Goal: Information Seeking & Learning: Learn about a topic

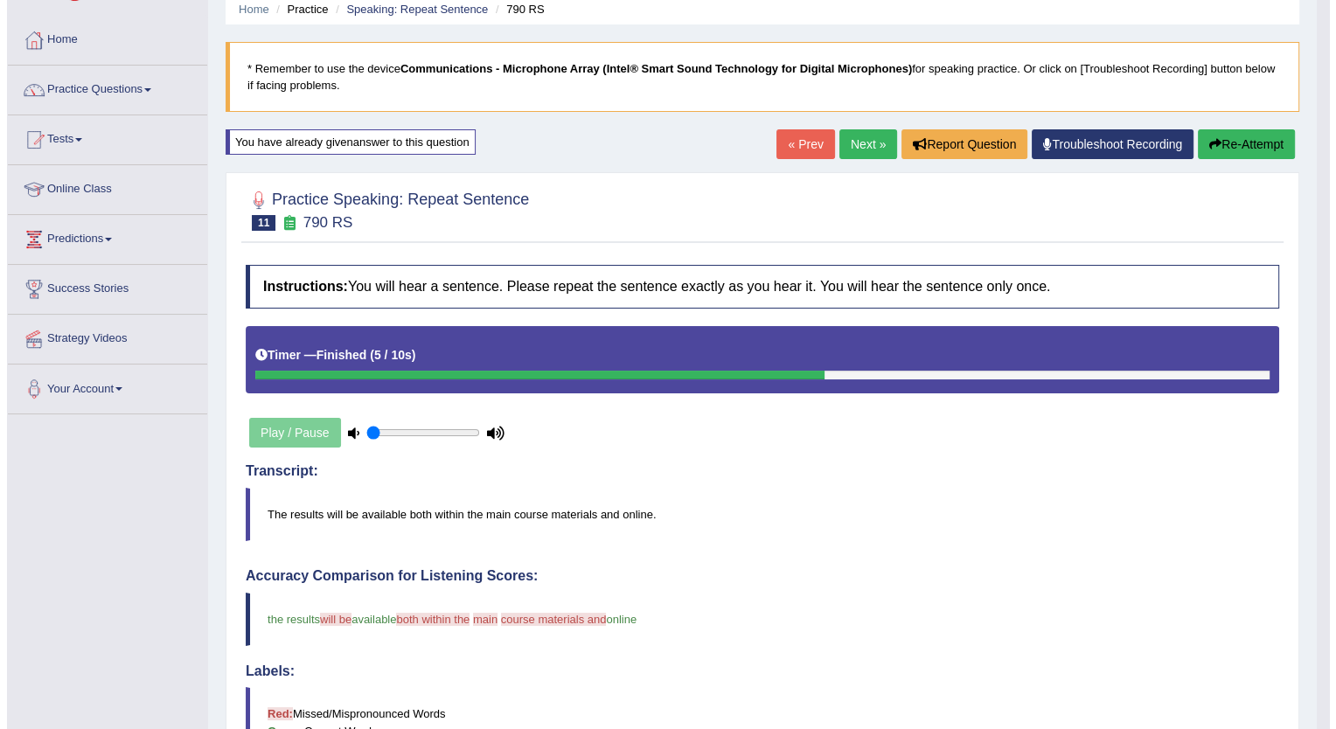
scroll to position [66, 0]
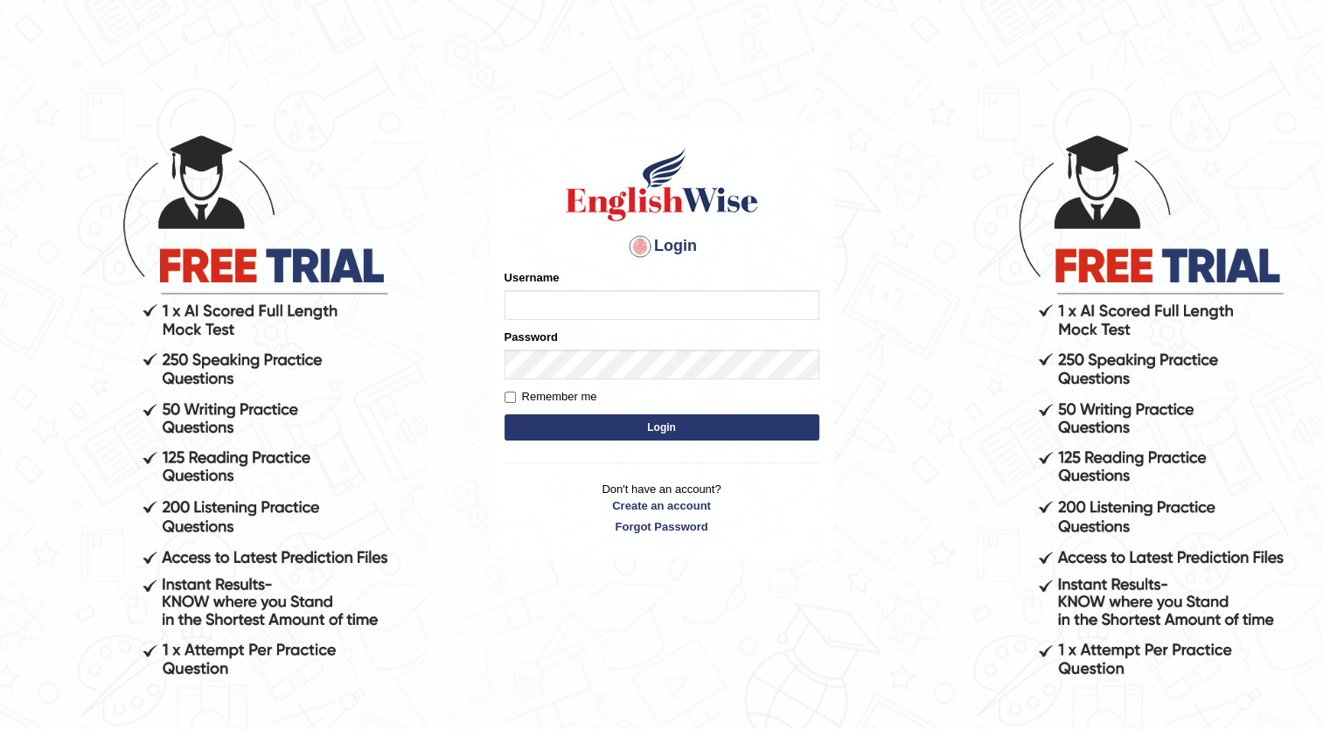
type input "Maria1224"
click at [685, 427] on button "Login" at bounding box center [661, 427] width 315 height 26
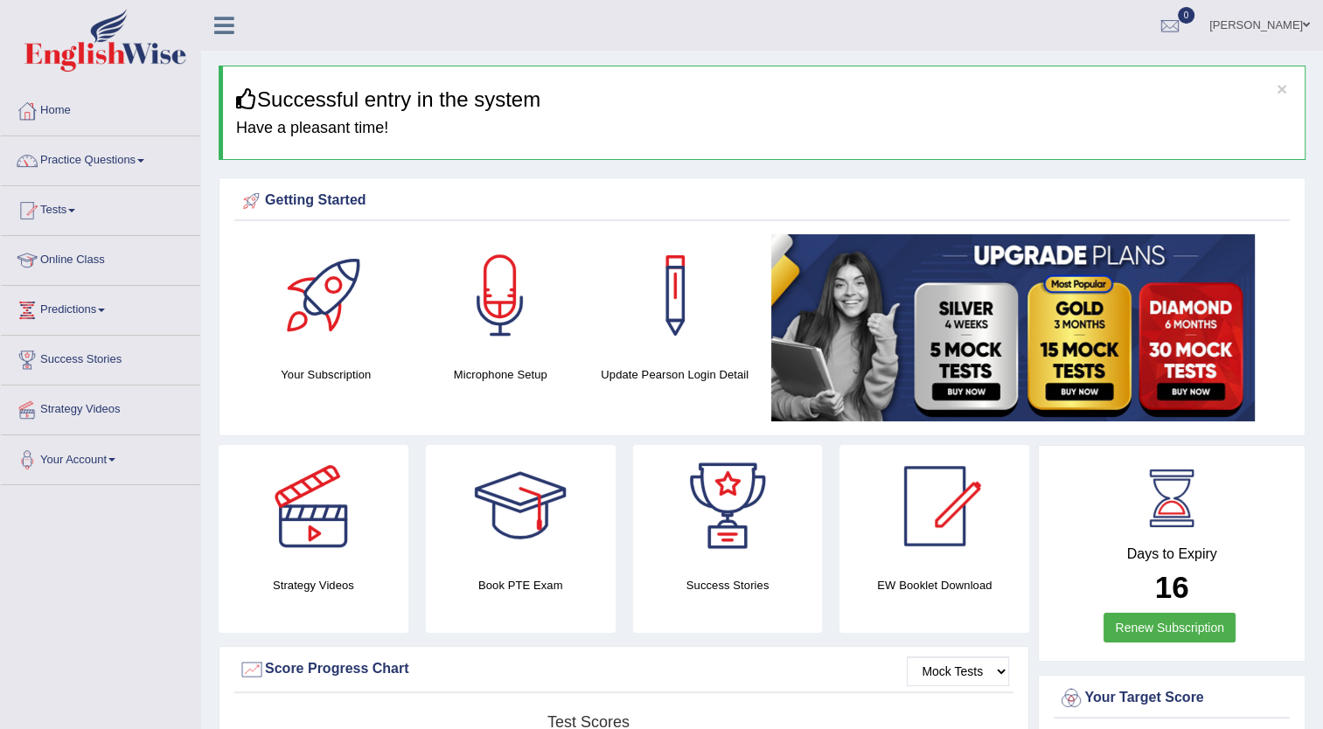
click at [142, 156] on link "Practice Questions" at bounding box center [100, 158] width 199 height 44
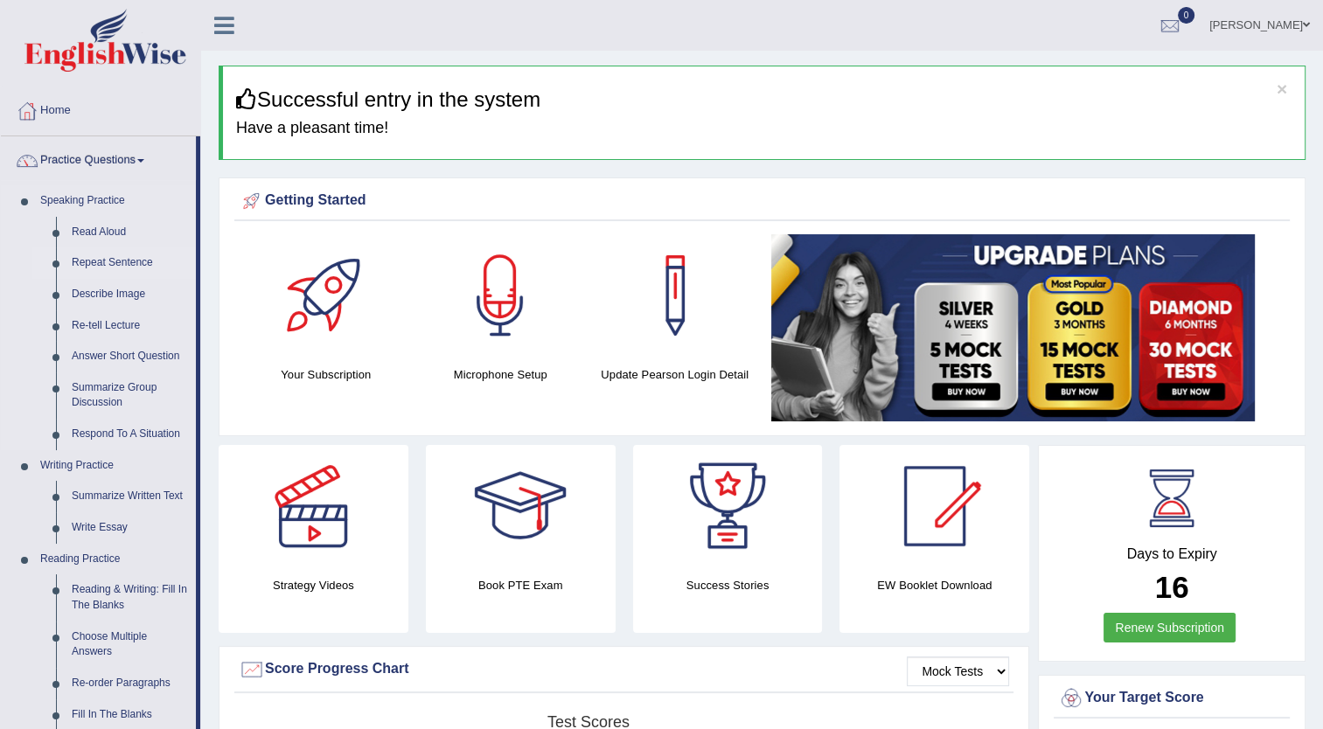
click at [139, 263] on link "Repeat Sentence" at bounding box center [130, 262] width 132 height 31
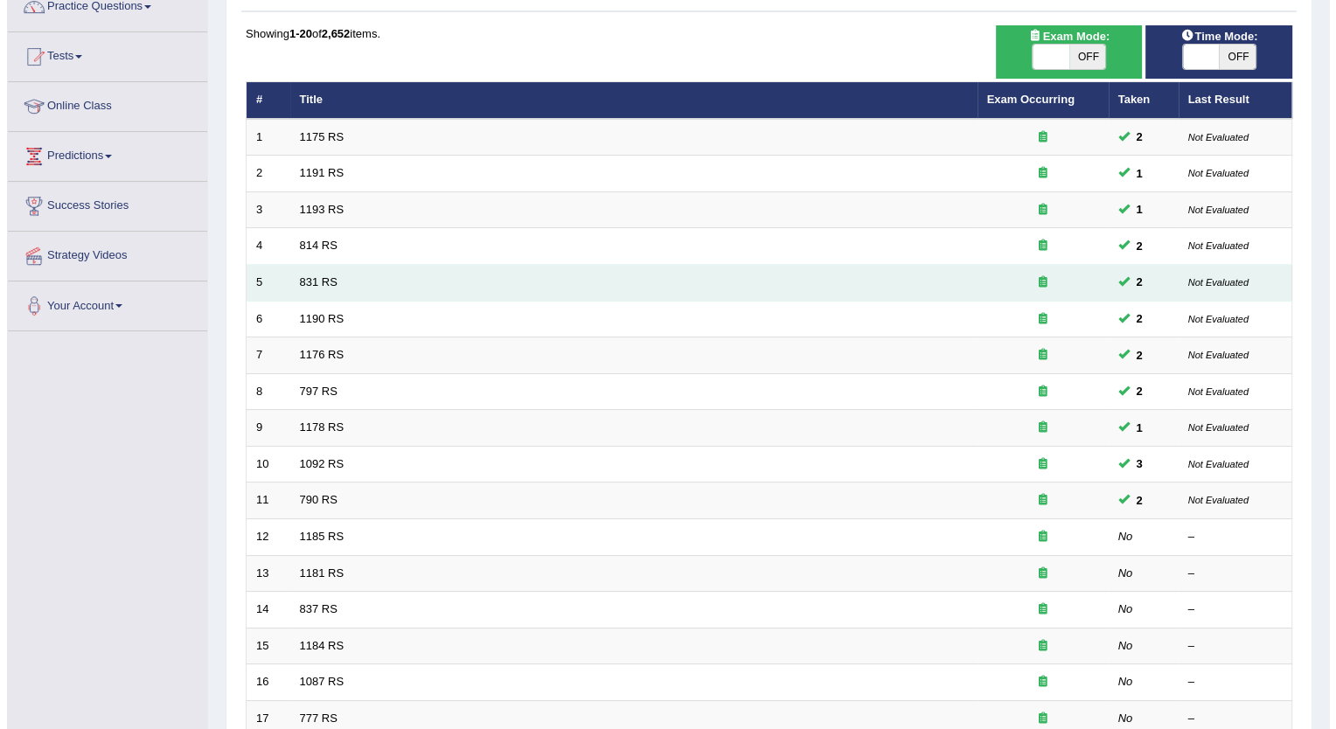
scroll to position [147, 0]
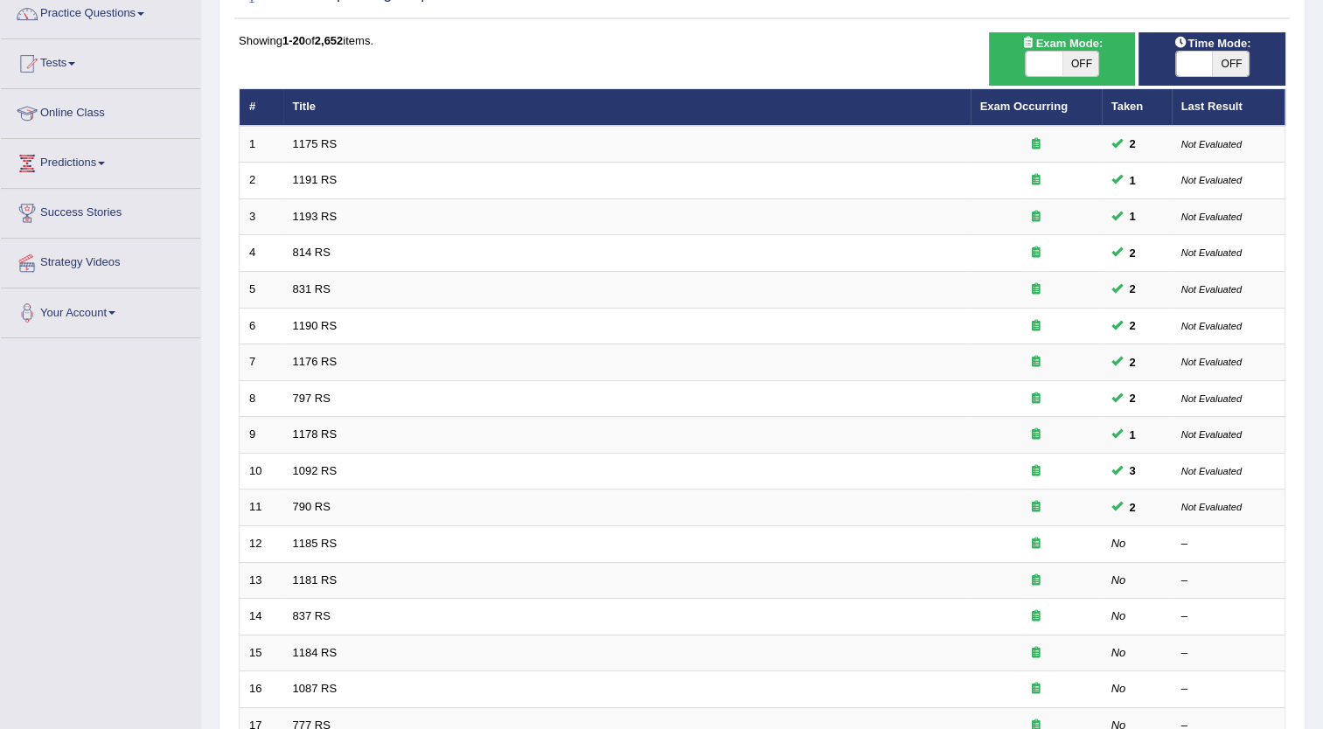
click at [1089, 54] on span "OFF" at bounding box center [1080, 64] width 37 height 24
checkbox input "true"
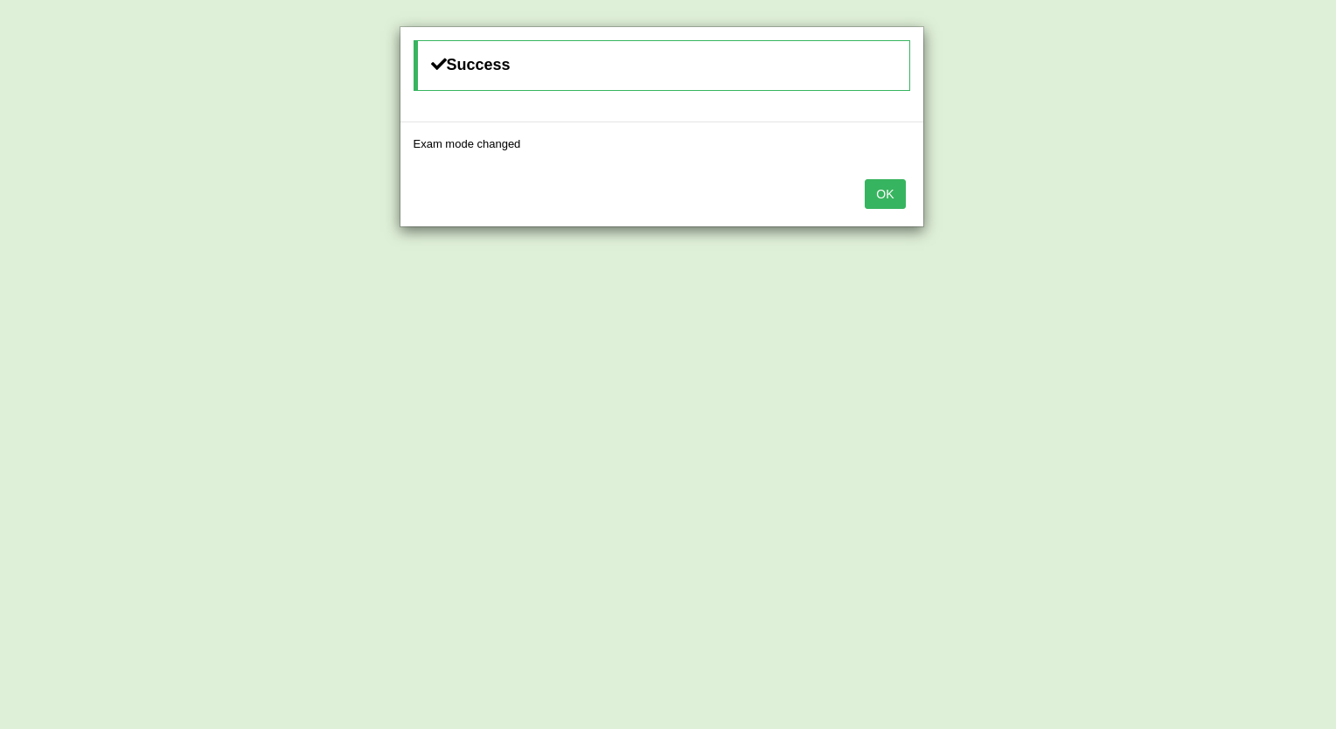
click at [883, 194] on button "OK" at bounding box center [885, 194] width 40 height 30
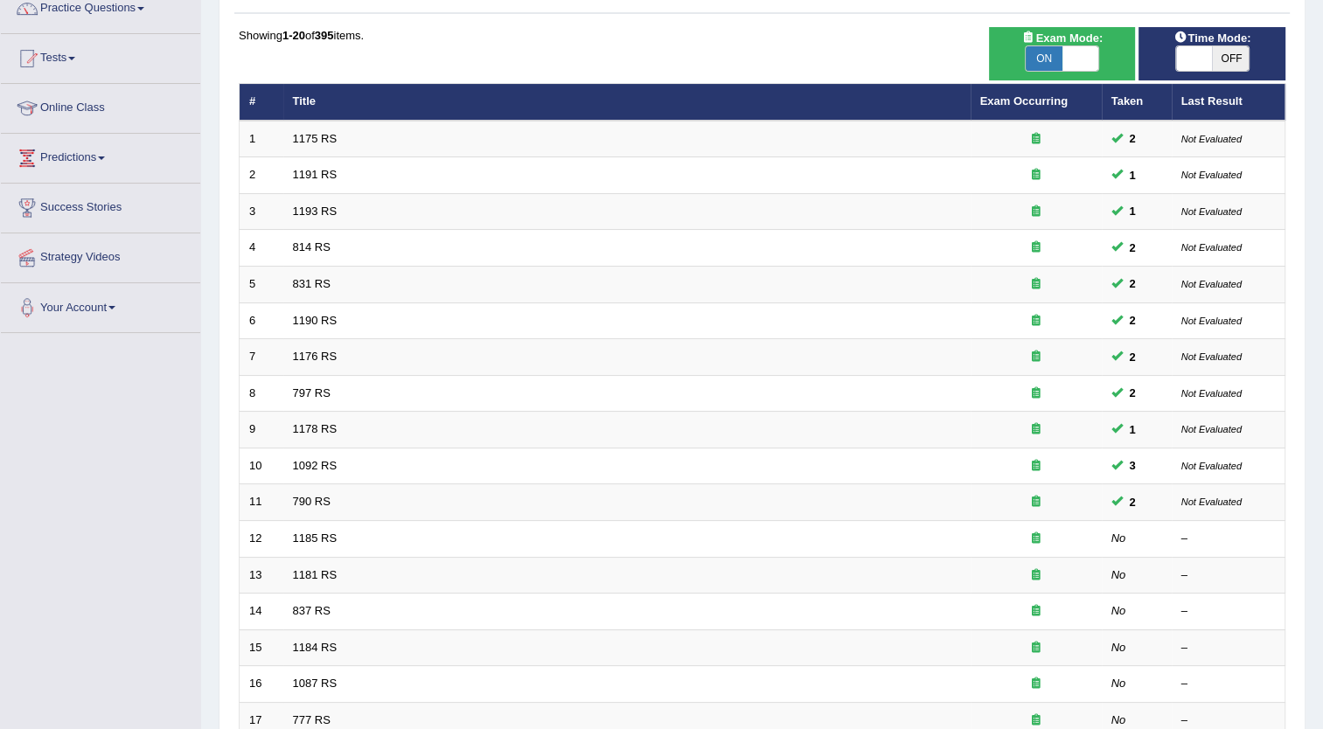
click at [1231, 56] on span "OFF" at bounding box center [1230, 58] width 37 height 24
checkbox input "true"
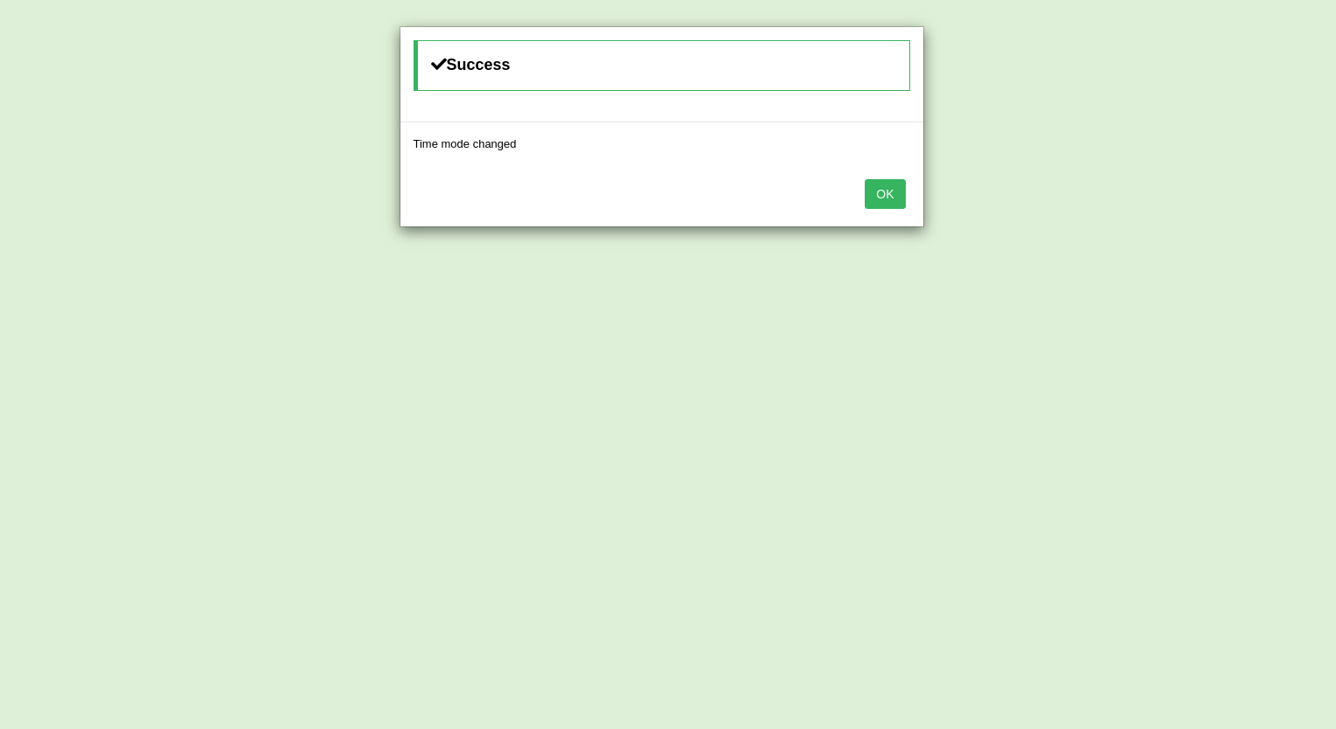
click at [892, 192] on button "OK" at bounding box center [885, 194] width 40 height 30
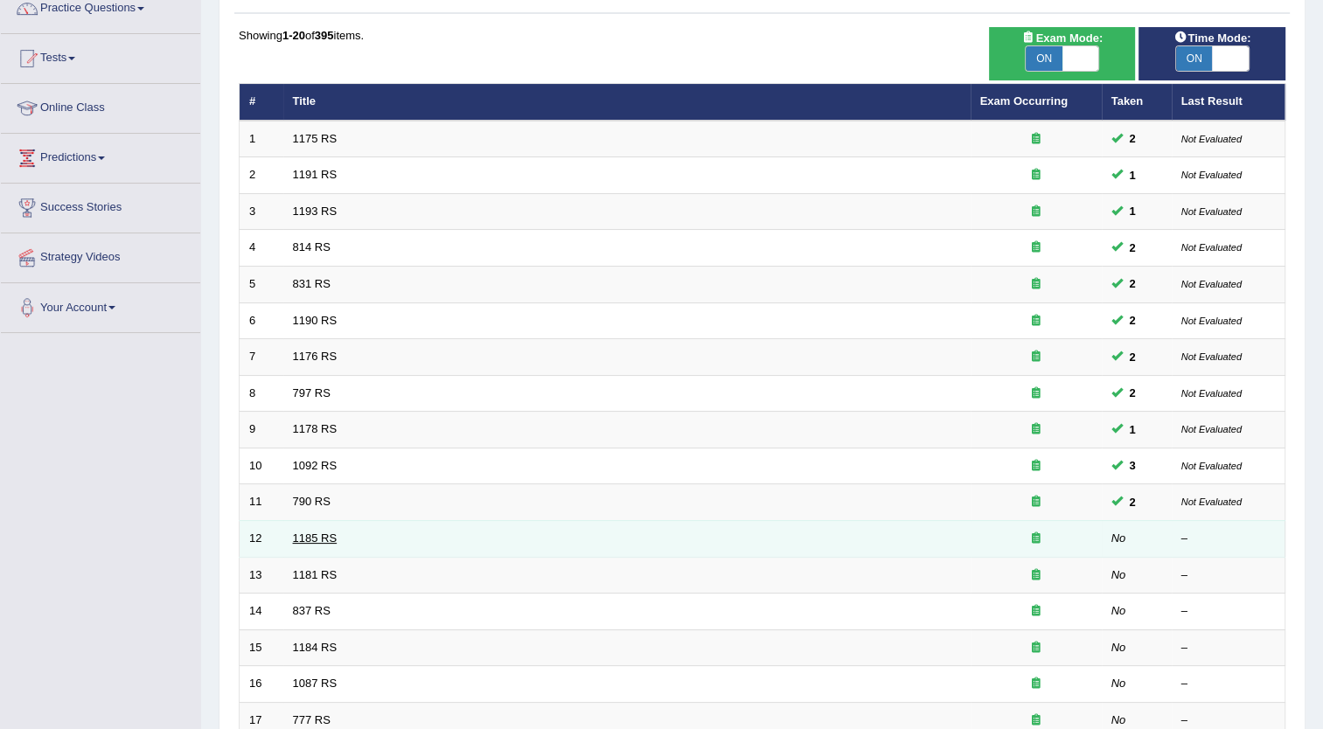
click at [307, 531] on link "1185 RS" at bounding box center [315, 537] width 45 height 13
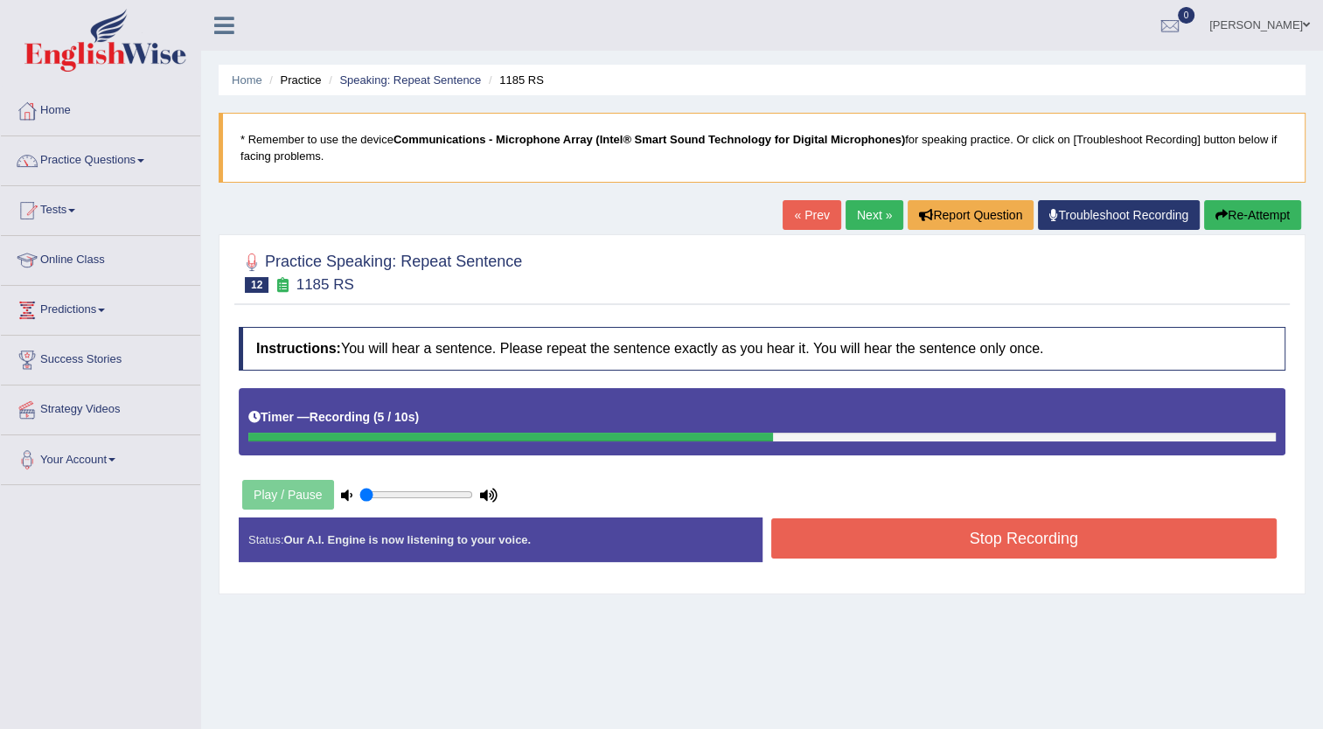
click at [1021, 533] on button "Stop Recording" at bounding box center [1024, 538] width 506 height 40
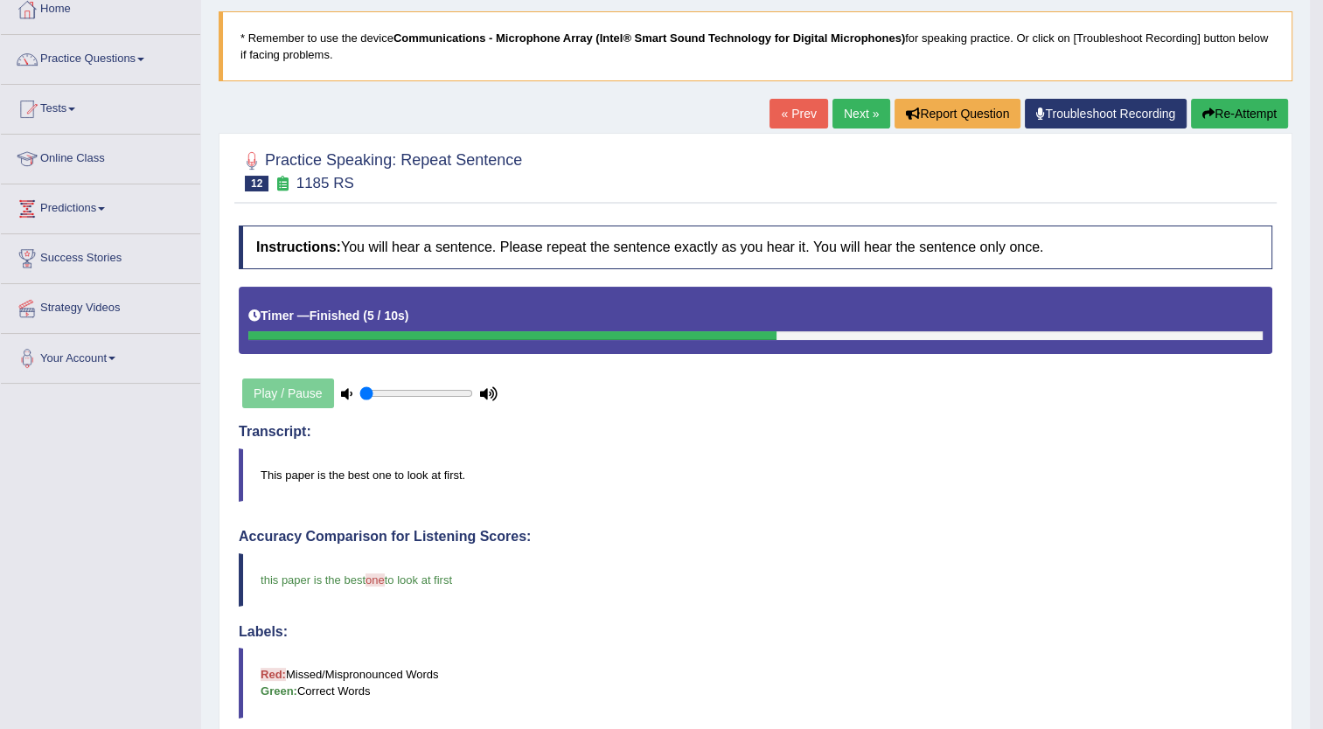
scroll to position [98, 0]
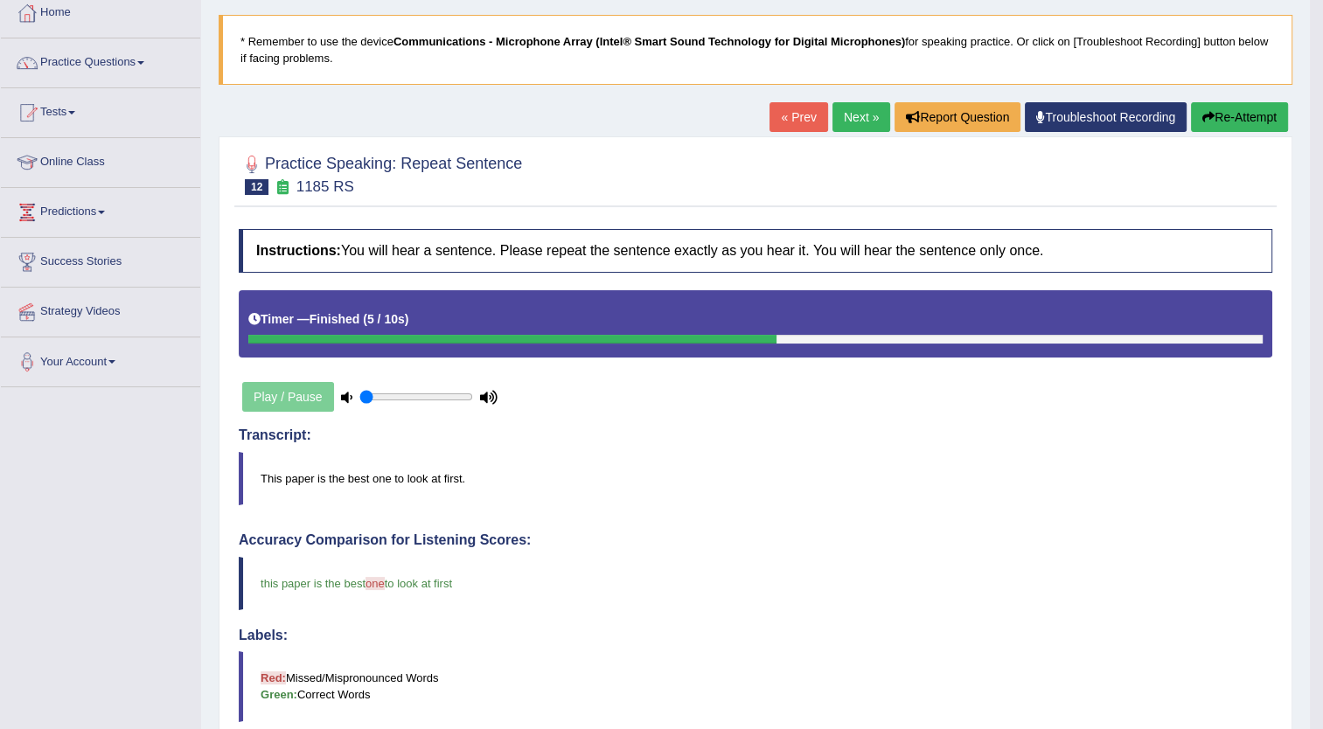
click at [864, 112] on link "Next »" at bounding box center [861, 117] width 58 height 30
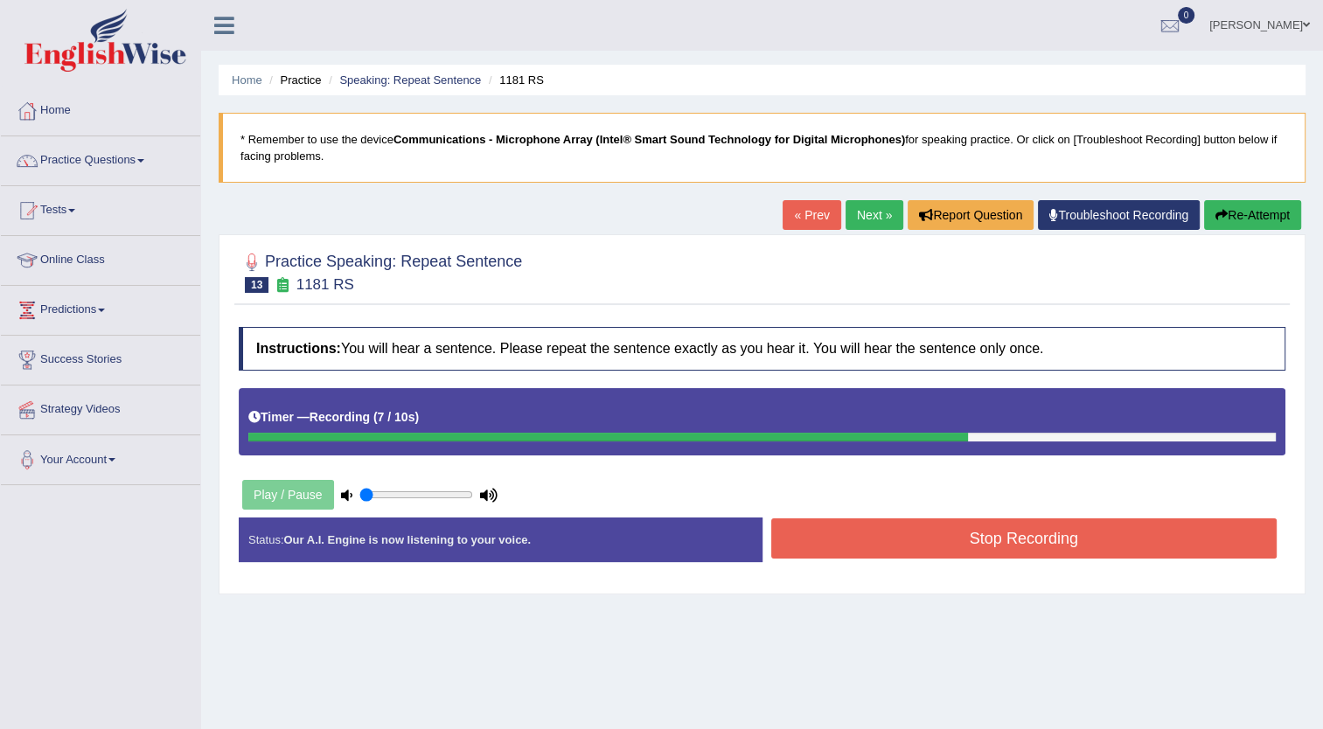
click at [915, 526] on button "Stop Recording" at bounding box center [1024, 538] width 506 height 40
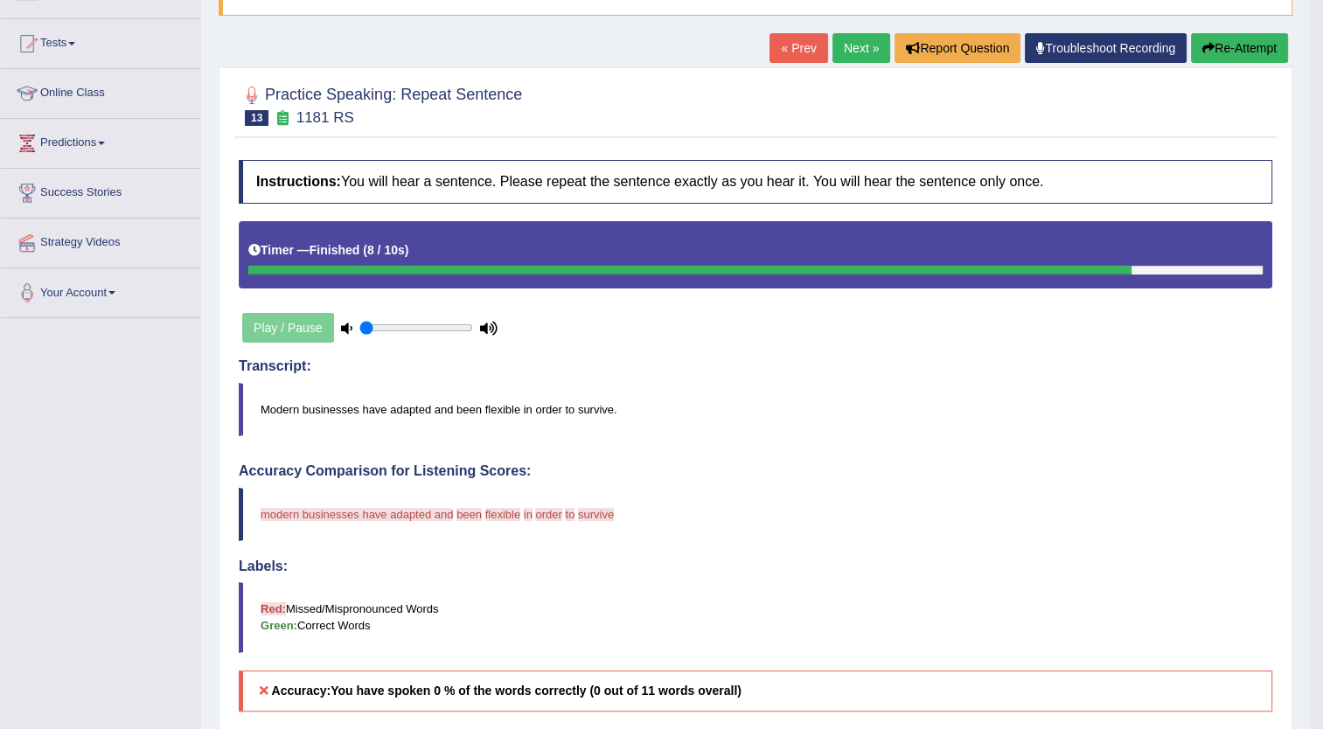
scroll to position [150, 0]
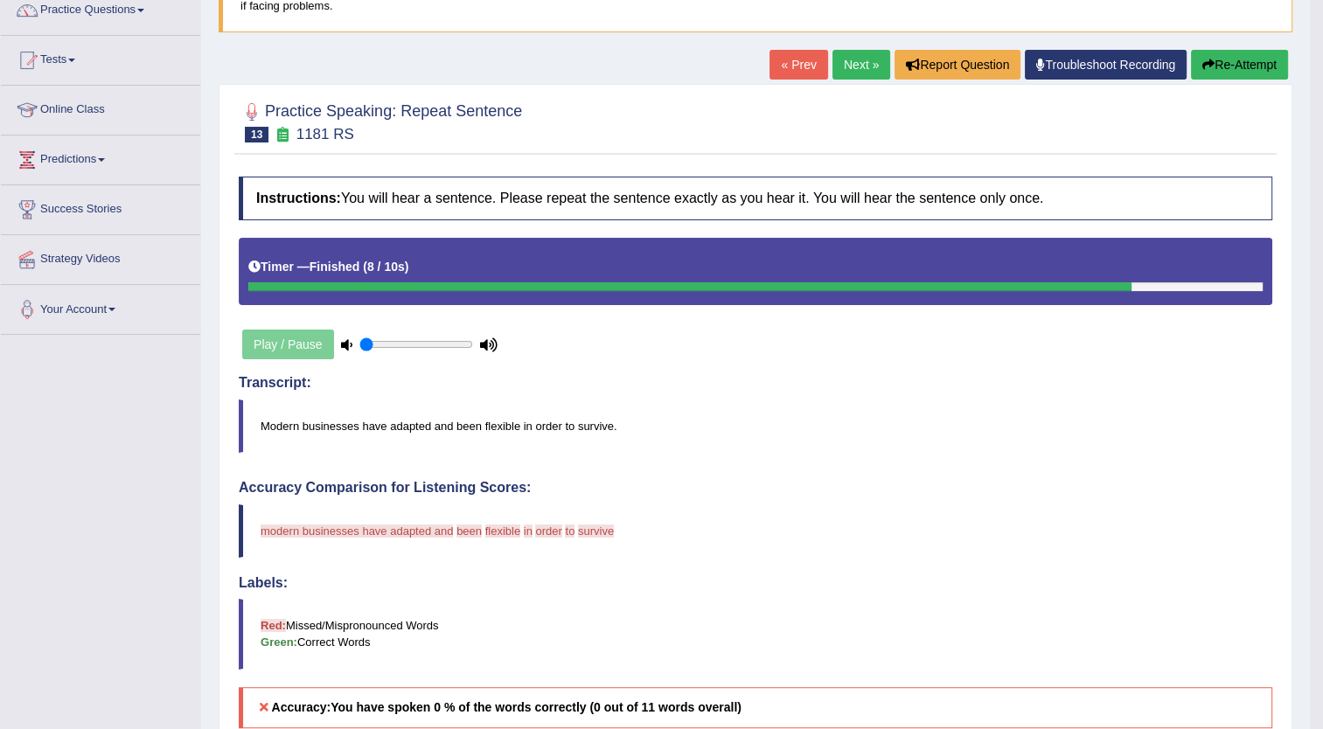
click at [1249, 62] on button "Re-Attempt" at bounding box center [1239, 65] width 97 height 30
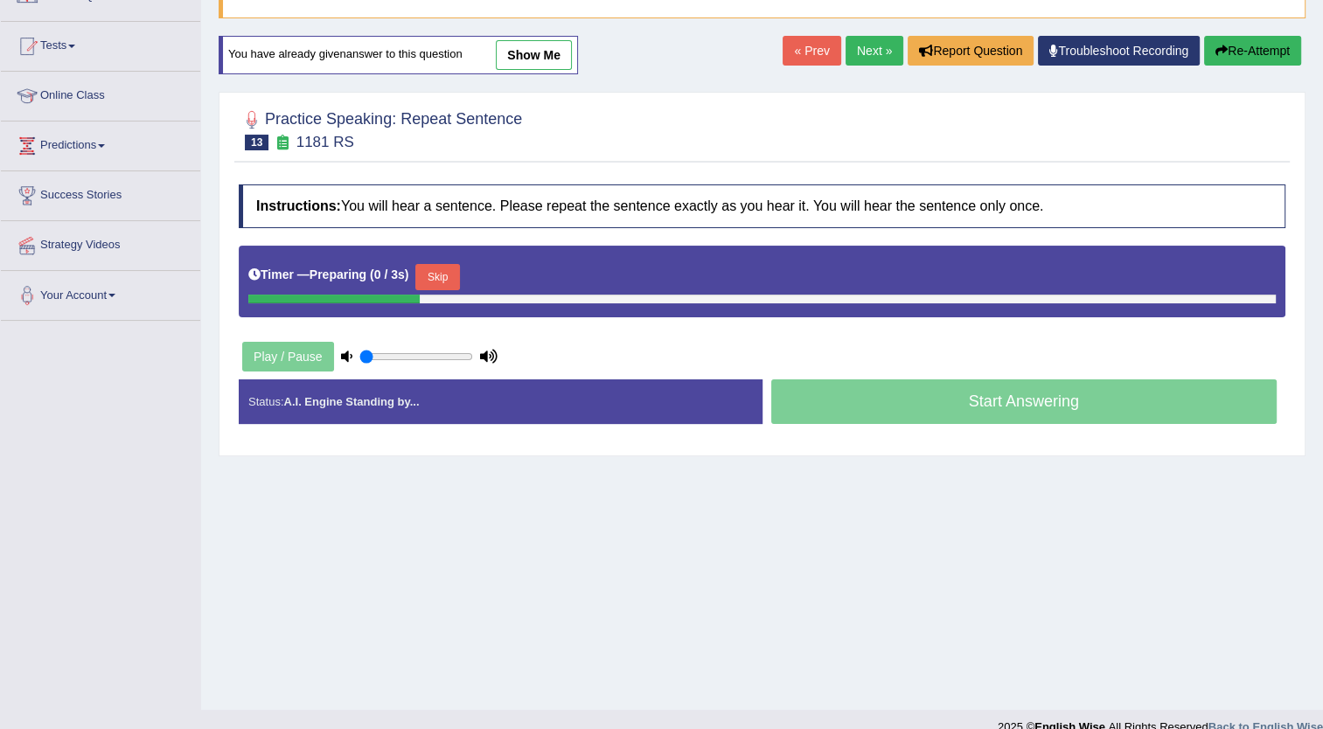
scroll to position [150, 0]
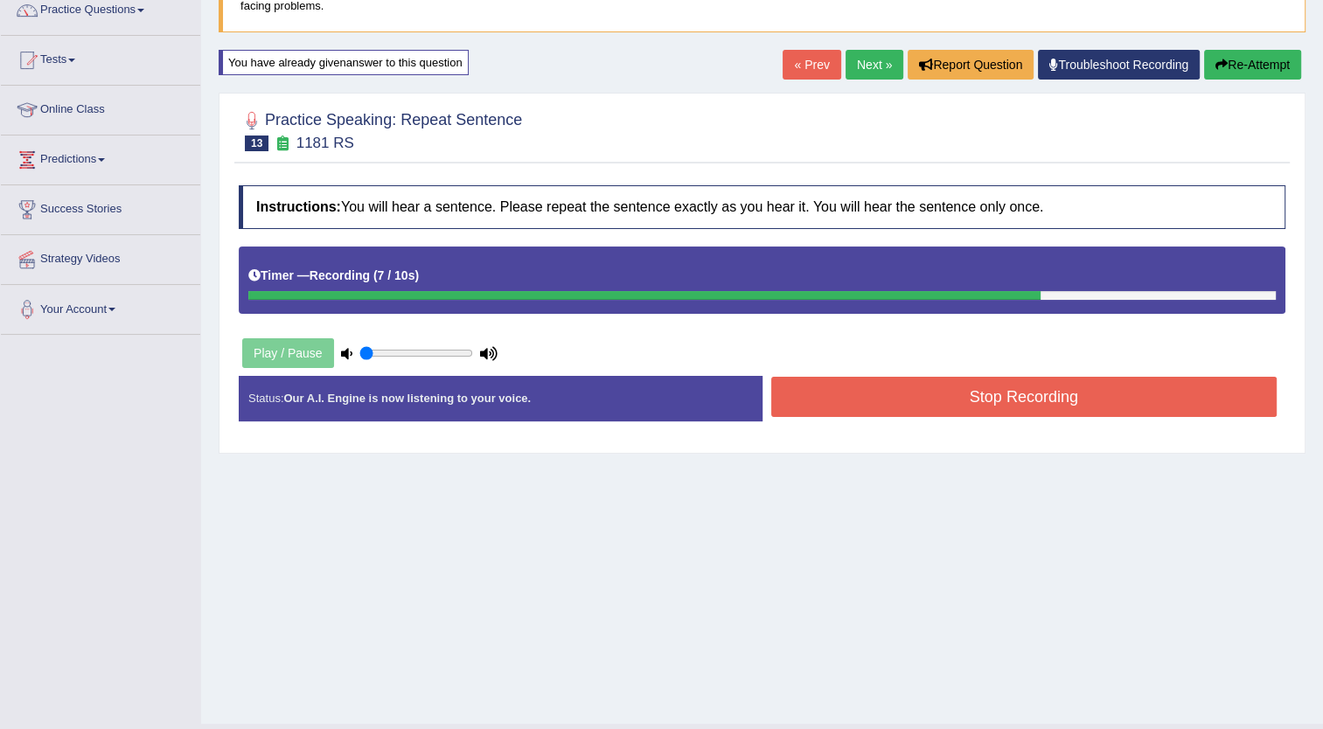
click at [976, 393] on button "Stop Recording" at bounding box center [1024, 397] width 506 height 40
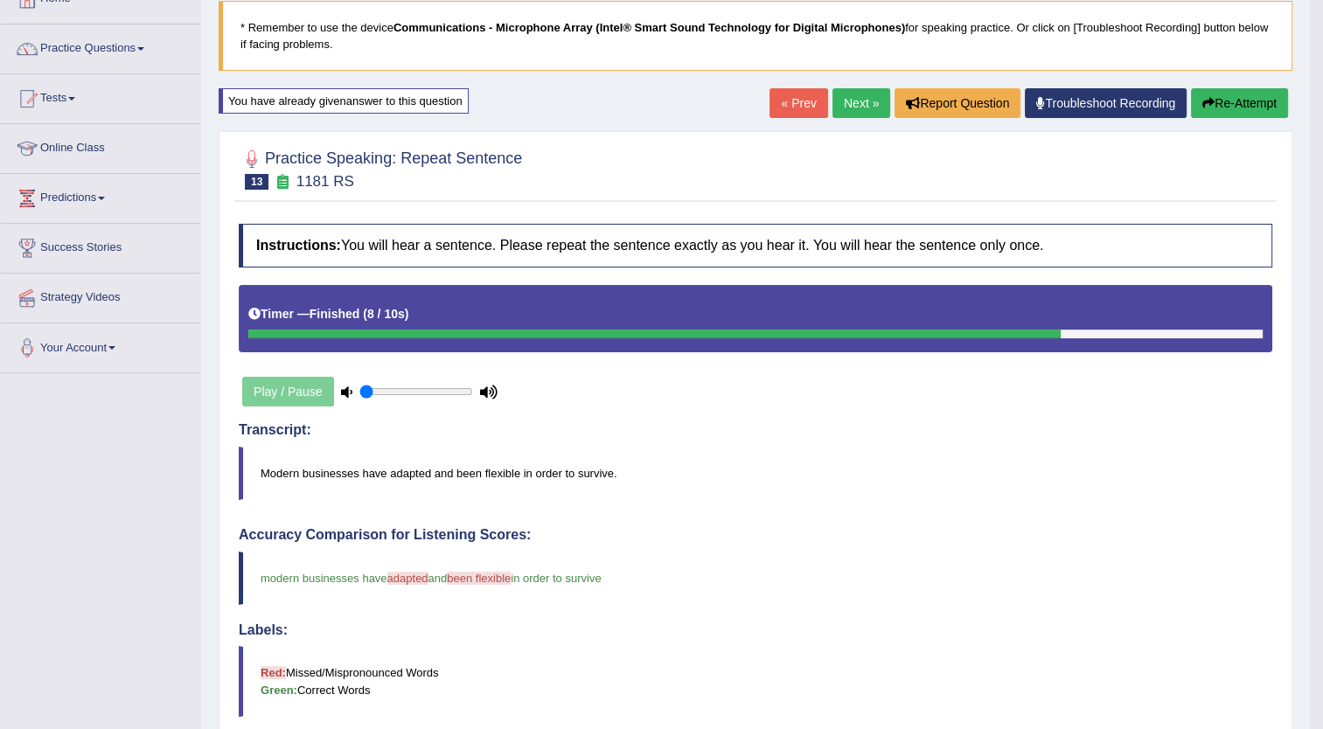
scroll to position [111, 0]
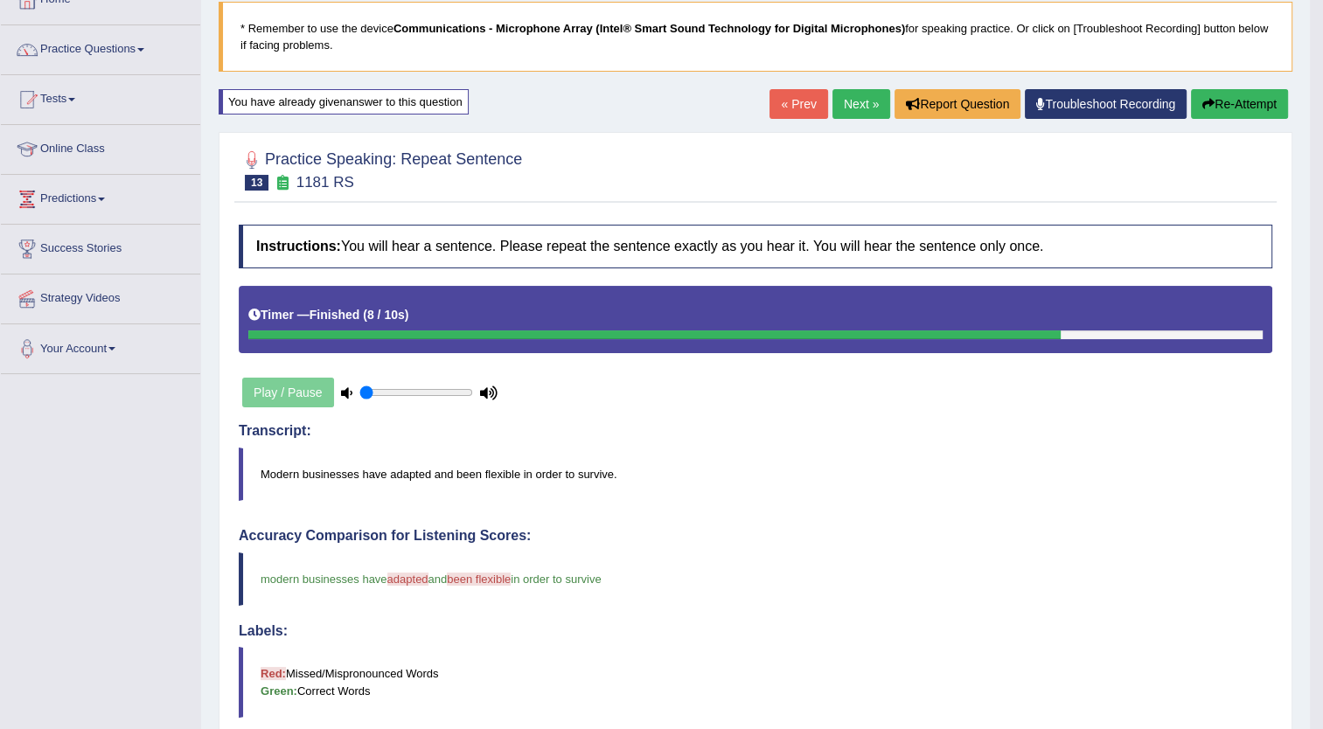
click at [858, 99] on link "Next »" at bounding box center [861, 104] width 58 height 30
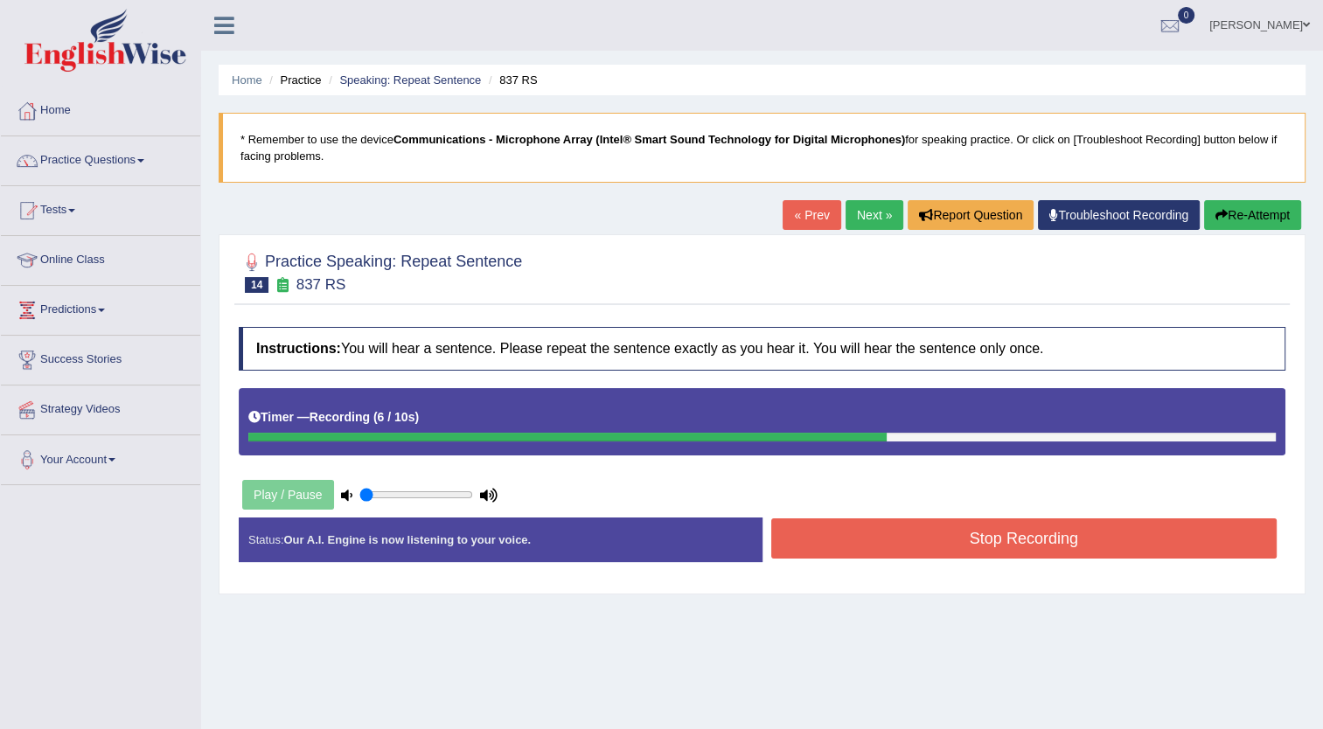
click at [953, 551] on button "Stop Recording" at bounding box center [1024, 538] width 506 height 40
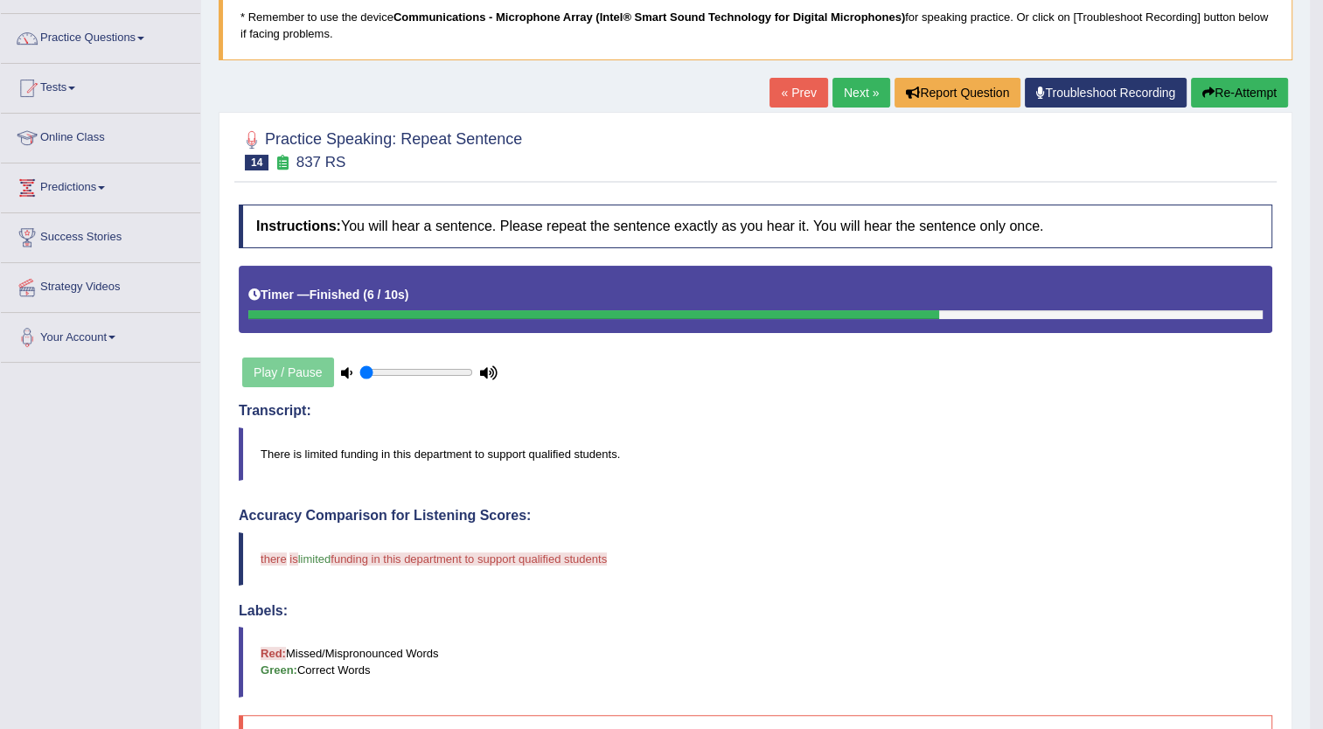
scroll to position [112, 0]
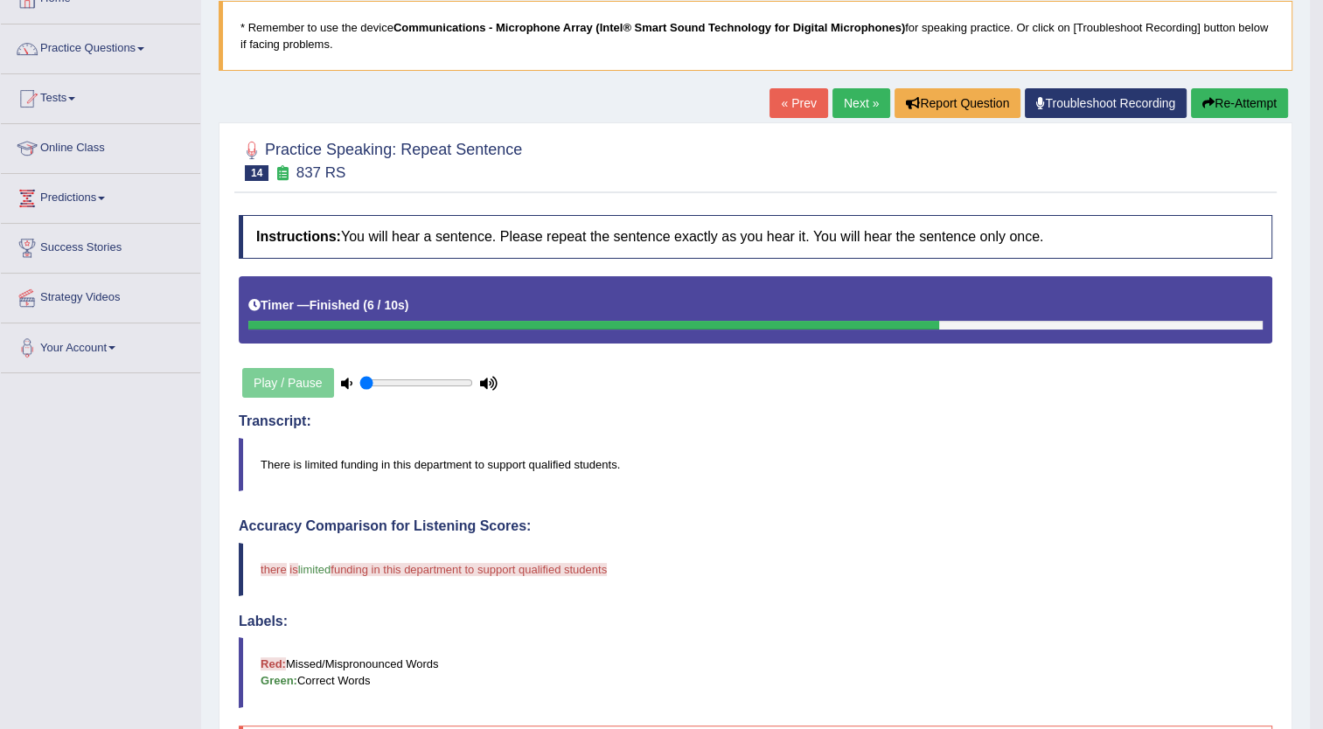
click at [1234, 100] on button "Re-Attempt" at bounding box center [1239, 103] width 97 height 30
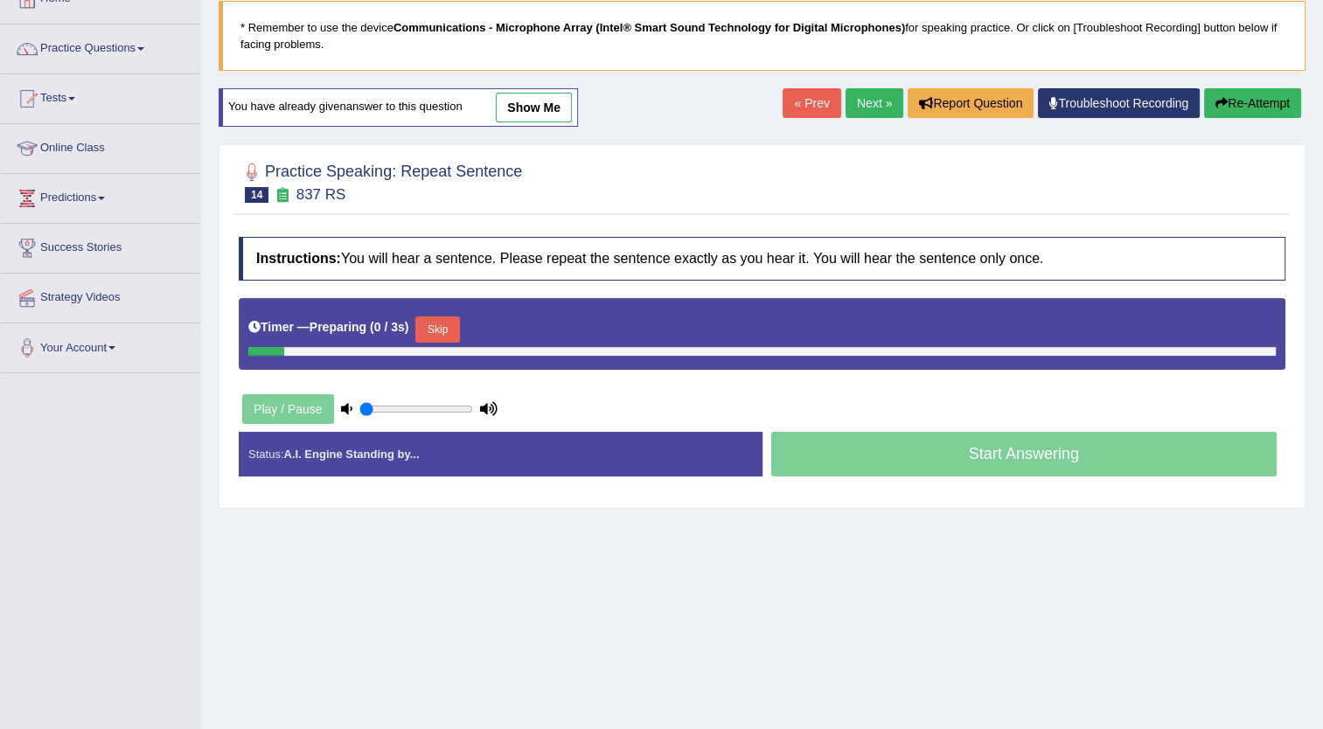
scroll to position [112, 0]
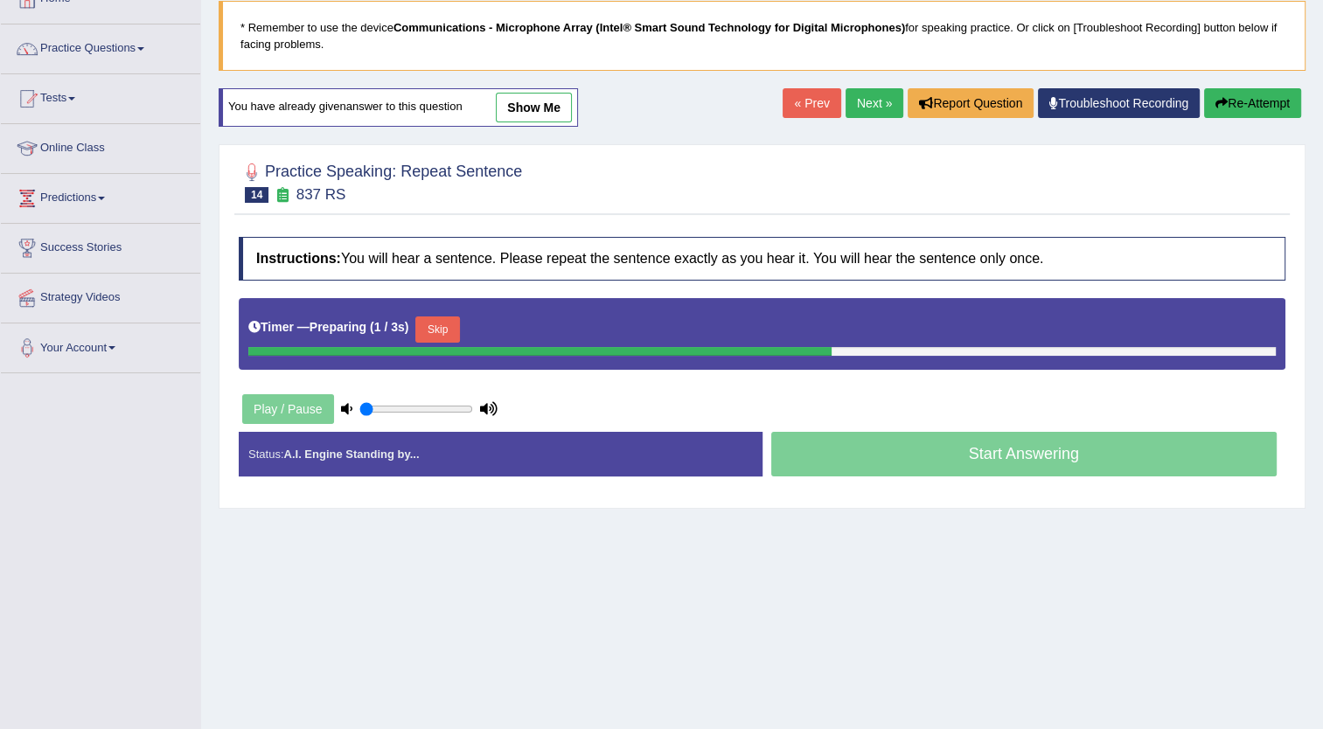
click at [861, 94] on link "Next »" at bounding box center [874, 103] width 58 height 30
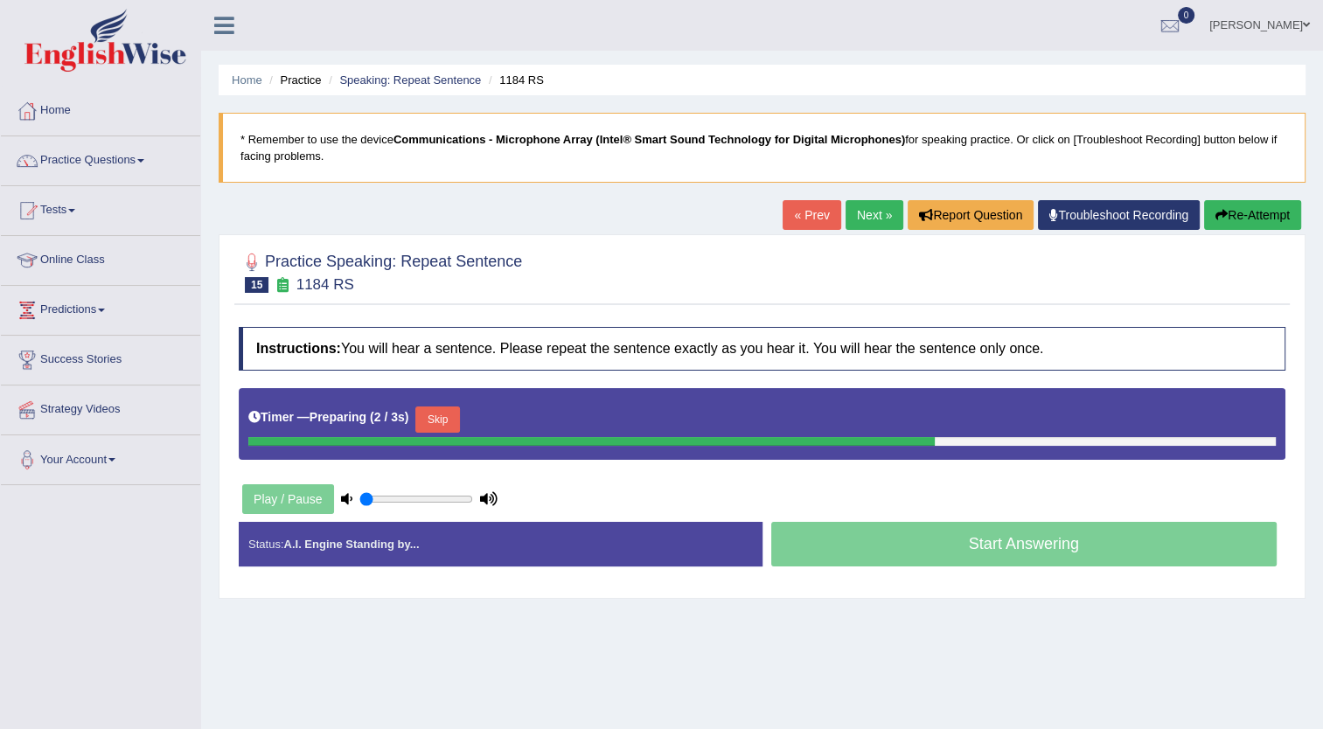
click at [801, 204] on link "« Prev" at bounding box center [811, 215] width 58 height 30
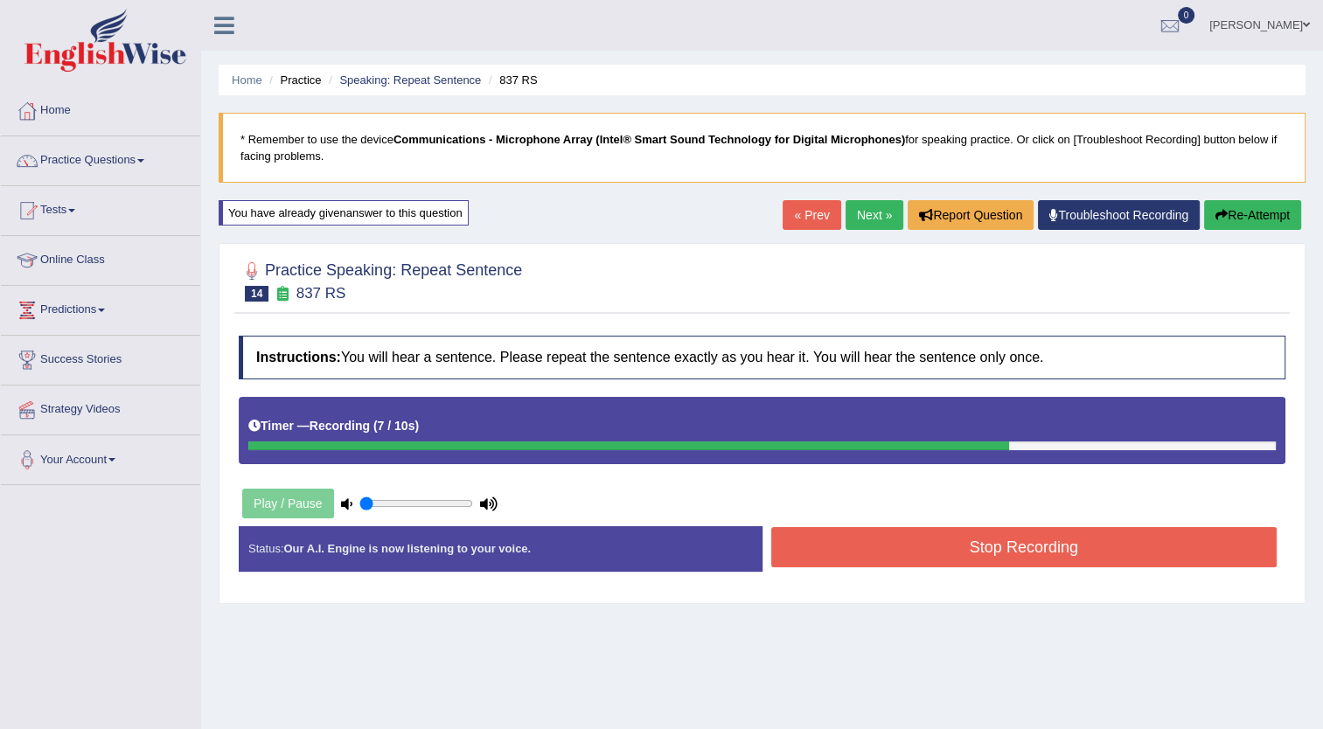
click at [1059, 559] on button "Stop Recording" at bounding box center [1024, 547] width 506 height 40
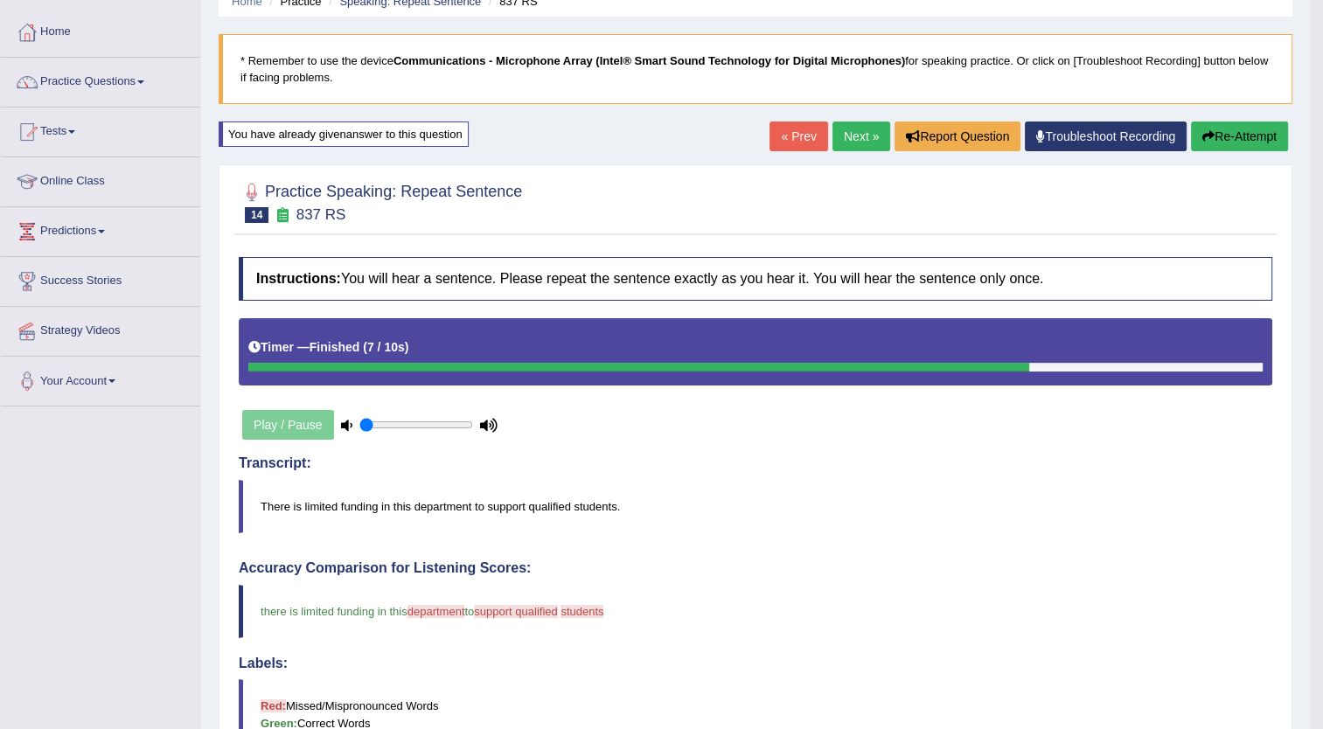
scroll to position [75, 0]
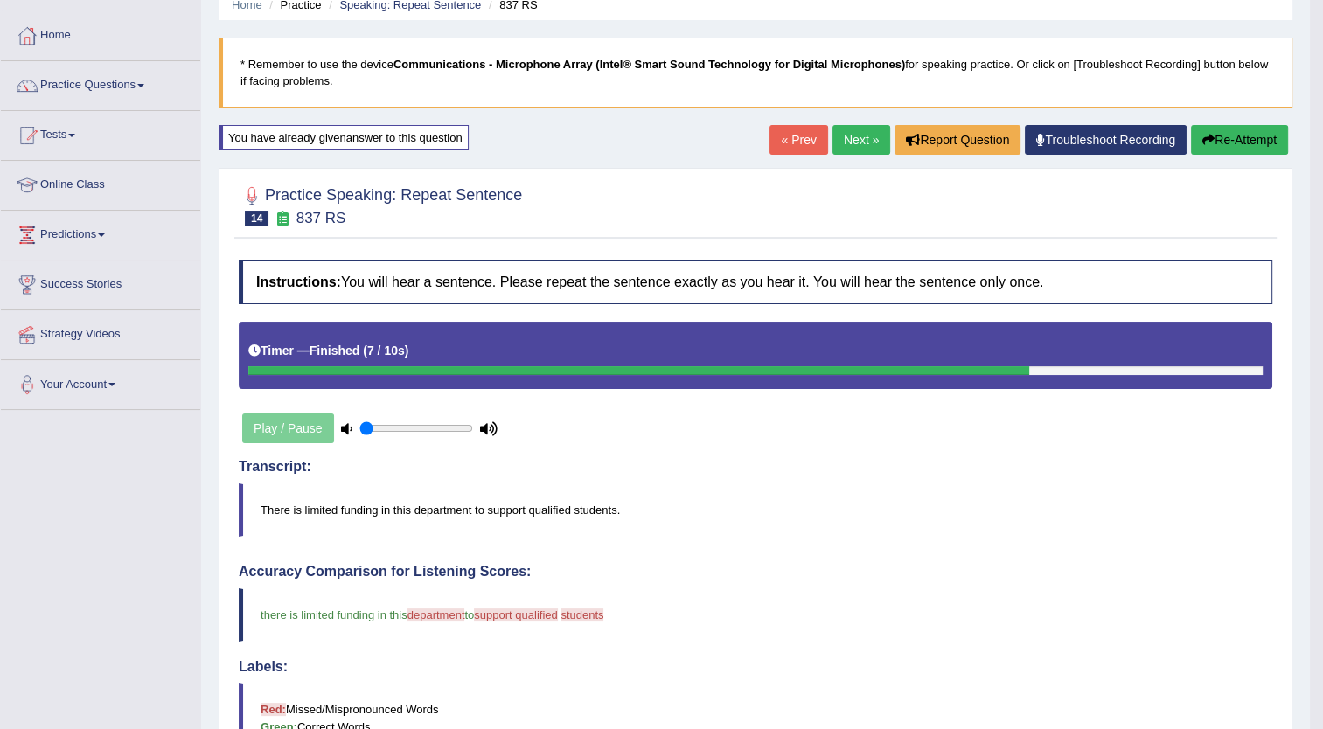
click at [1248, 142] on button "Re-Attempt" at bounding box center [1239, 140] width 97 height 30
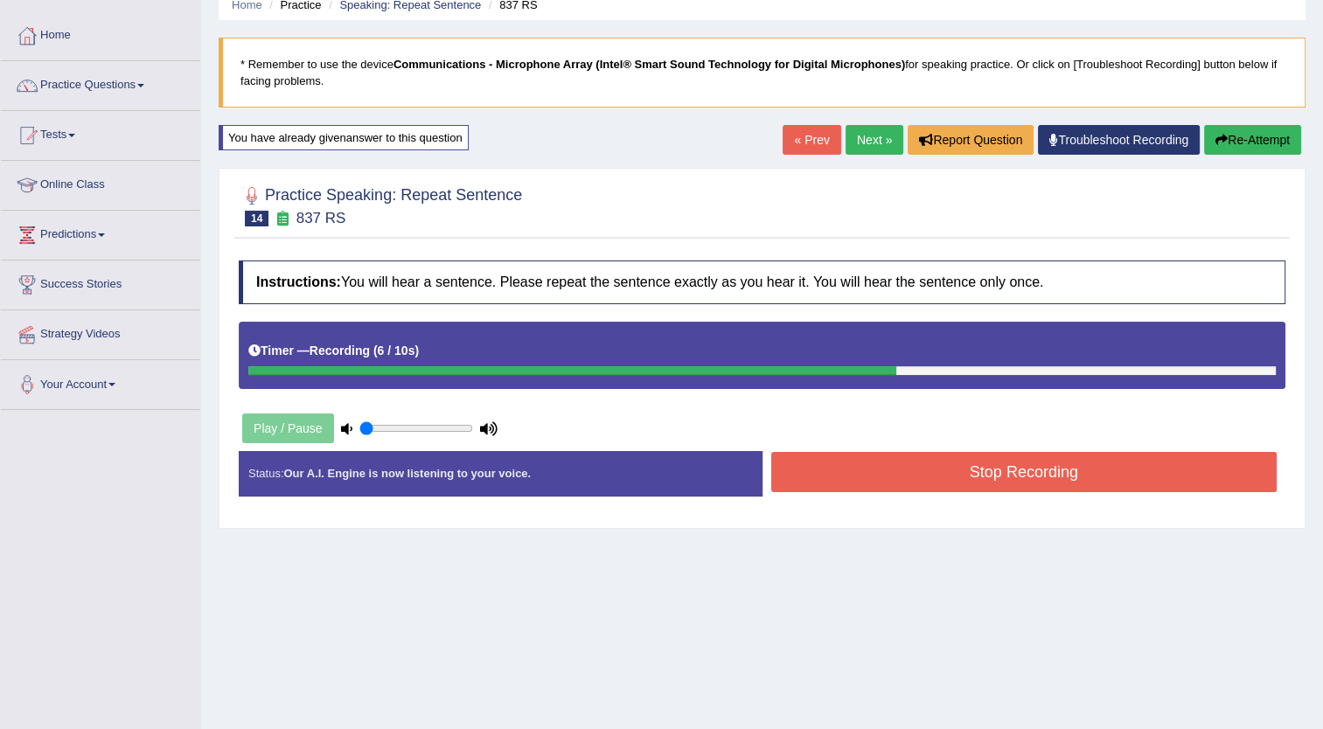
click at [899, 470] on button "Stop Recording" at bounding box center [1024, 472] width 506 height 40
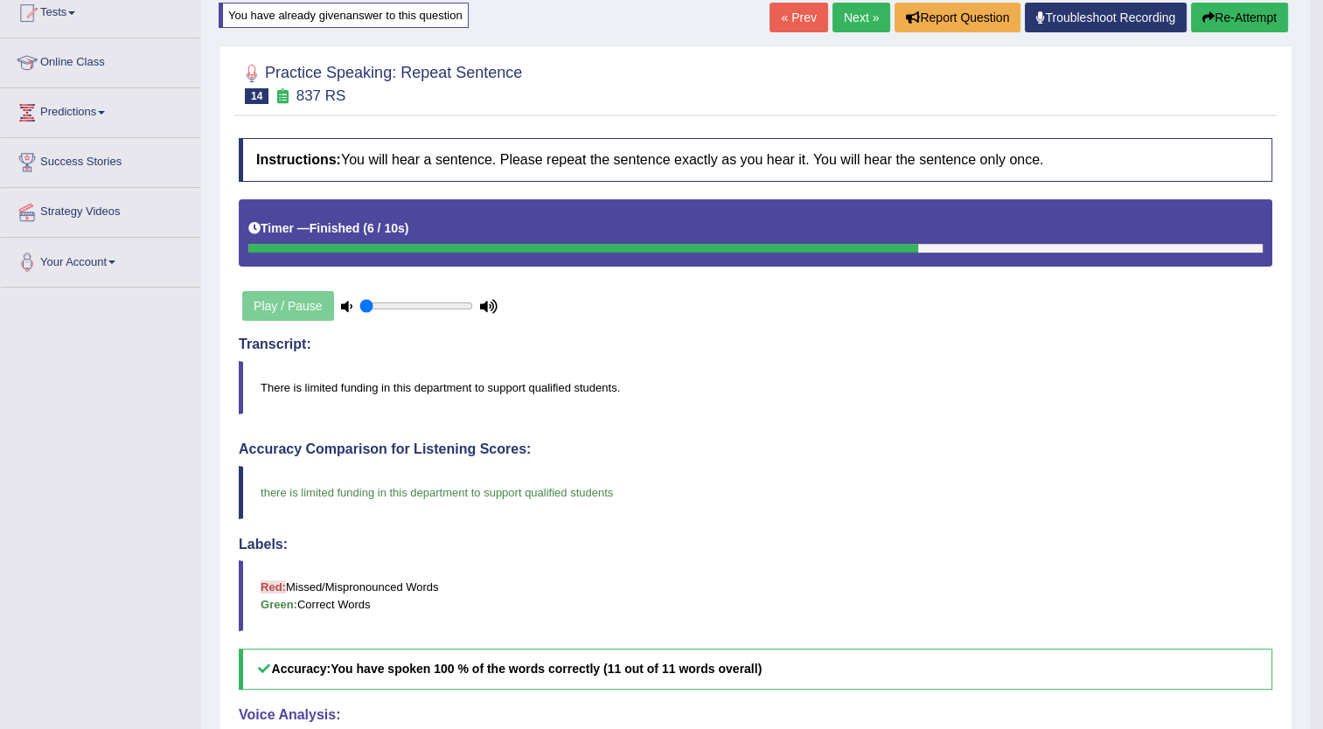
scroll to position [193, 0]
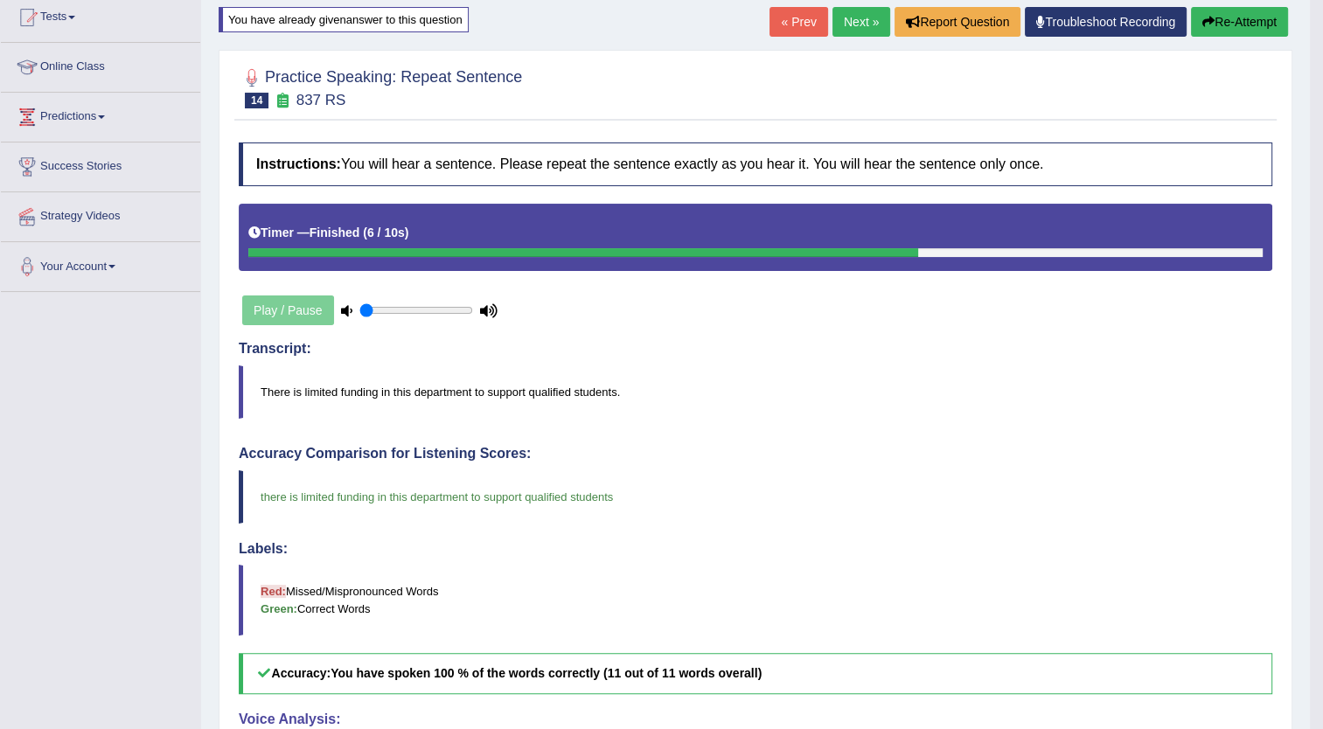
click at [846, 19] on link "Next »" at bounding box center [861, 22] width 58 height 30
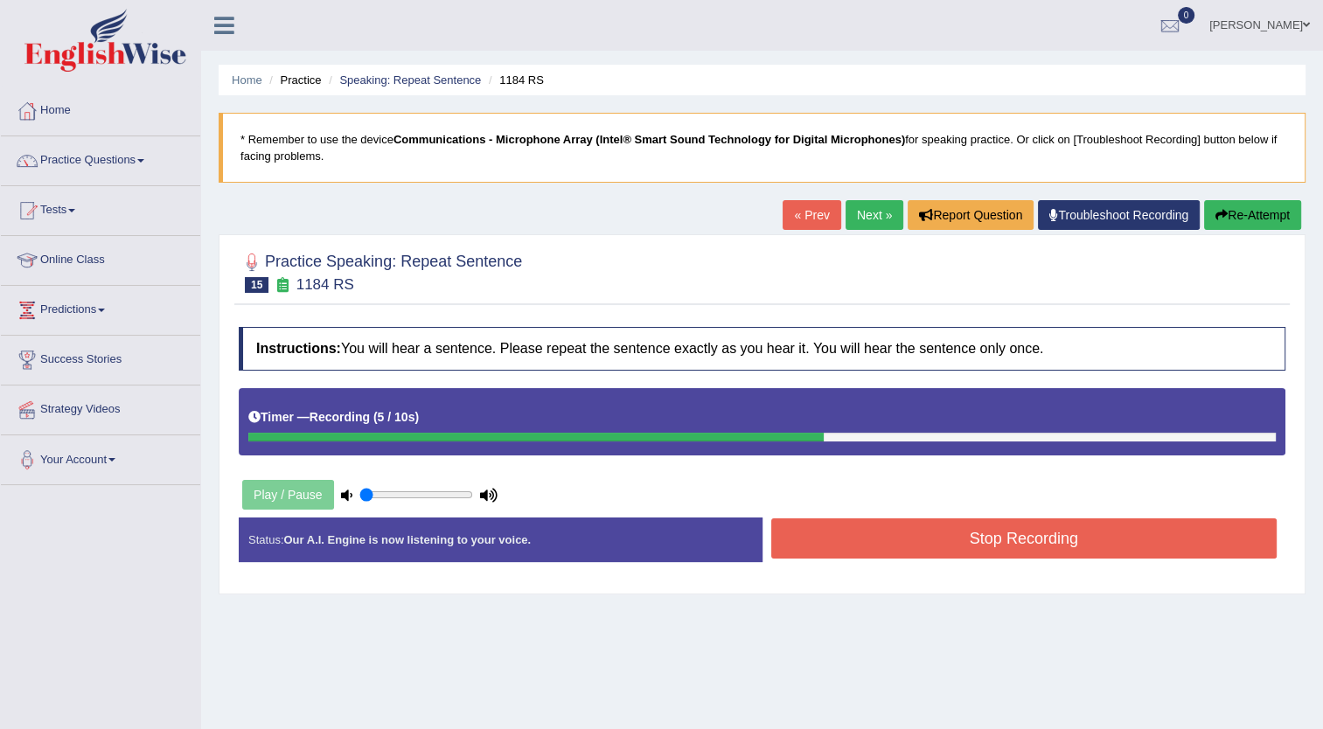
click at [926, 528] on button "Stop Recording" at bounding box center [1024, 538] width 506 height 40
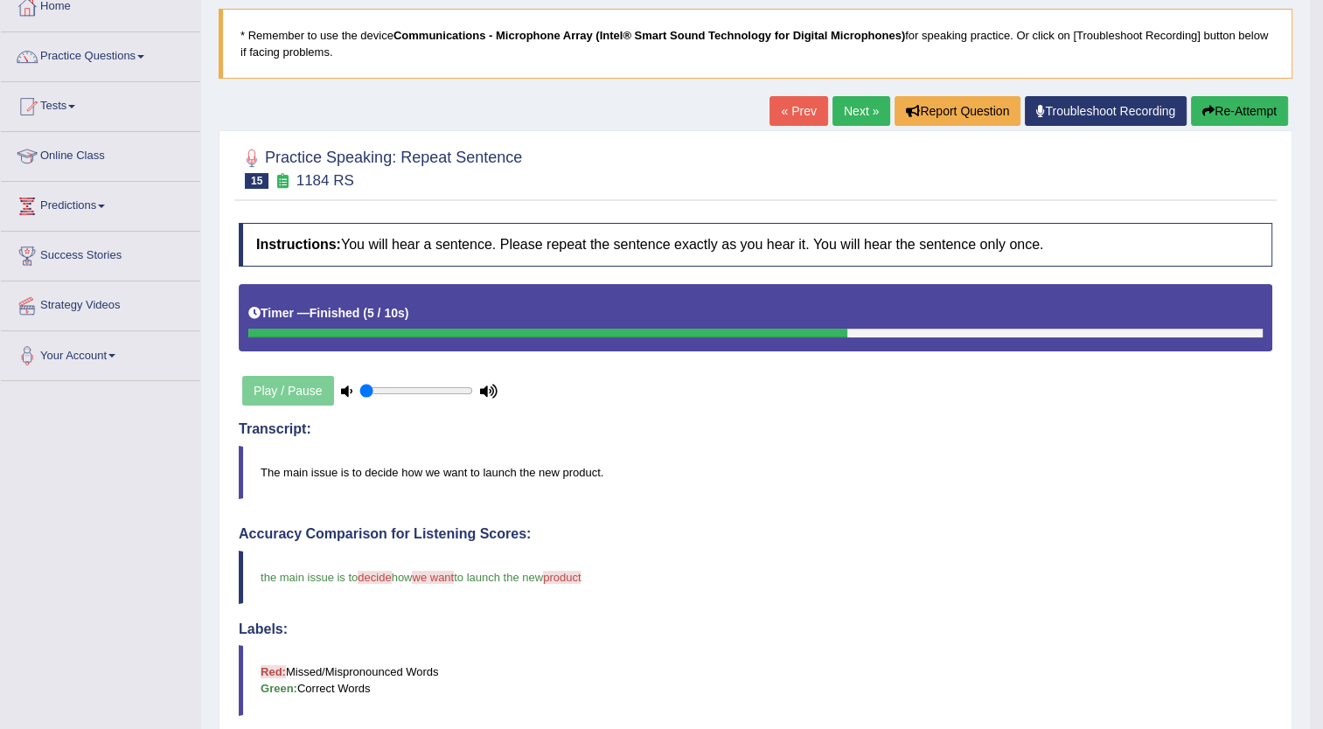
scroll to position [101, 0]
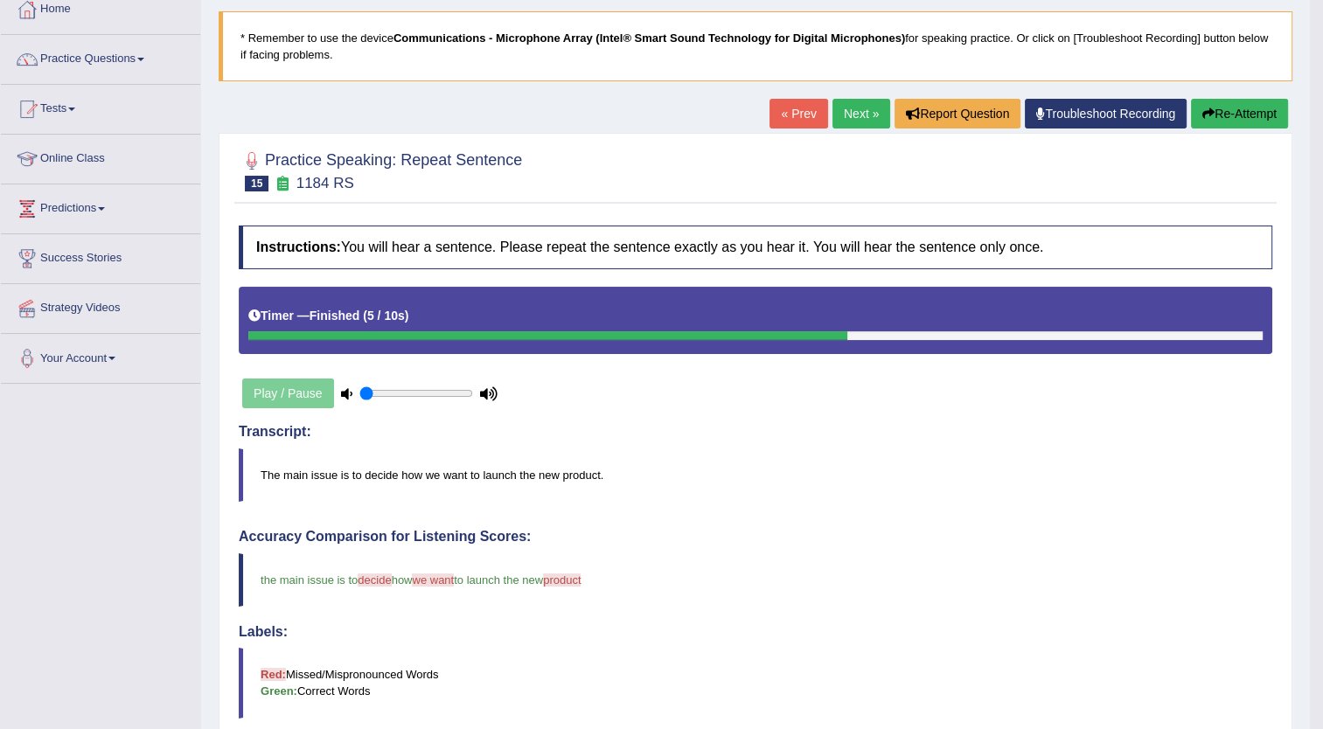
click at [1240, 117] on button "Re-Attempt" at bounding box center [1239, 114] width 97 height 30
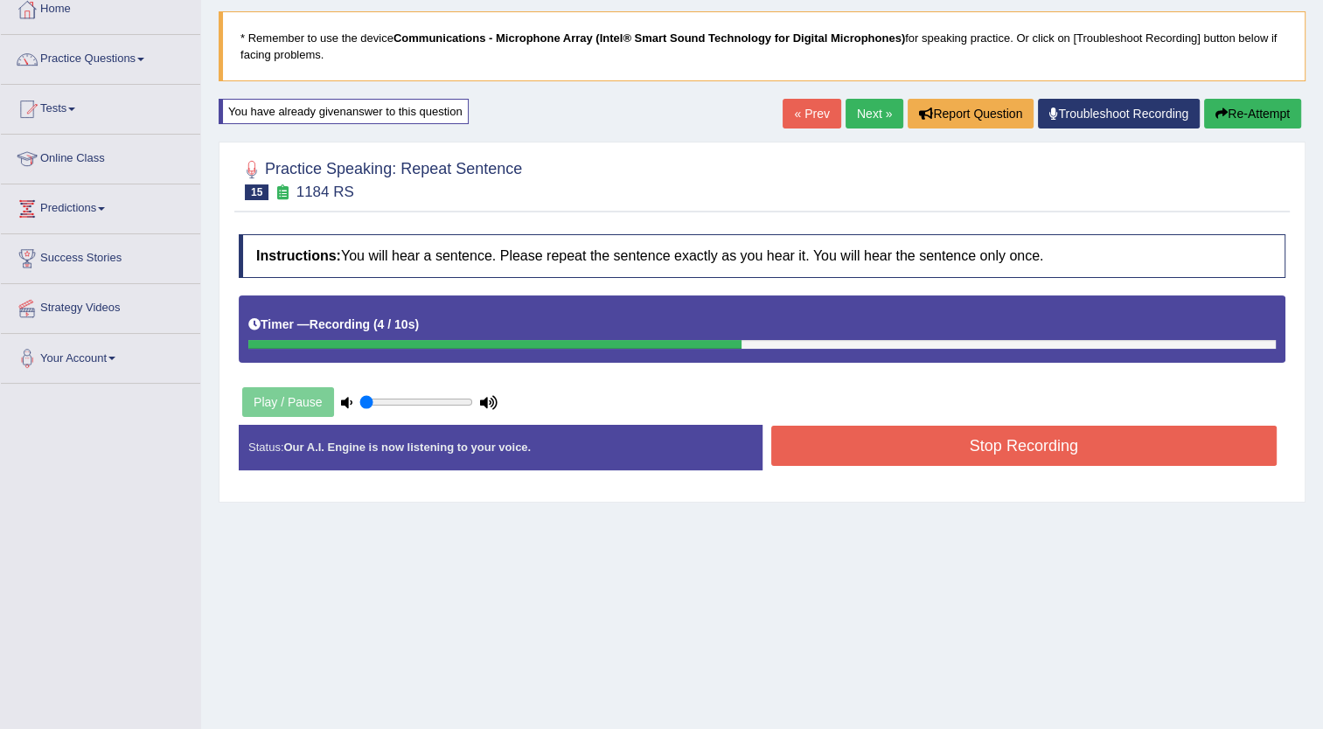
click at [1106, 446] on button "Stop Recording" at bounding box center [1024, 446] width 506 height 40
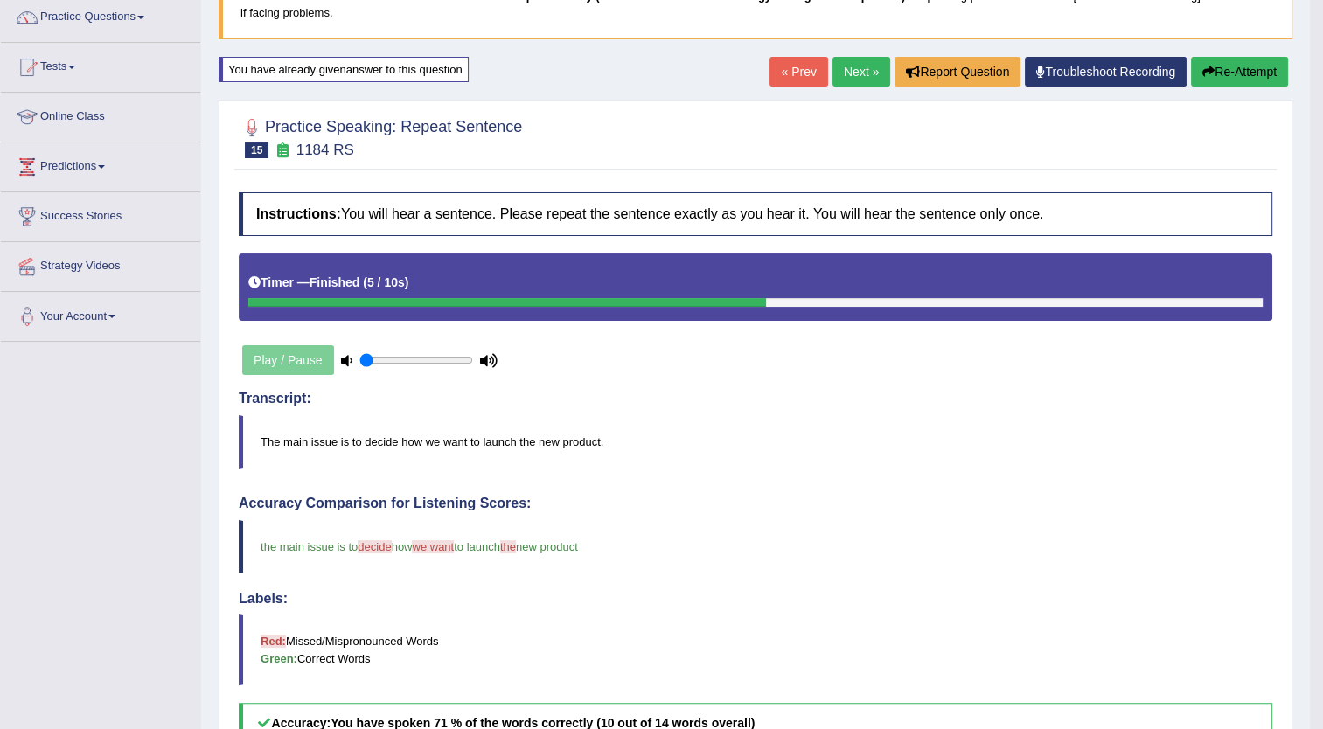
scroll to position [127, 0]
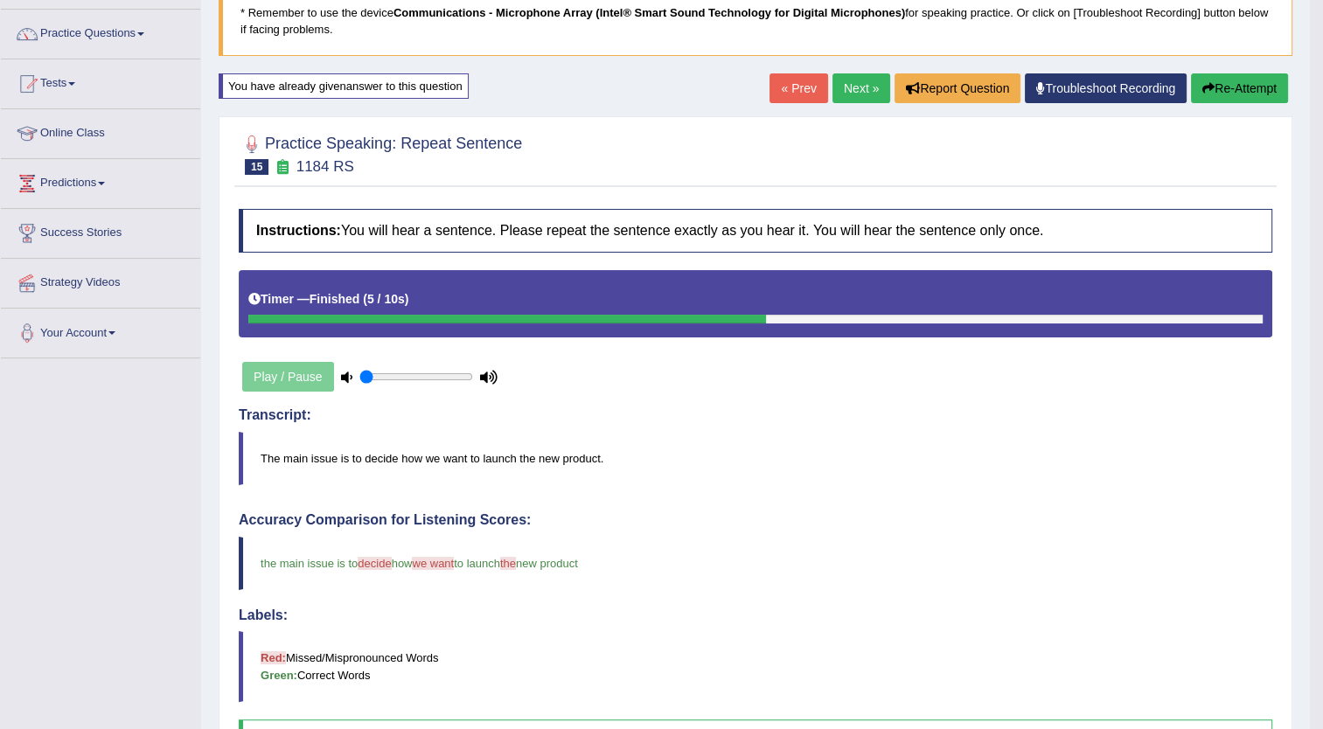
click at [862, 89] on link "Next »" at bounding box center [861, 88] width 58 height 30
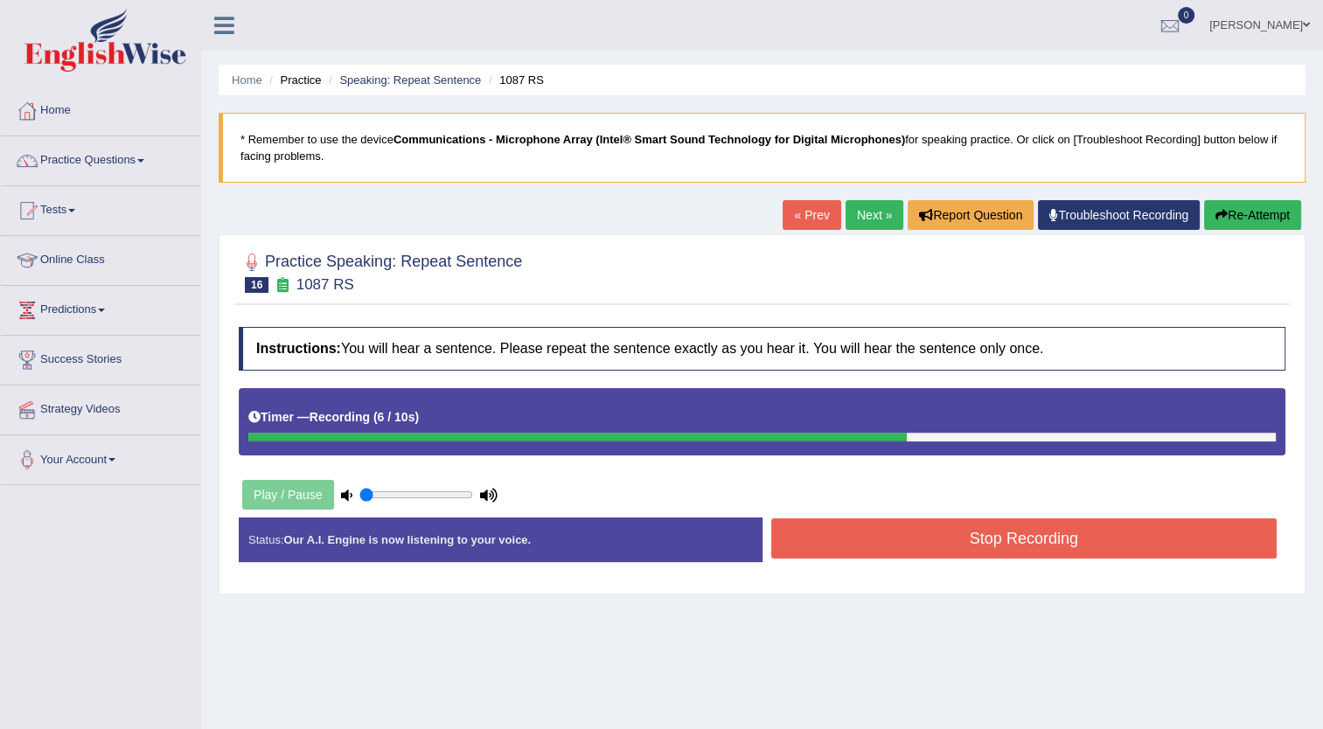
click at [852, 531] on button "Stop Recording" at bounding box center [1024, 538] width 506 height 40
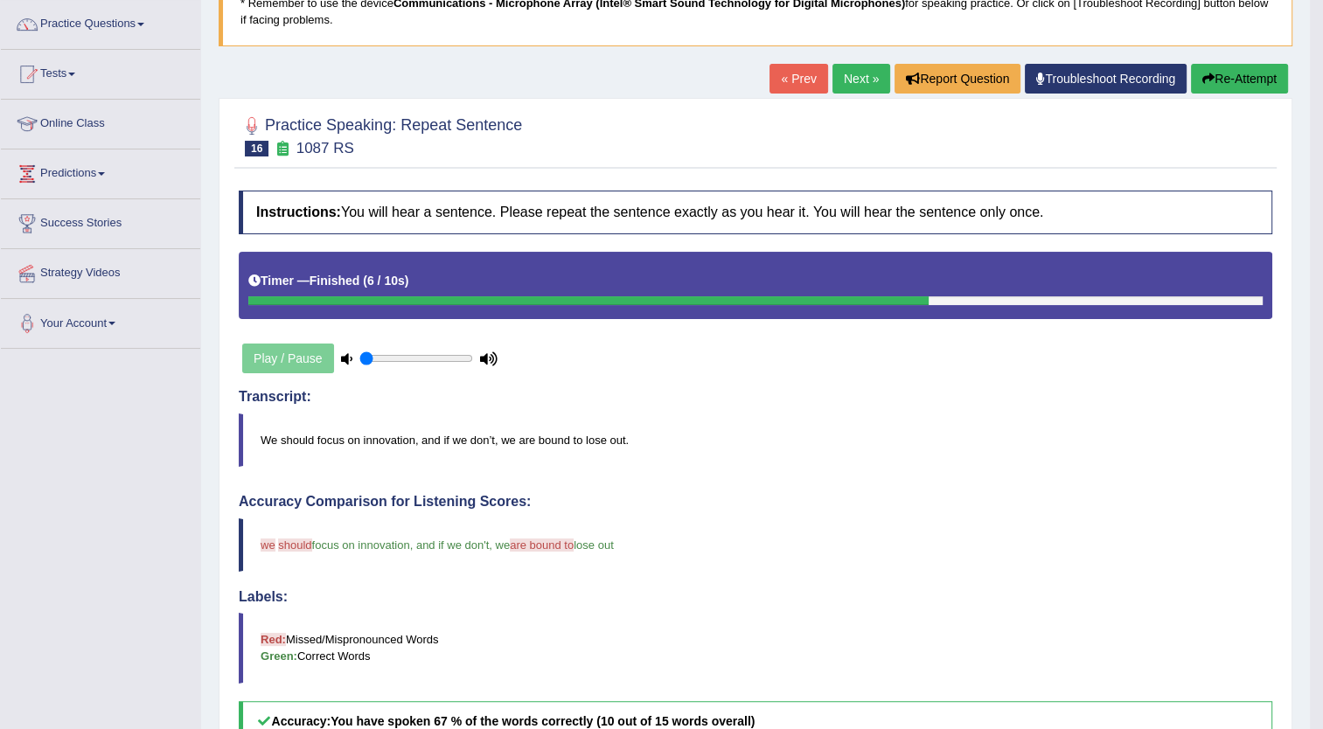
scroll to position [135, 0]
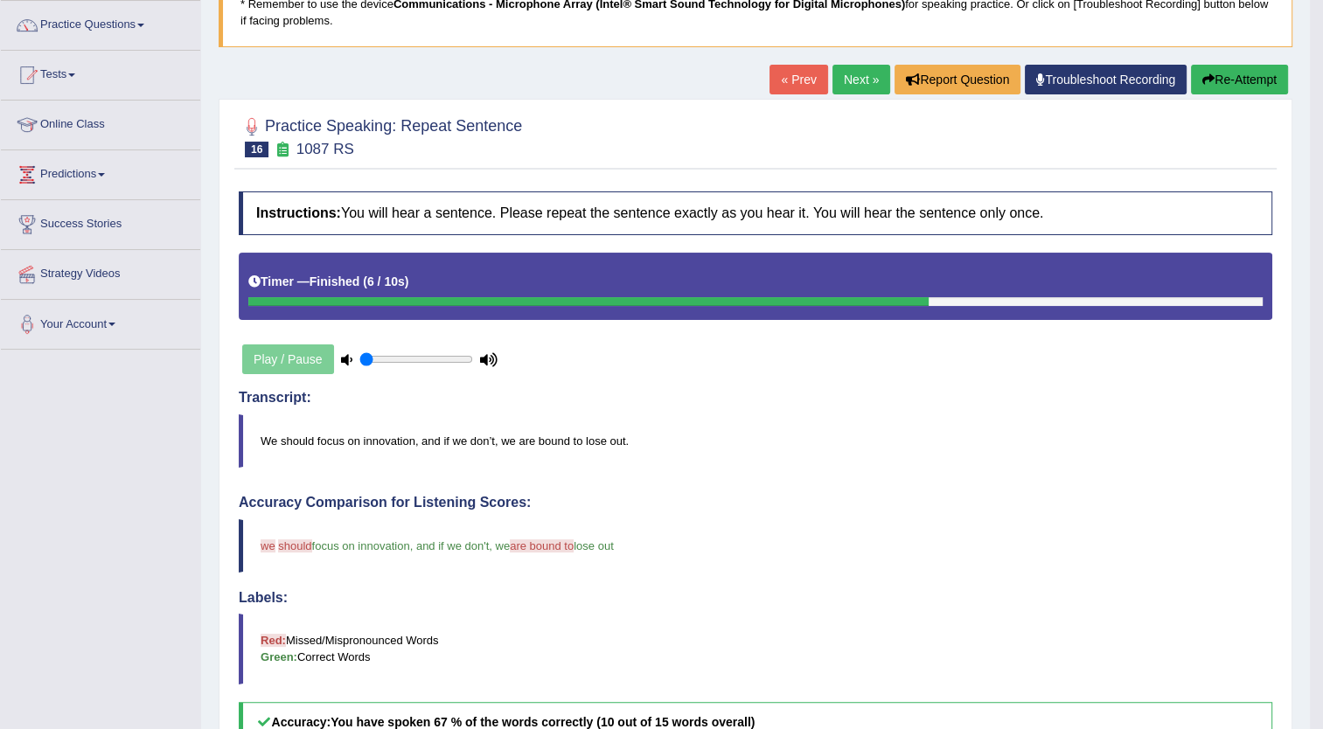
click at [1226, 82] on button "Re-Attempt" at bounding box center [1239, 80] width 97 height 30
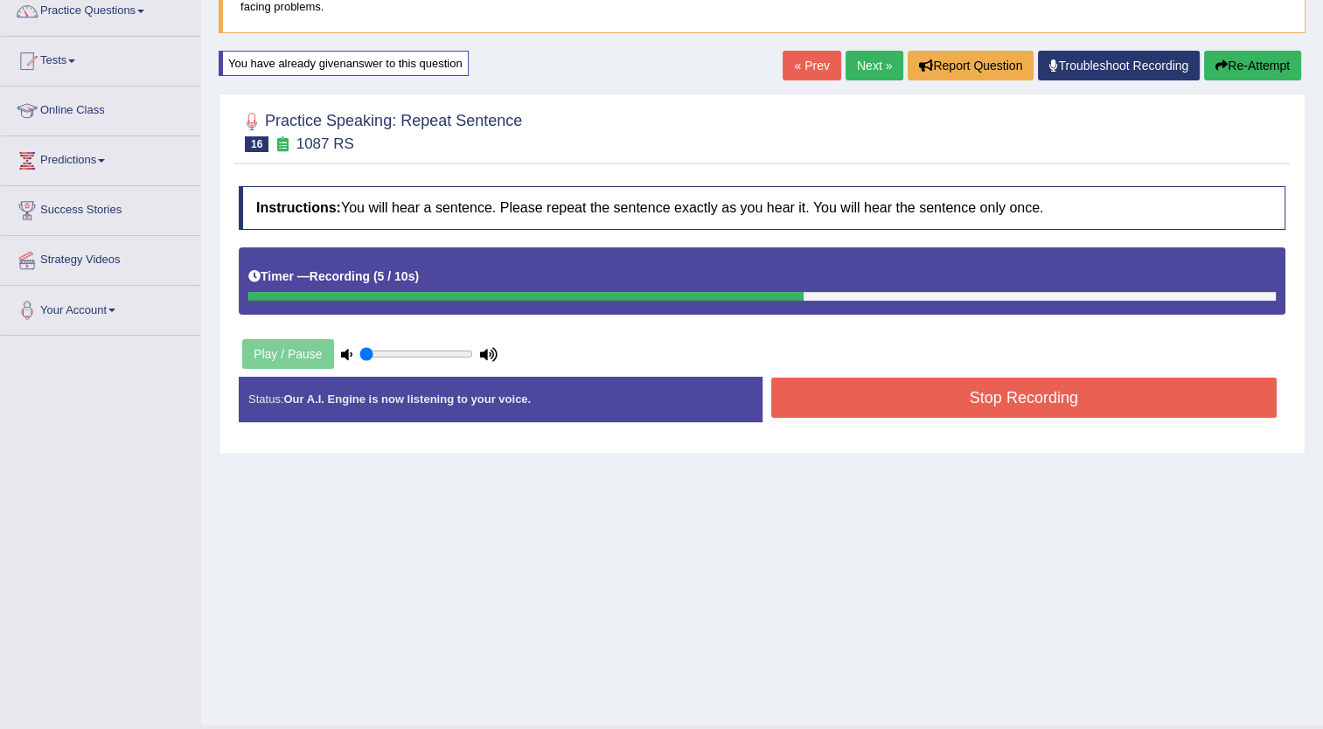
click at [990, 395] on button "Stop Recording" at bounding box center [1024, 398] width 506 height 40
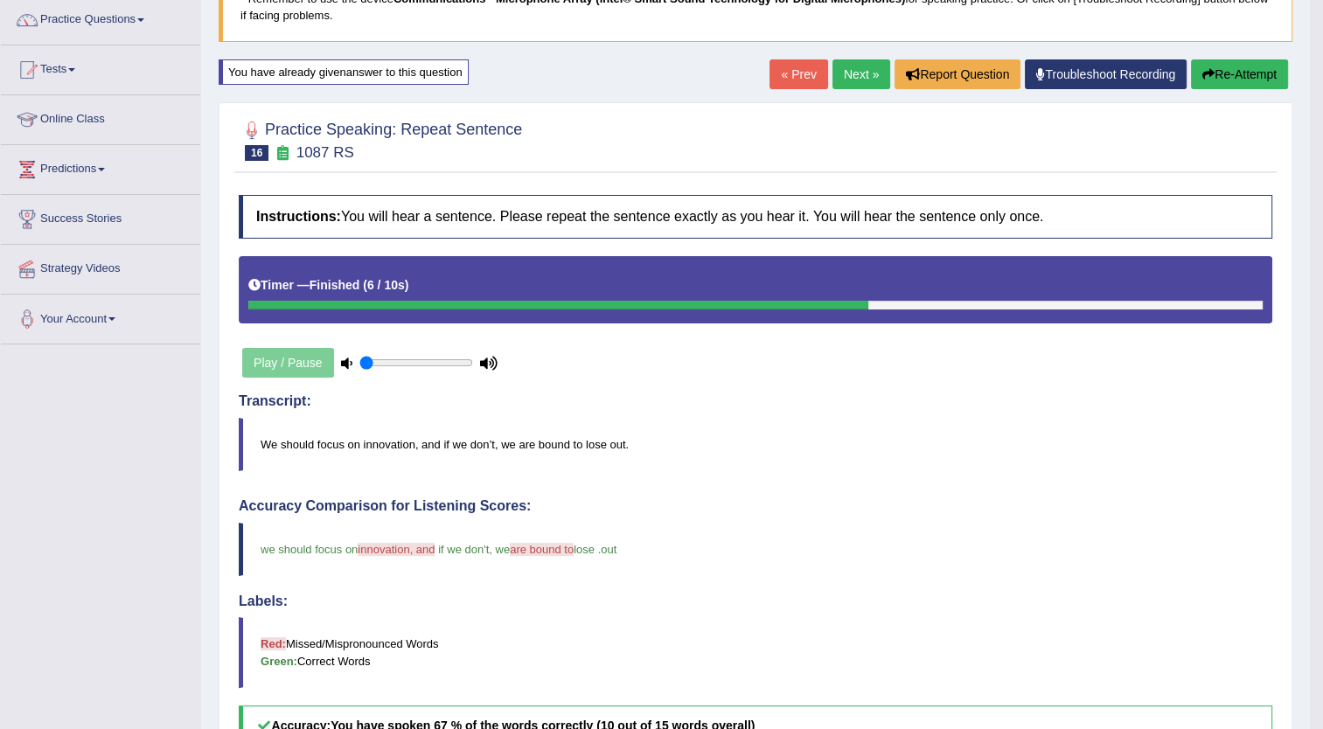
scroll to position [139, 0]
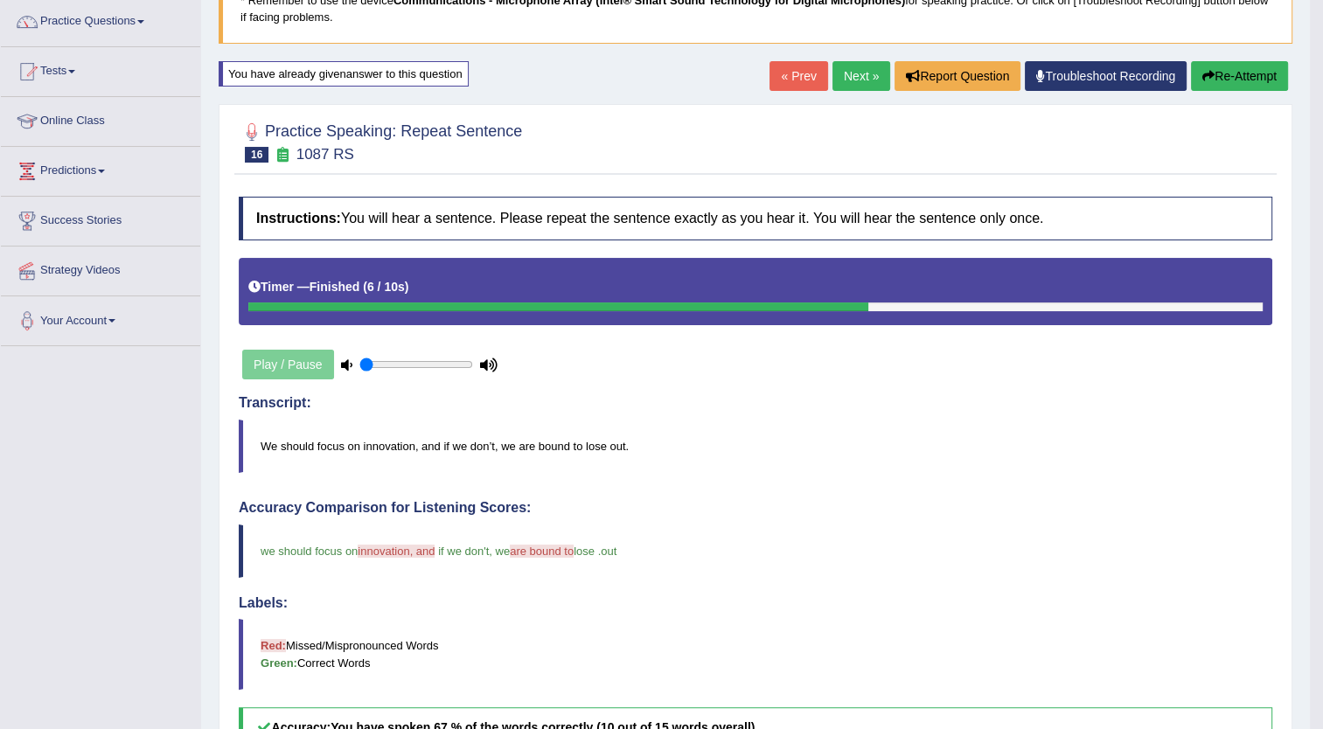
click at [1230, 71] on button "Re-Attempt" at bounding box center [1239, 76] width 97 height 30
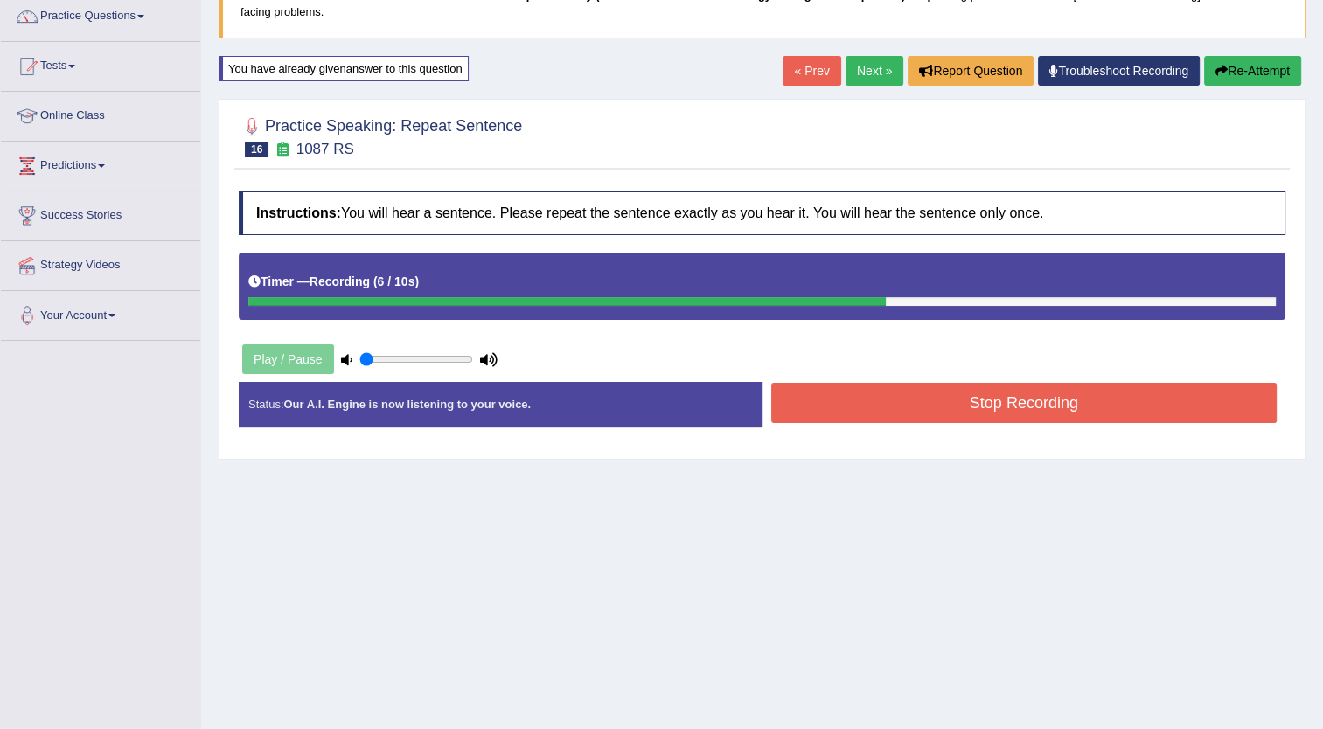
click at [999, 399] on button "Stop Recording" at bounding box center [1024, 403] width 506 height 40
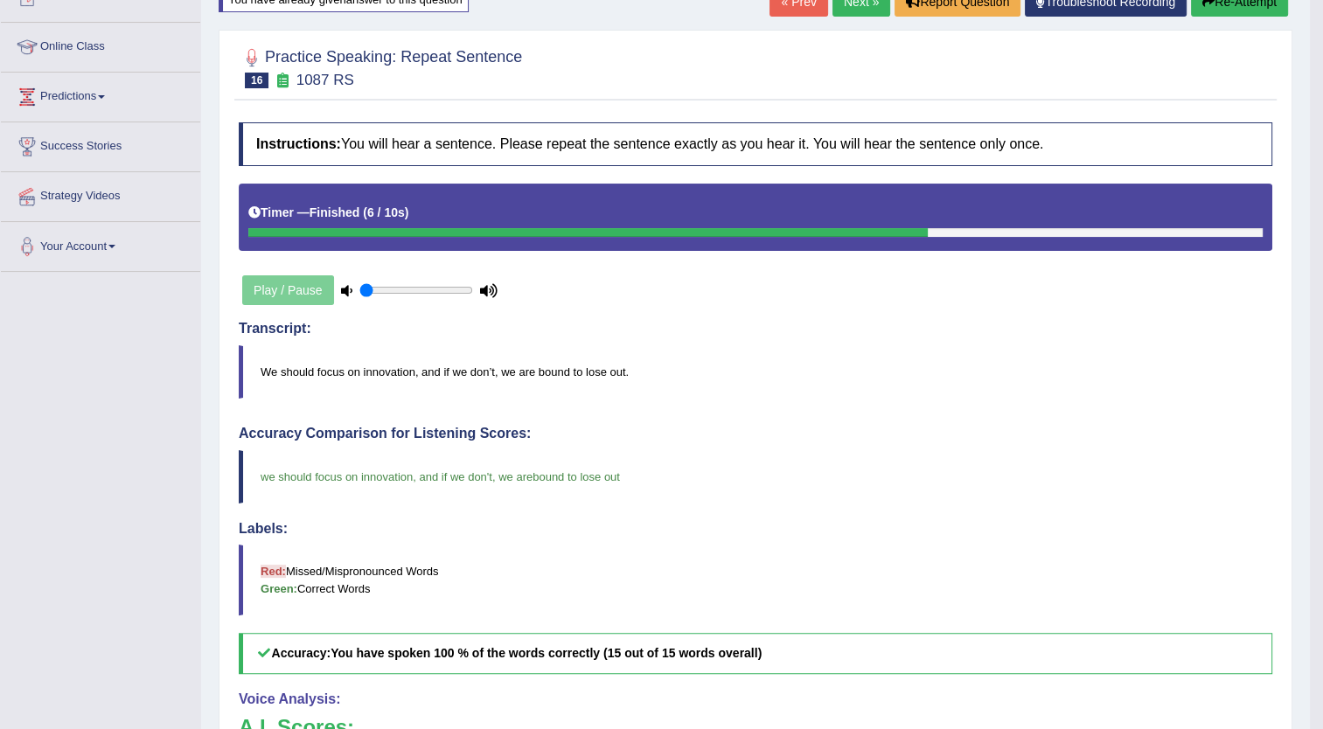
scroll to position [213, 0]
click at [999, 399] on div "Instructions: You will hear a sentence. Please repeat the sentence exactly as y…" at bounding box center [755, 557] width 1042 height 886
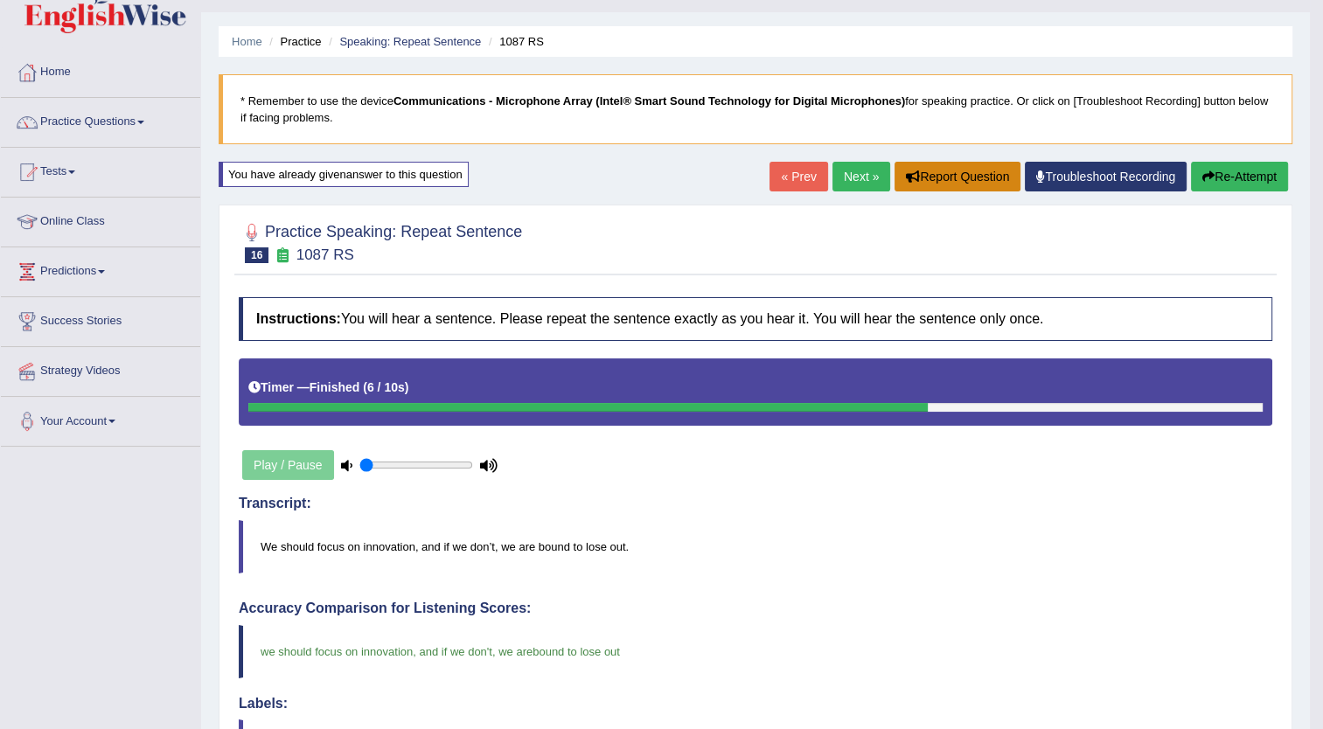
scroll to position [38, 0]
click at [850, 179] on link "Next »" at bounding box center [861, 177] width 58 height 30
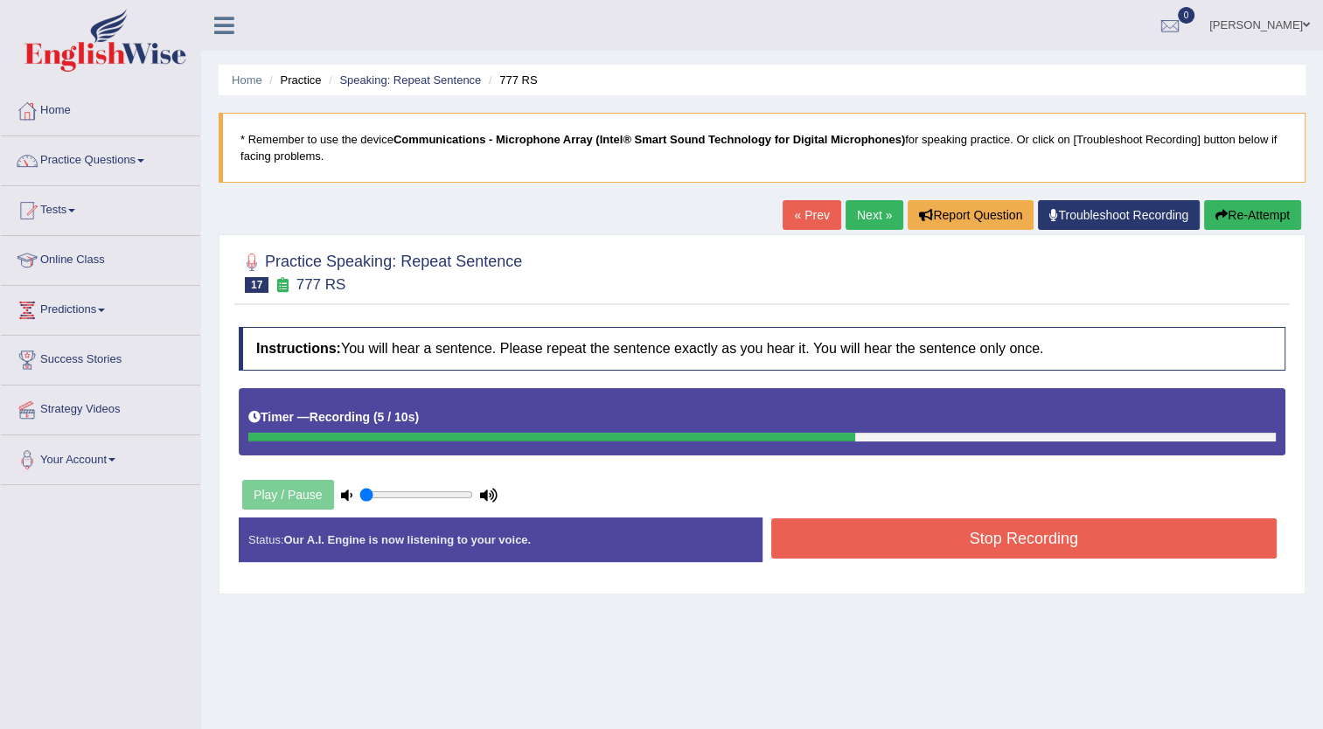
click at [858, 548] on button "Stop Recording" at bounding box center [1024, 538] width 506 height 40
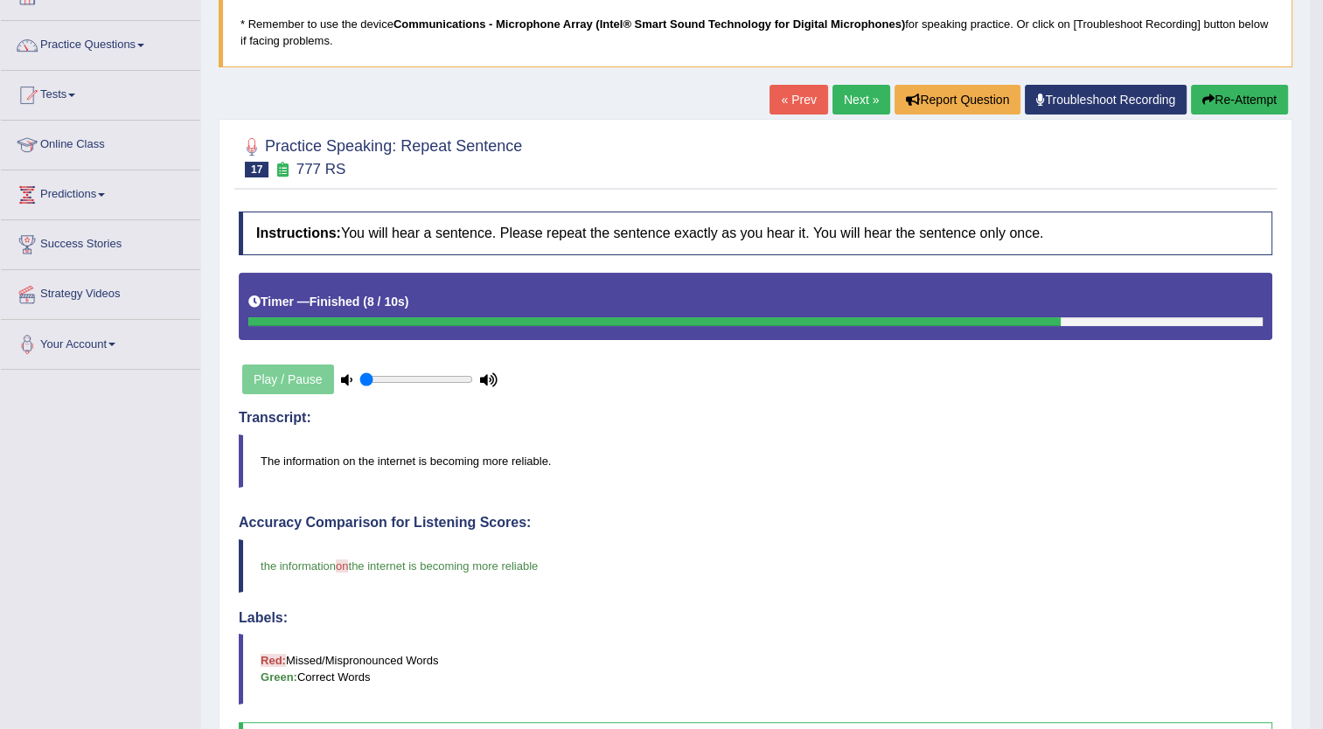
scroll to position [104, 0]
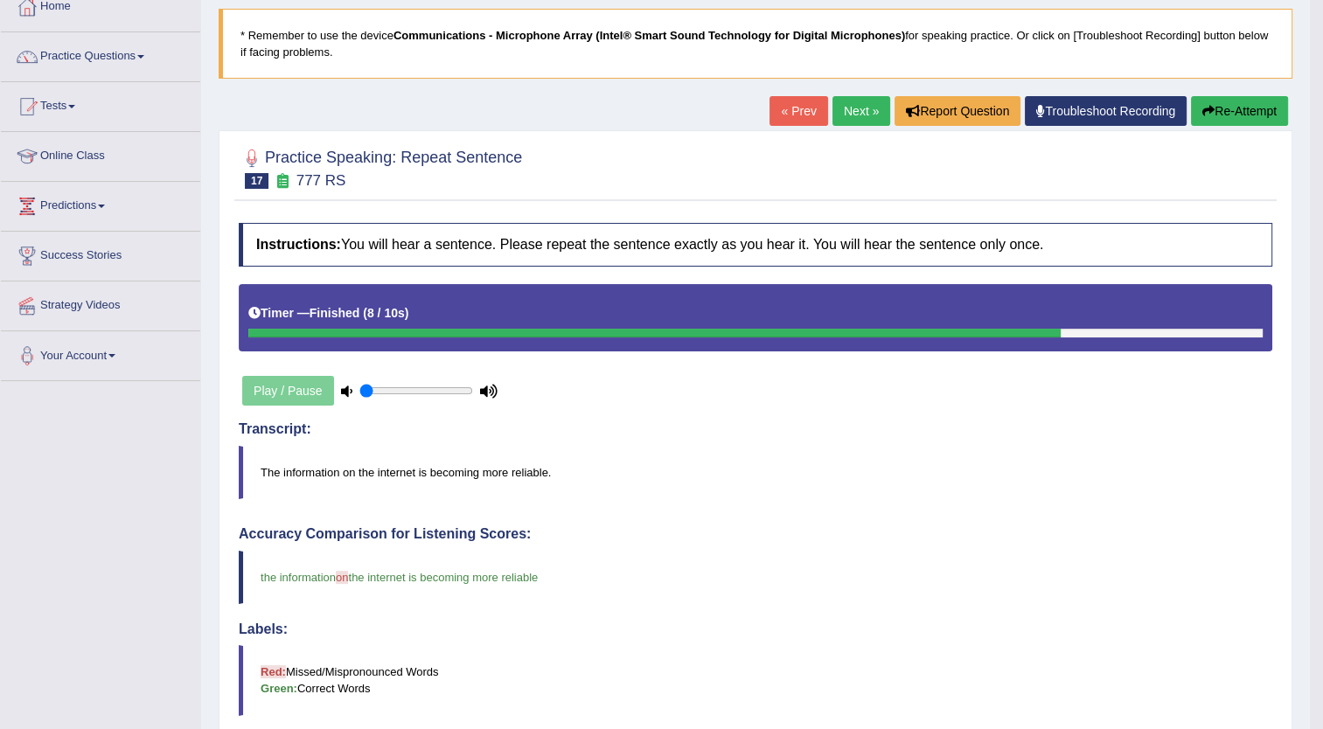
click at [842, 114] on link "Next »" at bounding box center [861, 111] width 58 height 30
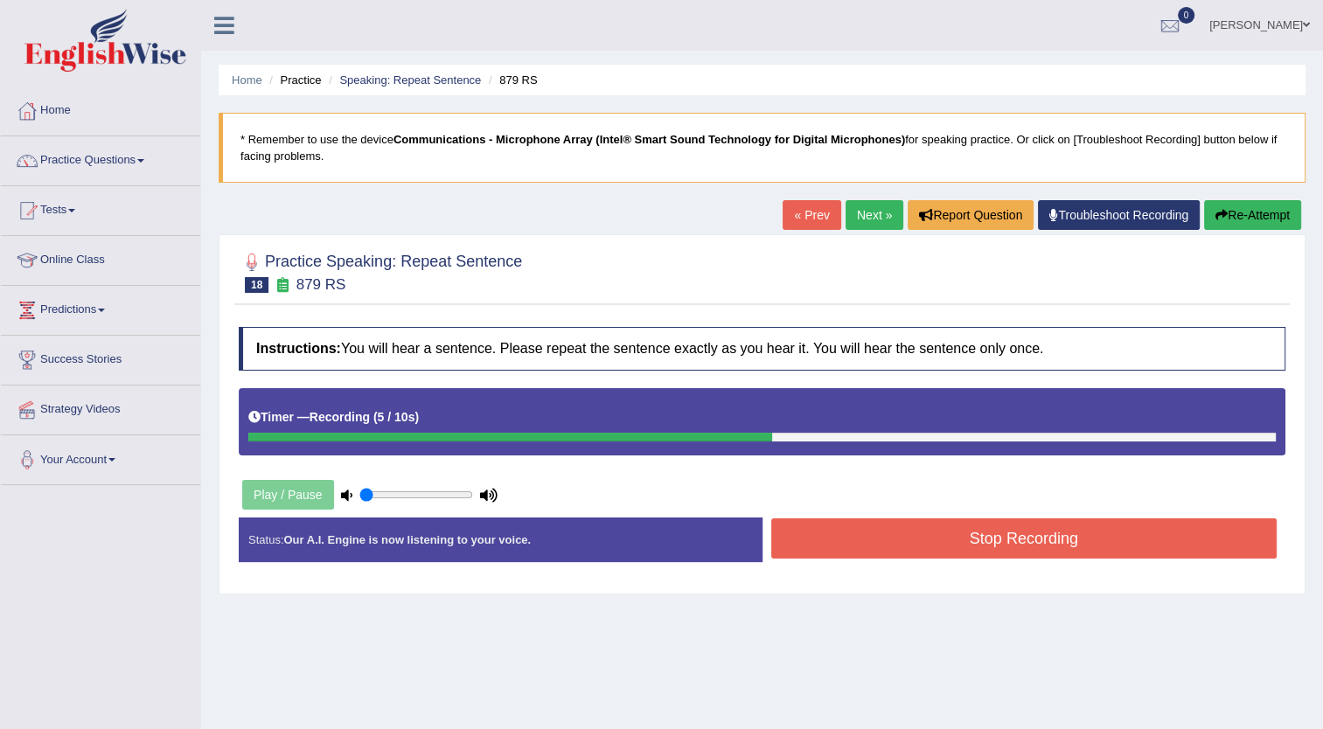
click at [860, 552] on button "Stop Recording" at bounding box center [1024, 538] width 506 height 40
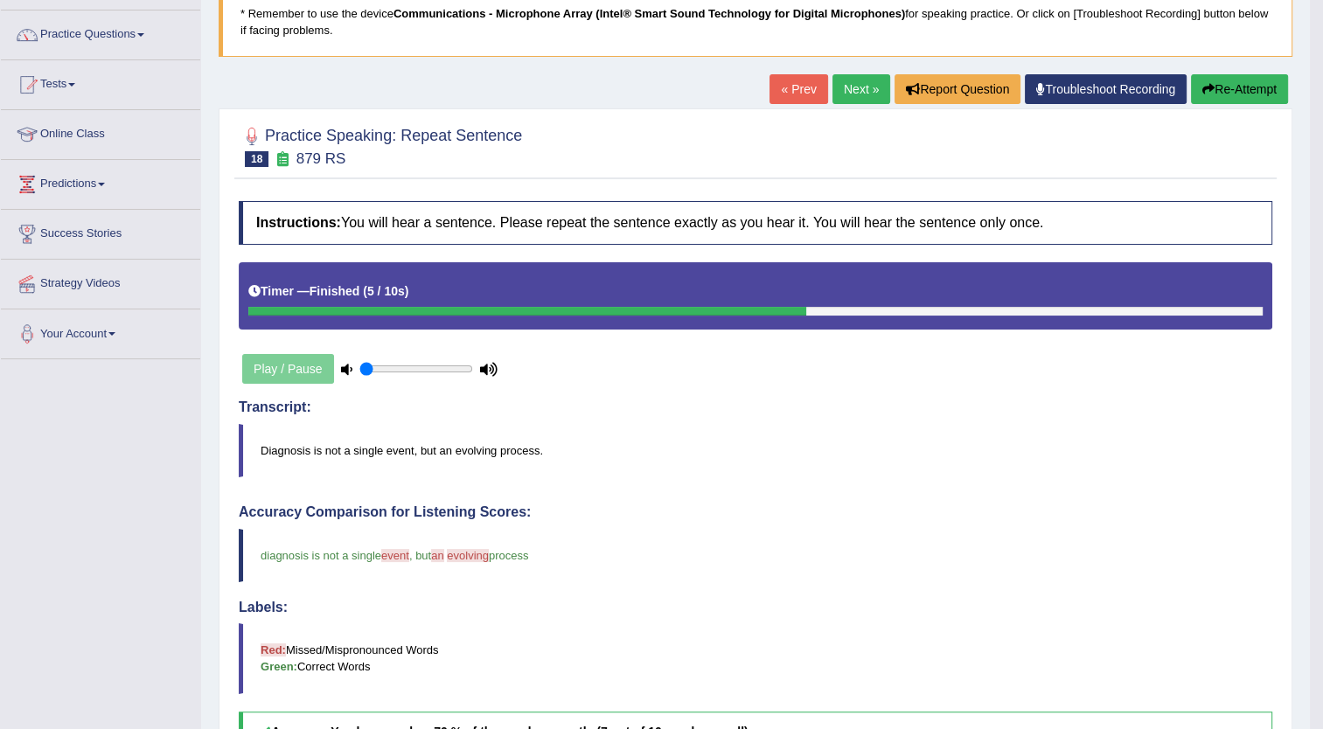
scroll to position [125, 0]
click at [863, 86] on link "Next »" at bounding box center [861, 90] width 58 height 30
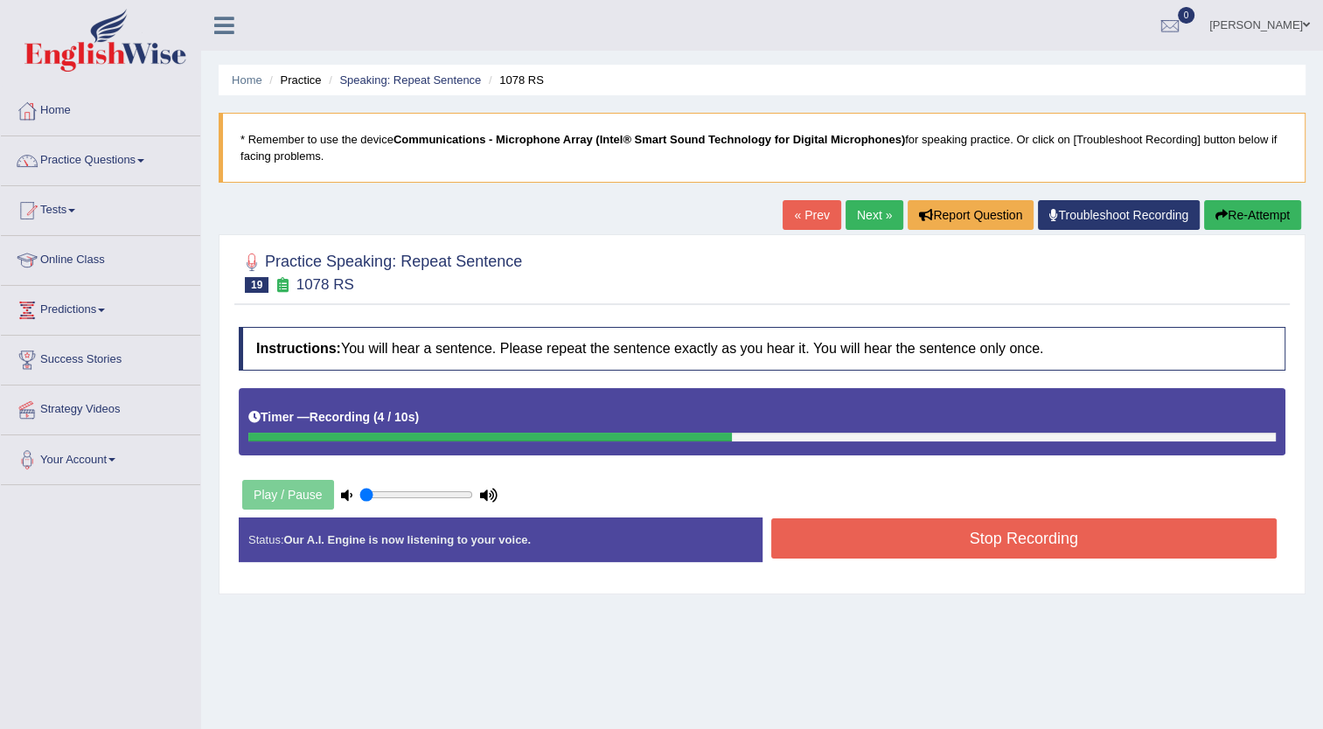
click at [938, 542] on button "Stop Recording" at bounding box center [1024, 538] width 506 height 40
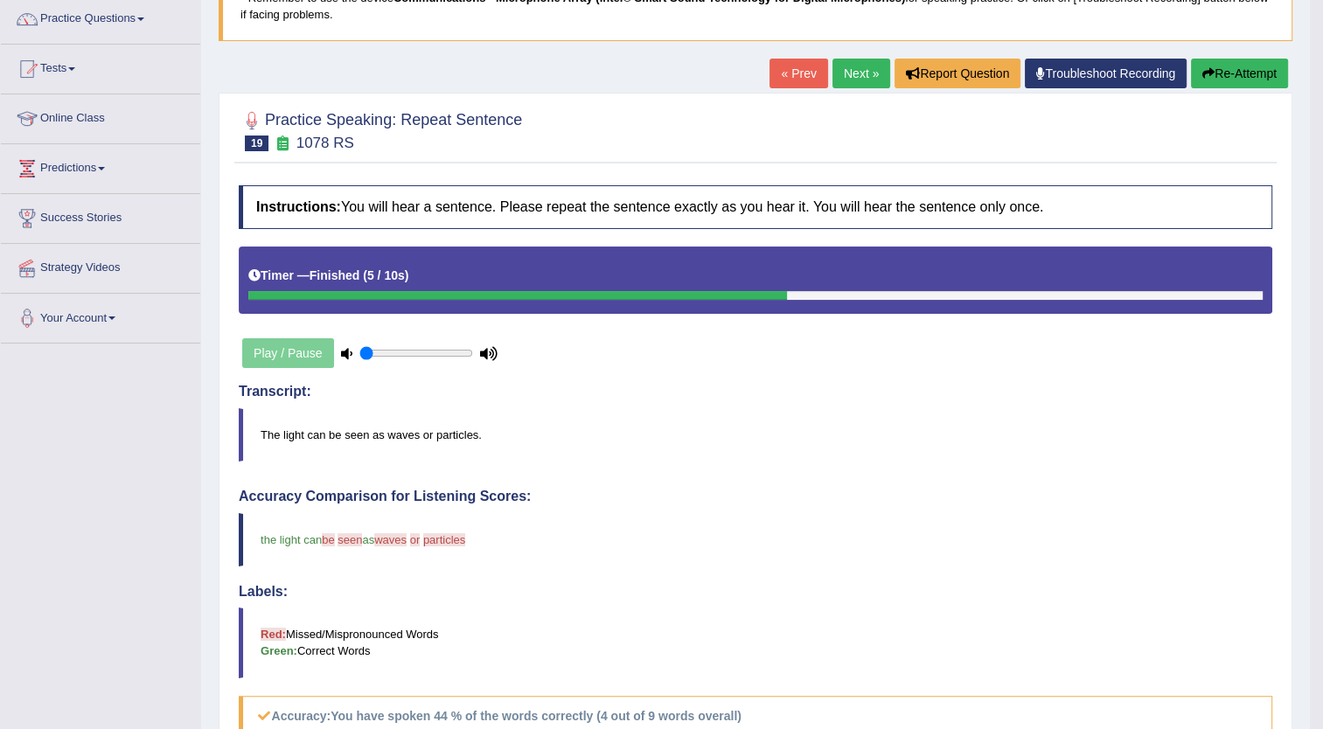
scroll to position [100, 0]
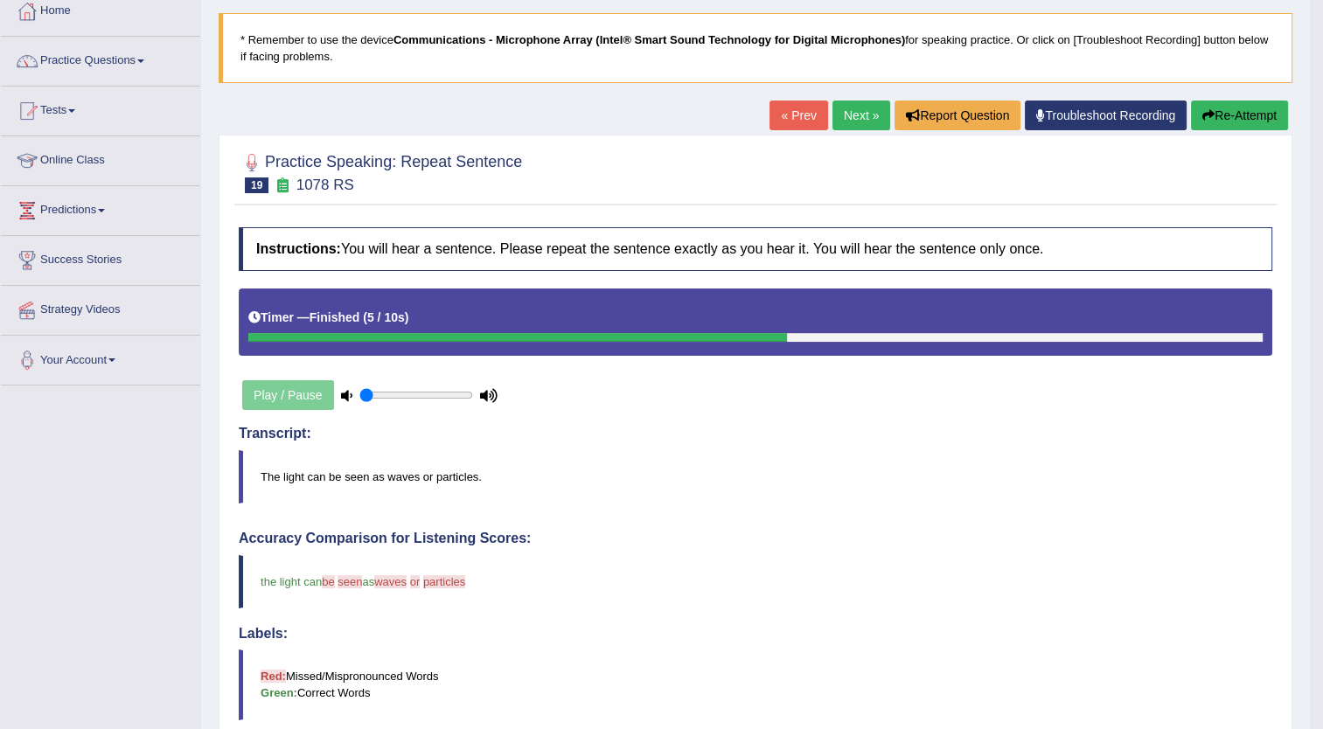
click at [1233, 114] on button "Re-Attempt" at bounding box center [1239, 116] width 97 height 30
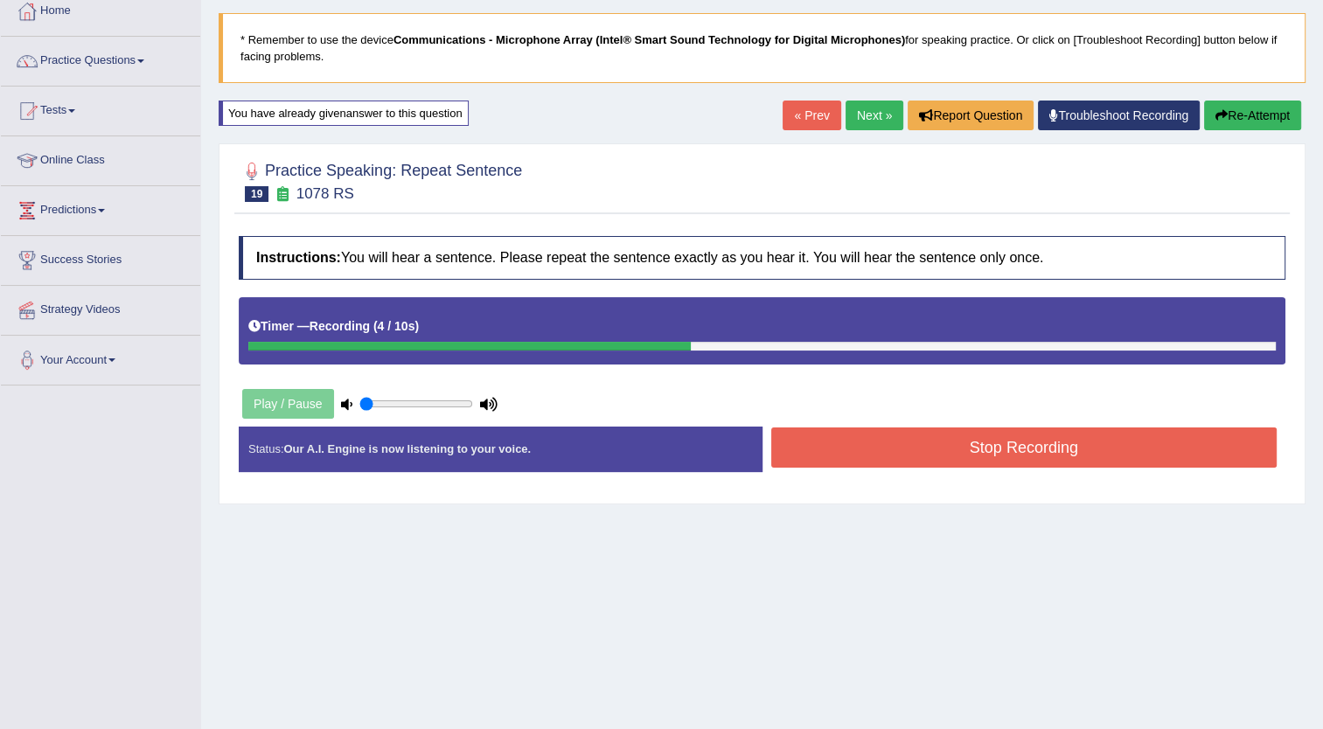
click at [1016, 445] on button "Stop Recording" at bounding box center [1024, 447] width 506 height 40
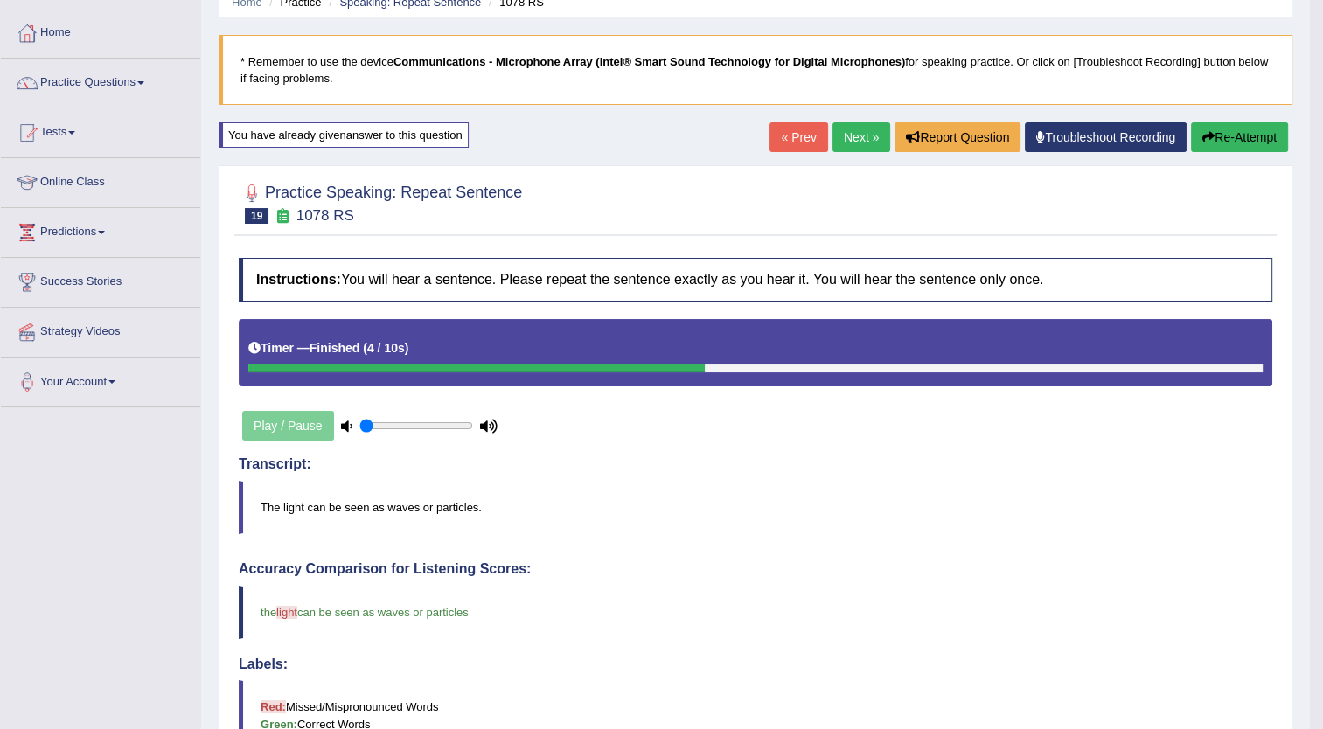
scroll to position [77, 0]
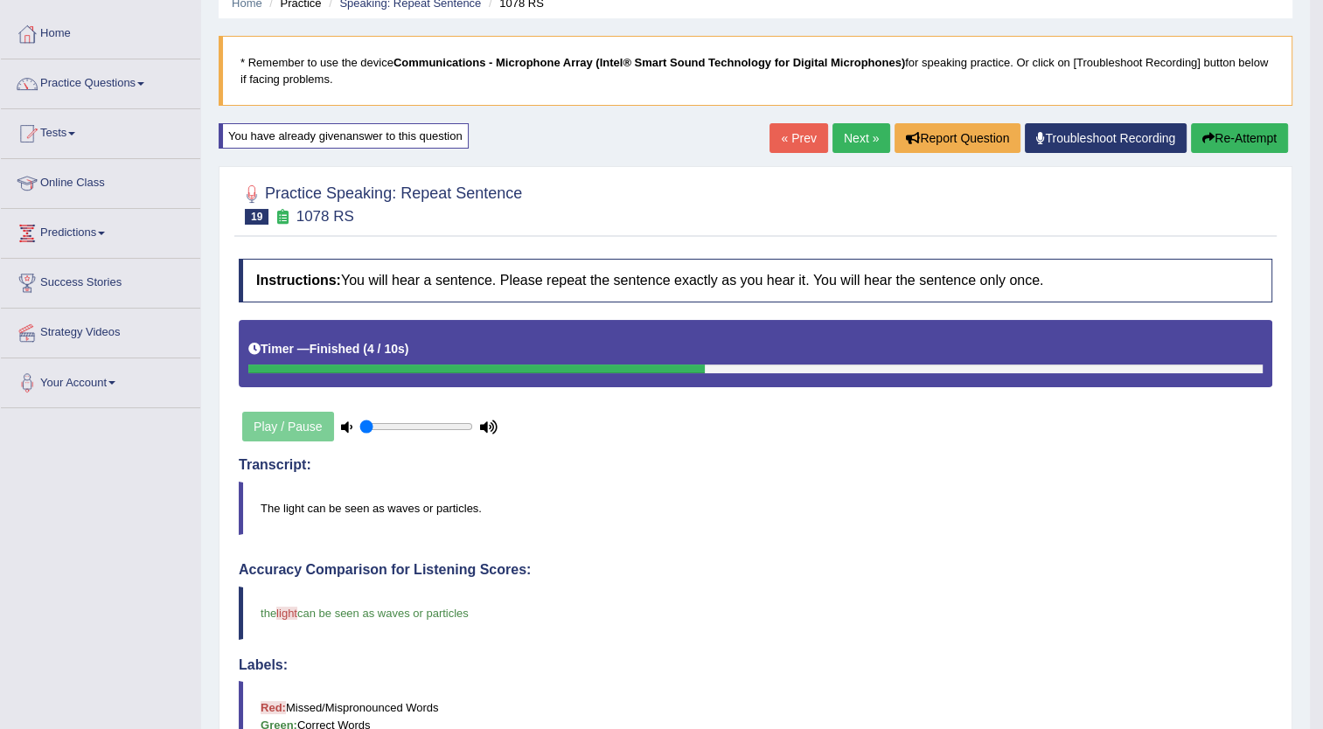
click at [848, 140] on link "Next »" at bounding box center [861, 138] width 58 height 30
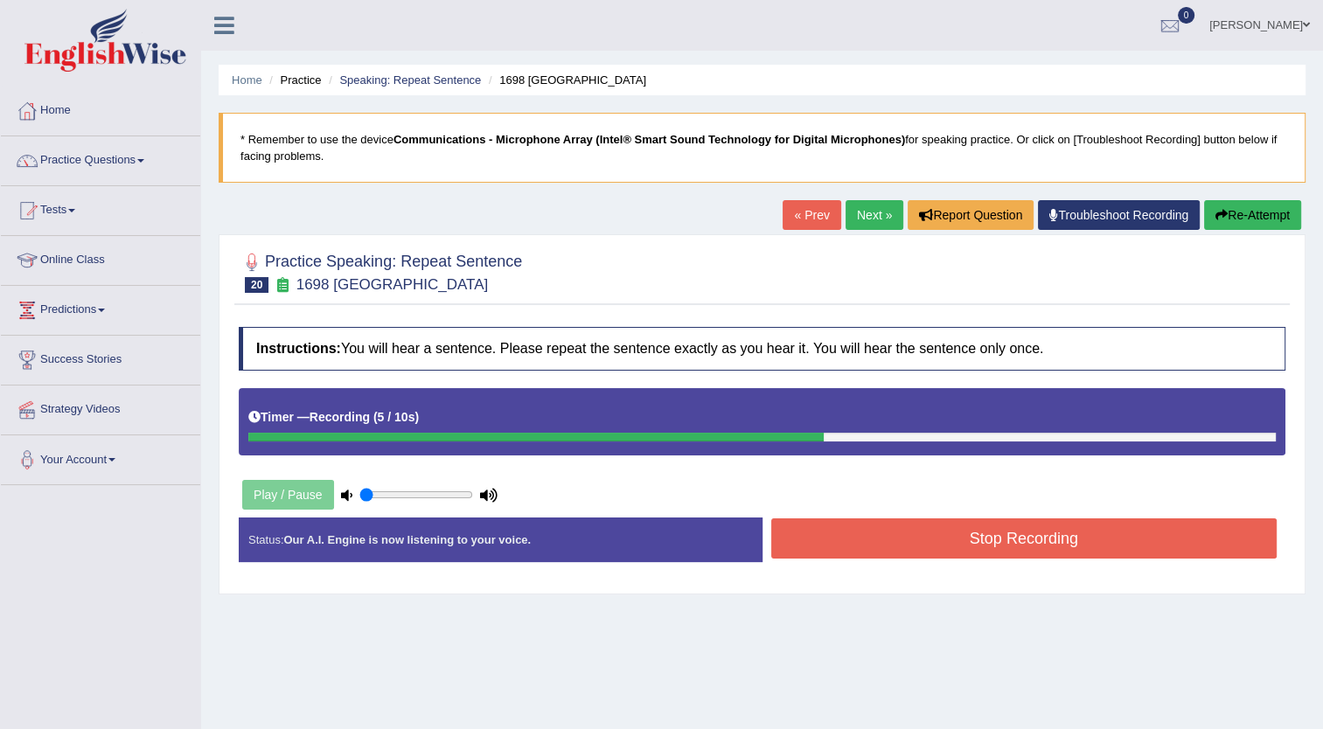
click at [894, 552] on button "Stop Recording" at bounding box center [1024, 538] width 506 height 40
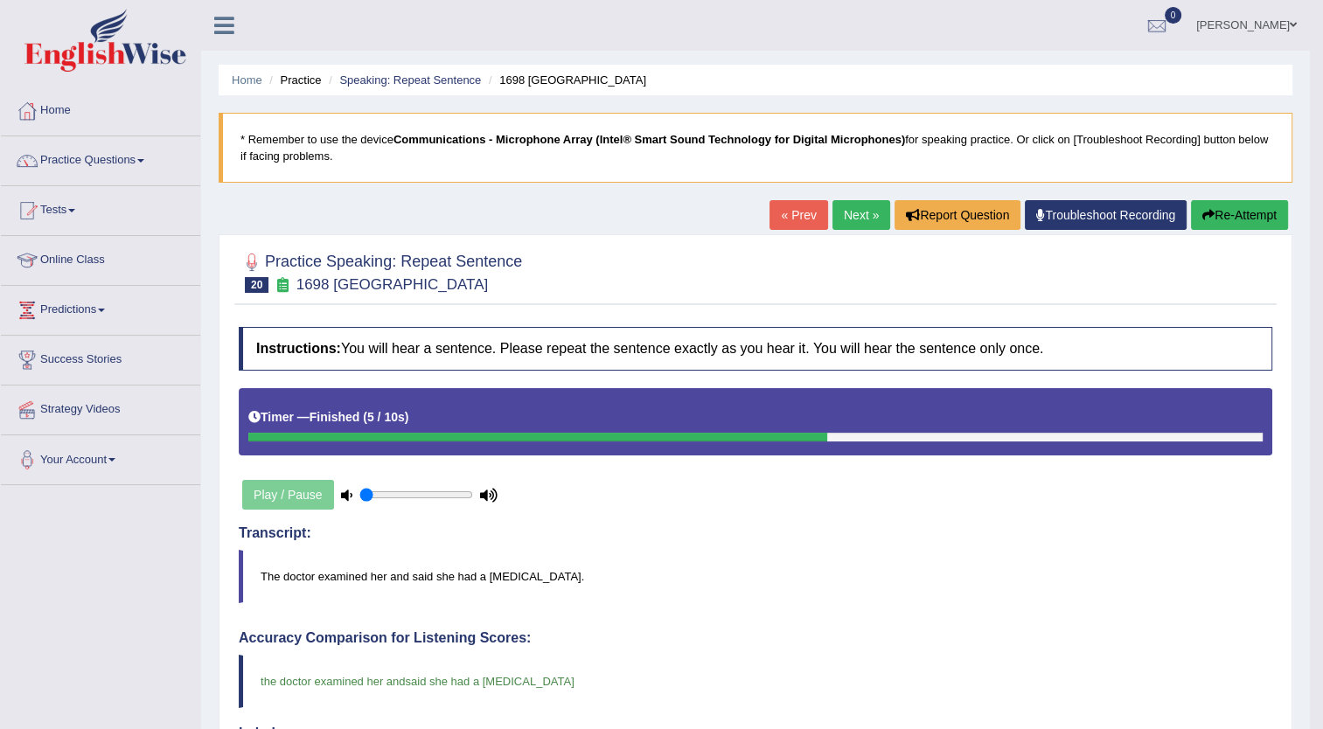
click at [858, 212] on link "Next »" at bounding box center [861, 215] width 58 height 30
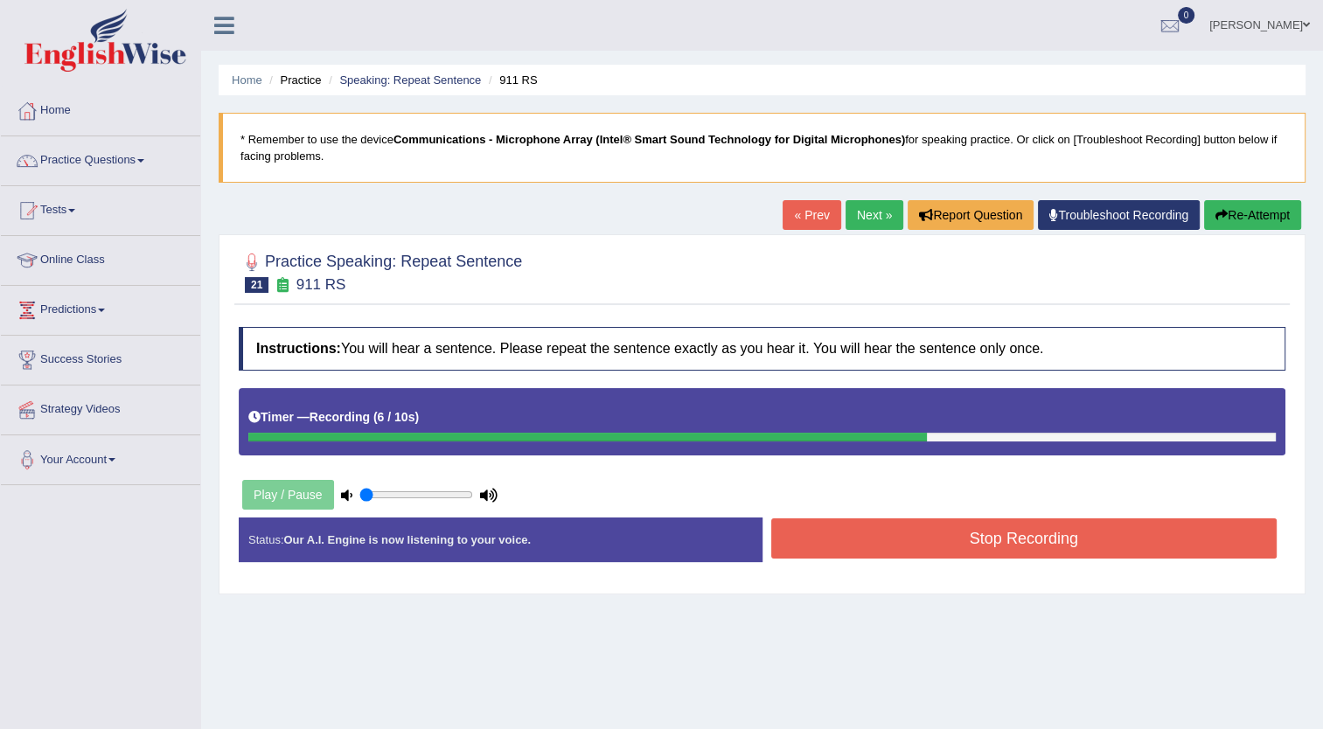
click at [970, 544] on button "Stop Recording" at bounding box center [1024, 538] width 506 height 40
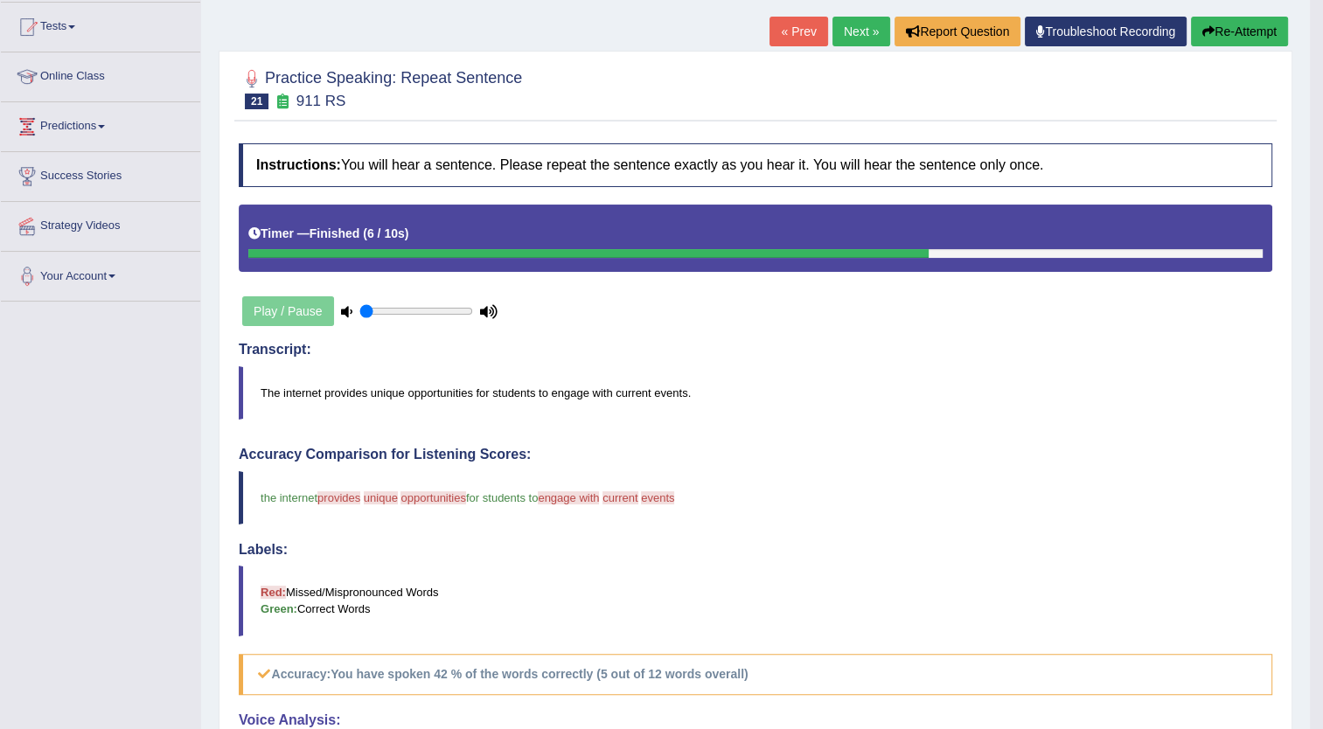
scroll to position [174, 0]
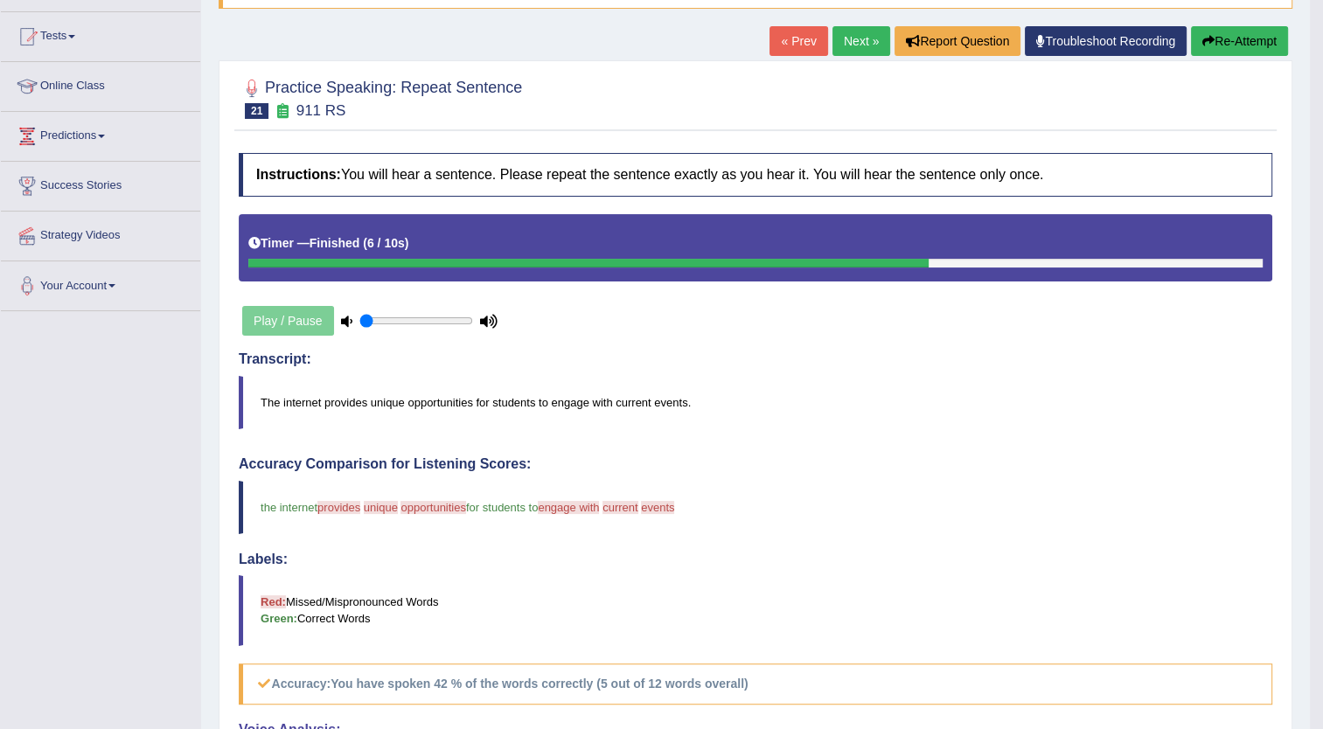
click at [1251, 38] on button "Re-Attempt" at bounding box center [1239, 41] width 97 height 30
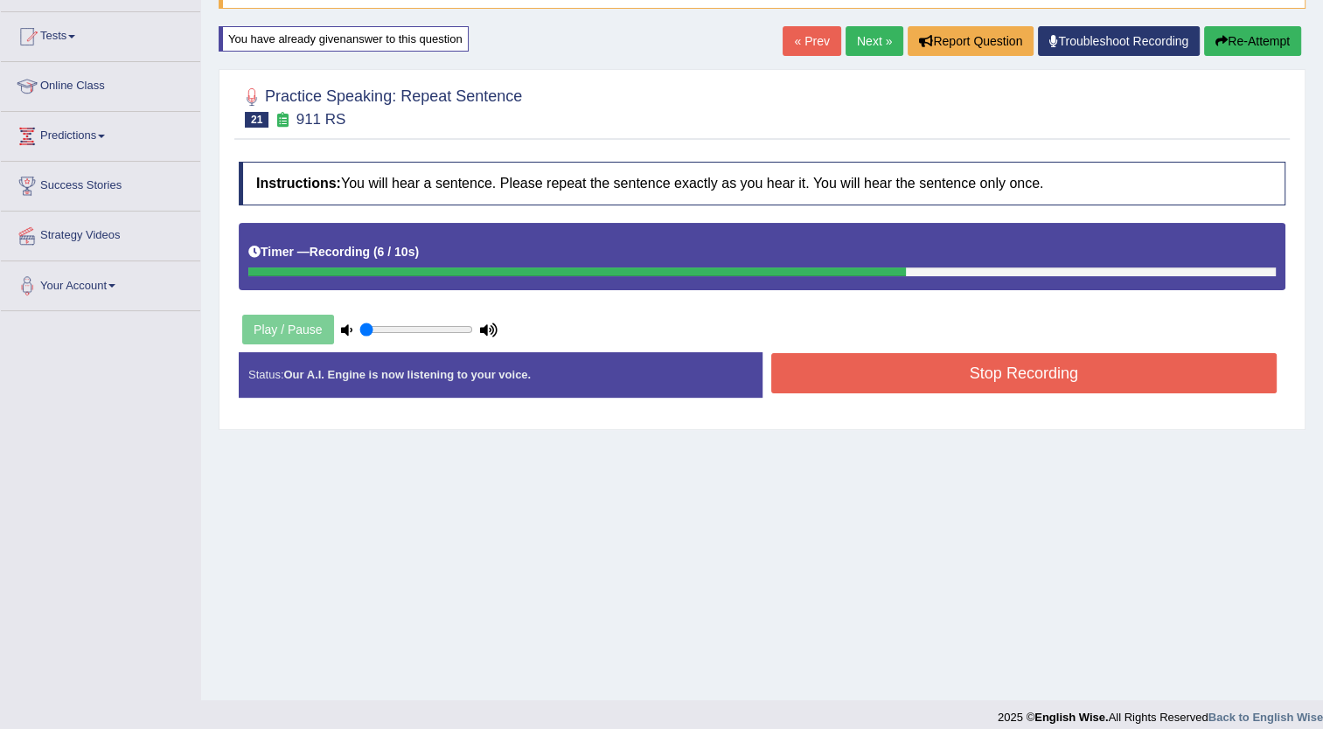
click at [1098, 372] on button "Stop Recording" at bounding box center [1024, 373] width 506 height 40
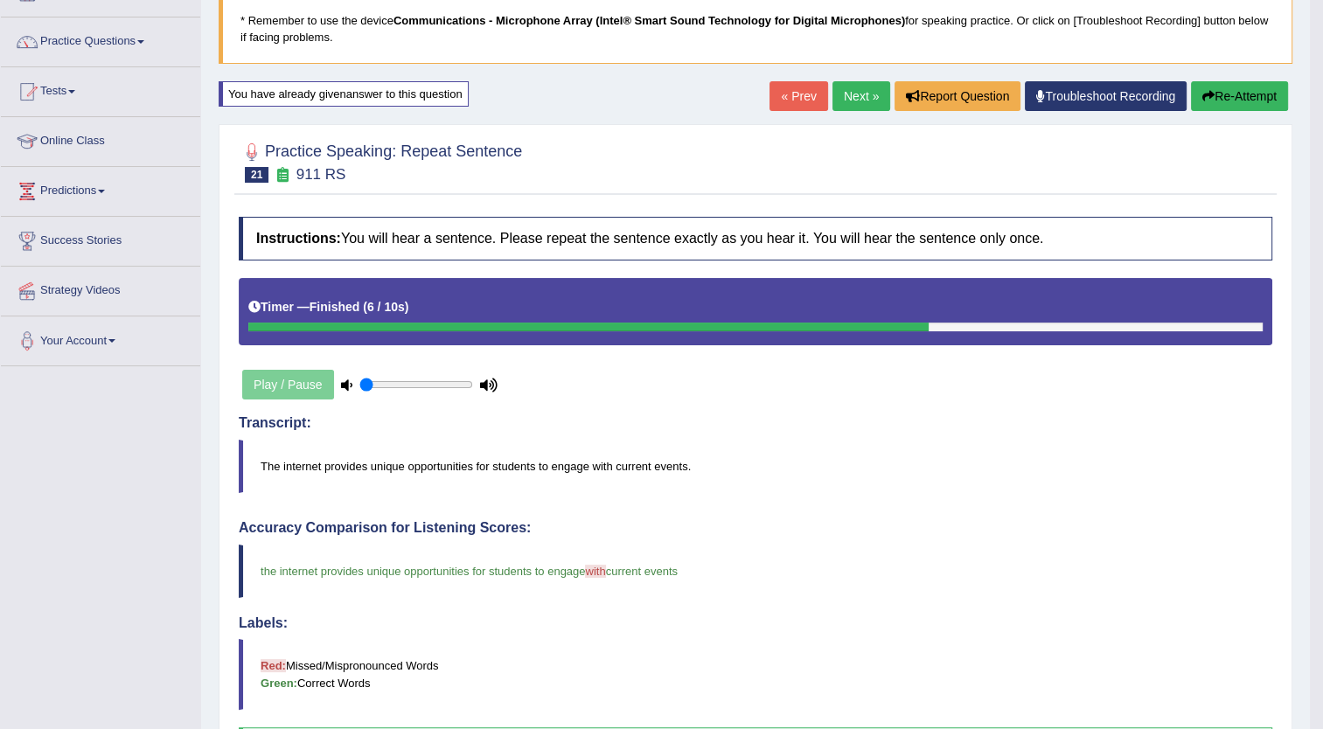
scroll to position [118, 0]
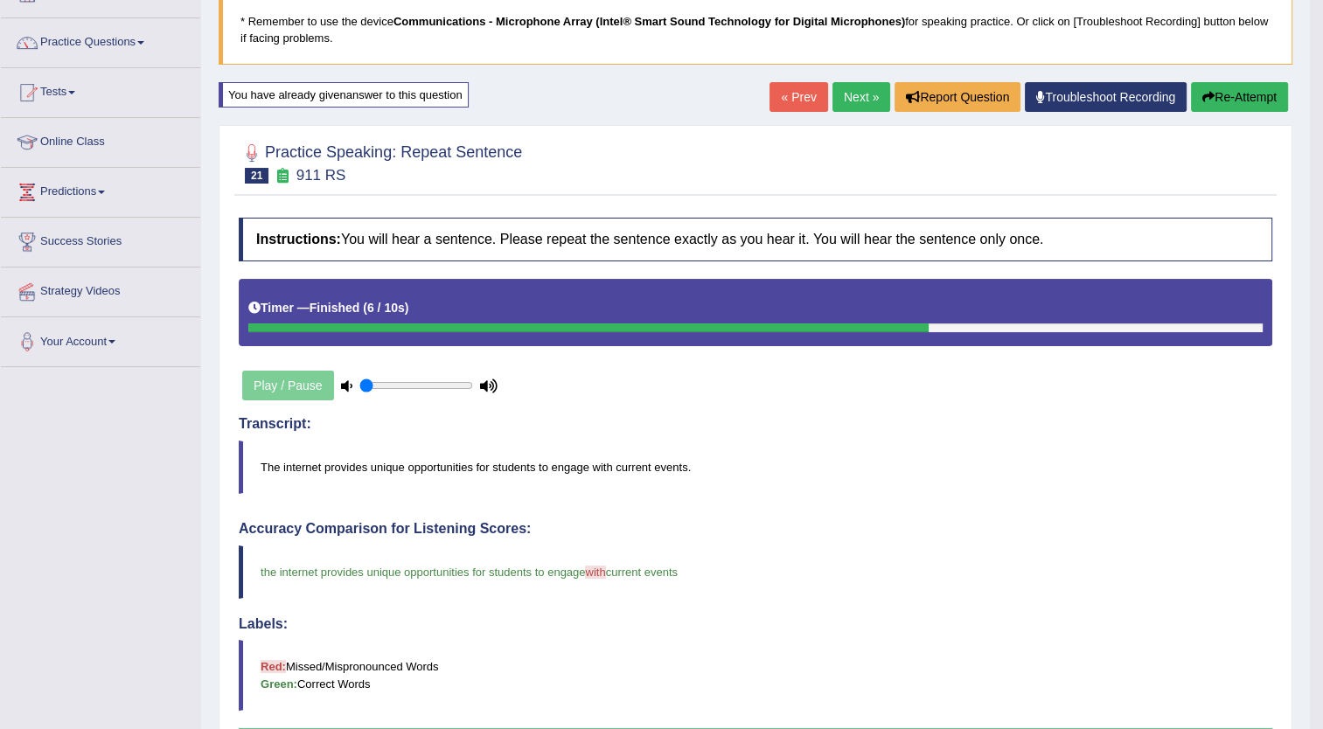
click at [857, 100] on link "Next »" at bounding box center [861, 97] width 58 height 30
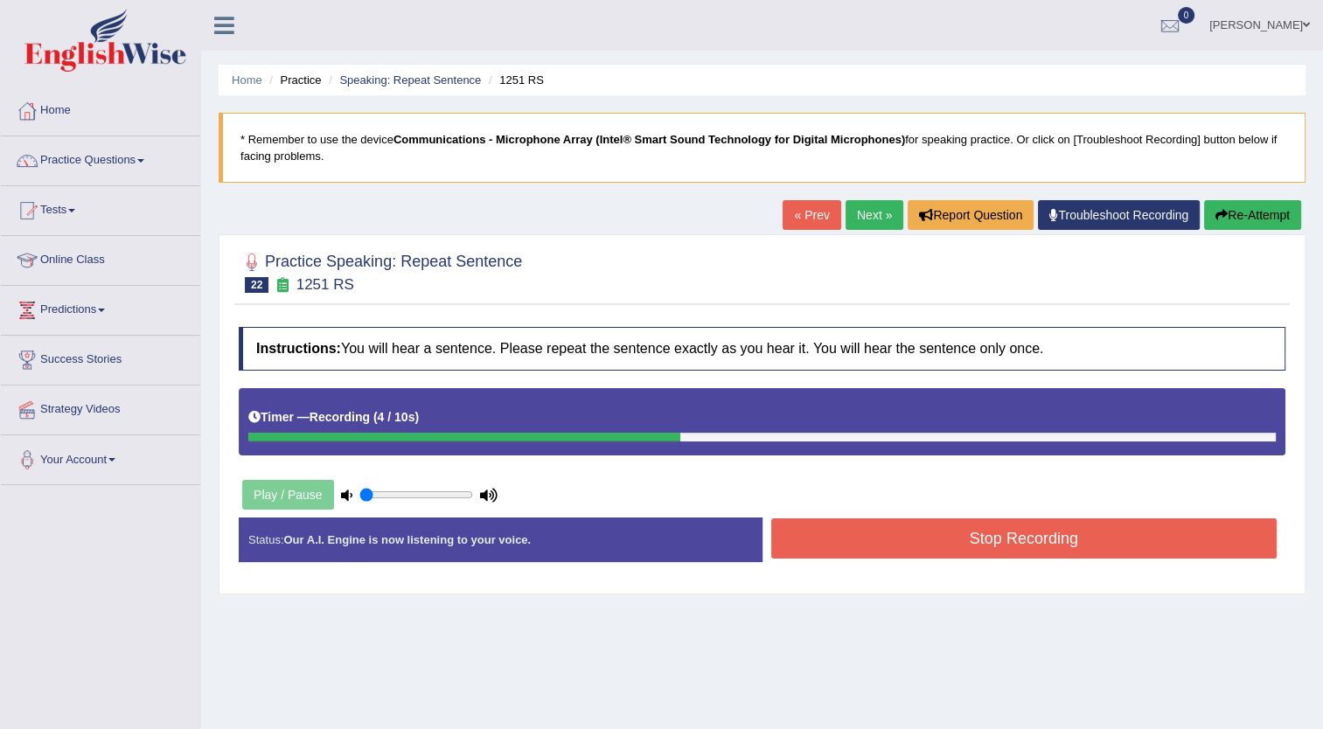
click at [913, 530] on button "Stop Recording" at bounding box center [1024, 538] width 506 height 40
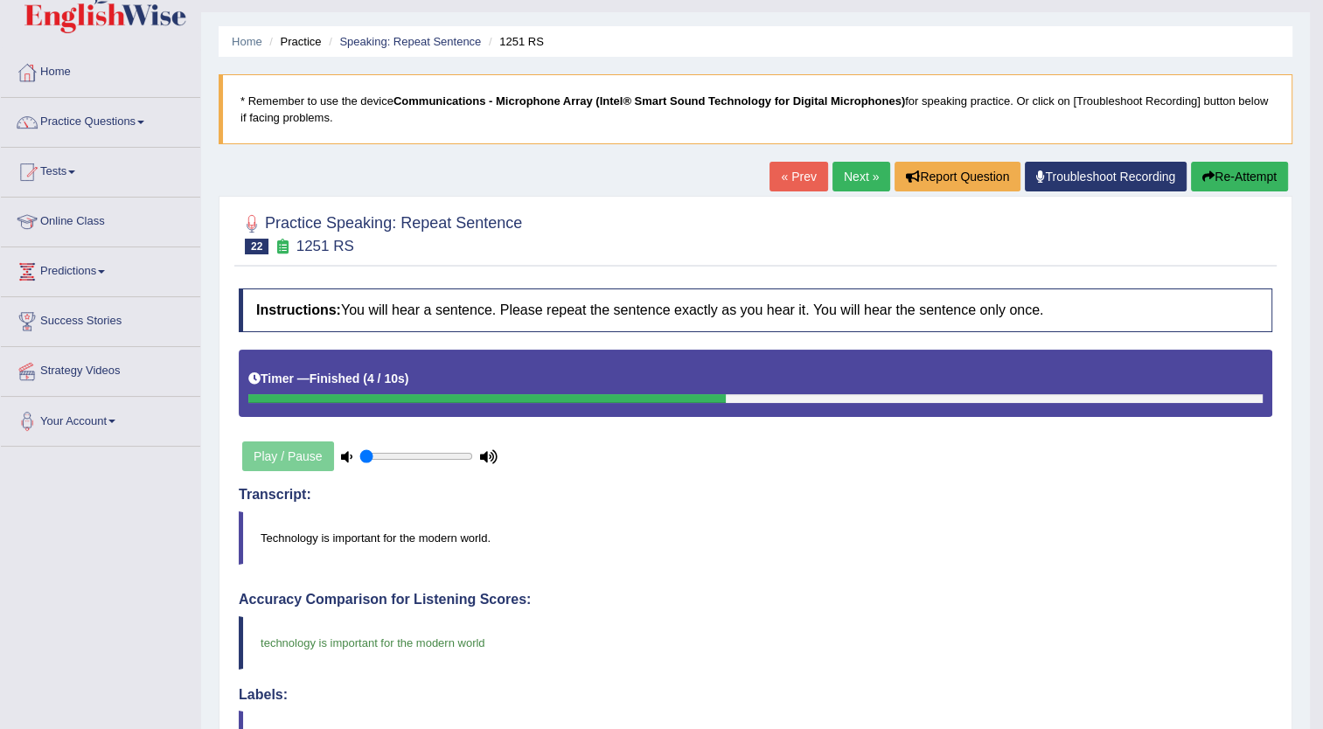
scroll to position [31, 0]
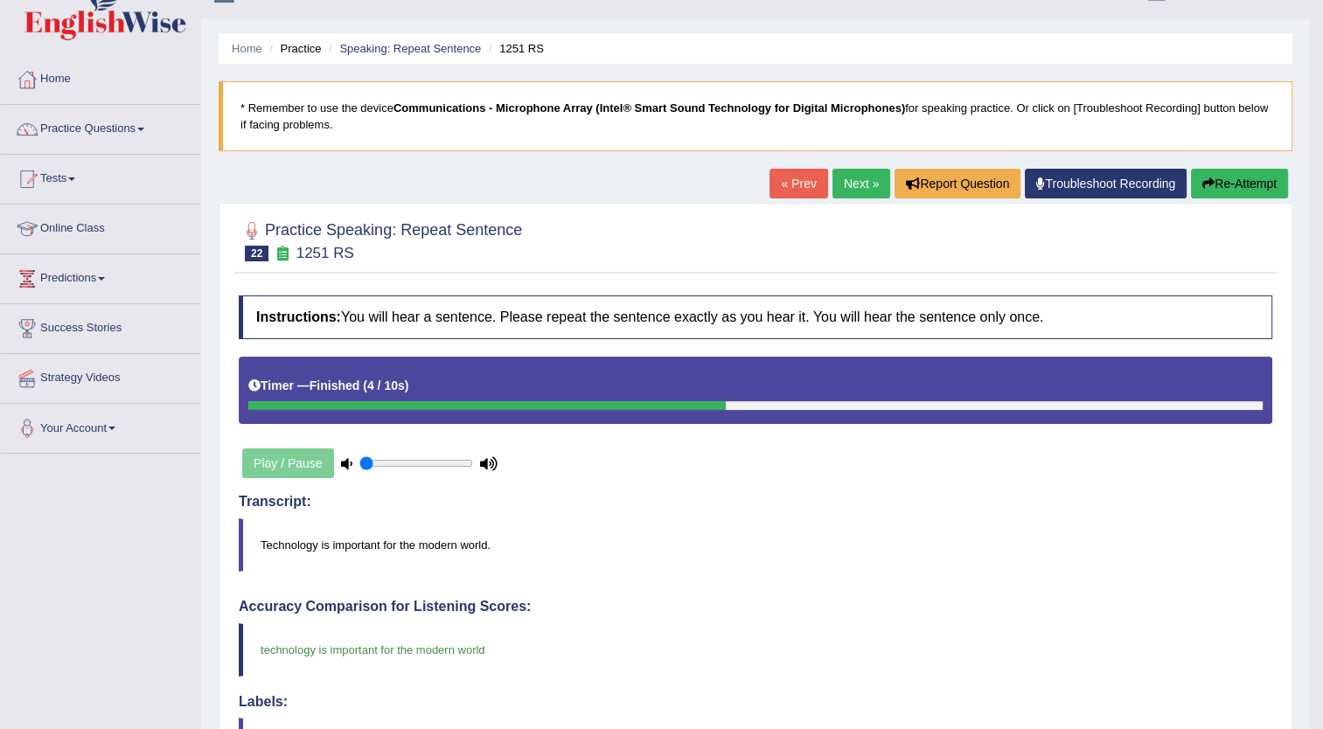
click at [860, 180] on link "Next »" at bounding box center [861, 184] width 58 height 30
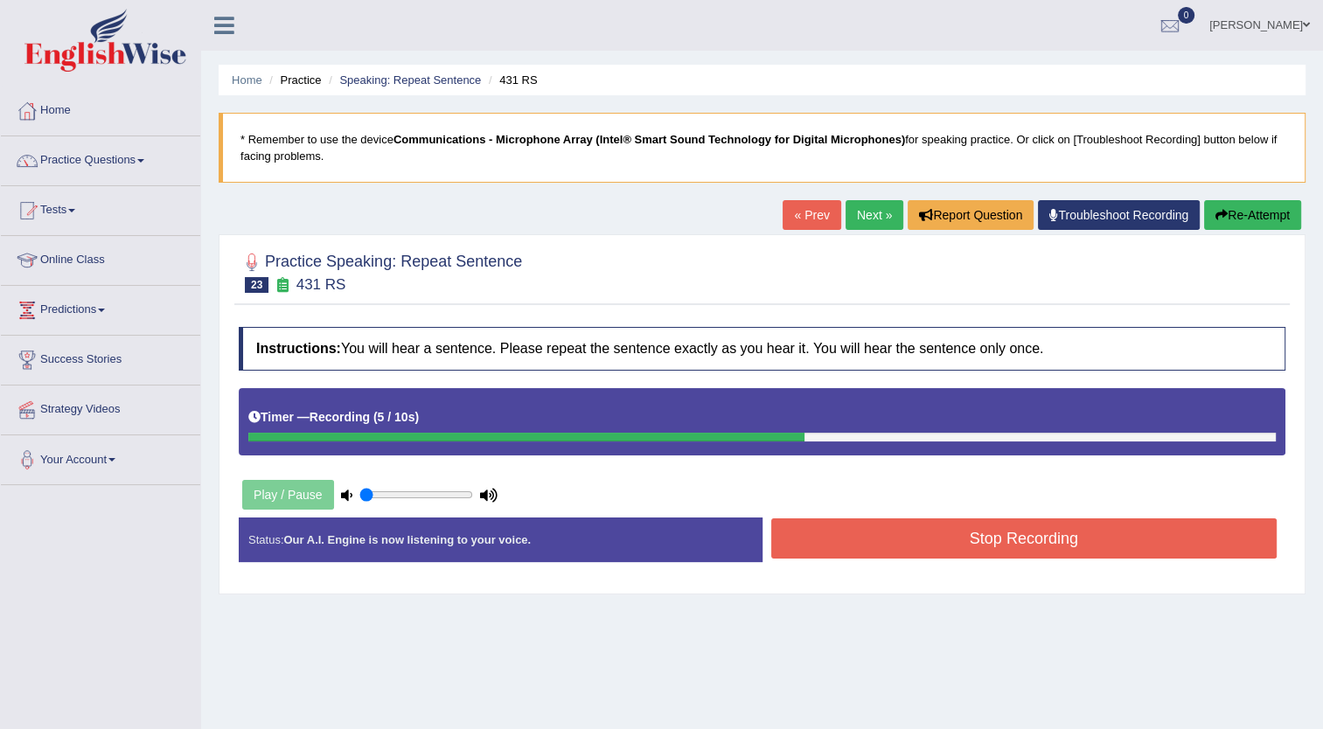
click at [841, 533] on button "Stop Recording" at bounding box center [1024, 538] width 506 height 40
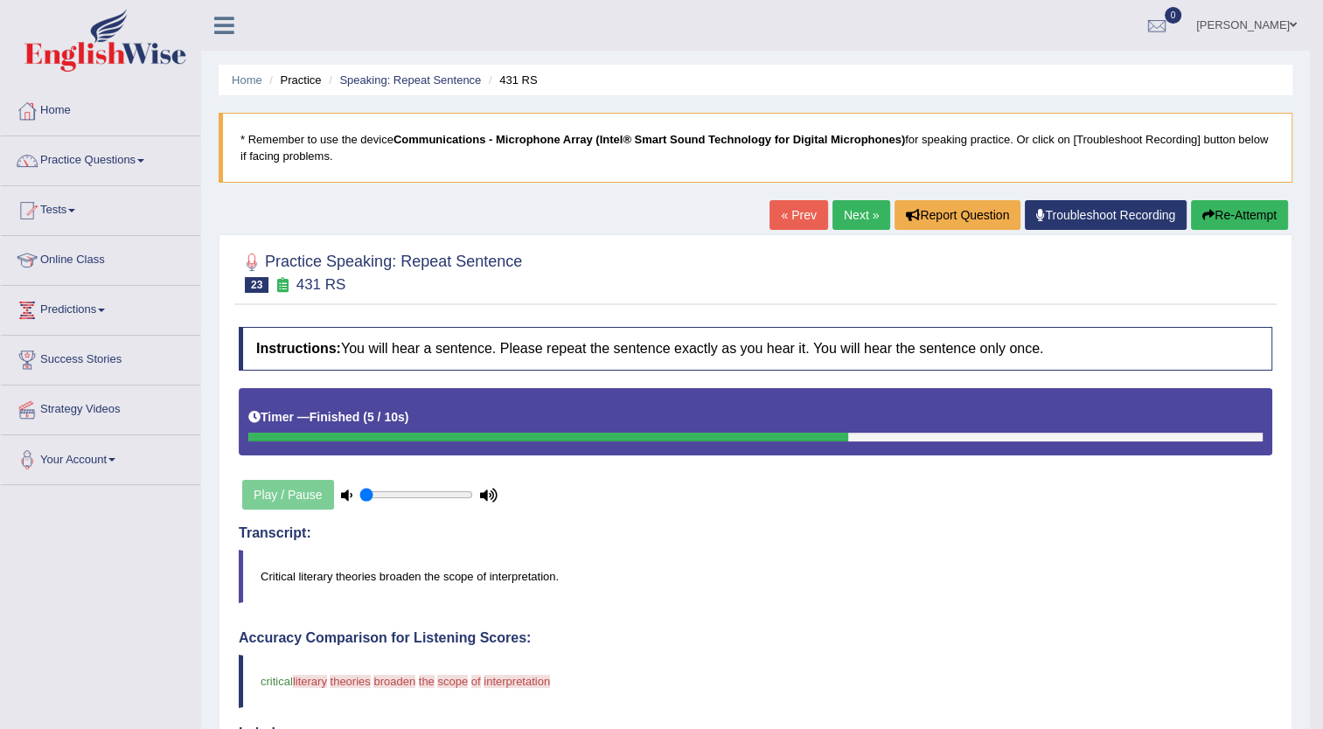
click at [1224, 211] on button "Re-Attempt" at bounding box center [1239, 215] width 97 height 30
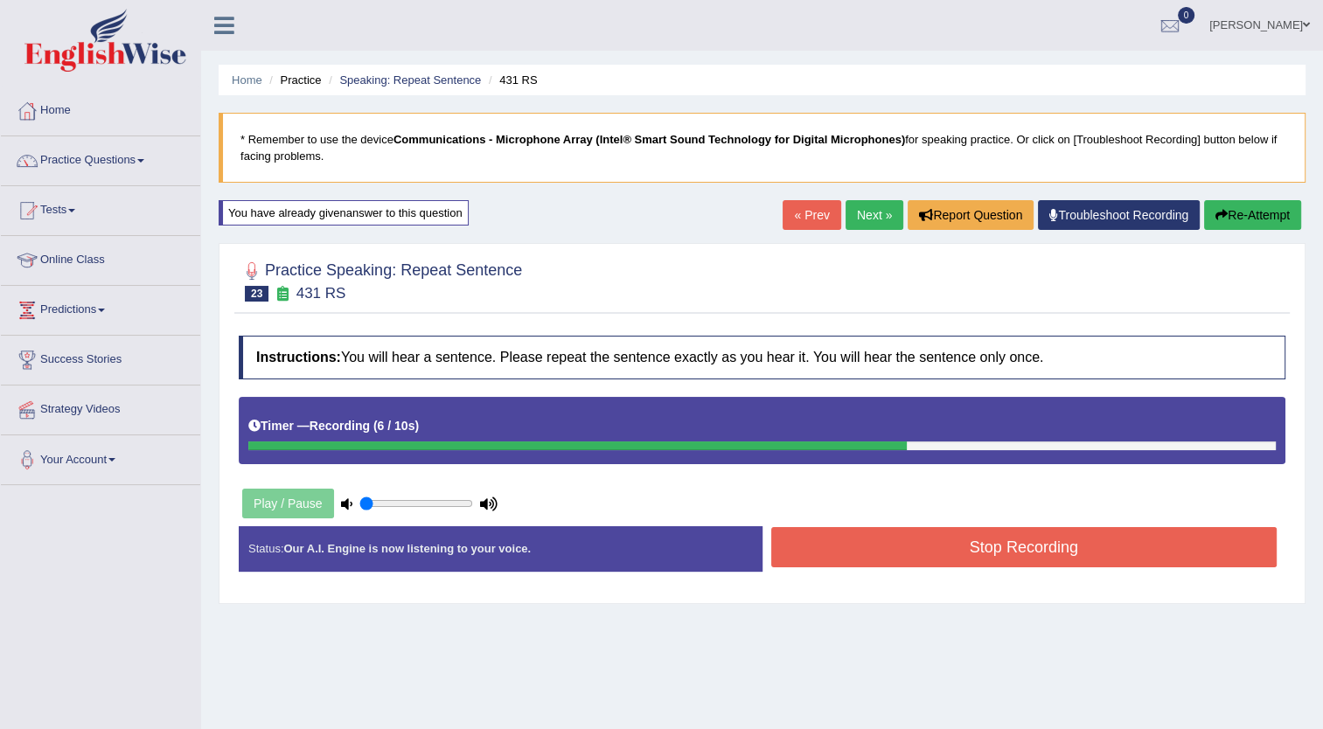
click at [1033, 538] on button "Stop Recording" at bounding box center [1024, 547] width 506 height 40
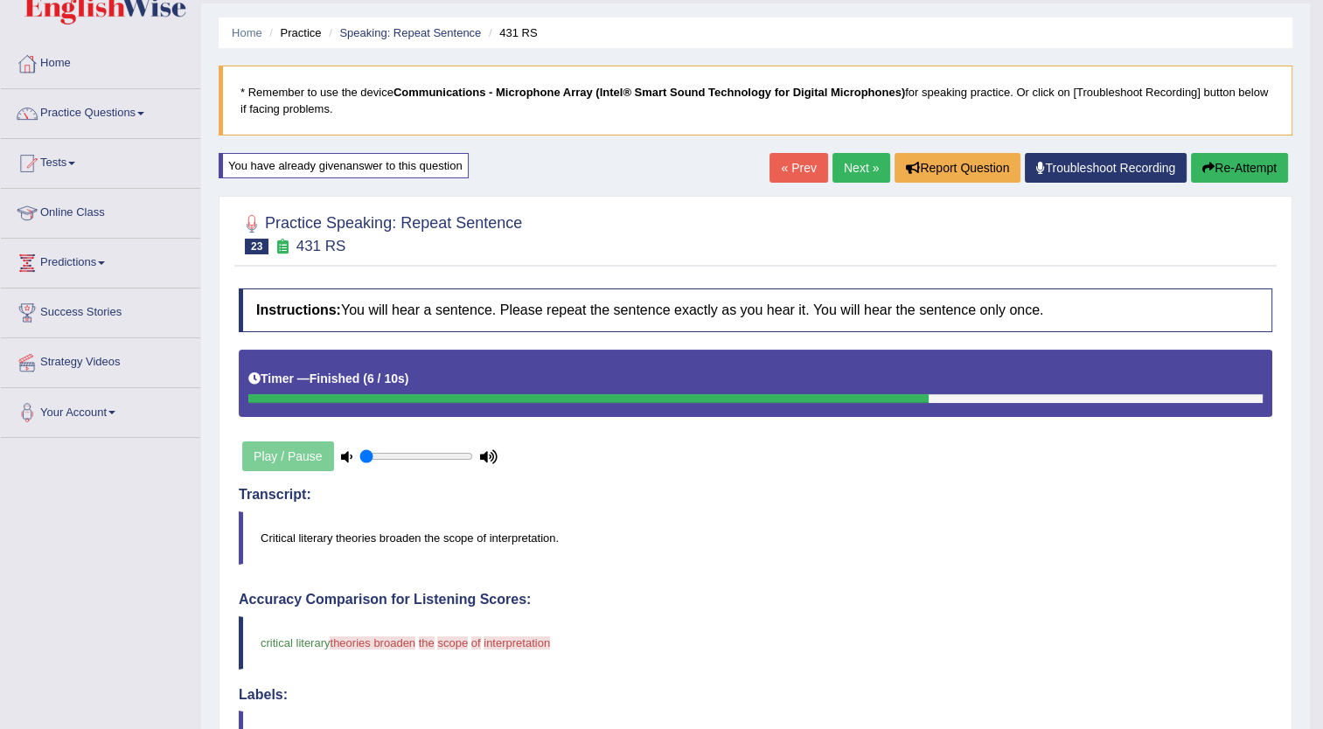
scroll to position [2, 0]
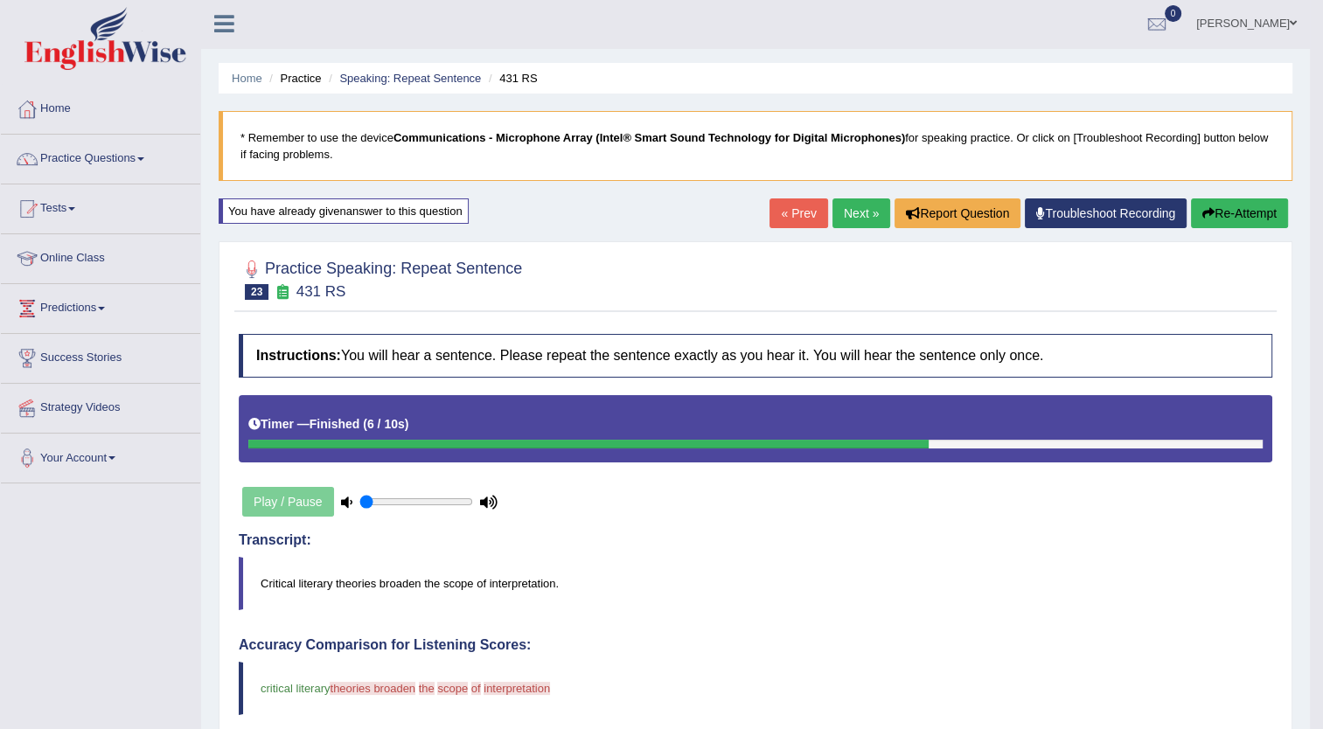
click at [1234, 220] on button "Re-Attempt" at bounding box center [1239, 213] width 97 height 30
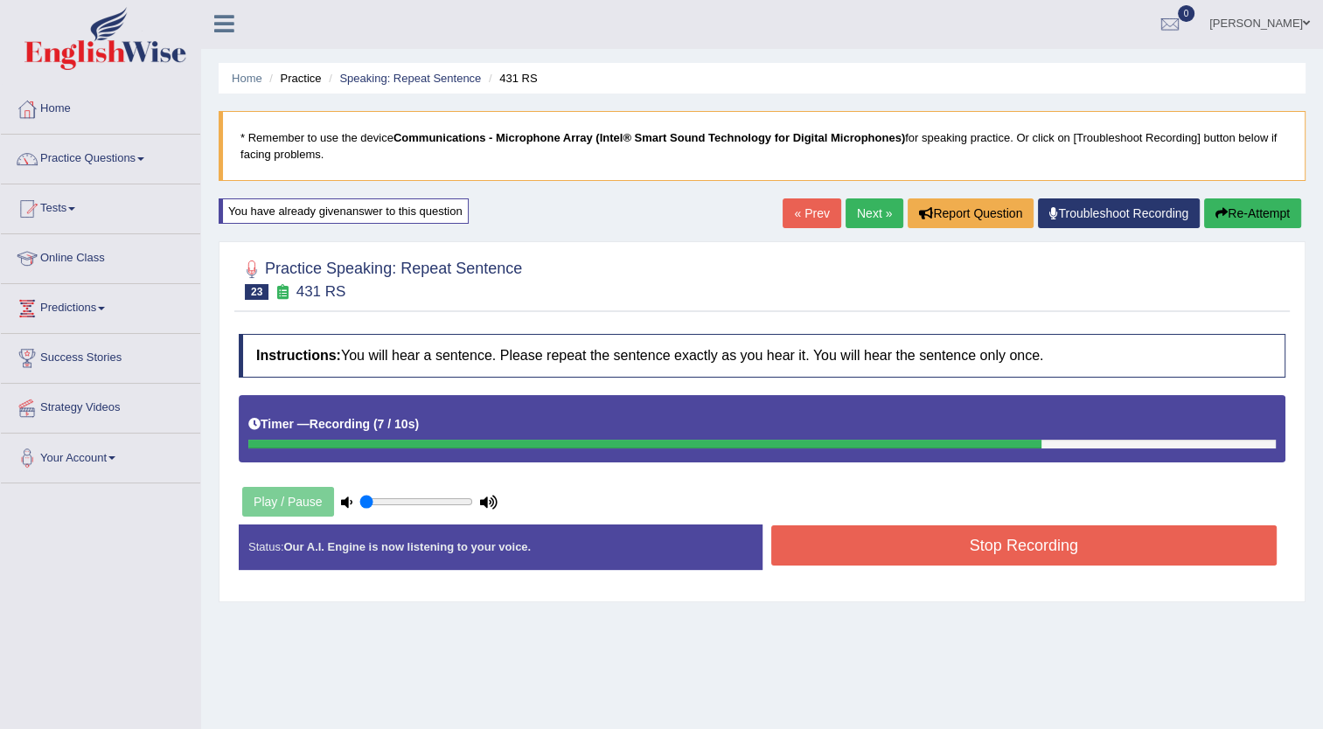
click at [1071, 541] on button "Stop Recording" at bounding box center [1024, 545] width 506 height 40
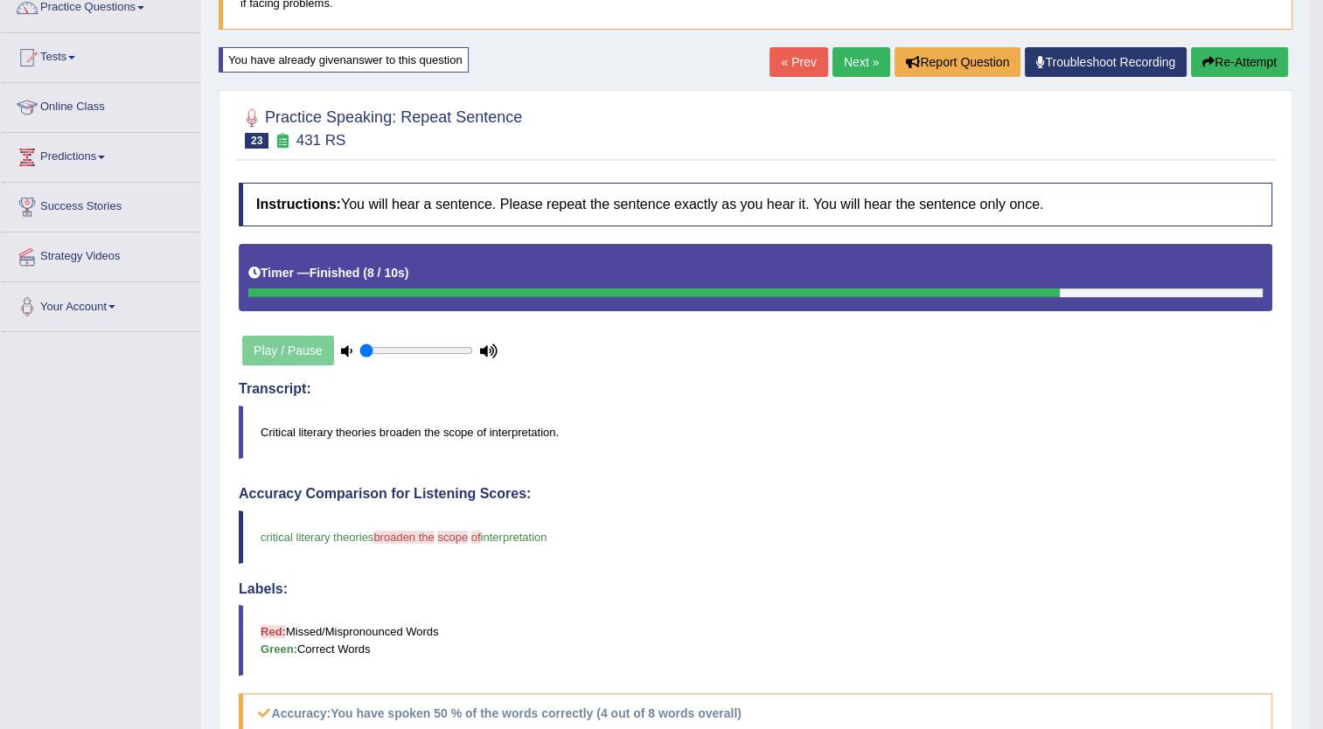
scroll to position [150, 0]
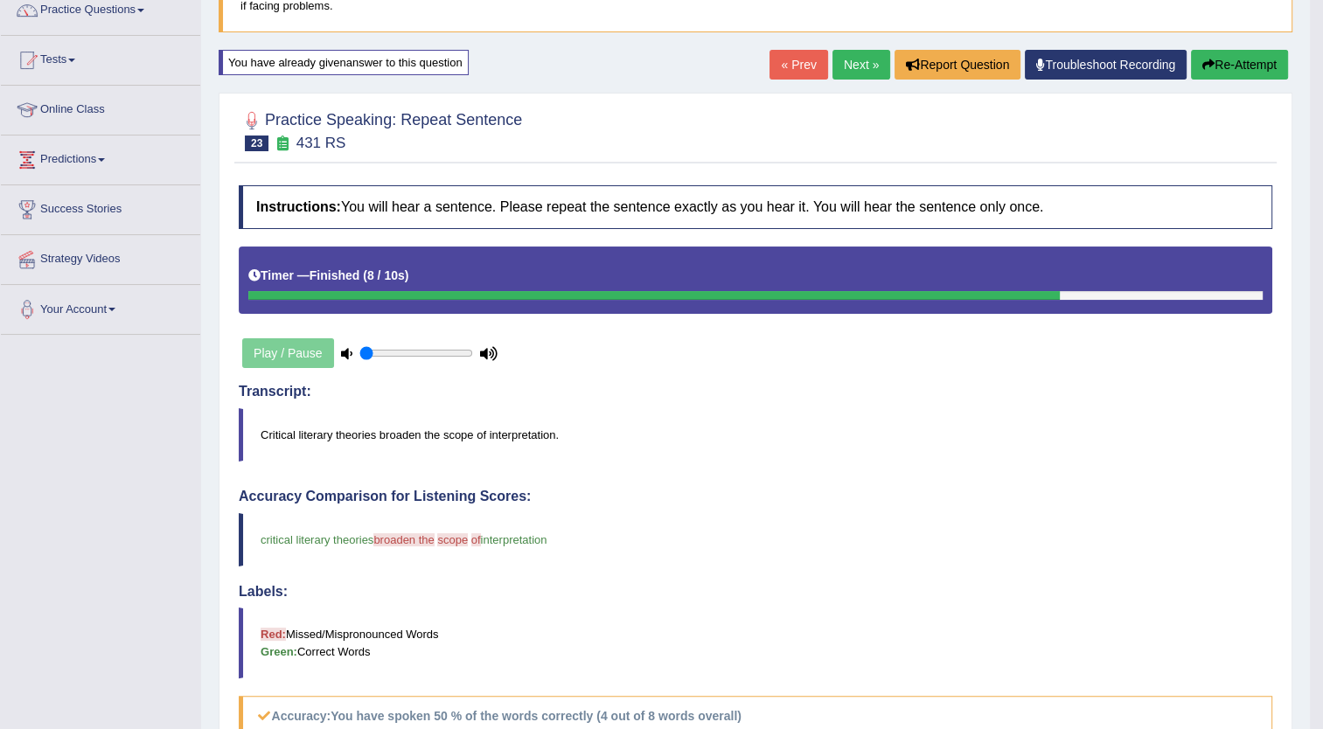
click at [1240, 64] on button "Re-Attempt" at bounding box center [1239, 65] width 97 height 30
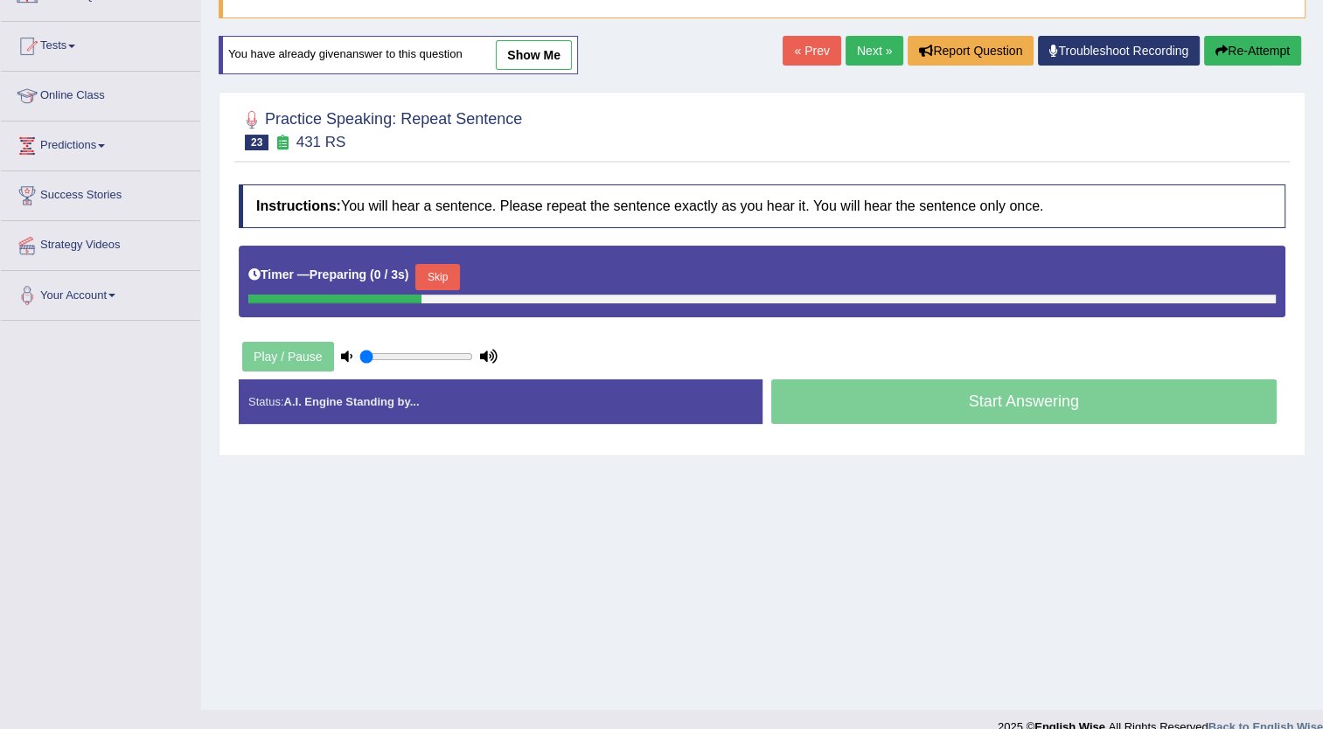
scroll to position [150, 0]
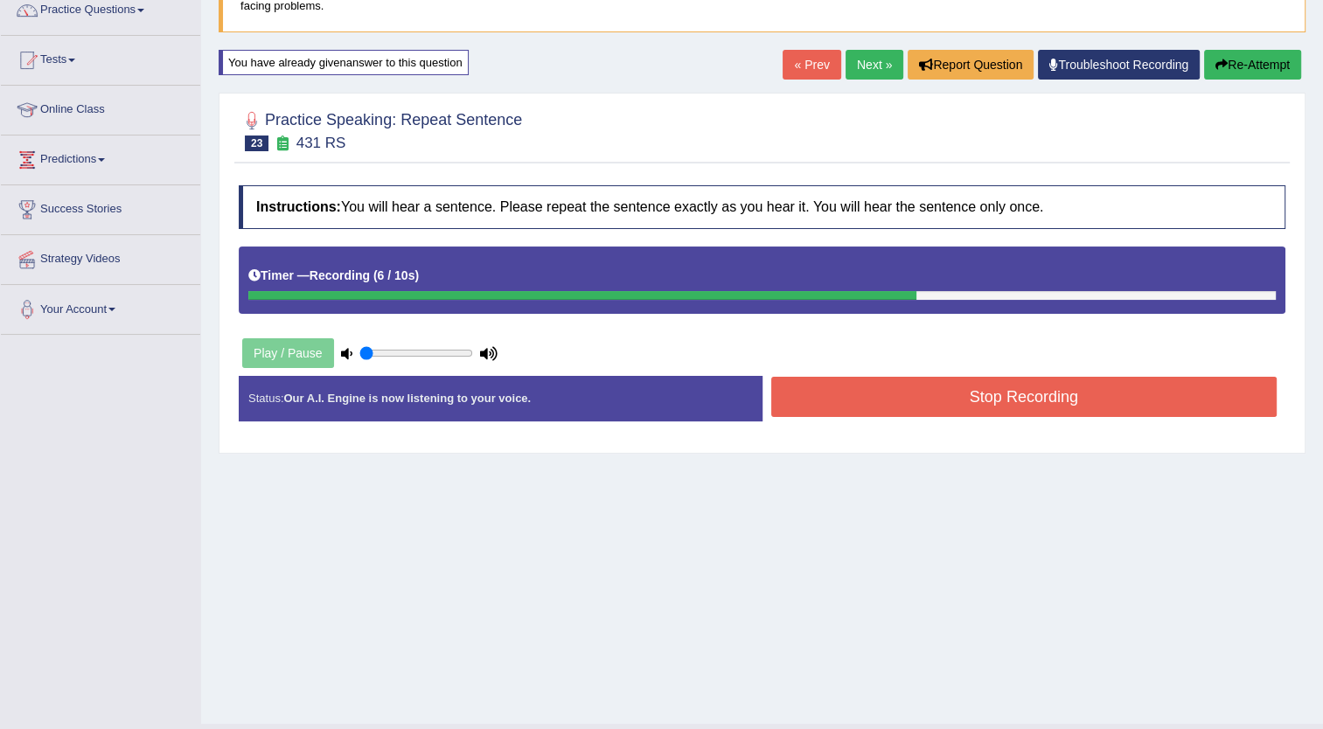
click at [1056, 395] on button "Stop Recording" at bounding box center [1024, 397] width 506 height 40
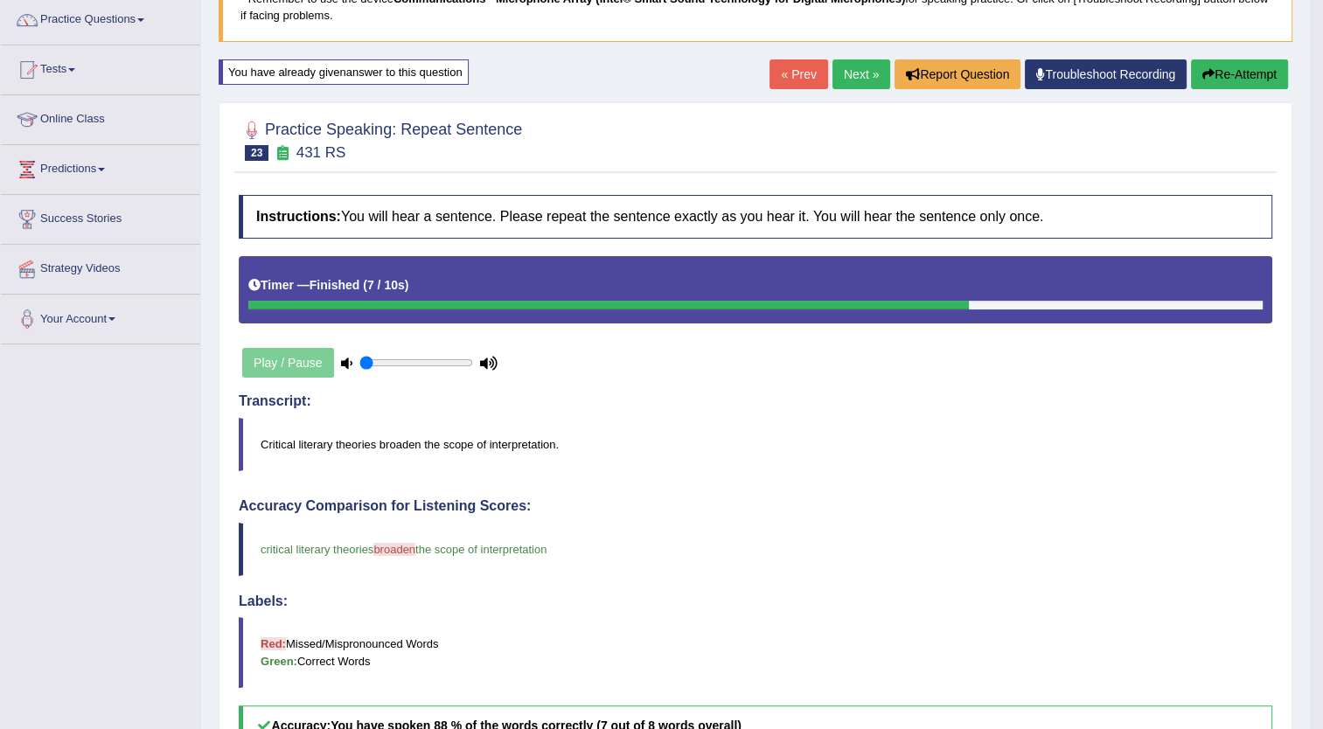
scroll to position [140, 0]
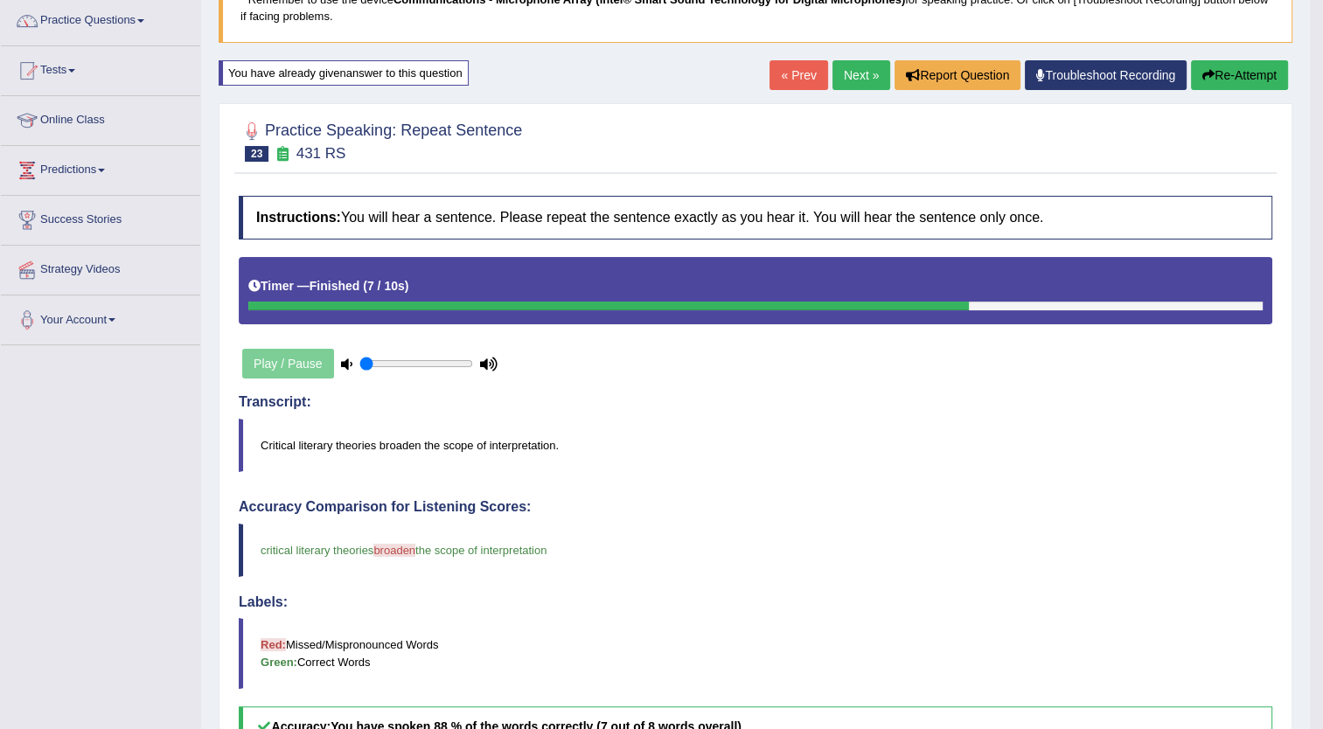
click at [1234, 75] on button "Re-Attempt" at bounding box center [1239, 75] width 97 height 30
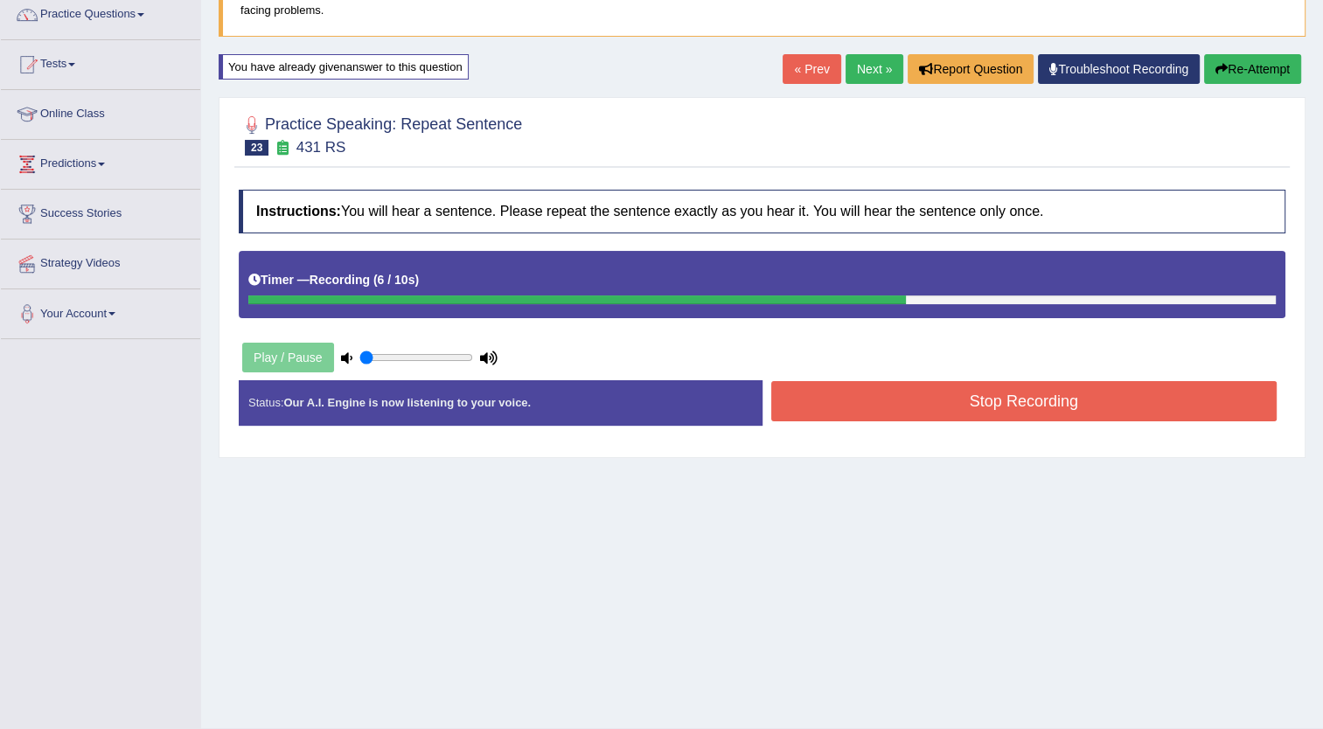
click at [966, 401] on button "Stop Recording" at bounding box center [1024, 401] width 506 height 40
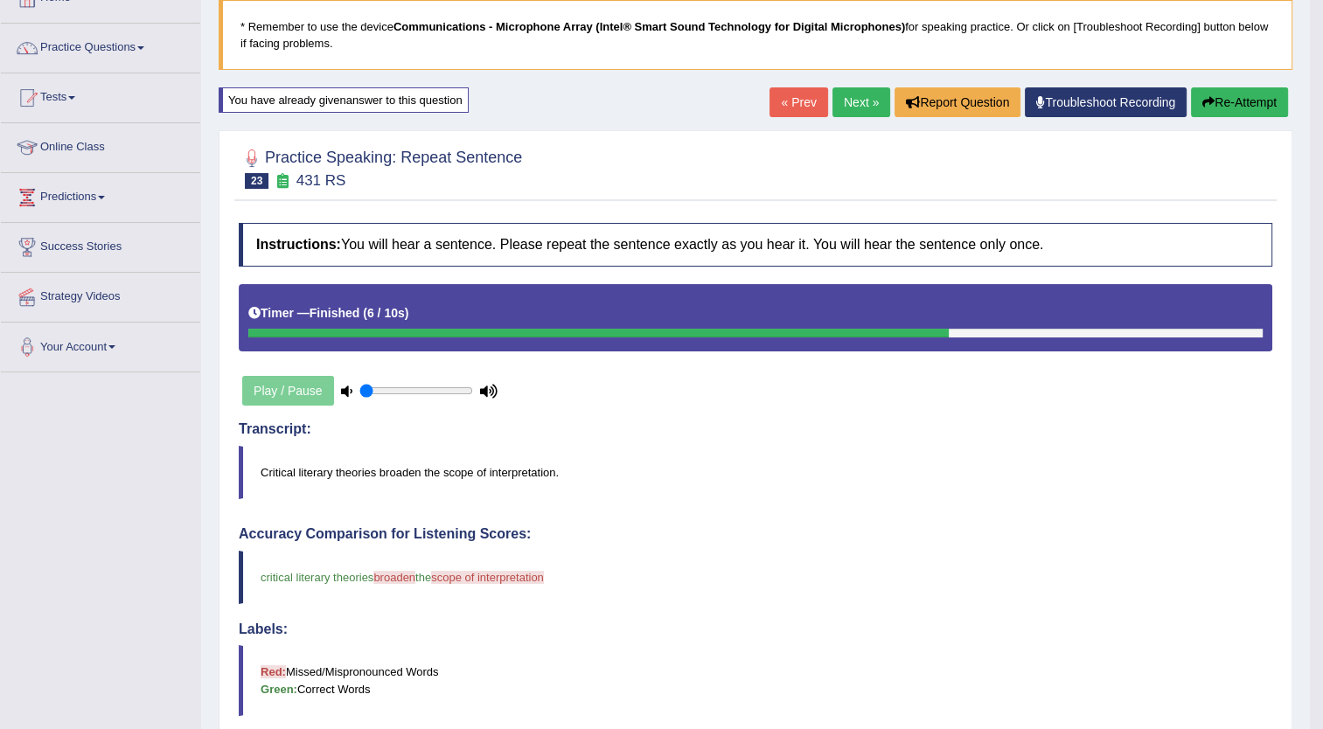
scroll to position [112, 0]
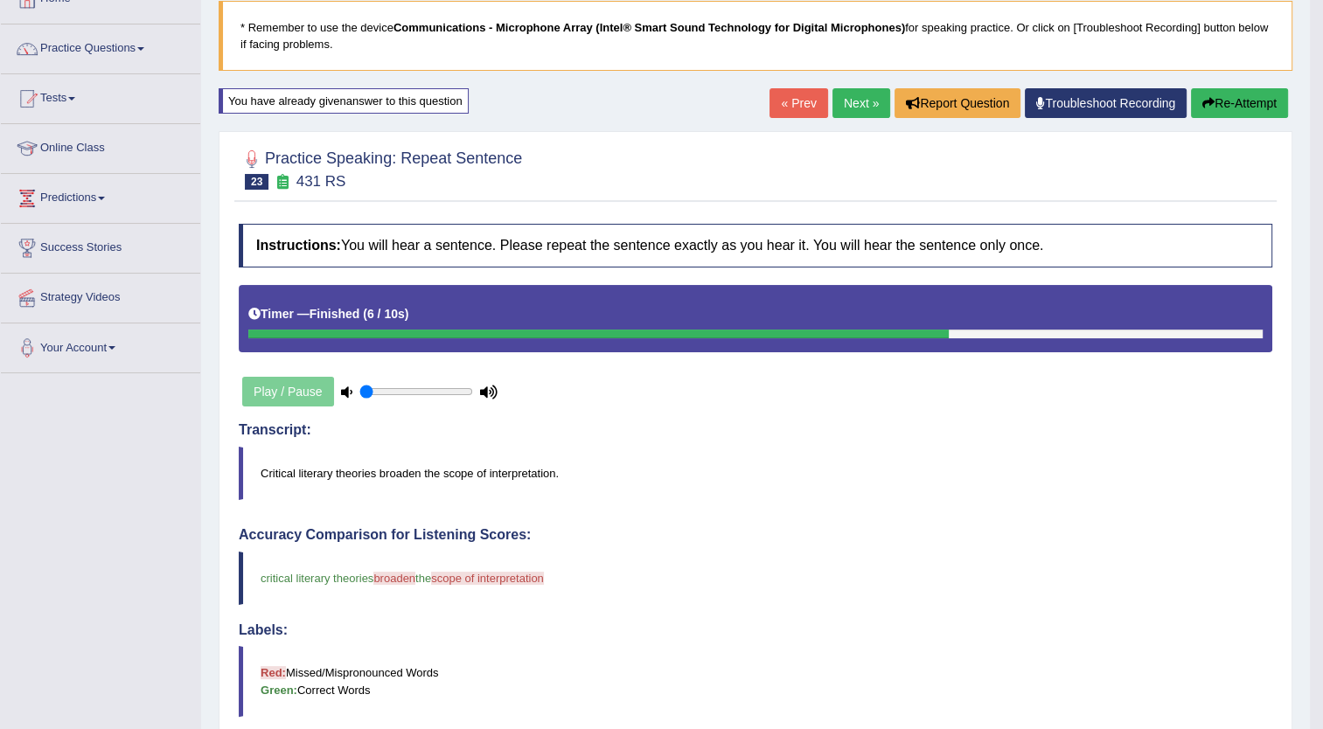
click at [1221, 99] on button "Re-Attempt" at bounding box center [1239, 103] width 97 height 30
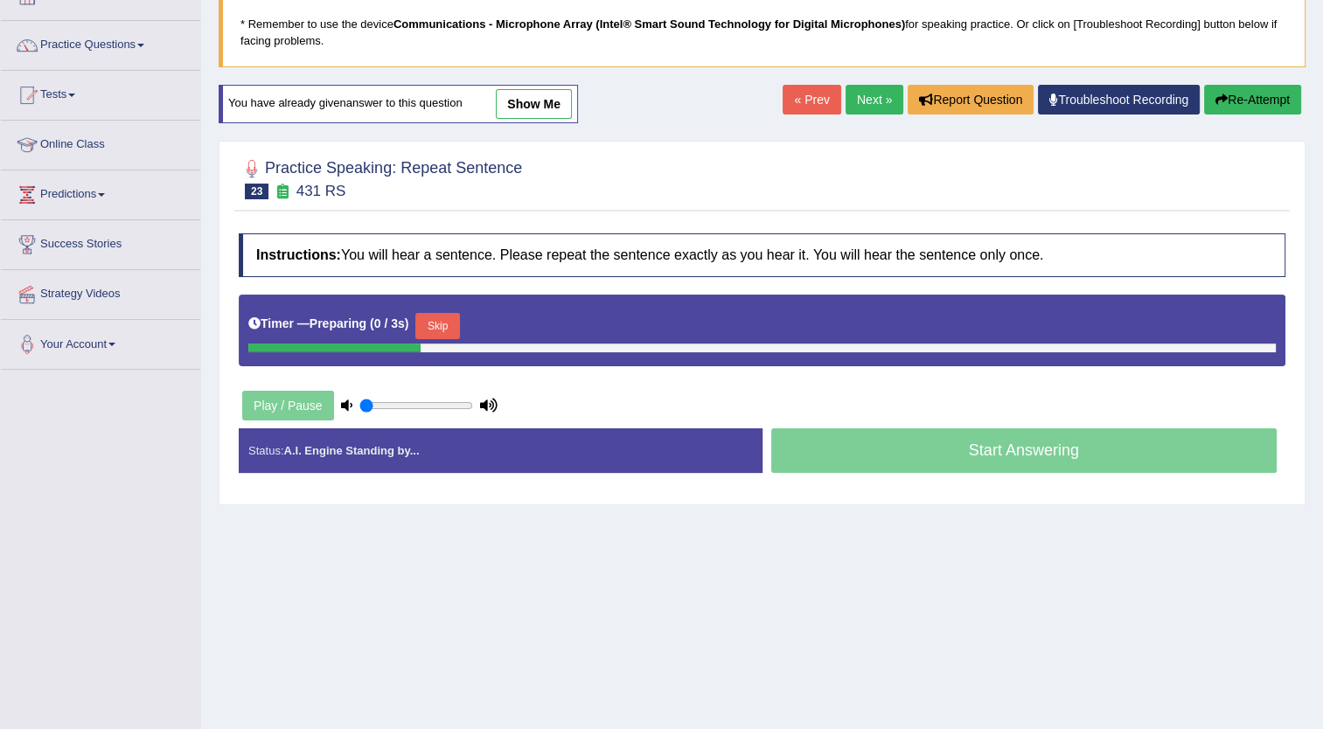
scroll to position [112, 0]
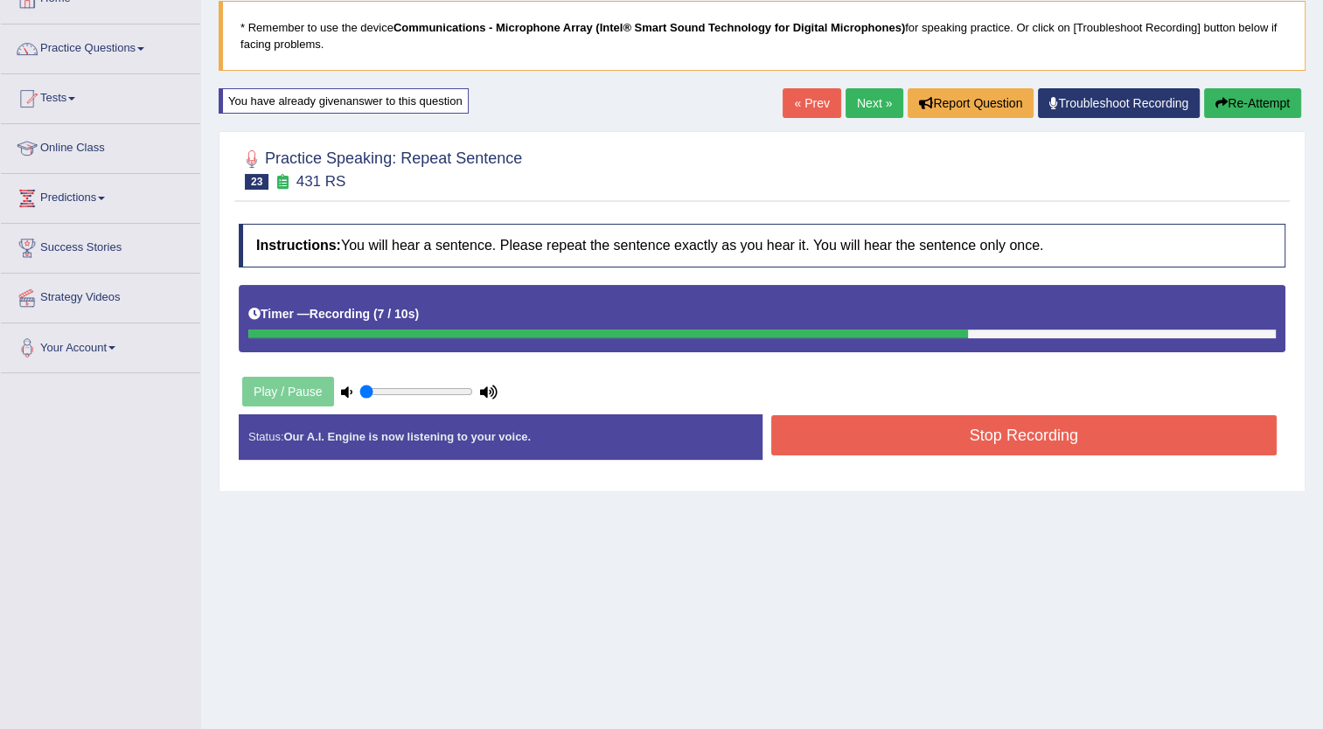
click at [989, 432] on button "Stop Recording" at bounding box center [1024, 435] width 506 height 40
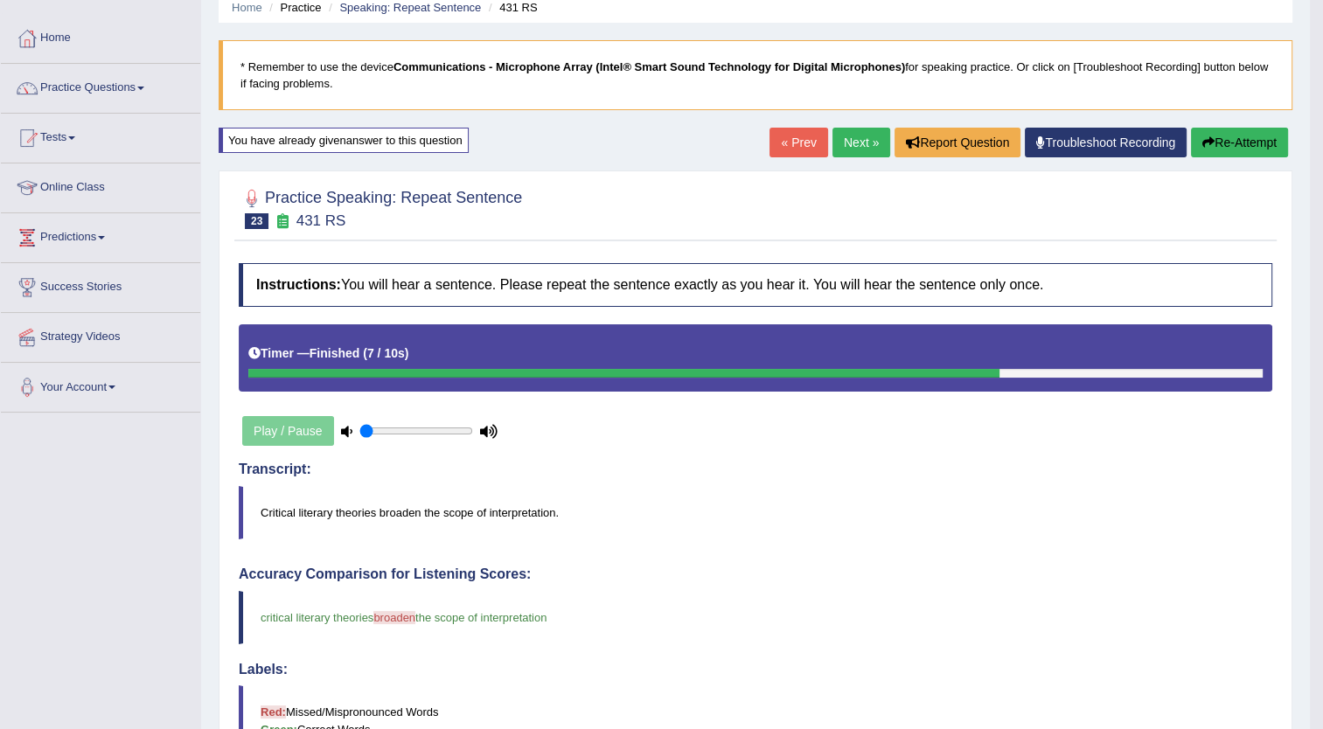
scroll to position [70, 0]
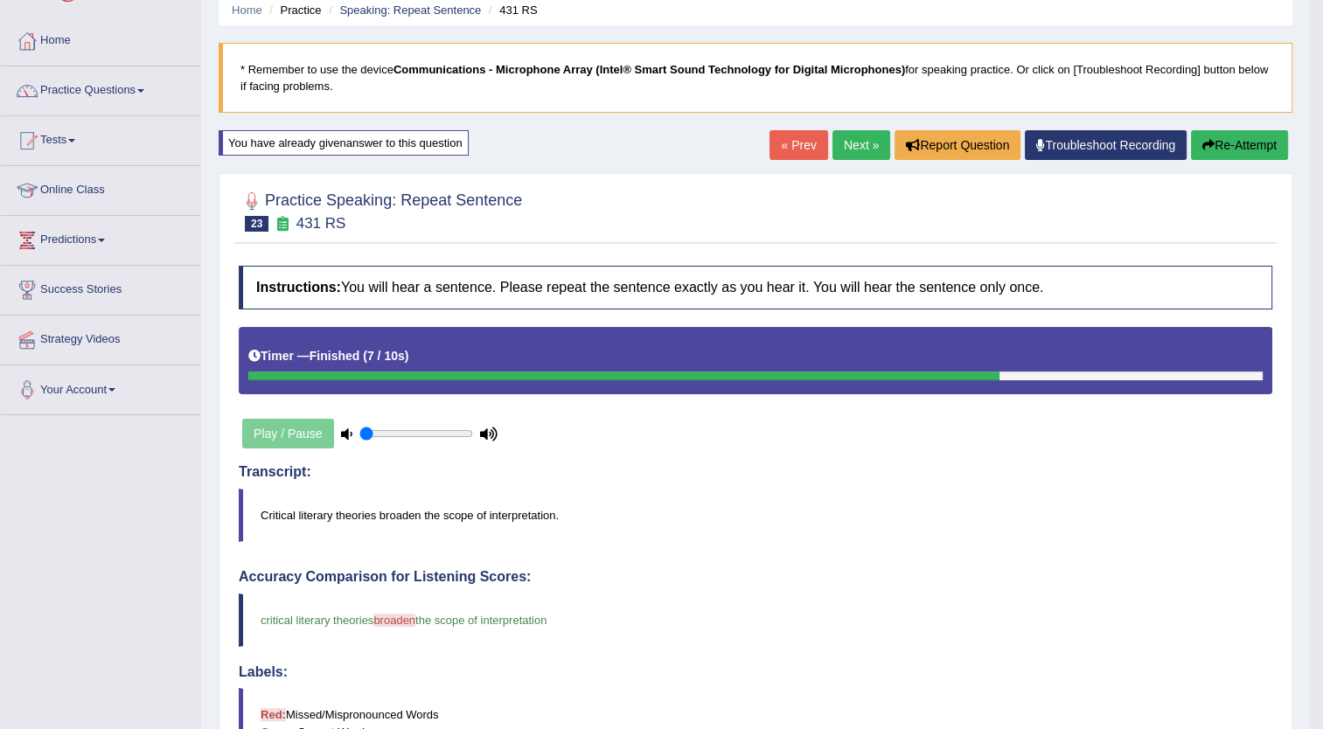
click at [1236, 139] on button "Re-Attempt" at bounding box center [1239, 145] width 97 height 30
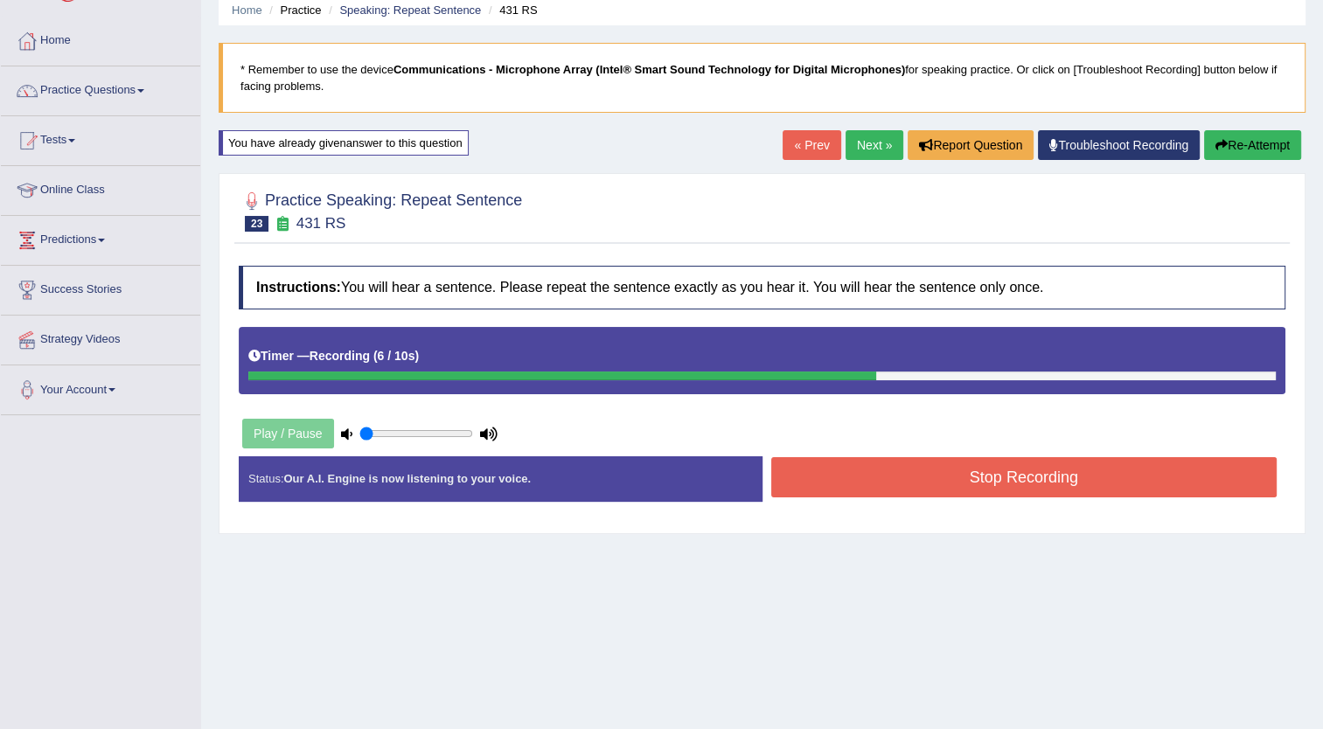
click at [1052, 465] on button "Stop Recording" at bounding box center [1024, 477] width 506 height 40
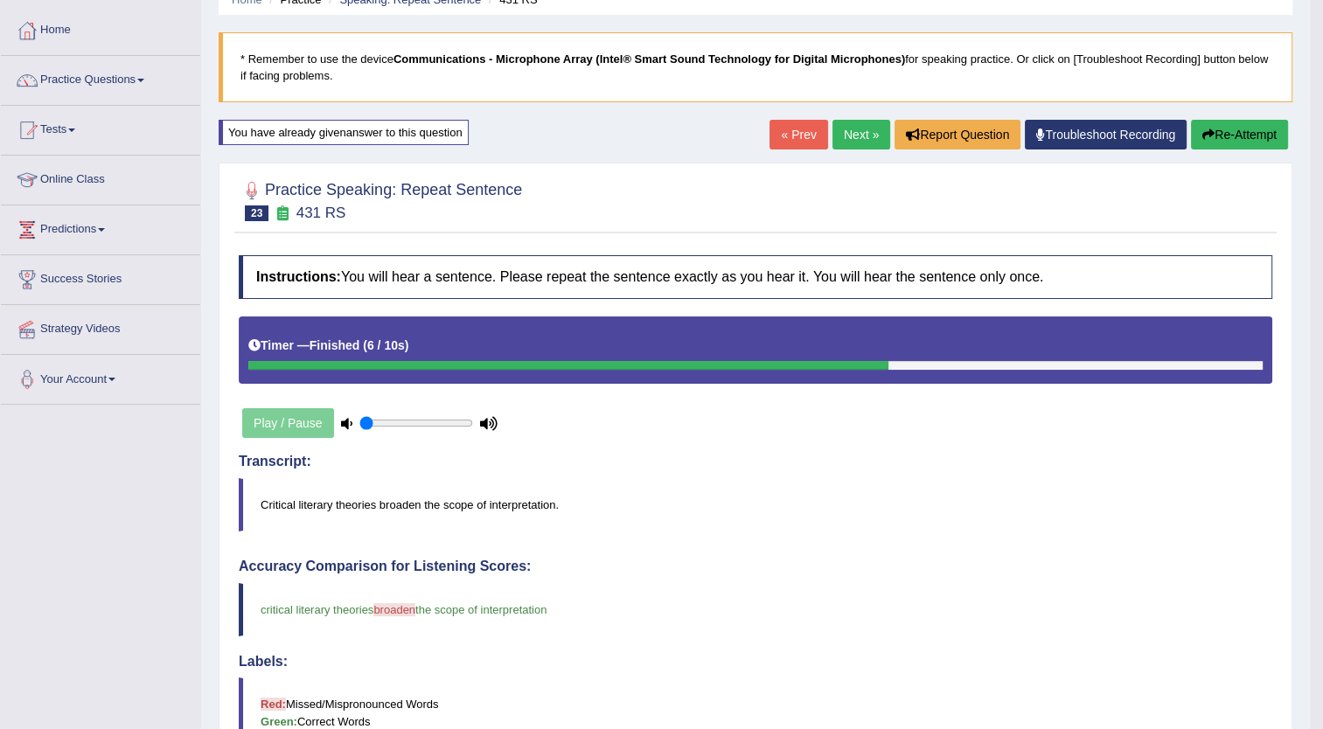
scroll to position [80, 0]
click at [859, 128] on link "Next »" at bounding box center [861, 135] width 58 height 30
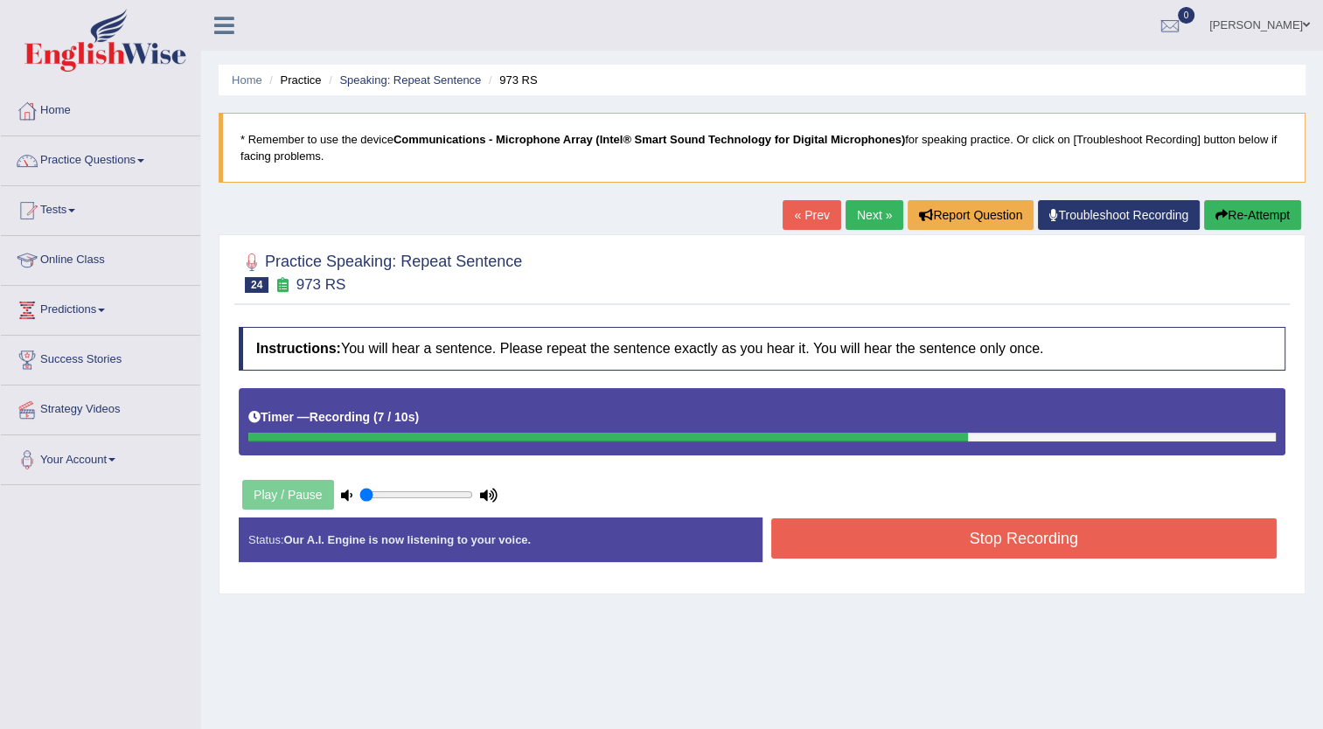
click at [869, 524] on button "Stop Recording" at bounding box center [1024, 538] width 506 height 40
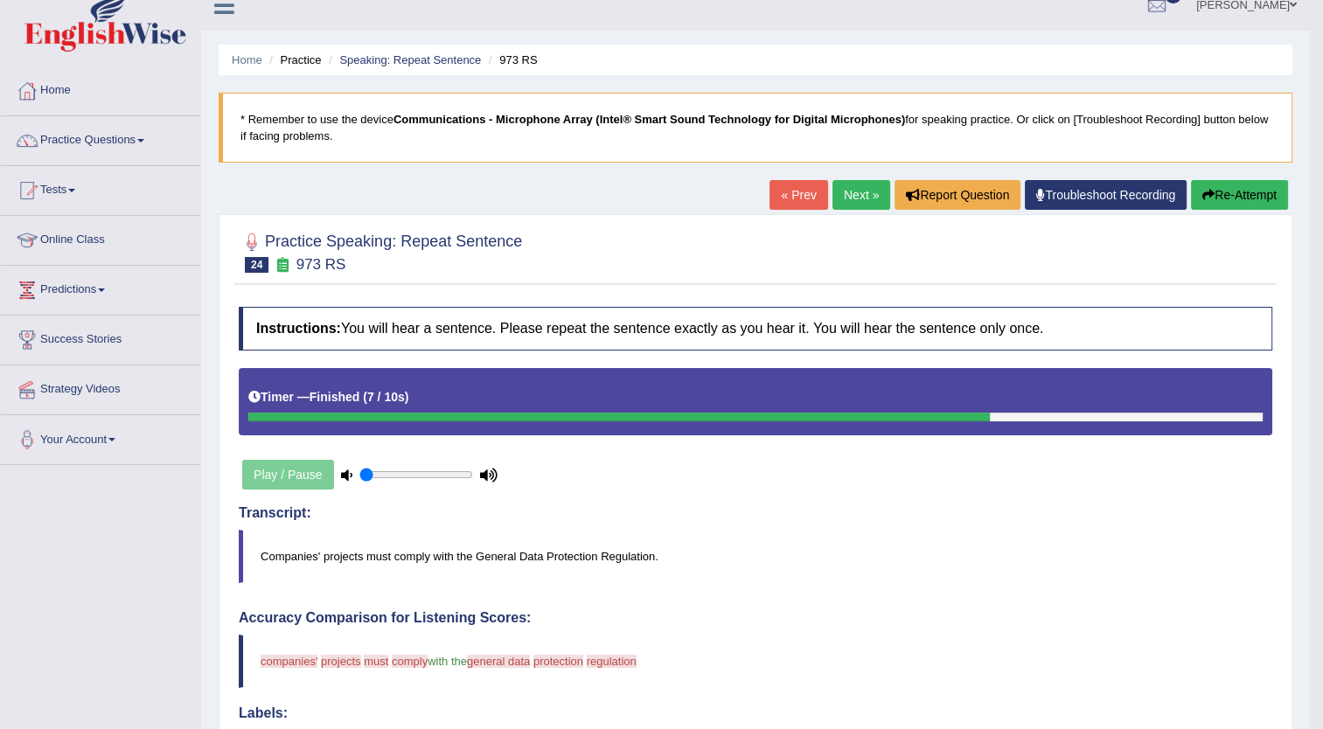
scroll to position [17, 0]
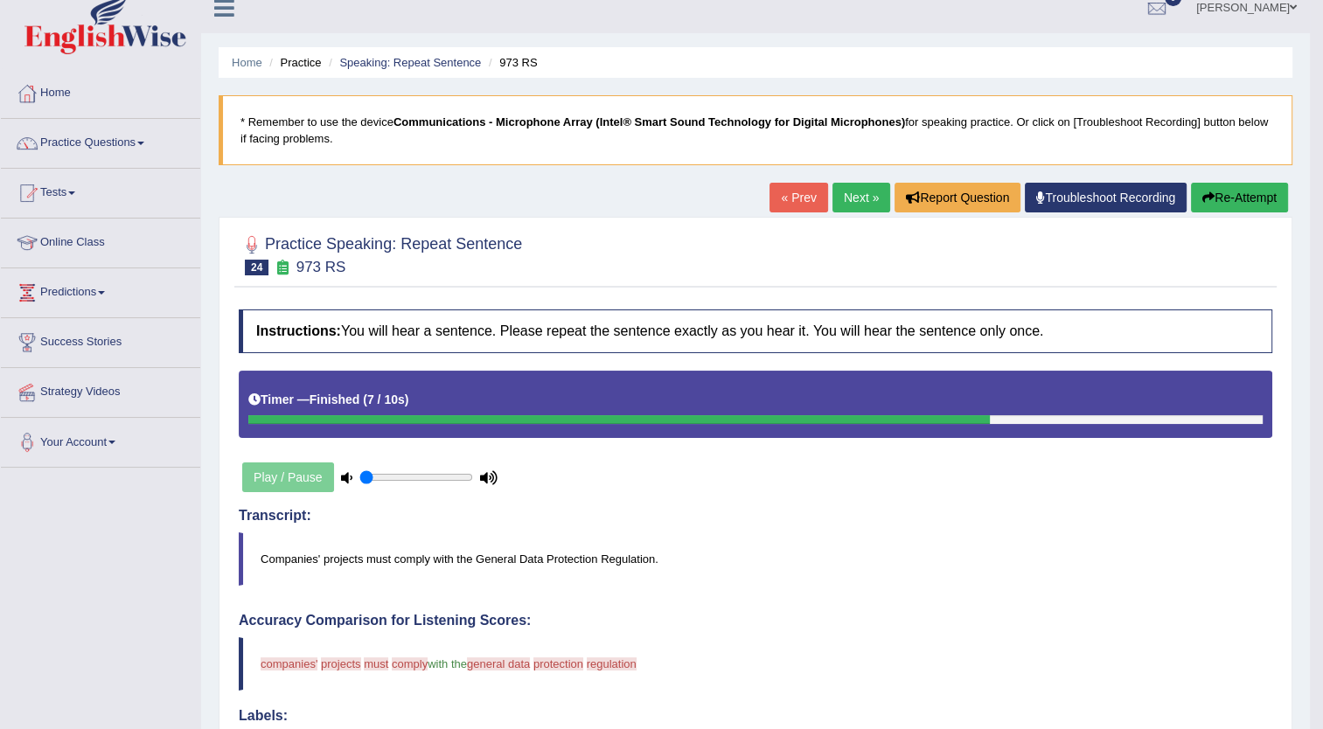
click at [1240, 198] on button "Re-Attempt" at bounding box center [1239, 198] width 97 height 30
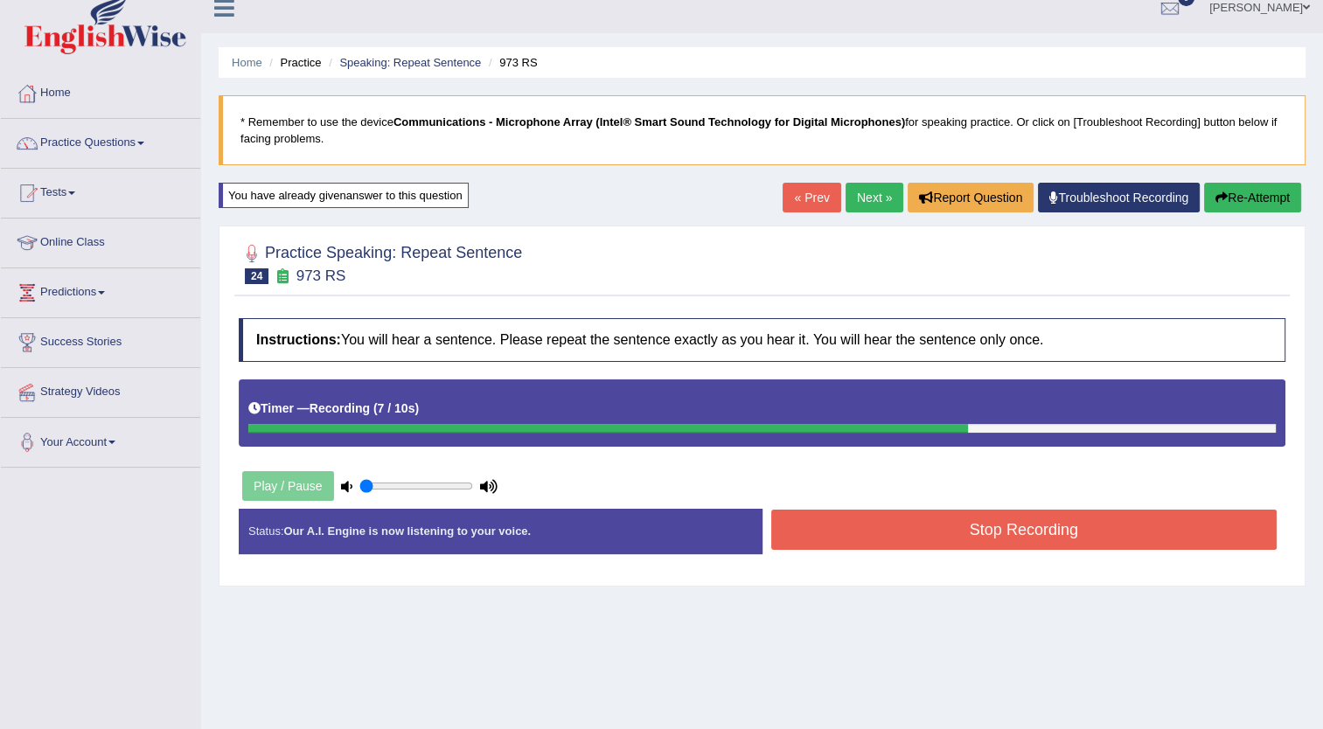
click at [887, 516] on button "Stop Recording" at bounding box center [1024, 530] width 506 height 40
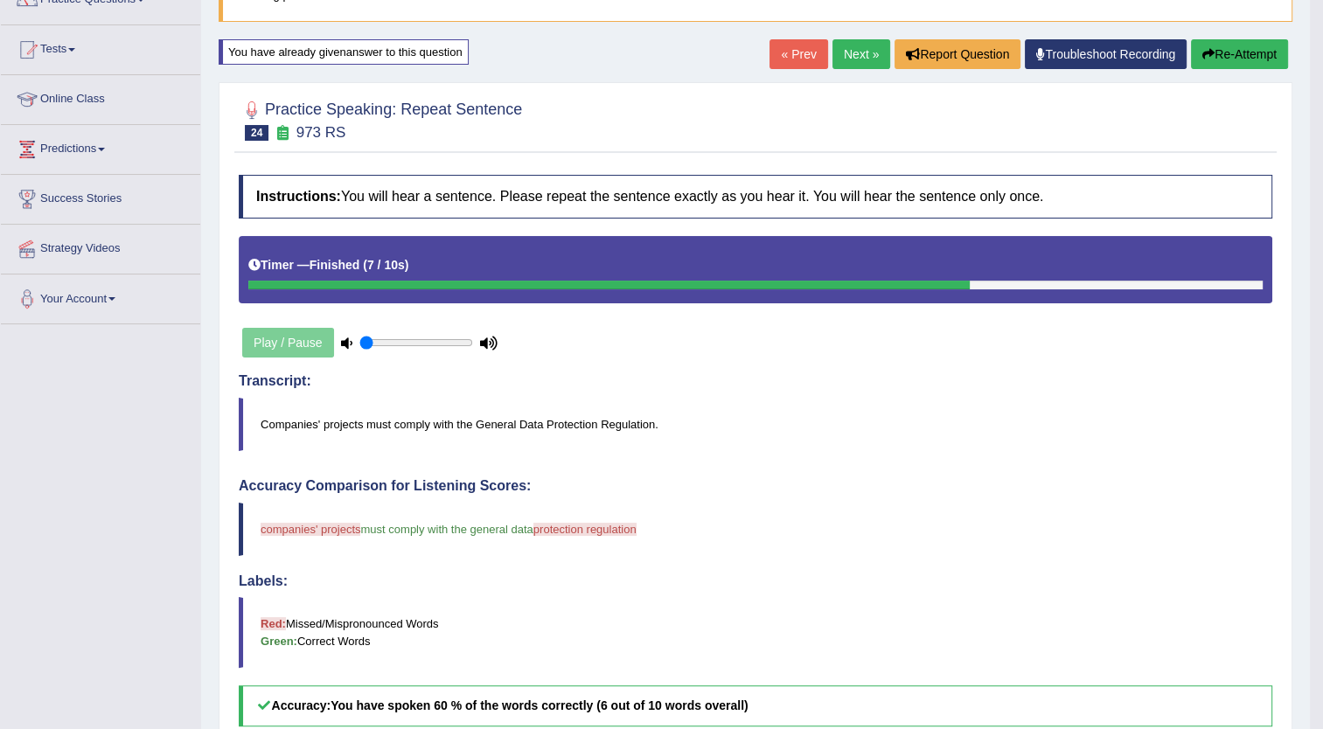
scroll to position [129, 0]
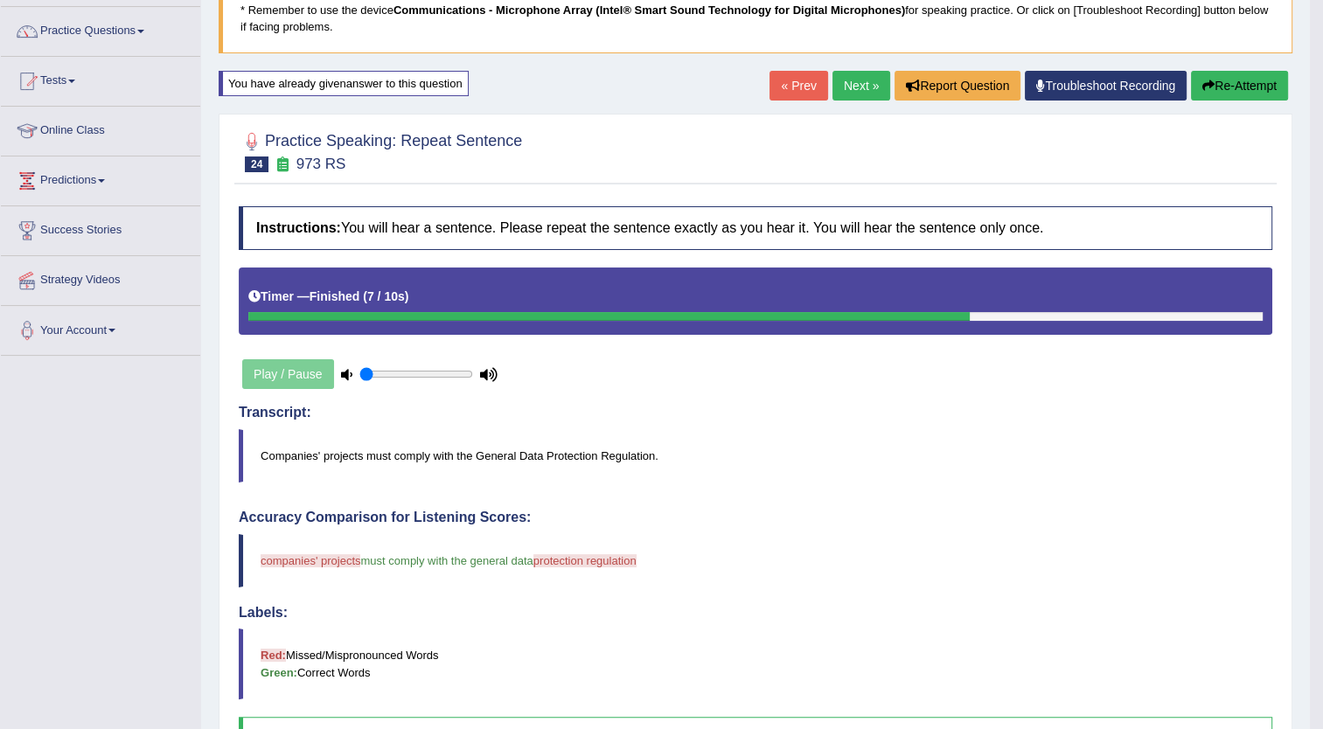
click at [1252, 86] on button "Re-Attempt" at bounding box center [1239, 86] width 97 height 30
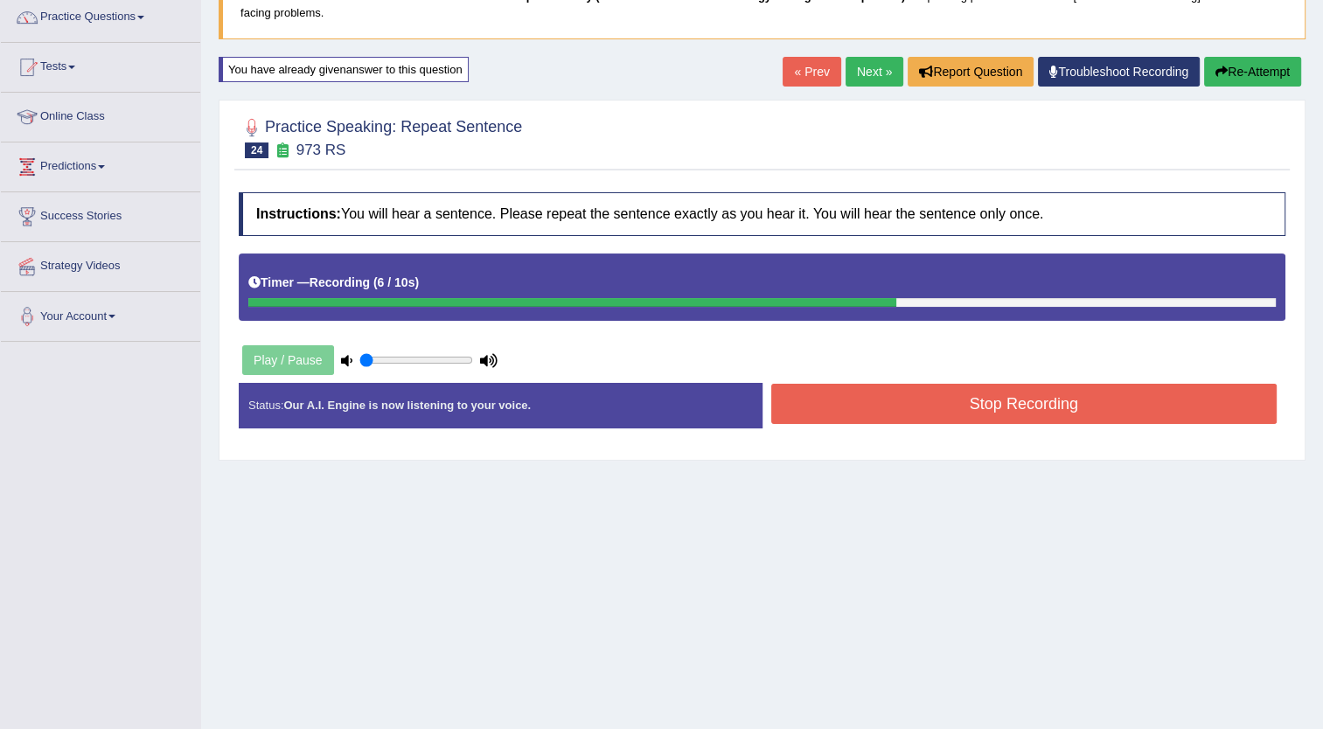
click at [1017, 399] on button "Stop Recording" at bounding box center [1024, 404] width 506 height 40
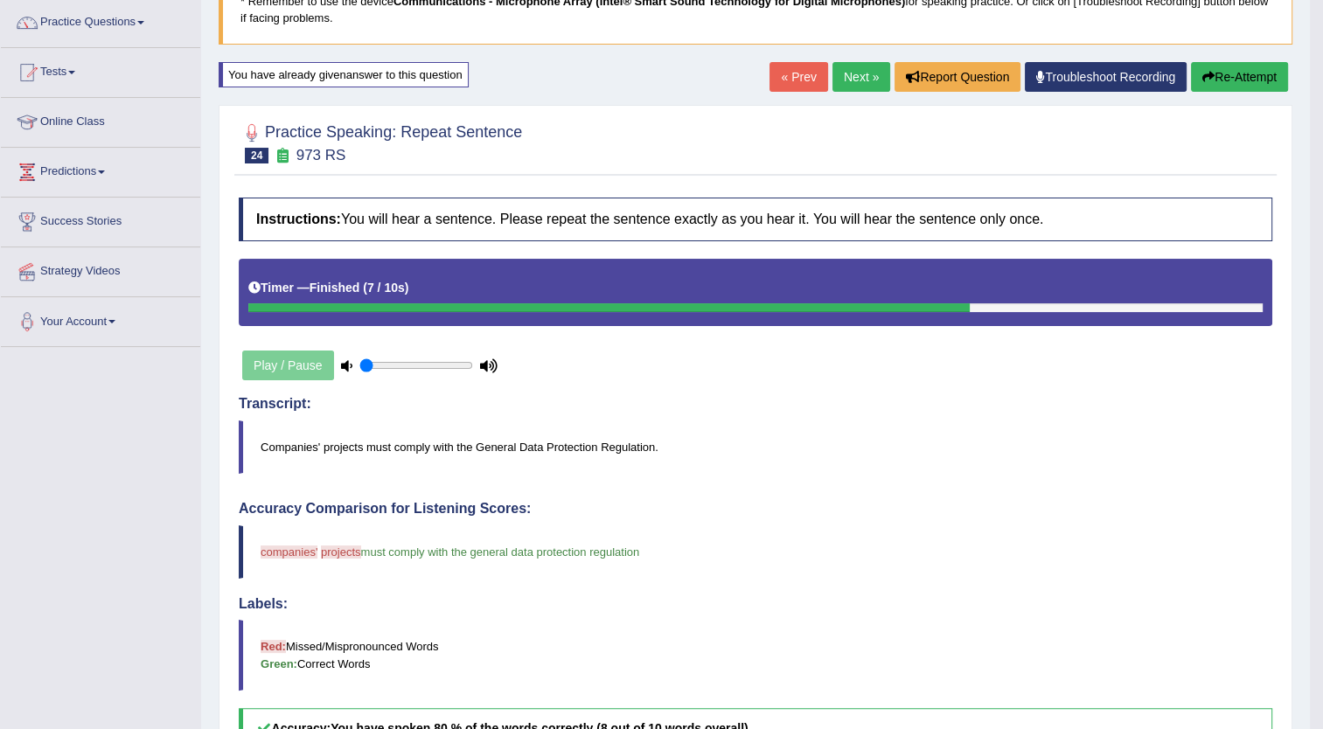
scroll to position [136, 0]
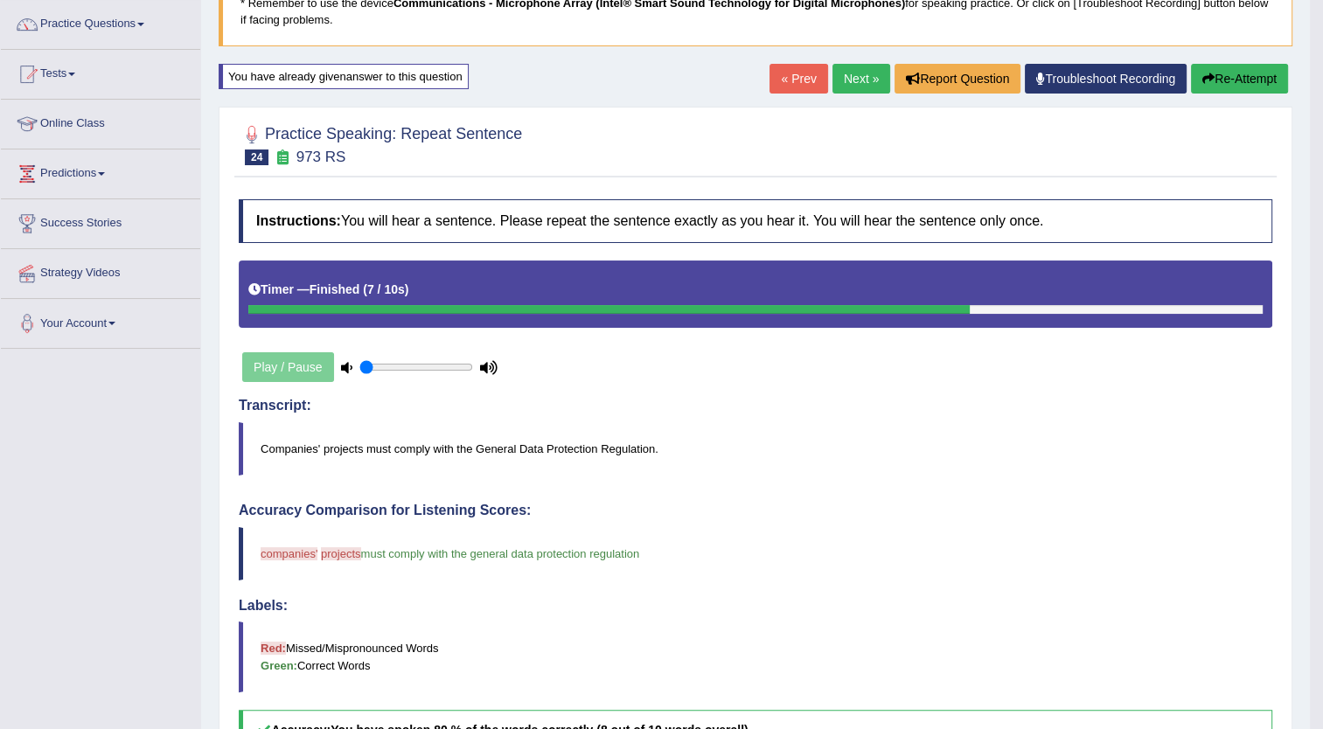
click at [1237, 73] on button "Re-Attempt" at bounding box center [1239, 79] width 97 height 30
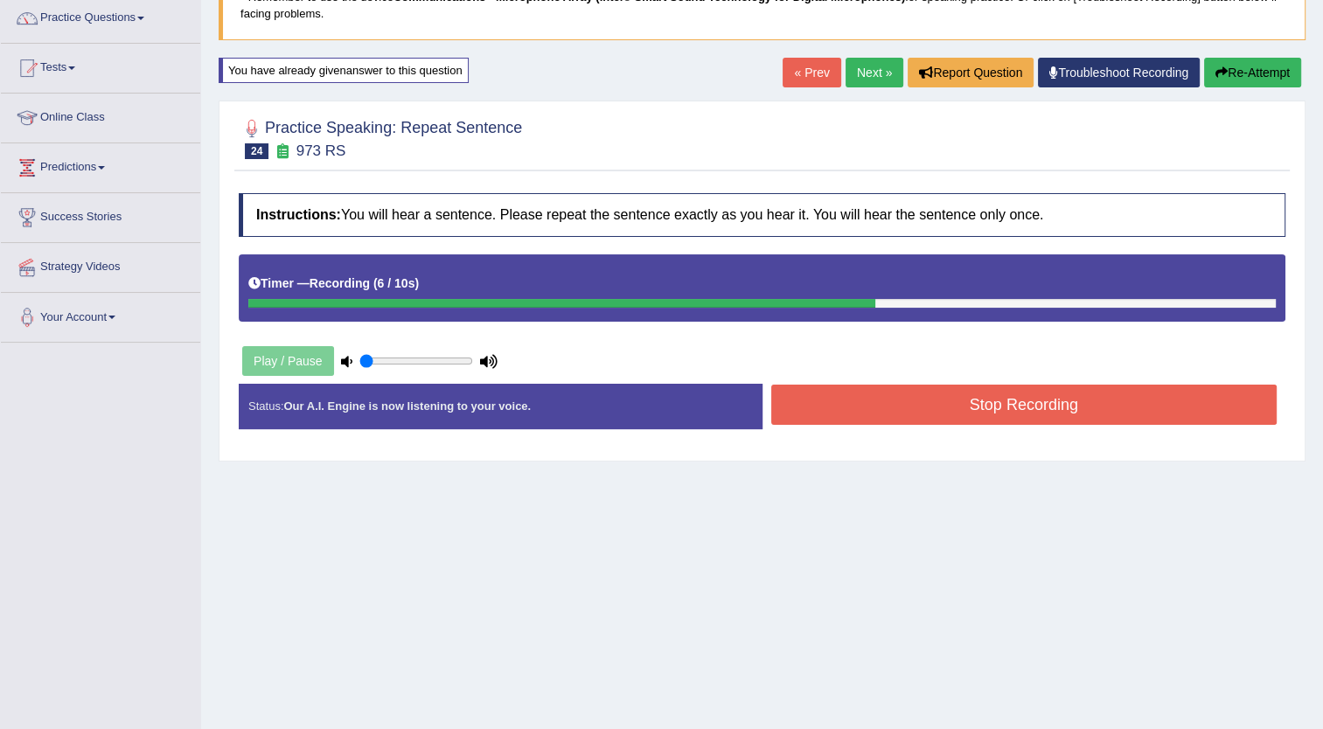
click at [983, 411] on button "Stop Recording" at bounding box center [1024, 405] width 506 height 40
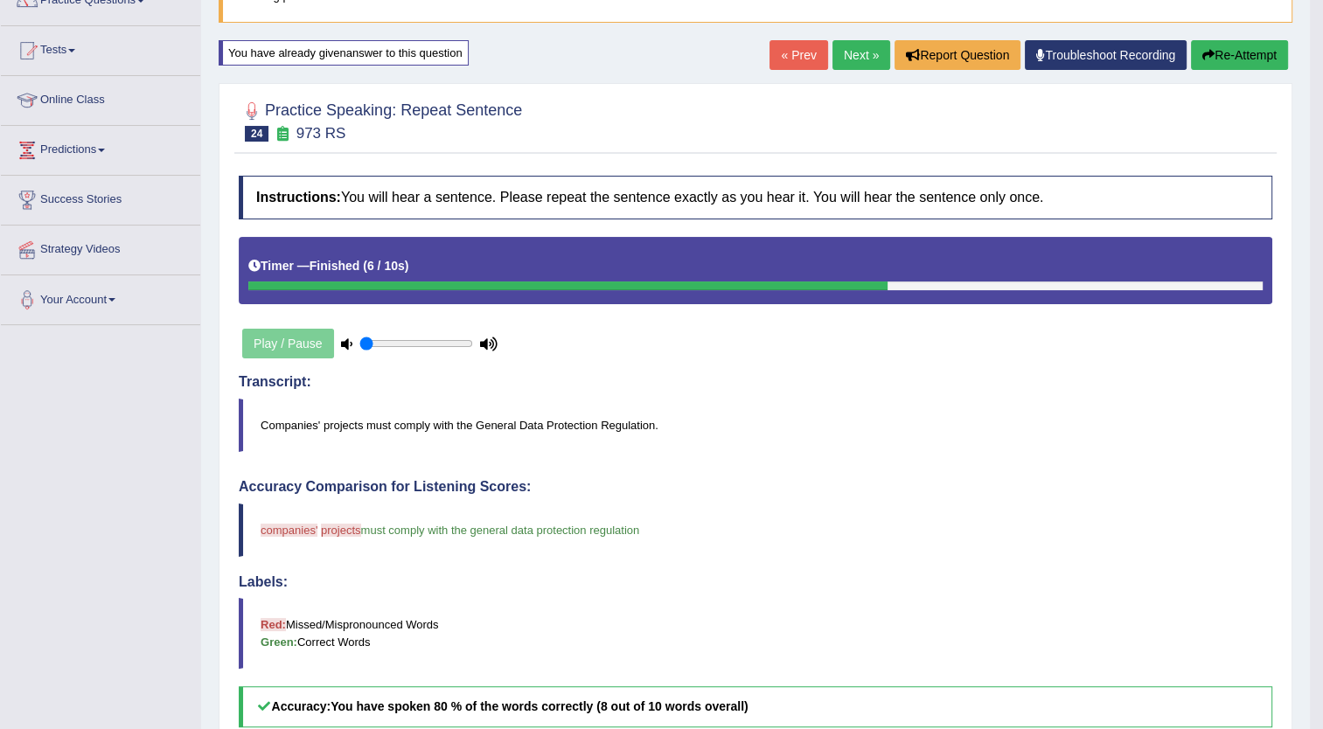
scroll to position [157, 0]
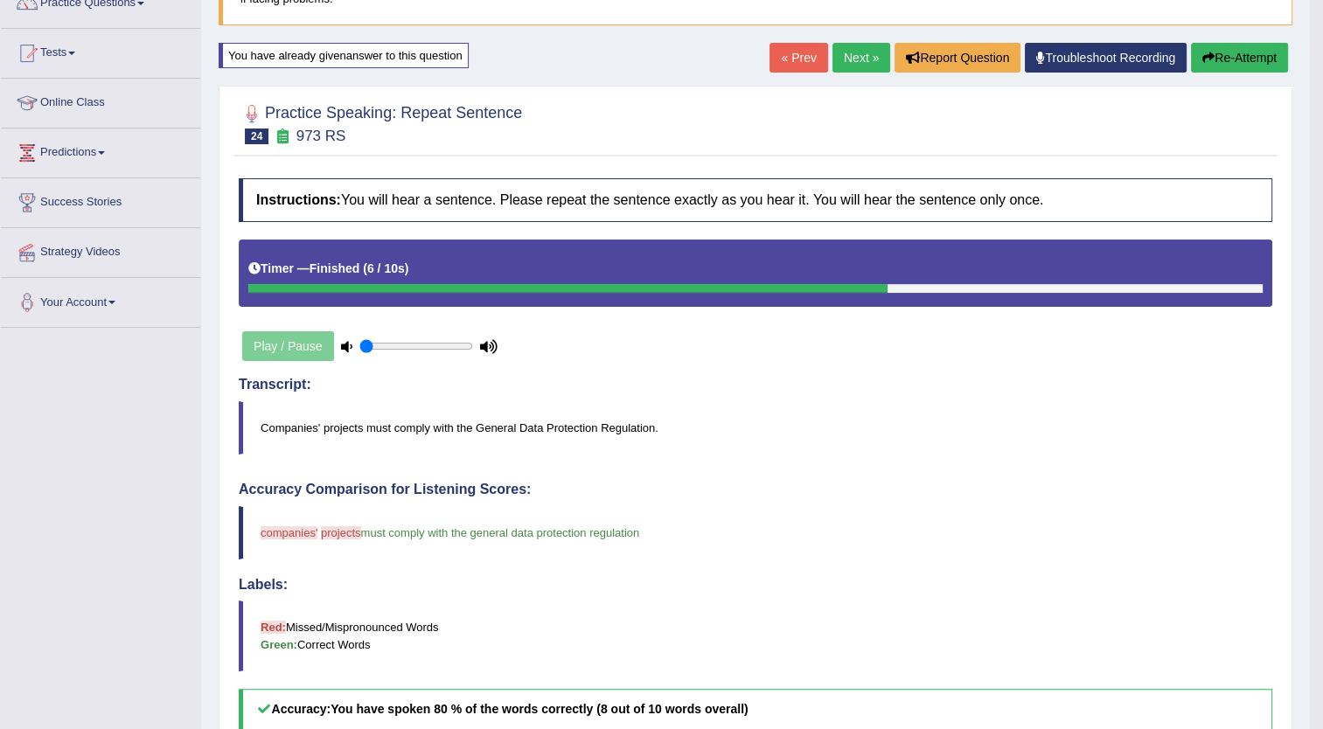
click at [1238, 58] on button "Re-Attempt" at bounding box center [1239, 58] width 97 height 30
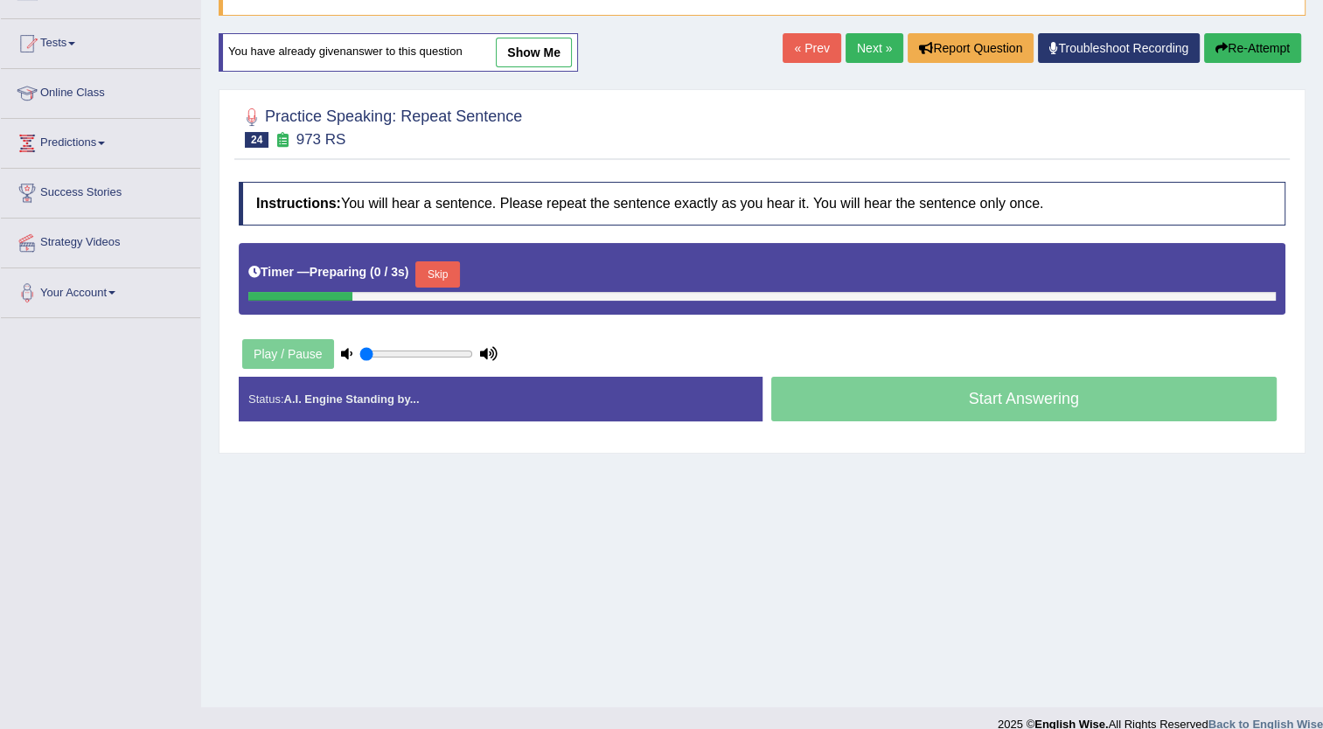
scroll to position [157, 0]
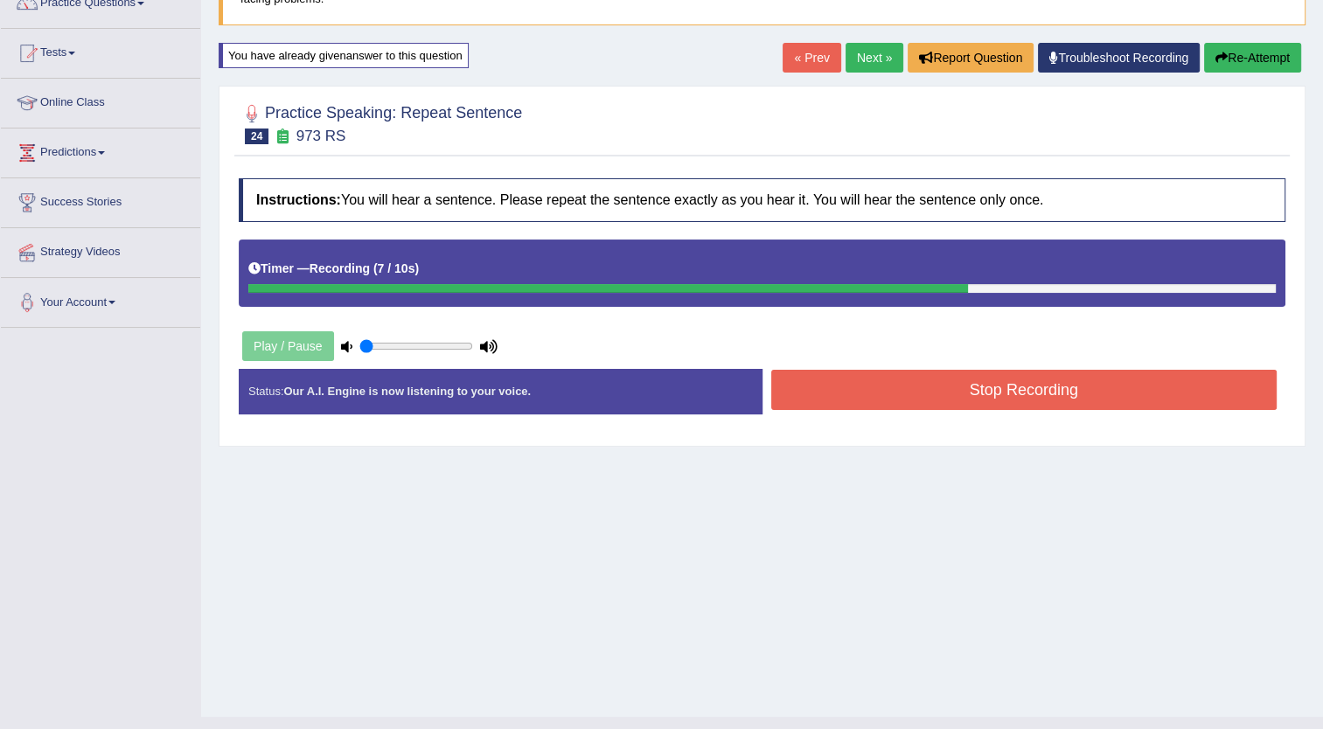
click at [1004, 382] on button "Stop Recording" at bounding box center [1024, 390] width 506 height 40
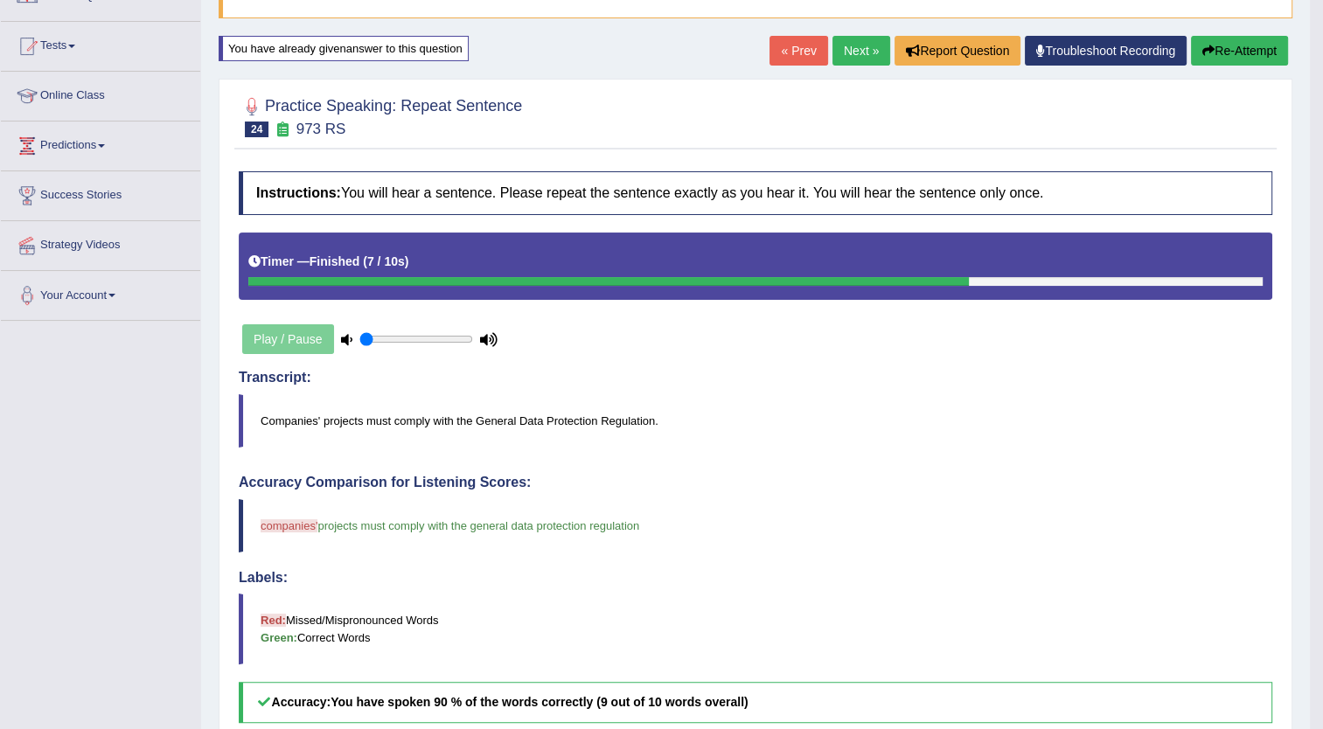
scroll to position [163, 0]
click at [851, 53] on link "Next »" at bounding box center [861, 52] width 58 height 30
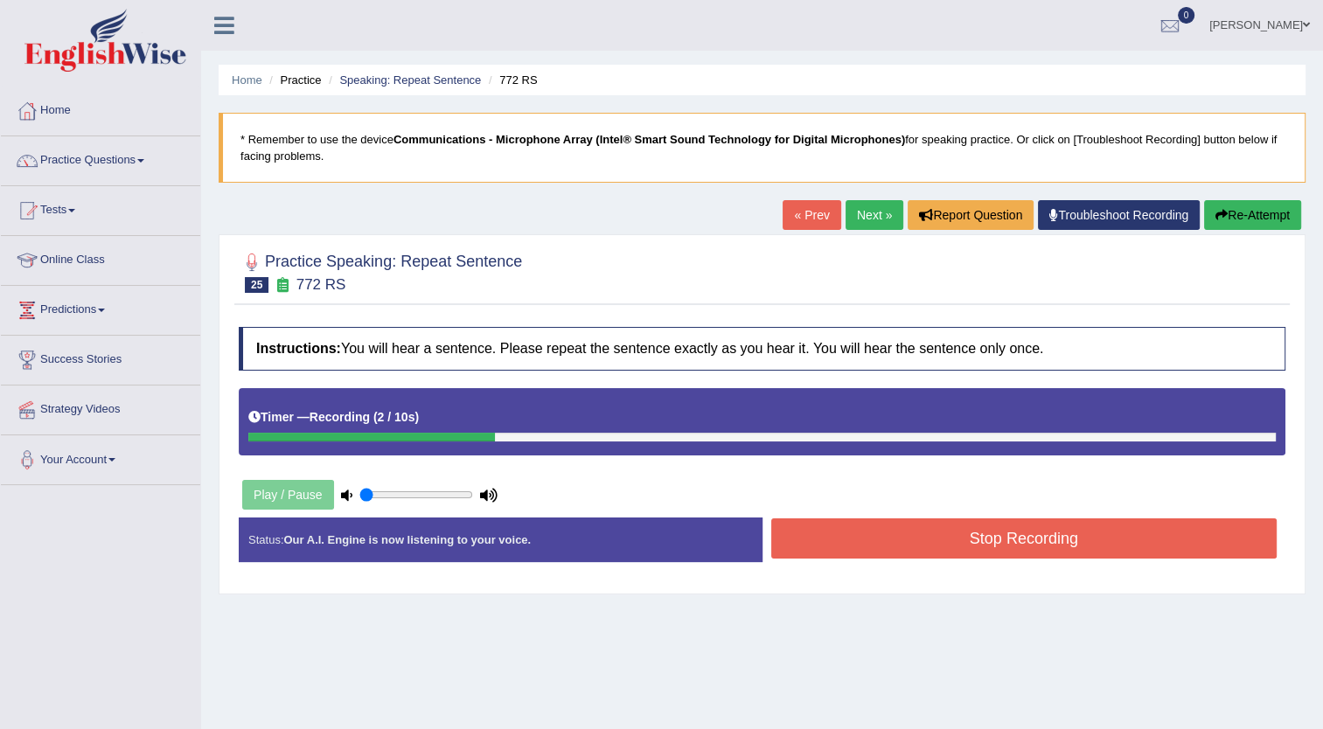
click at [876, 526] on button "Stop Recording" at bounding box center [1024, 538] width 506 height 40
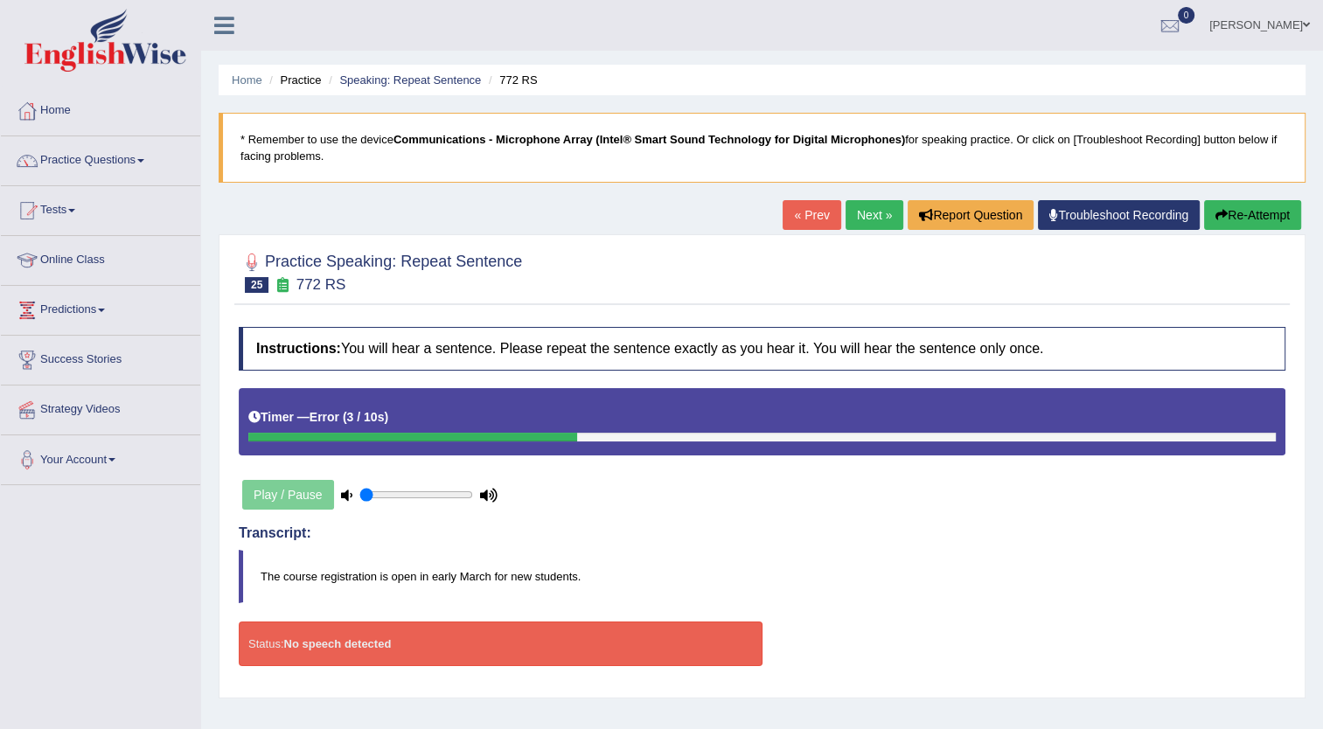
click at [1233, 210] on button "Re-Attempt" at bounding box center [1252, 215] width 97 height 30
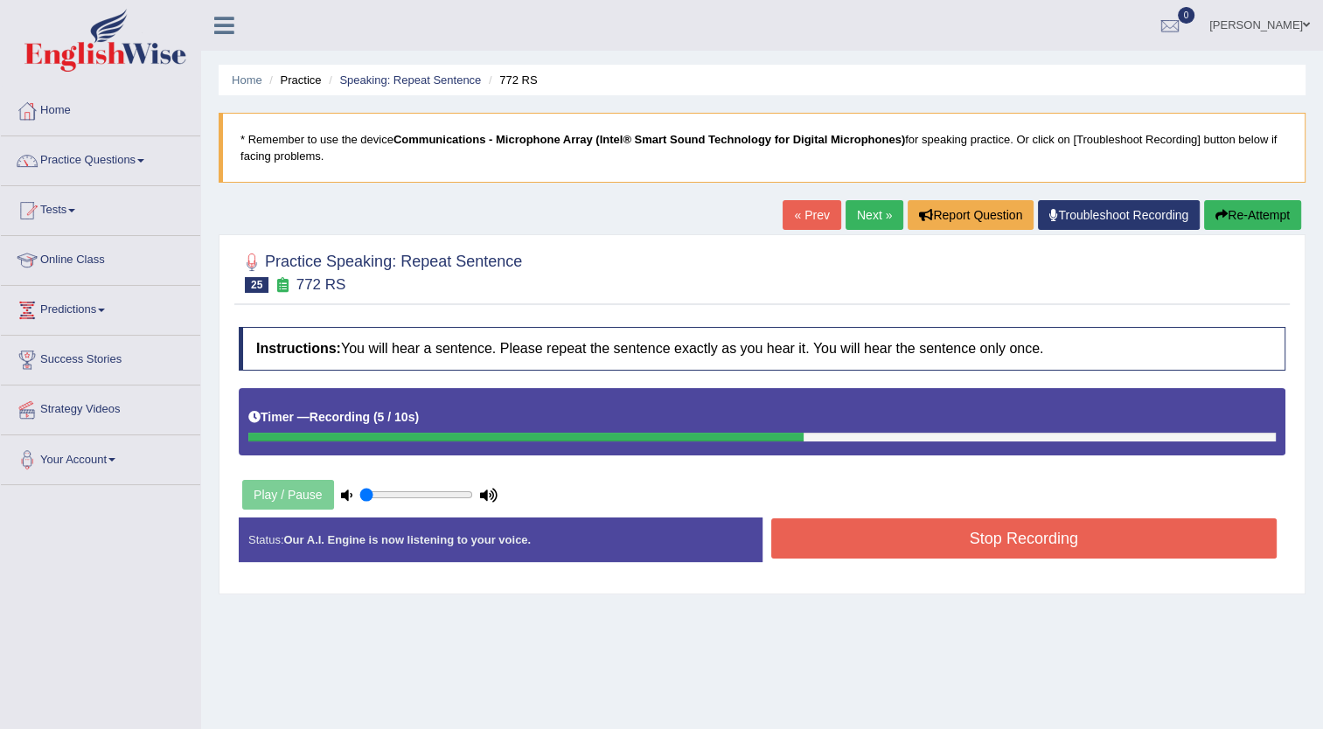
click at [963, 545] on button "Stop Recording" at bounding box center [1024, 538] width 506 height 40
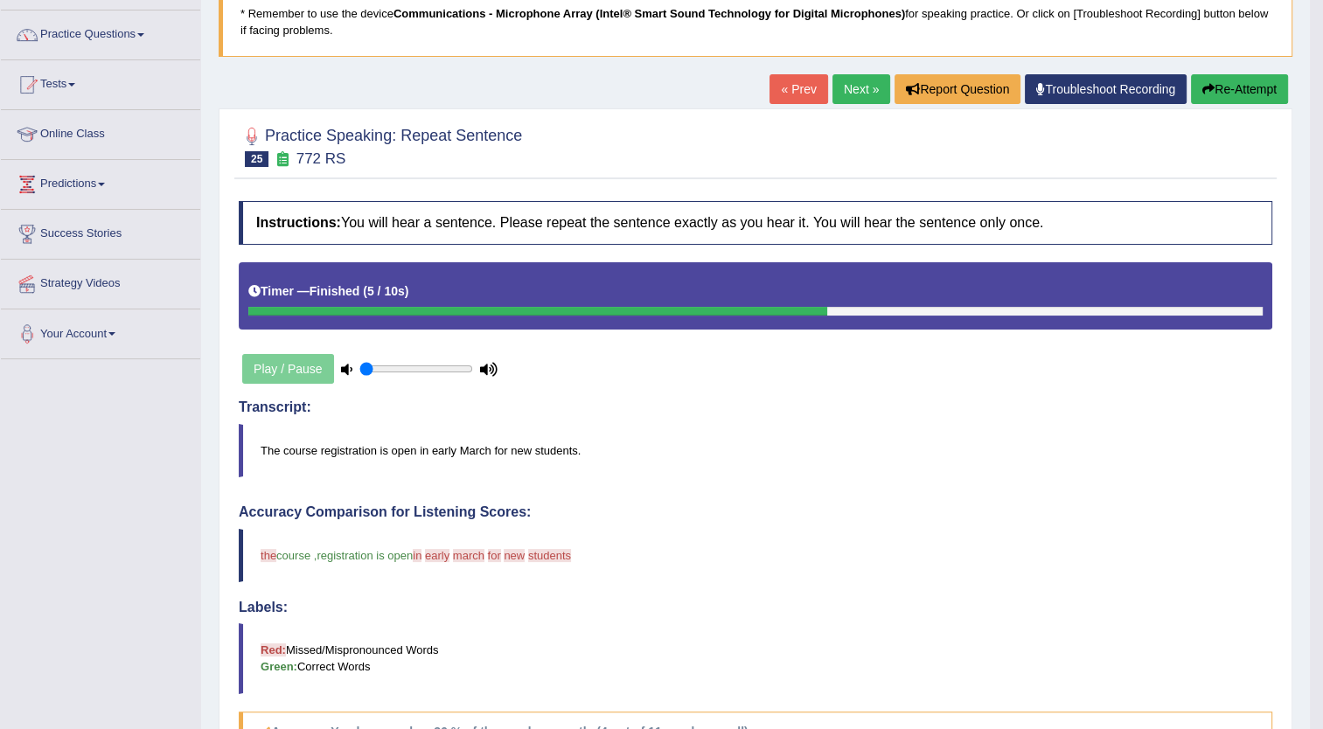
scroll to position [125, 0]
click at [1224, 93] on button "Re-Attempt" at bounding box center [1239, 90] width 97 height 30
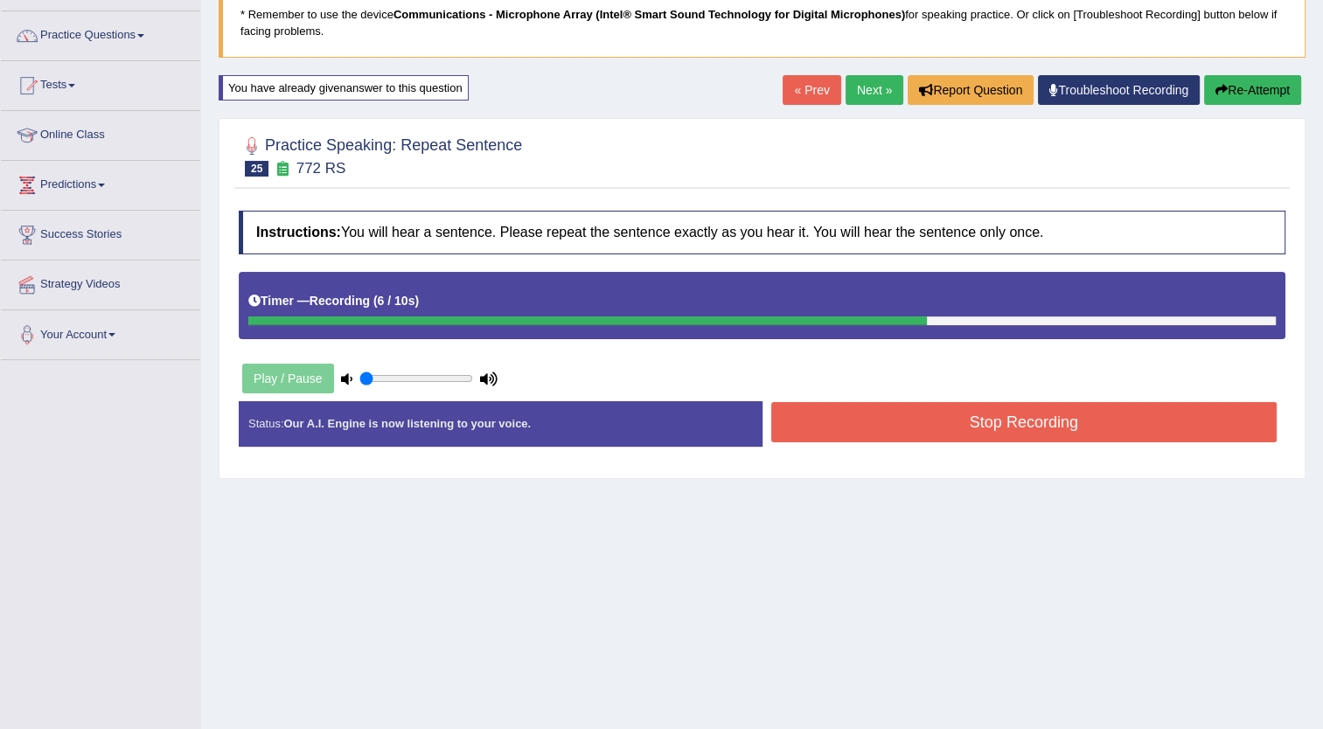
click at [991, 413] on button "Stop Recording" at bounding box center [1024, 422] width 506 height 40
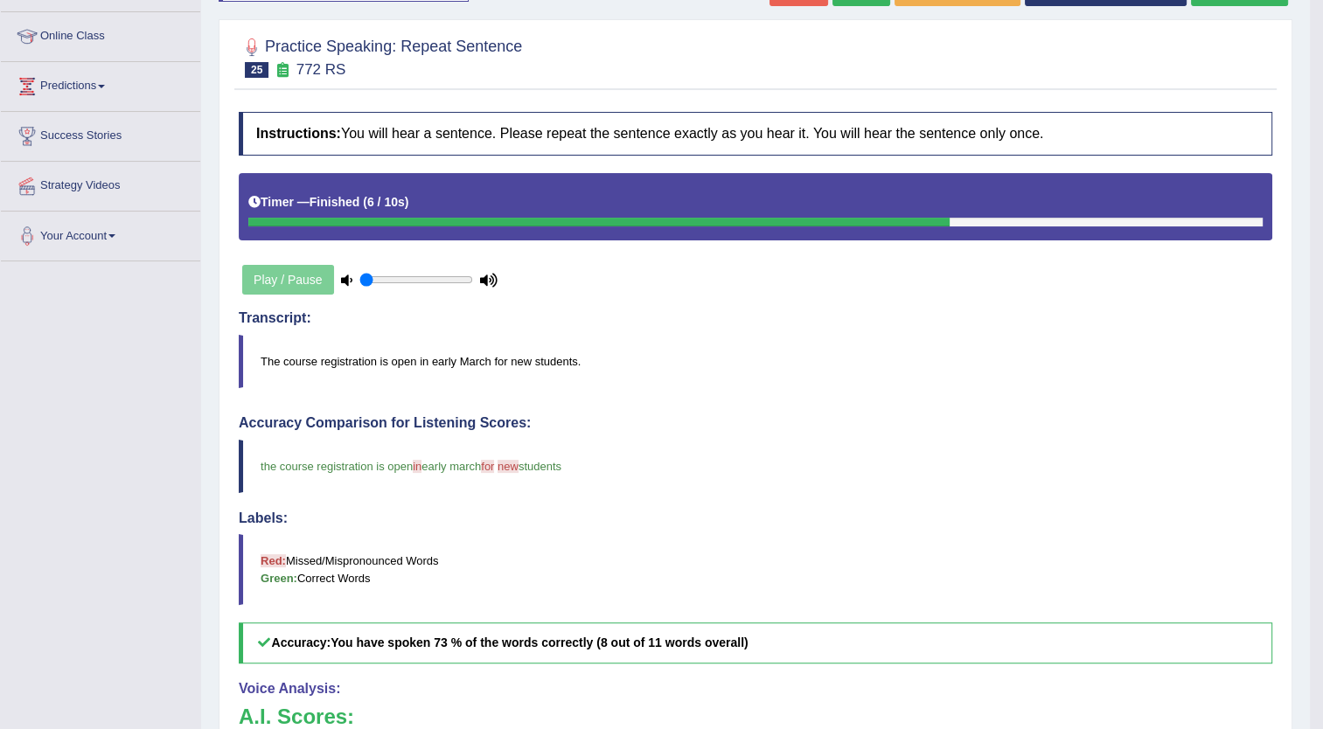
scroll to position [198, 0]
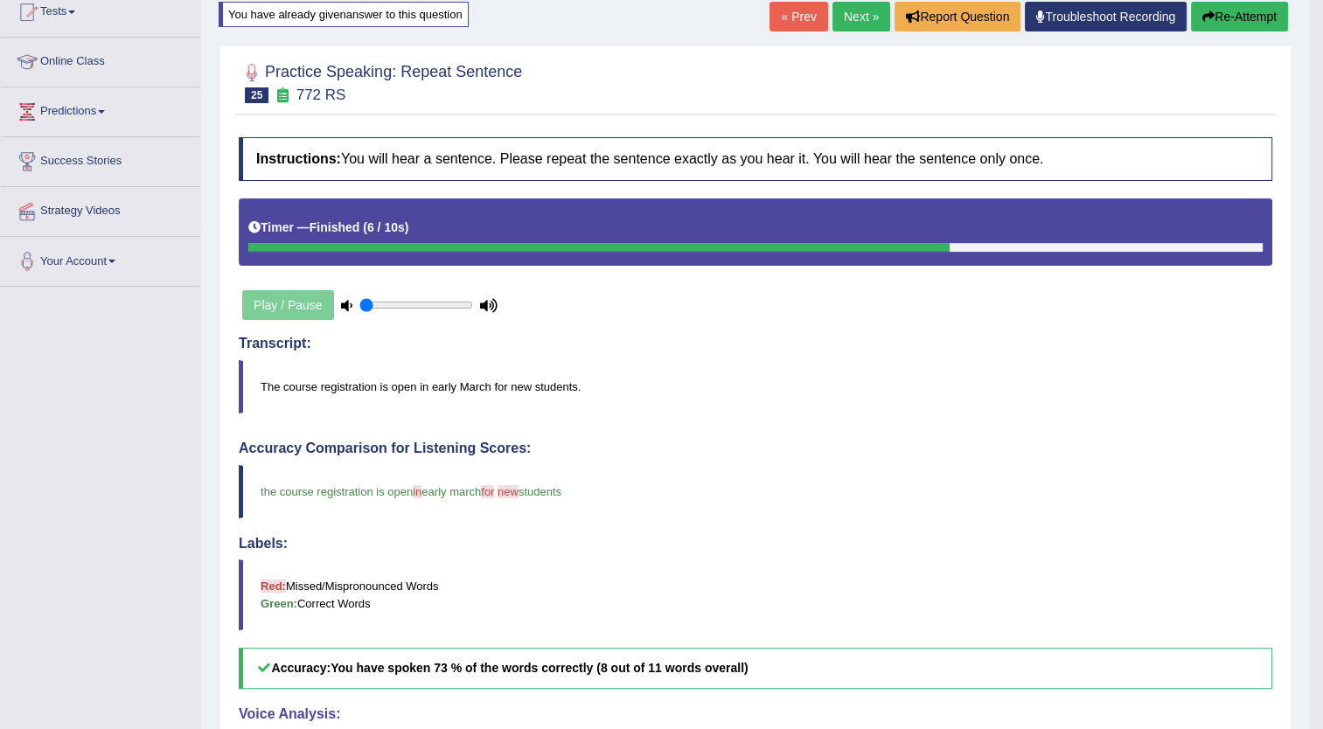
click at [1230, 16] on button "Re-Attempt" at bounding box center [1239, 17] width 97 height 30
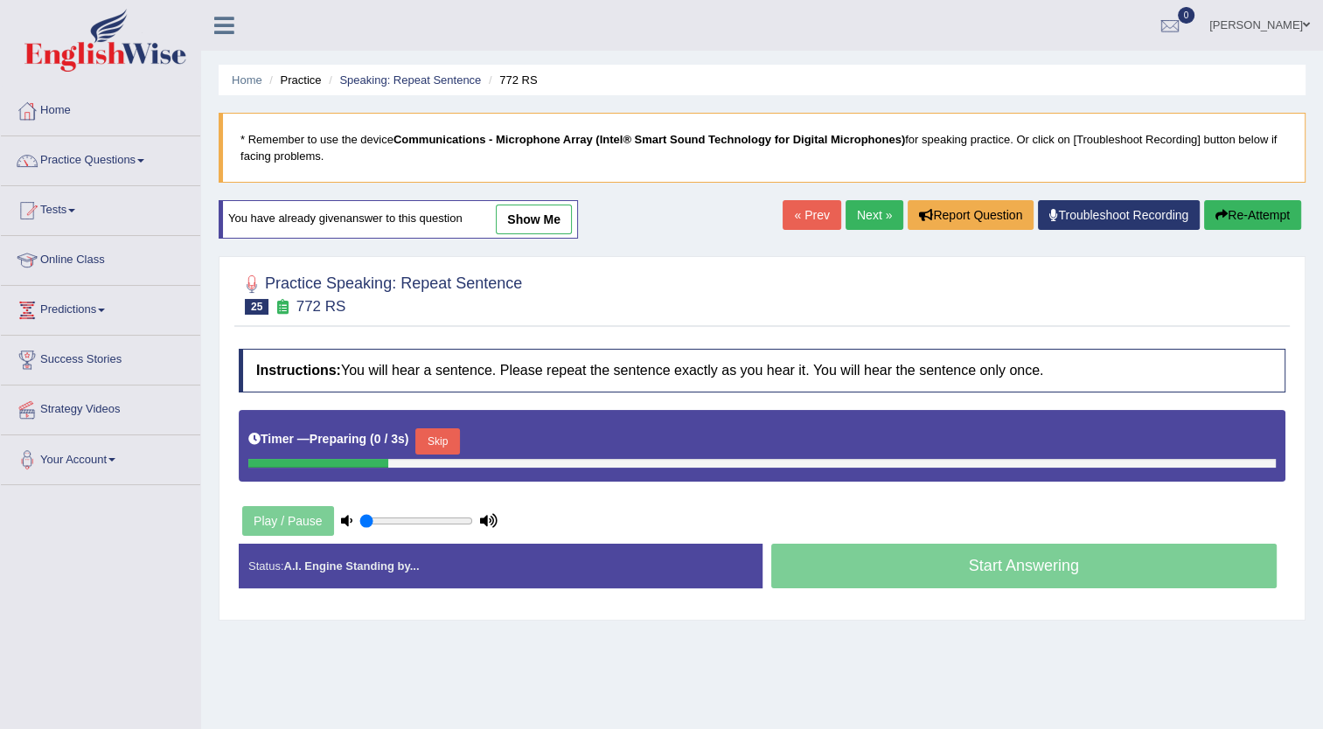
scroll to position [189, 0]
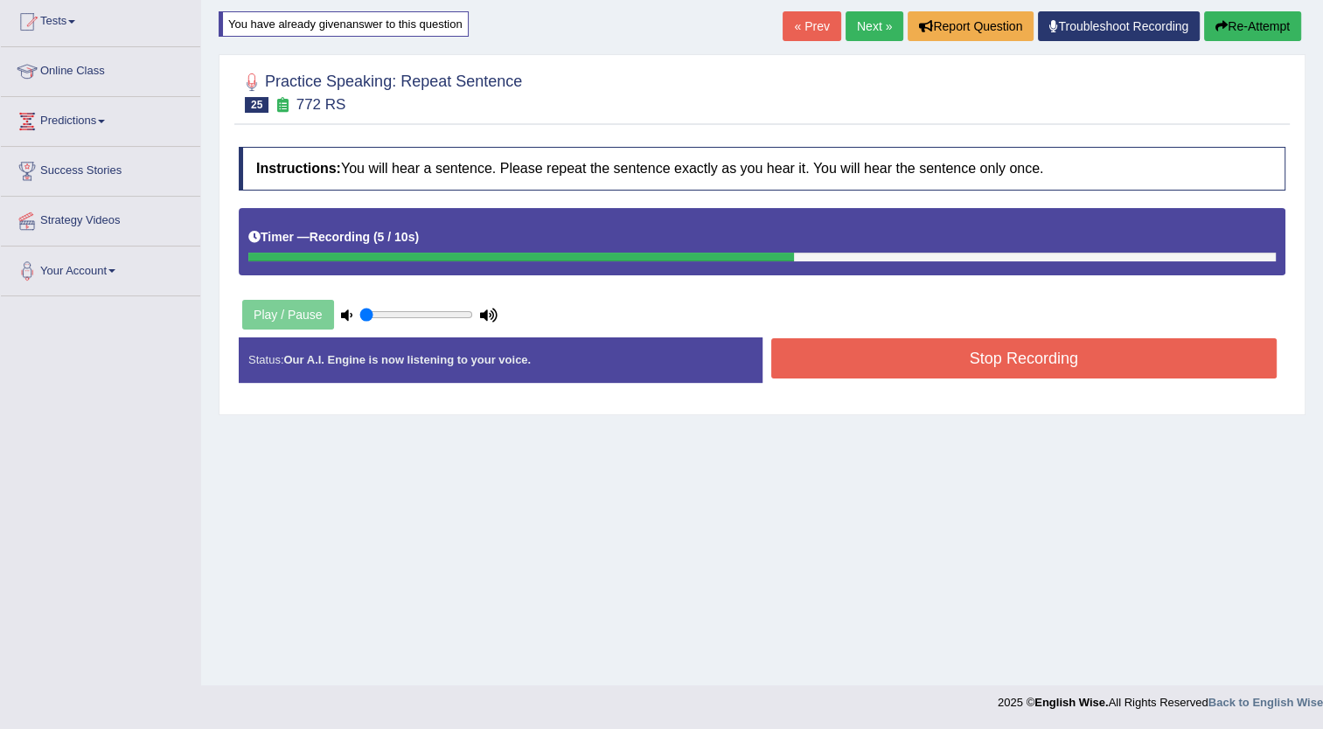
click at [934, 355] on button "Stop Recording" at bounding box center [1024, 358] width 506 height 40
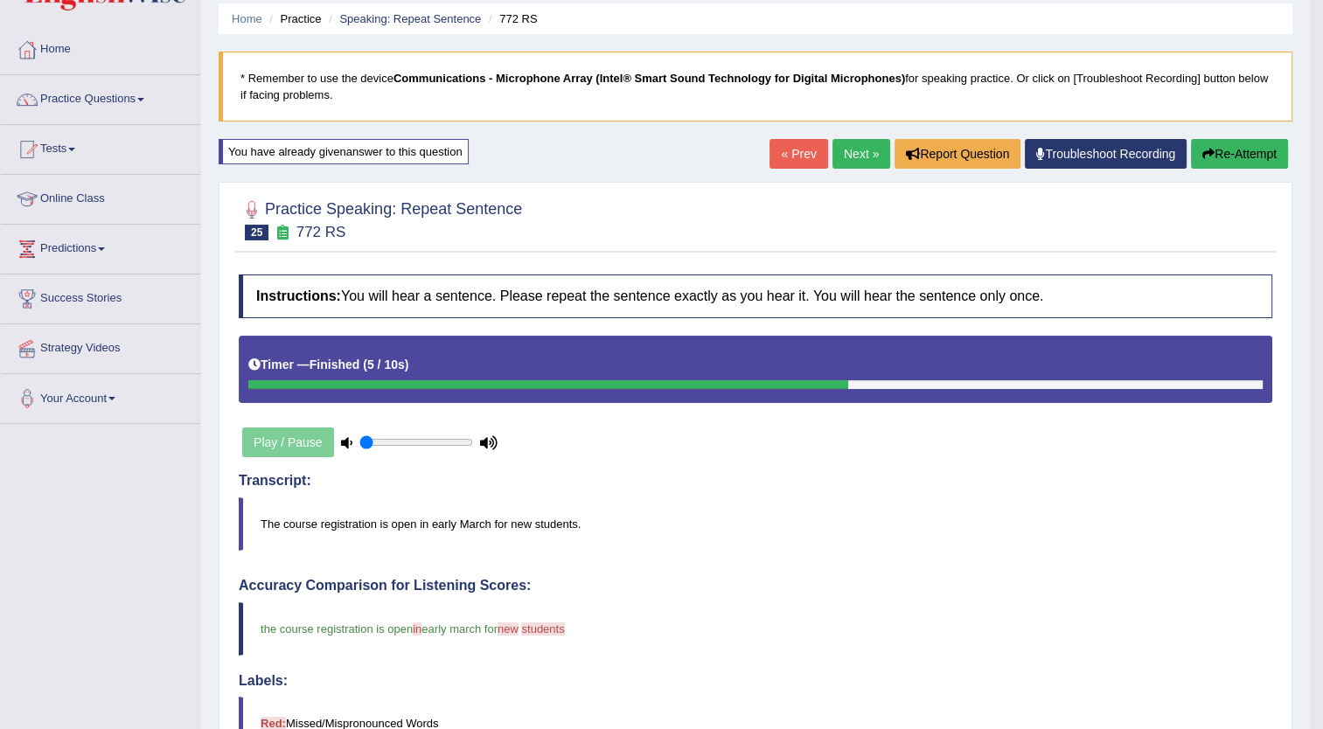
scroll to position [52, 0]
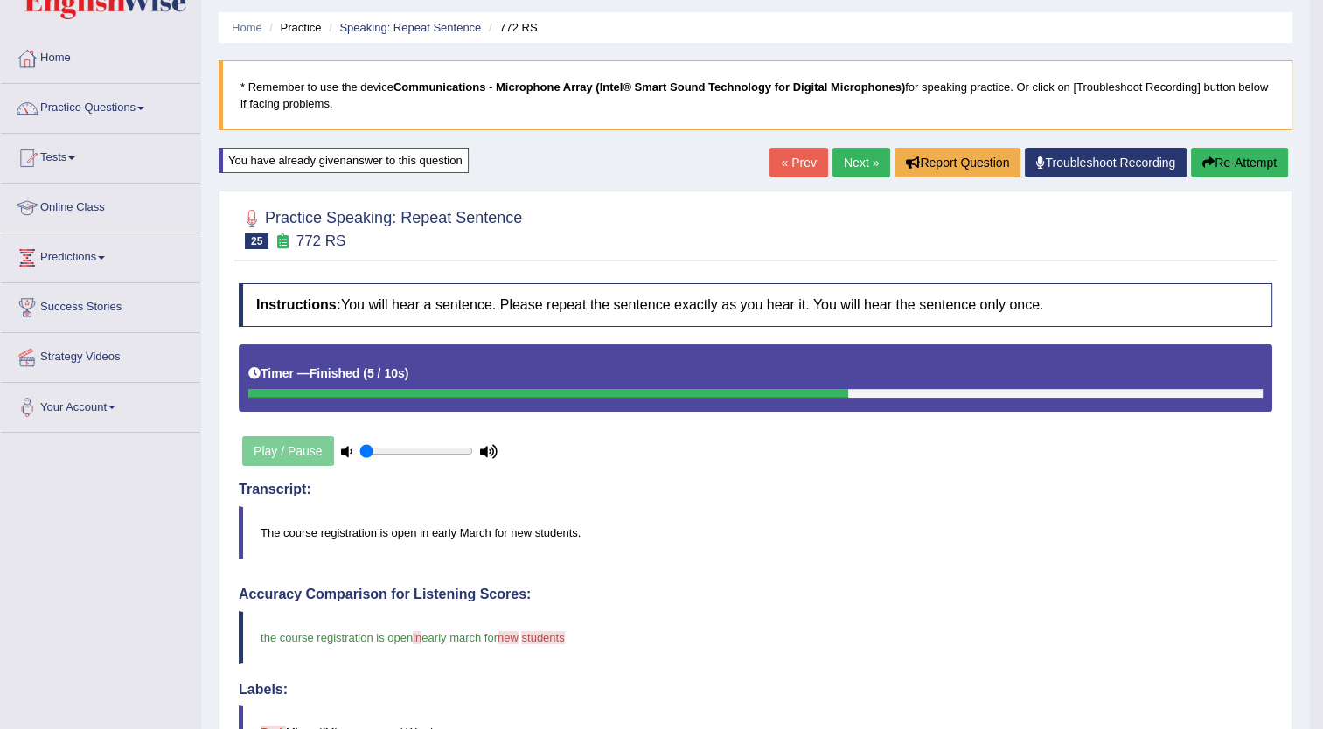
click at [866, 161] on link "Next »" at bounding box center [861, 163] width 58 height 30
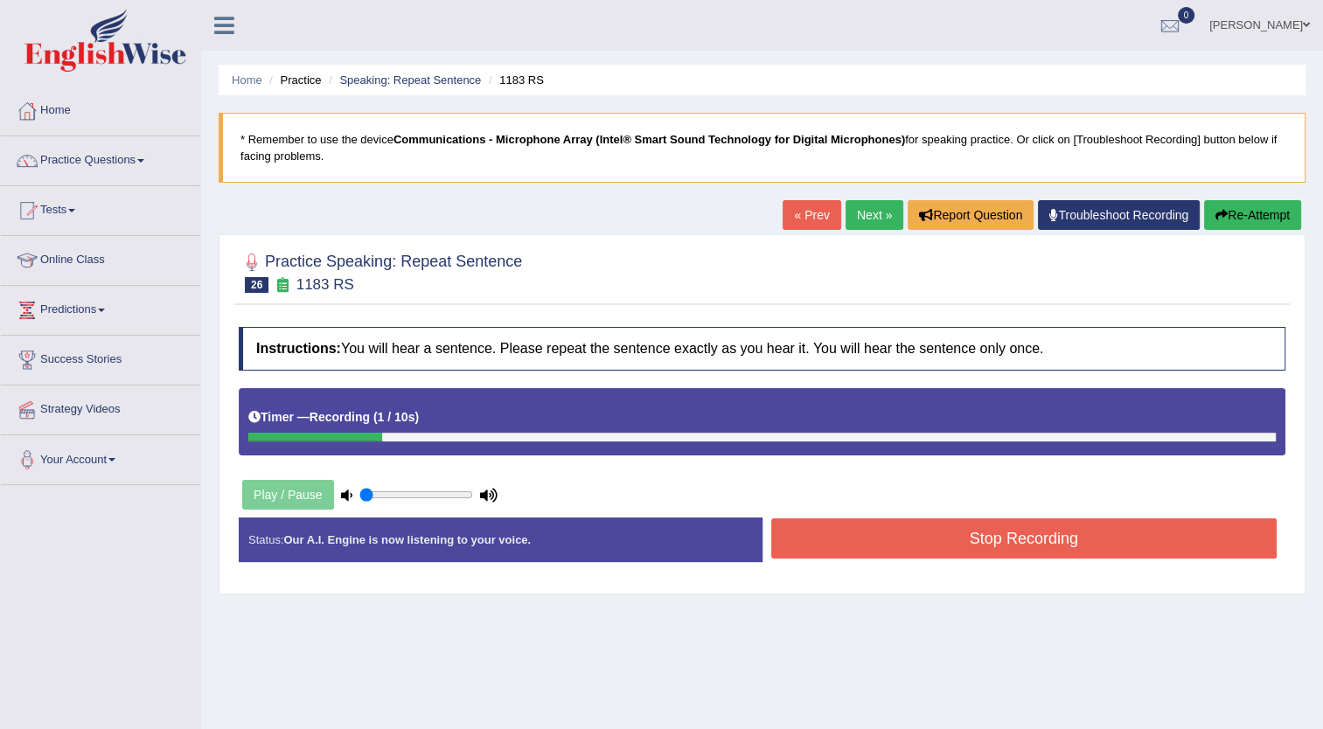
click at [920, 551] on button "Stop Recording" at bounding box center [1024, 538] width 506 height 40
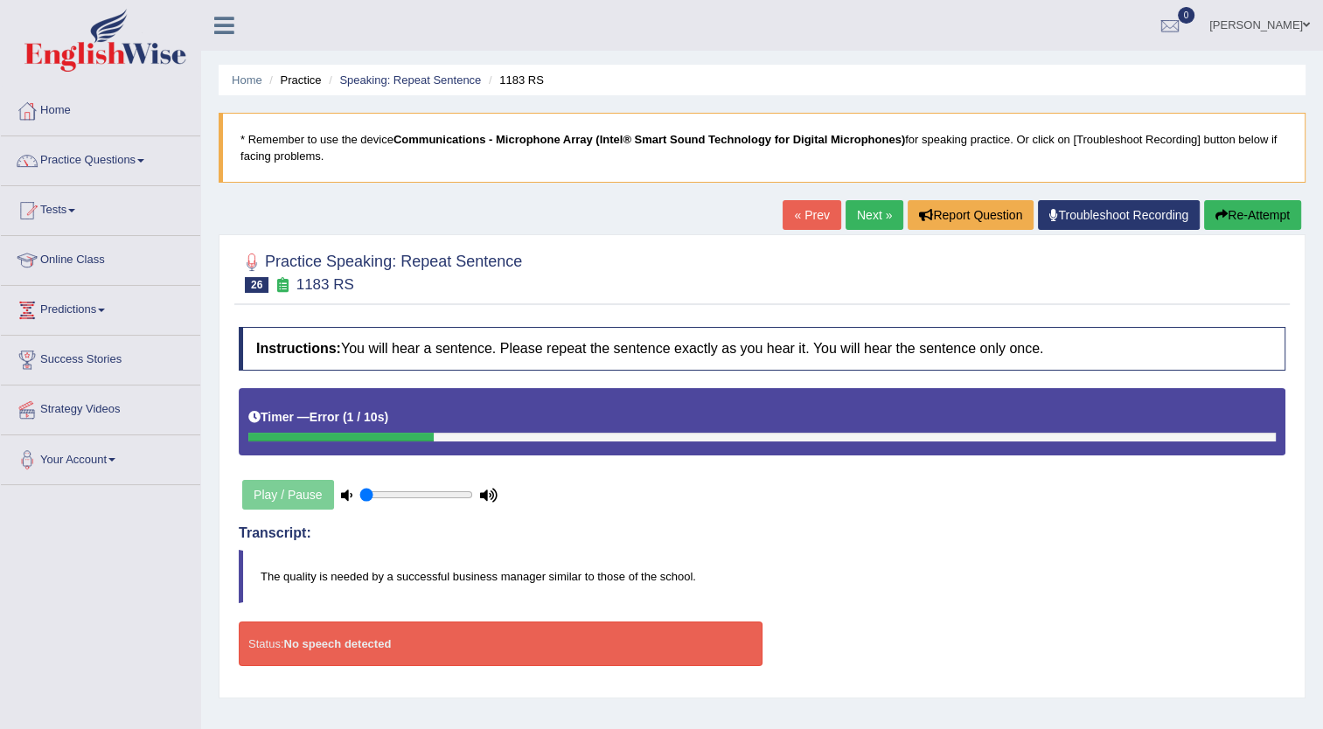
click at [1251, 217] on button "Re-Attempt" at bounding box center [1252, 215] width 97 height 30
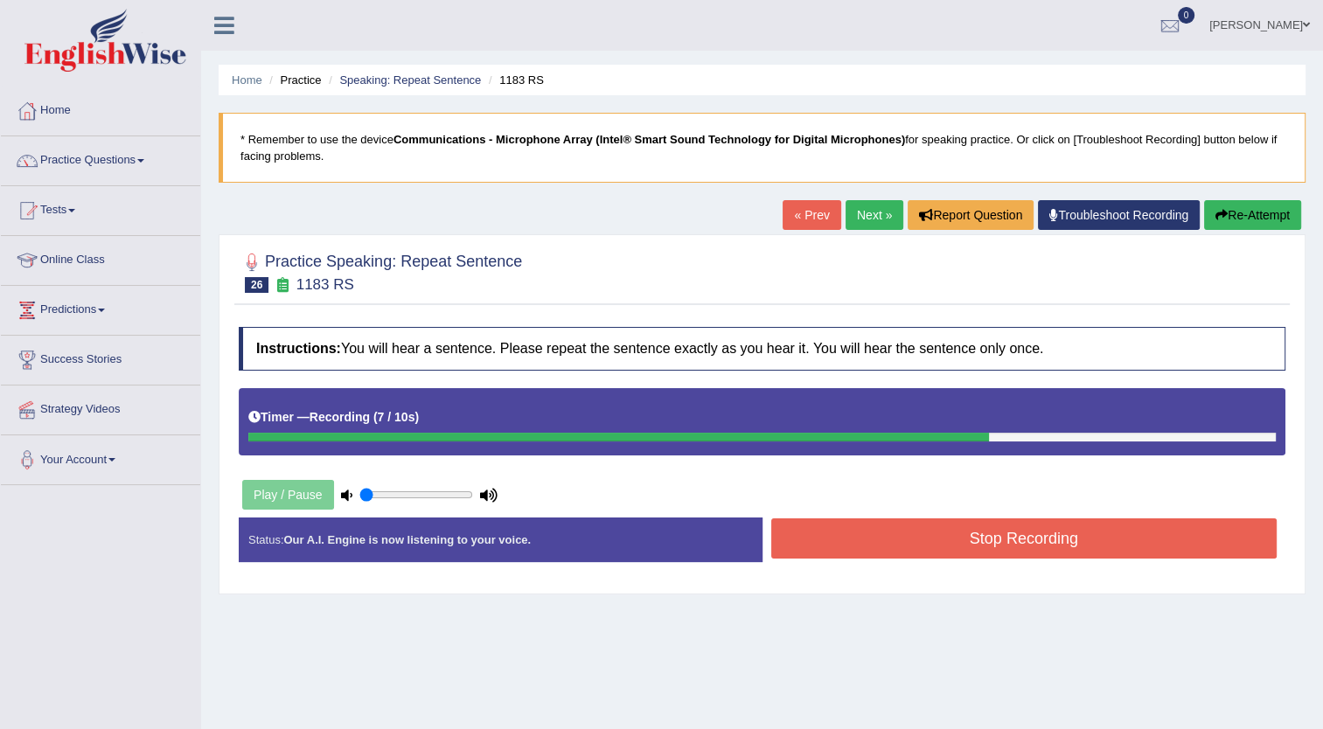
click at [964, 540] on button "Stop Recording" at bounding box center [1024, 538] width 506 height 40
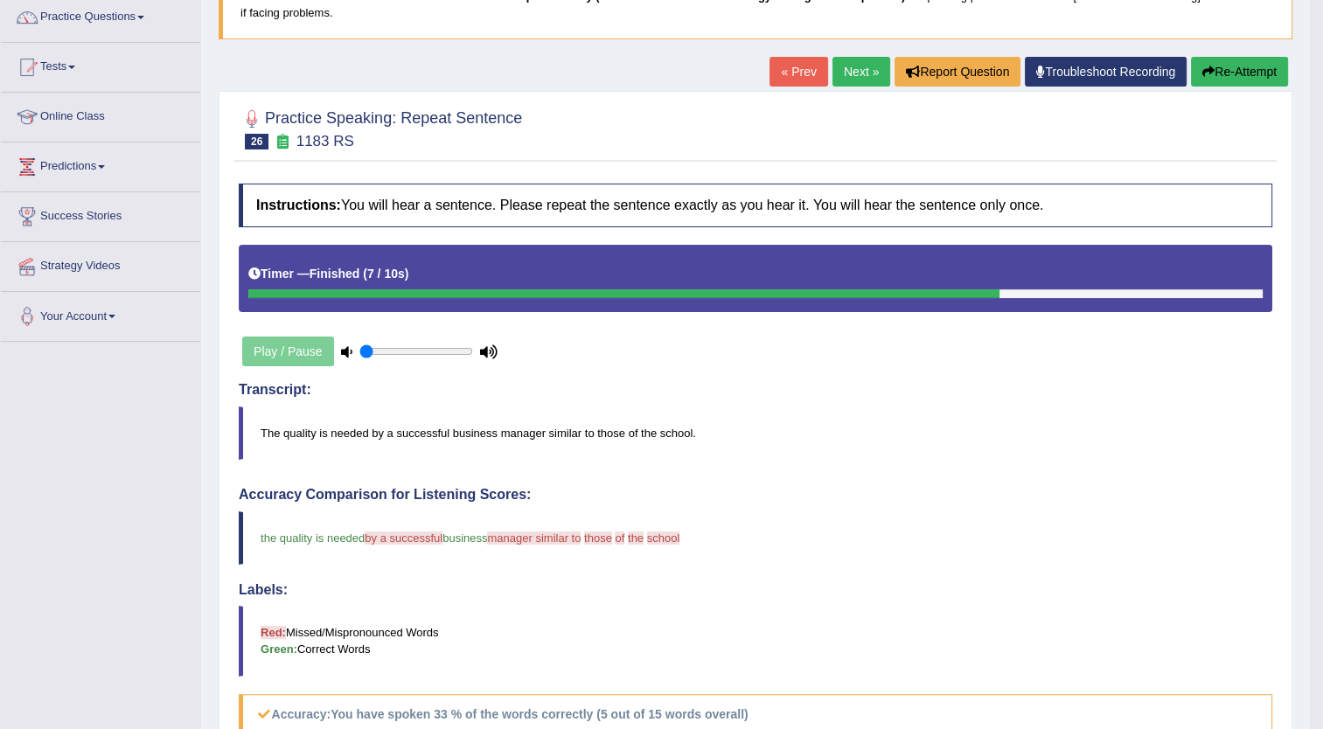
scroll to position [122, 0]
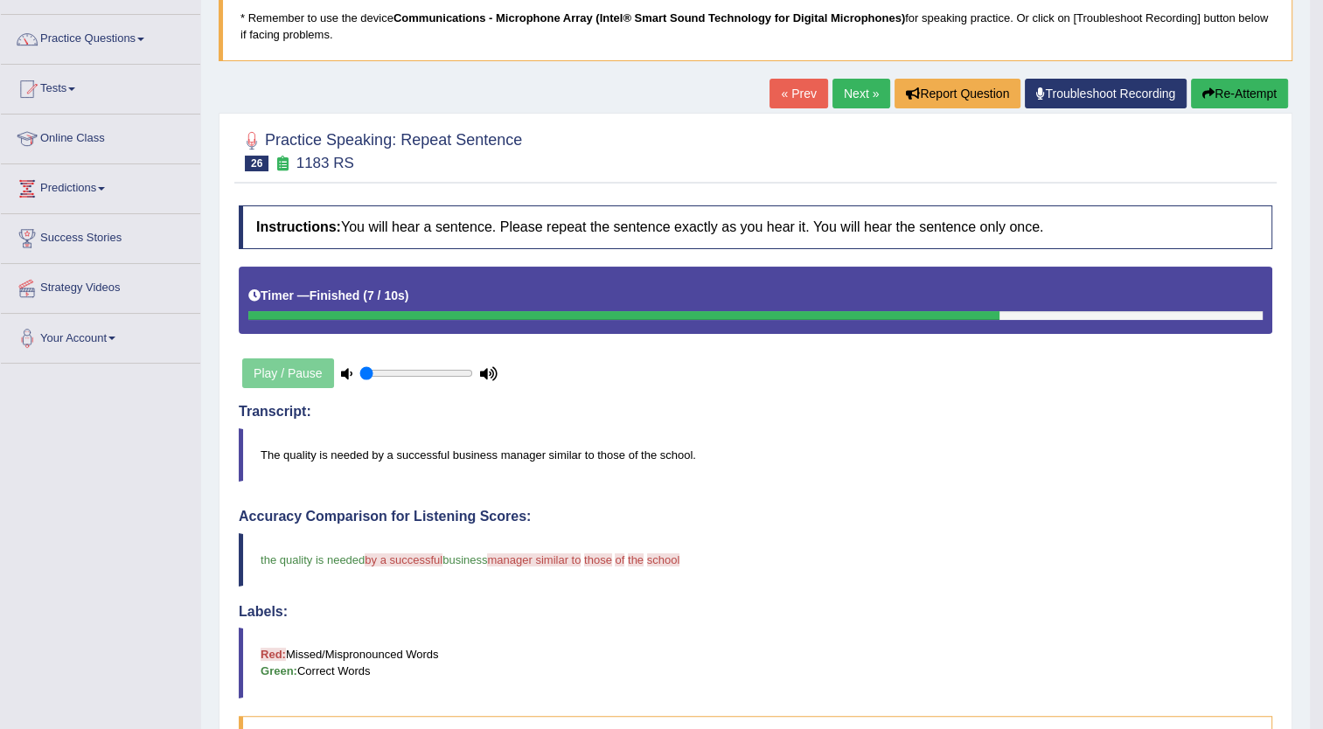
click at [1221, 96] on button "Re-Attempt" at bounding box center [1239, 94] width 97 height 30
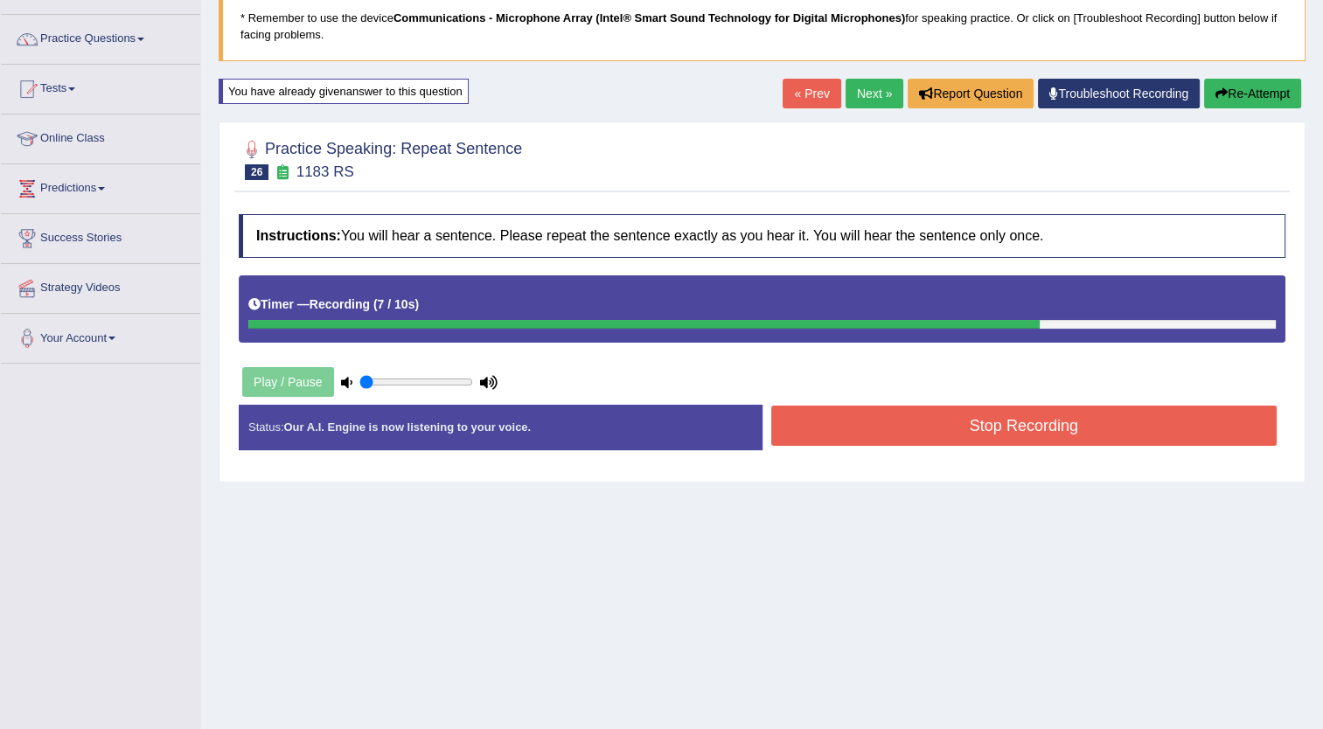
click at [972, 434] on button "Stop Recording" at bounding box center [1024, 426] width 506 height 40
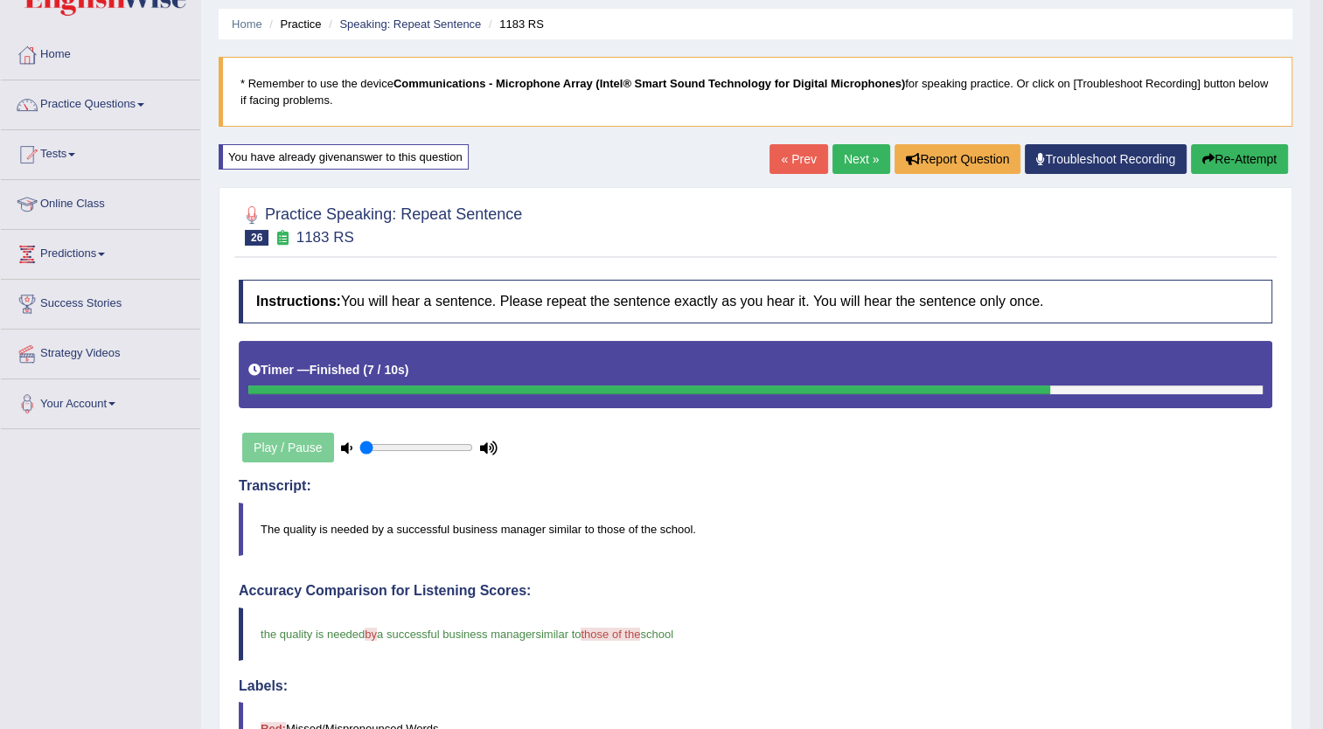
scroll to position [40, 0]
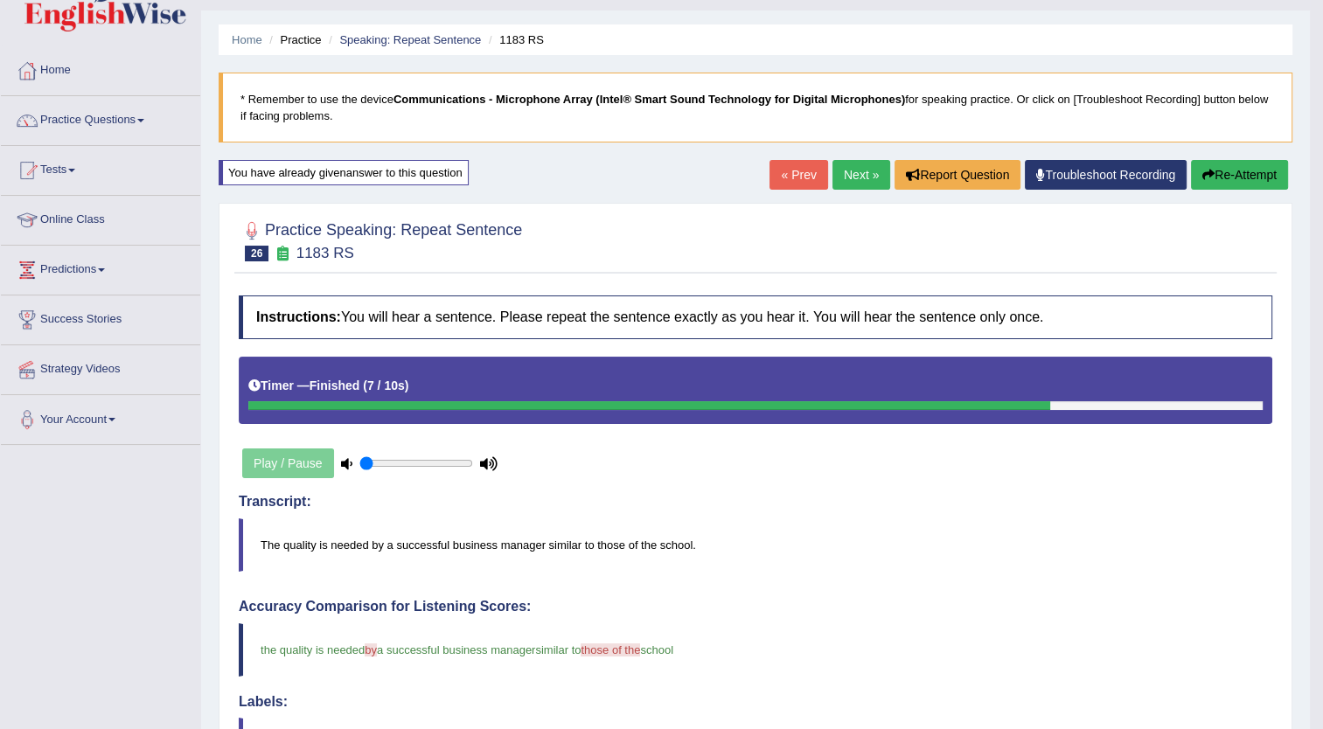
click at [854, 180] on link "Next »" at bounding box center [861, 175] width 58 height 30
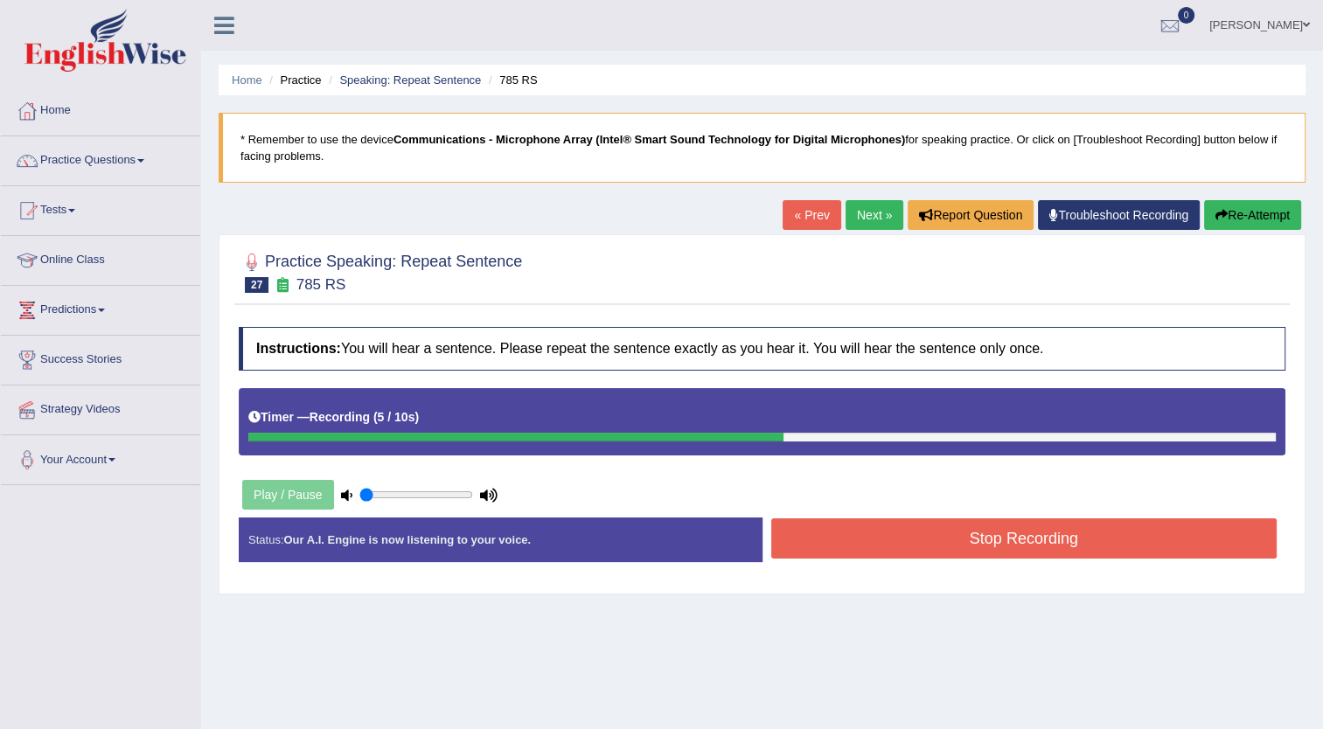
click at [1010, 542] on button "Stop Recording" at bounding box center [1024, 538] width 506 height 40
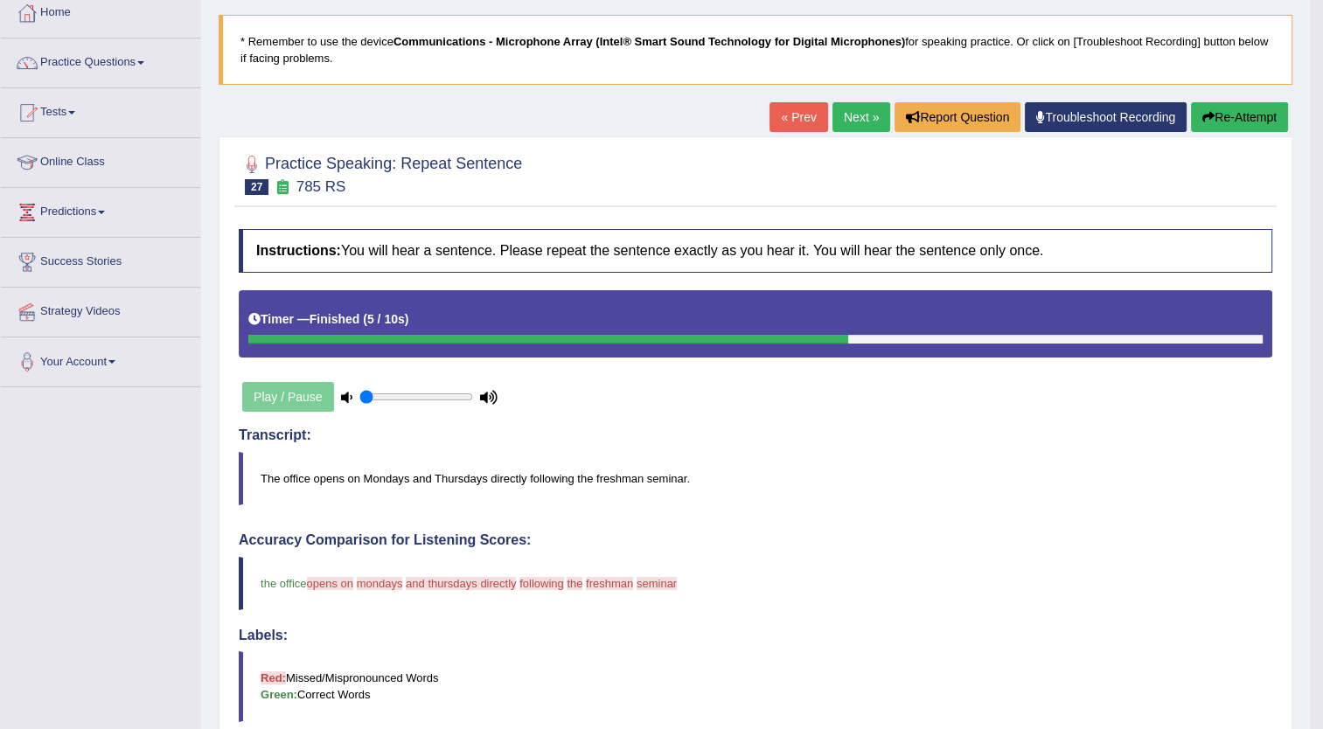
scroll to position [97, 0]
click at [1251, 116] on button "Re-Attempt" at bounding box center [1239, 118] width 97 height 30
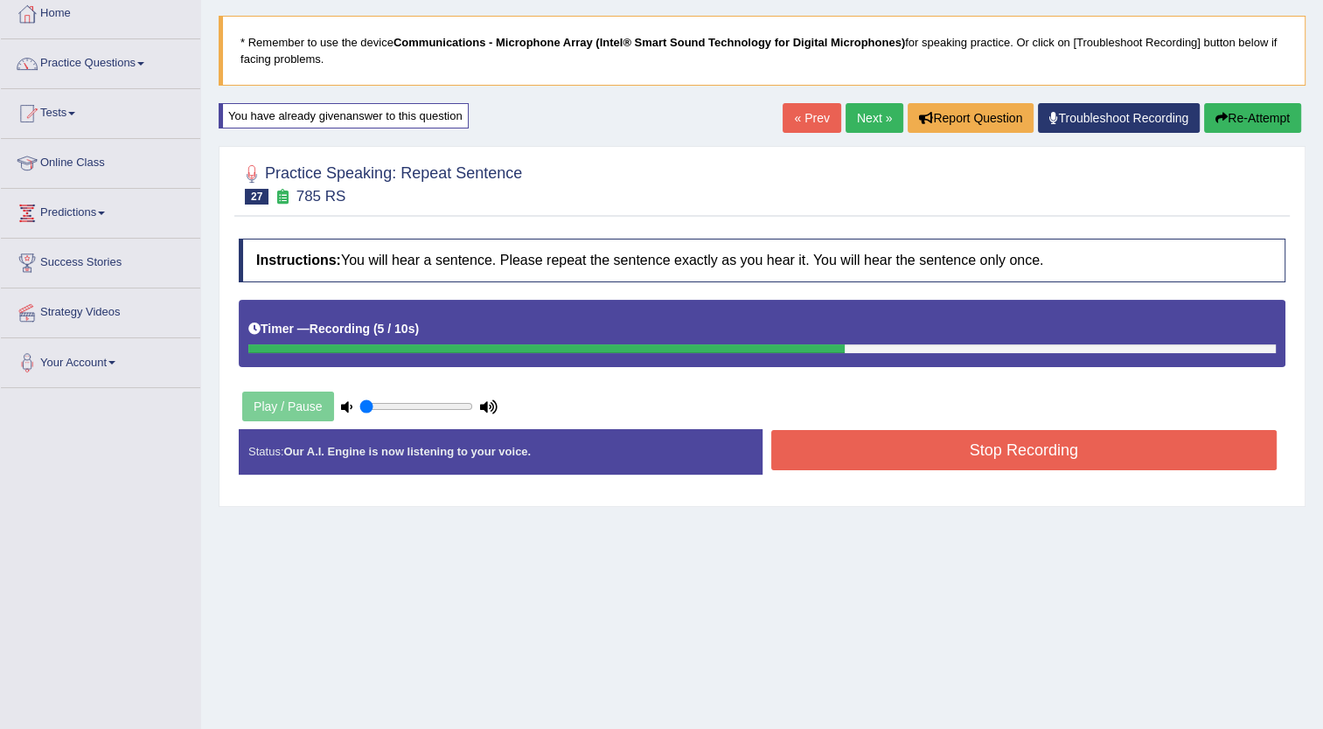
click at [1021, 477] on div "Status: Our A.I. Engine is now listening to your voice. Start Answering Stop Re…" at bounding box center [762, 460] width 1046 height 62
click at [1021, 438] on button "Stop Recording" at bounding box center [1024, 450] width 506 height 40
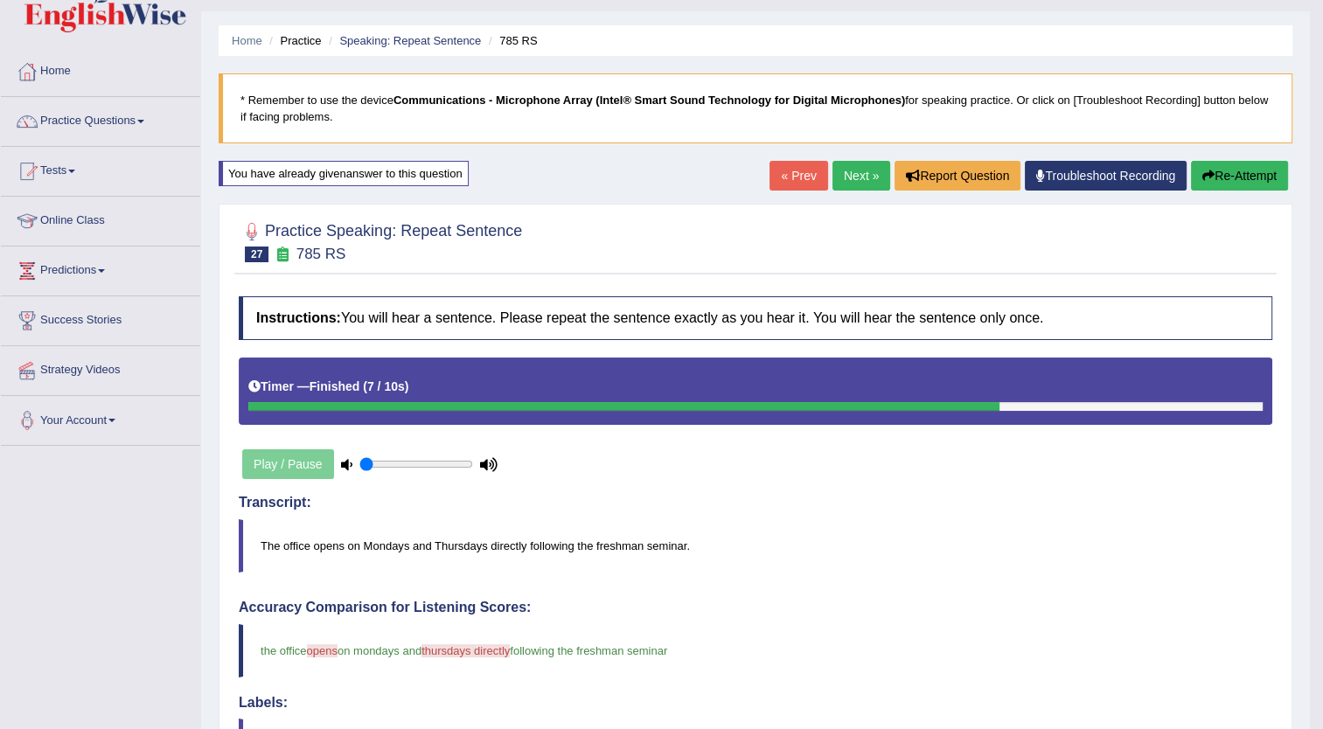
scroll to position [38, 0]
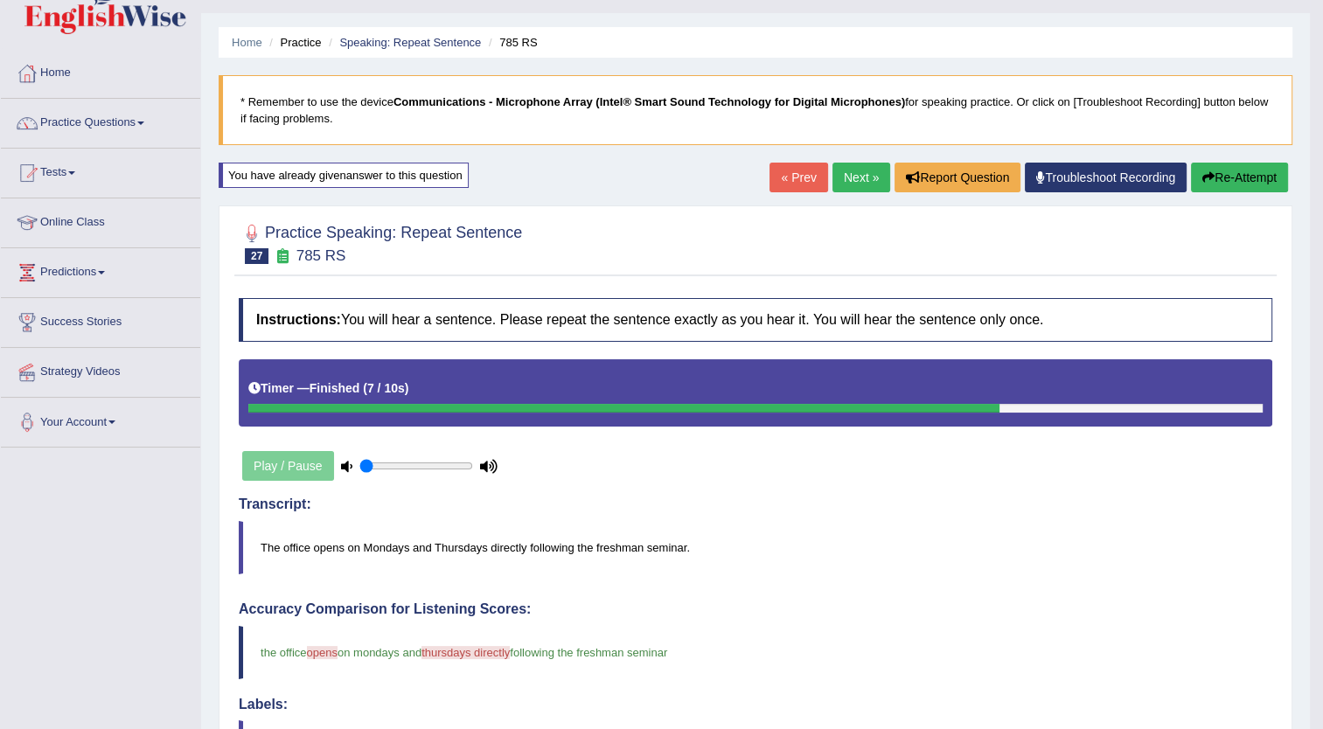
click at [857, 177] on link "Next »" at bounding box center [861, 178] width 58 height 30
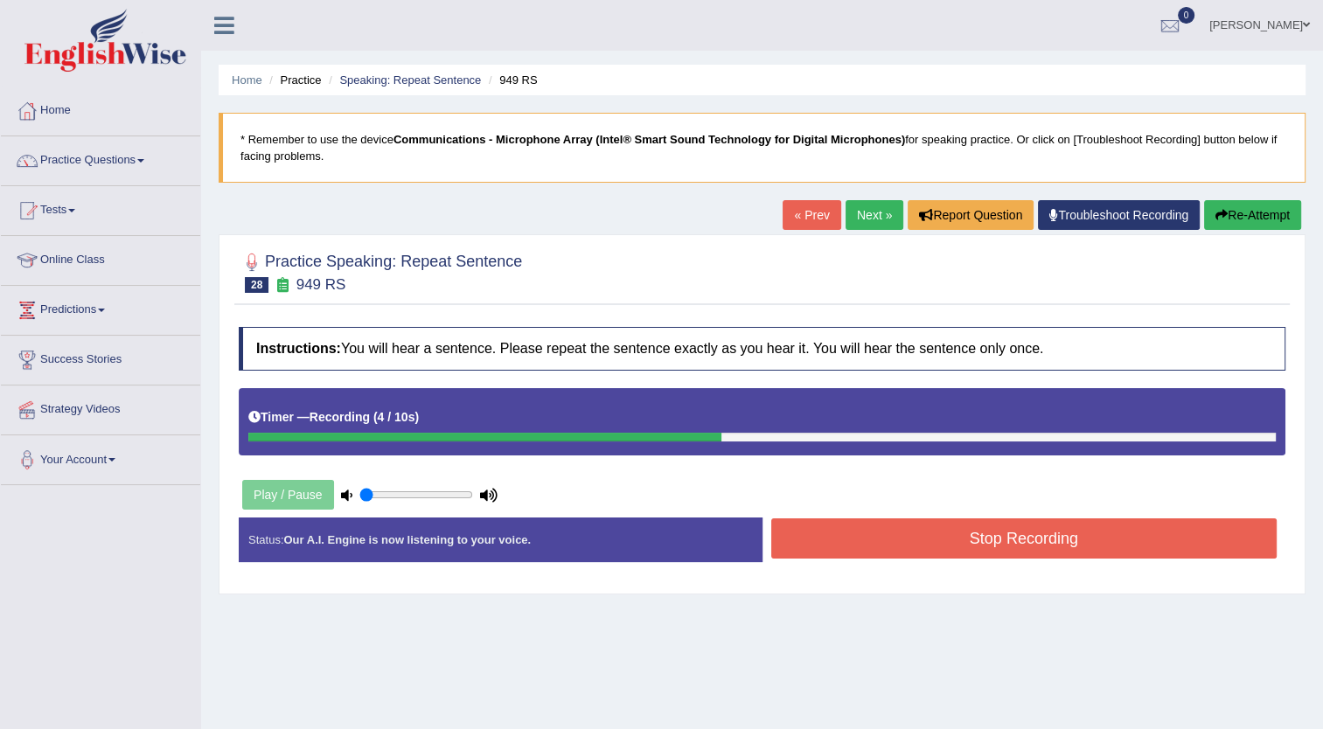
click at [1056, 527] on button "Stop Recording" at bounding box center [1024, 538] width 506 height 40
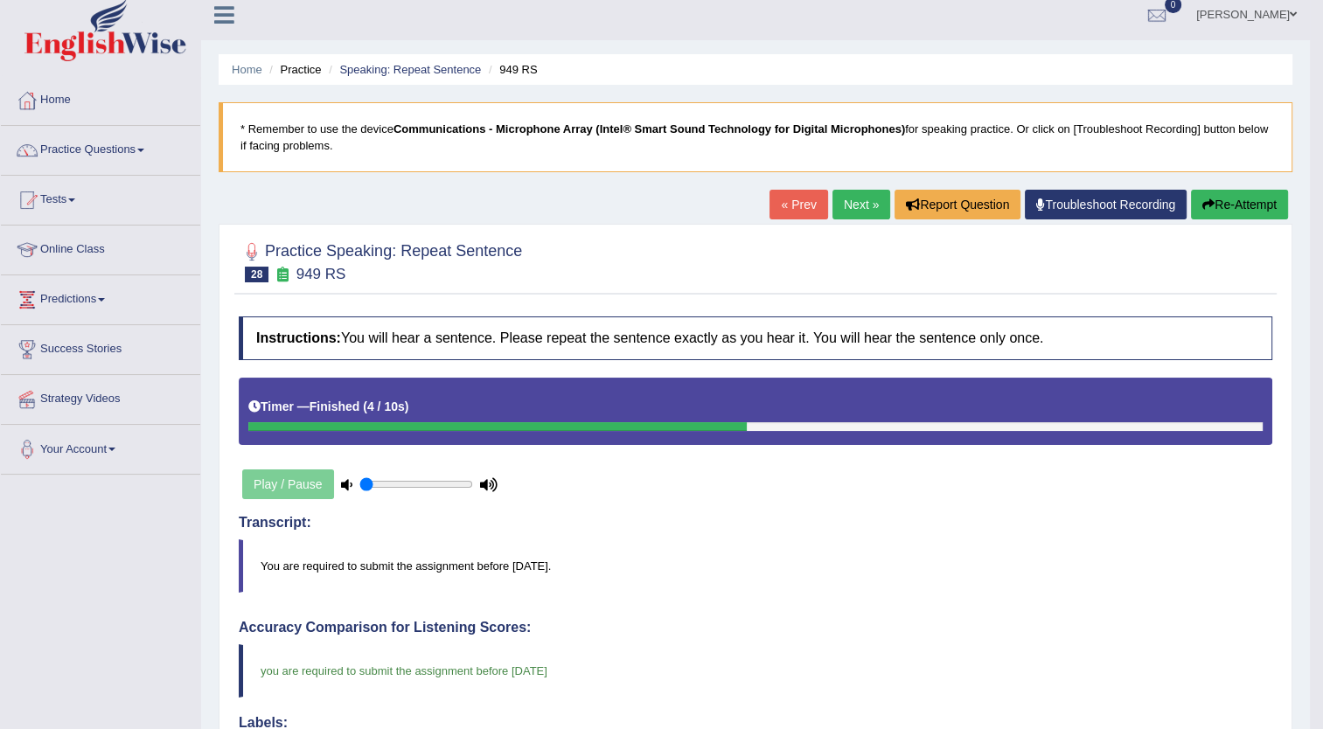
scroll to position [10, 0]
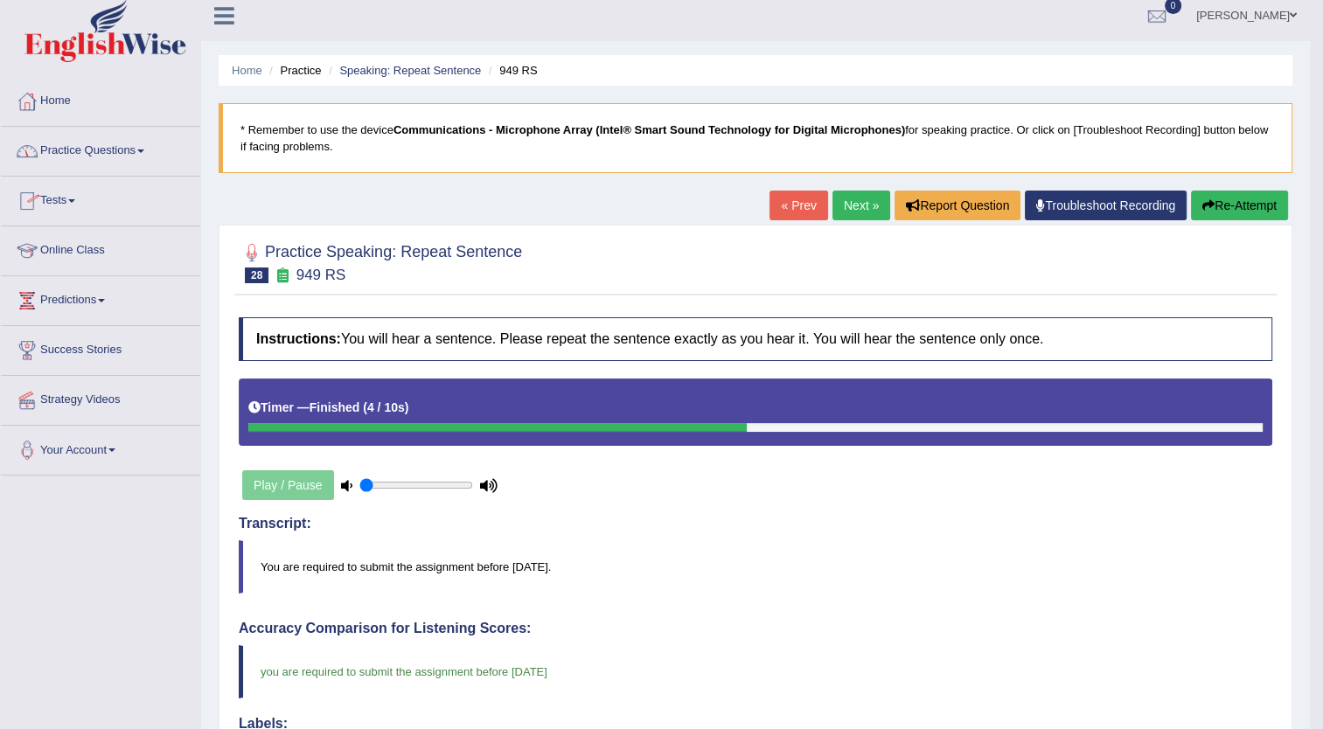
click at [144, 149] on span at bounding box center [140, 150] width 7 height 3
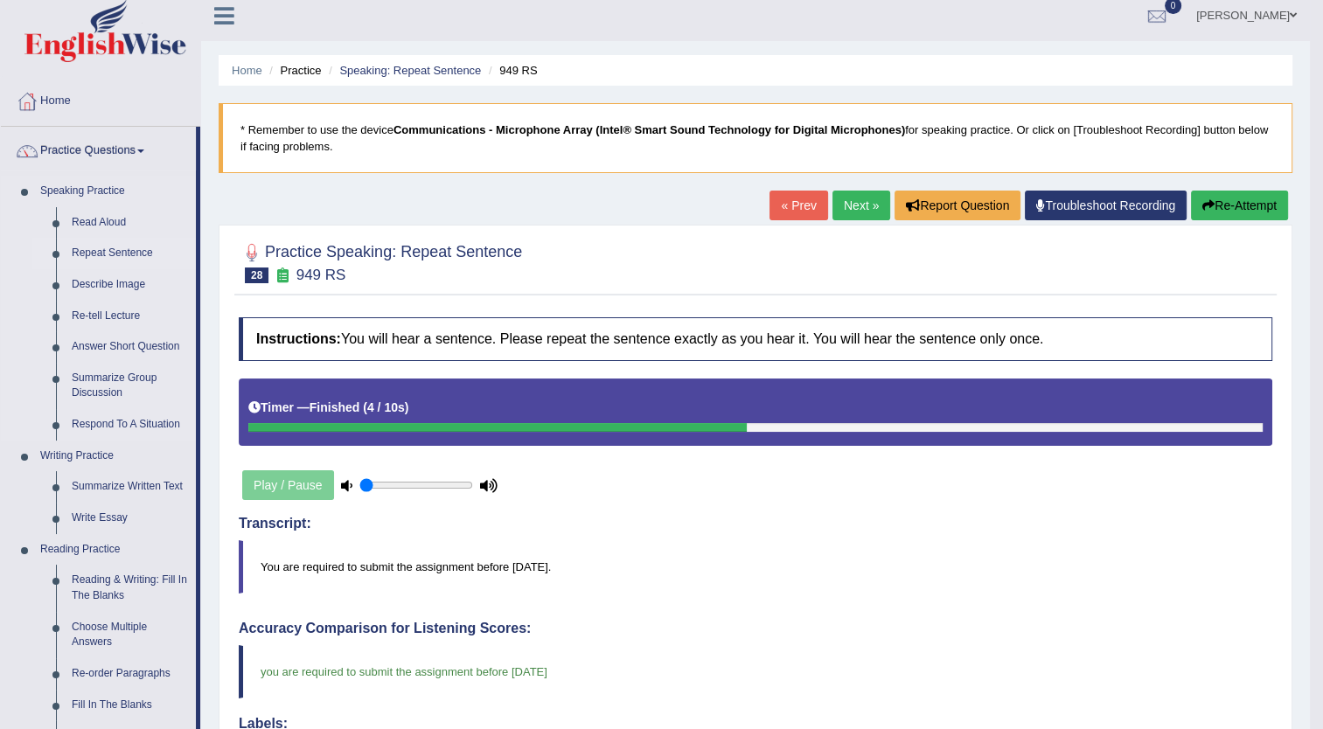
click at [122, 243] on link "Repeat Sentence" at bounding box center [130, 253] width 132 height 31
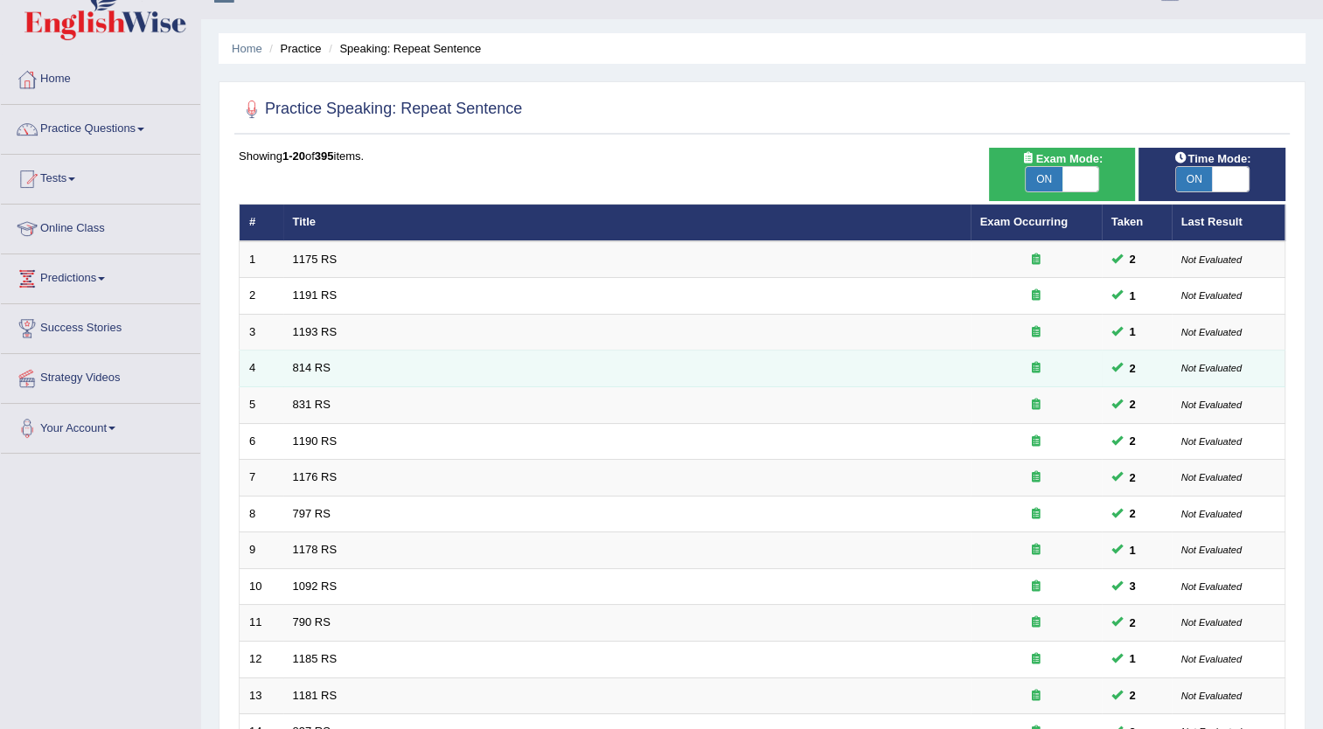
scroll to position [26, 0]
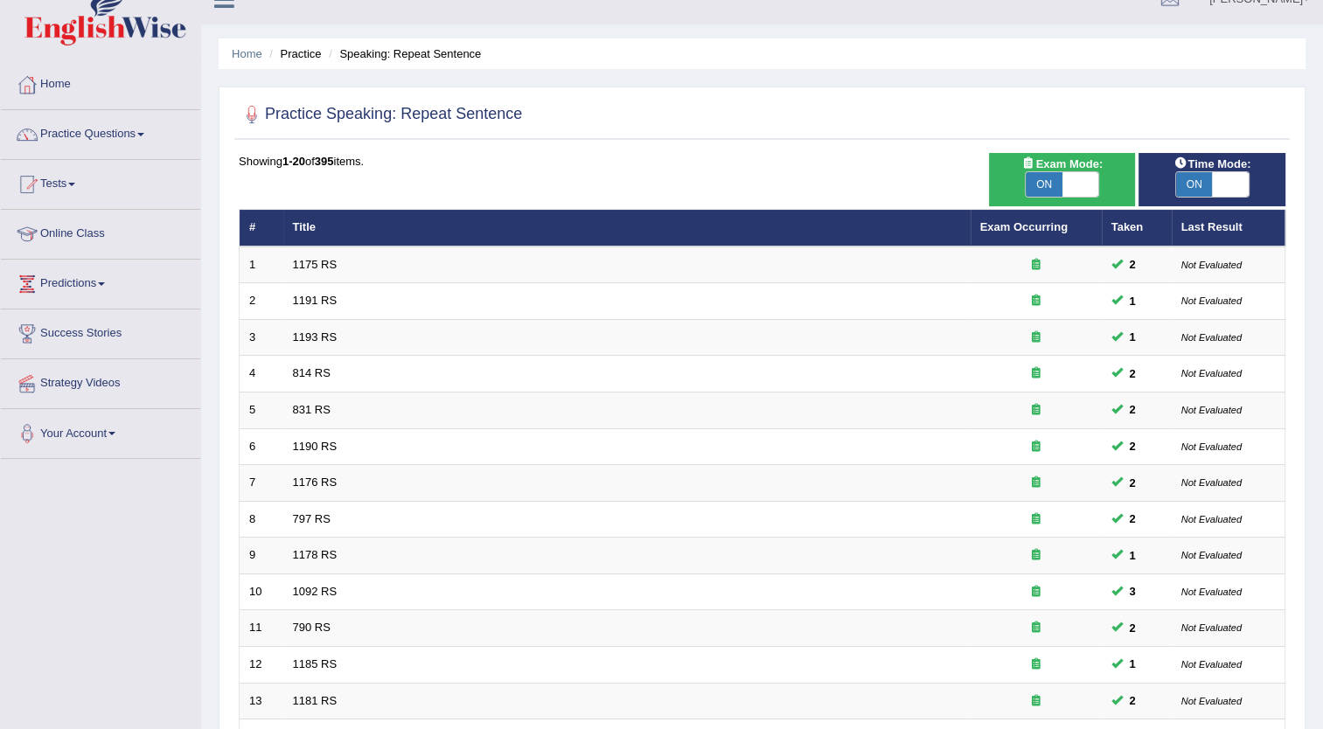
drag, startPoint x: 362, startPoint y: 386, endPoint x: 184, endPoint y: 380, distance: 177.6
click at [184, 380] on div "Toggle navigation Home Practice Questions Speaking Practice Read Aloud Repeat S…" at bounding box center [661, 548] width 1323 height 1149
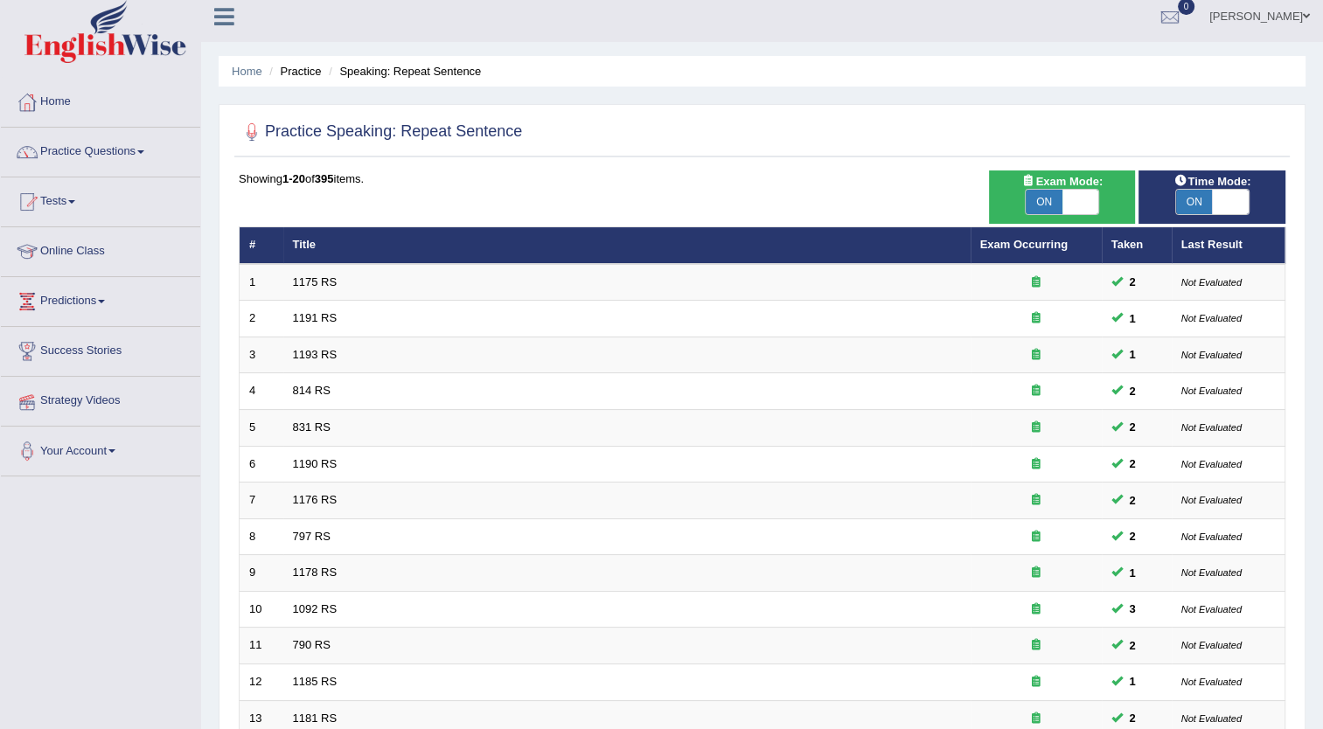
scroll to position [0, 0]
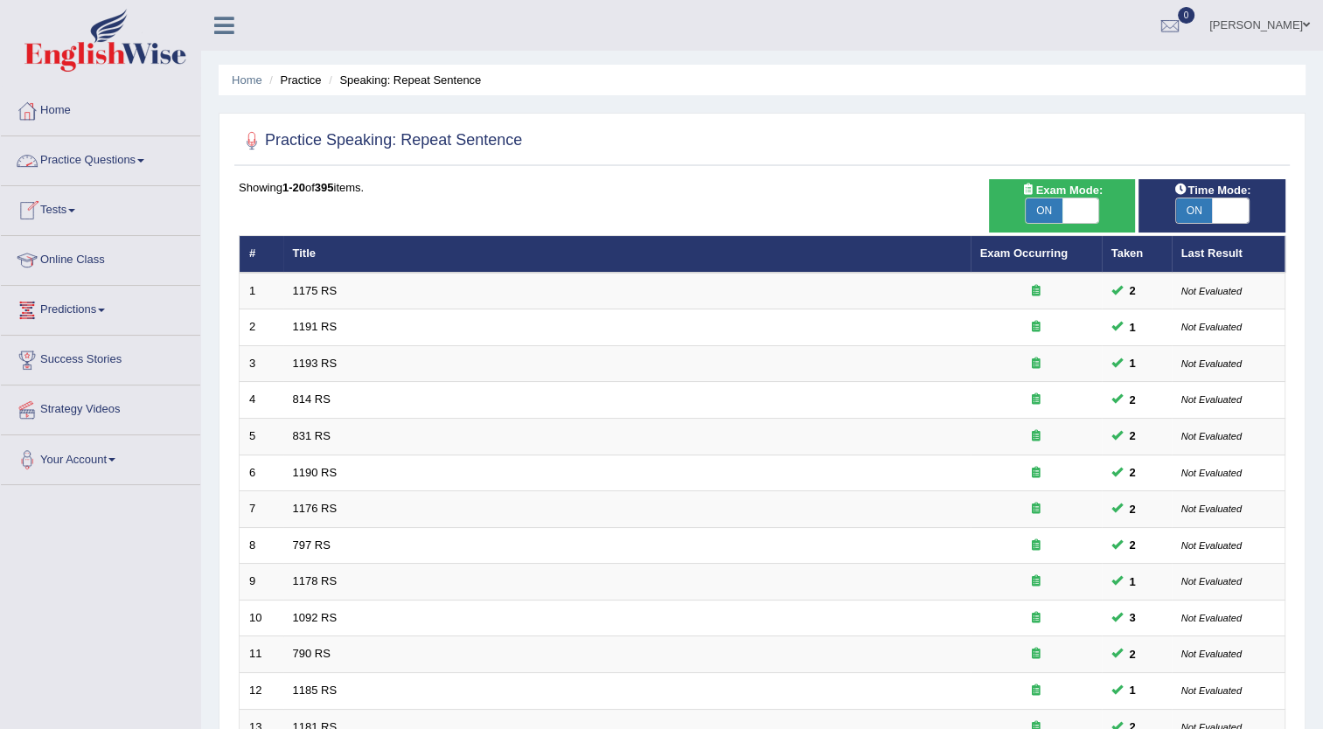
click at [181, 156] on link "Practice Questions" at bounding box center [100, 158] width 199 height 44
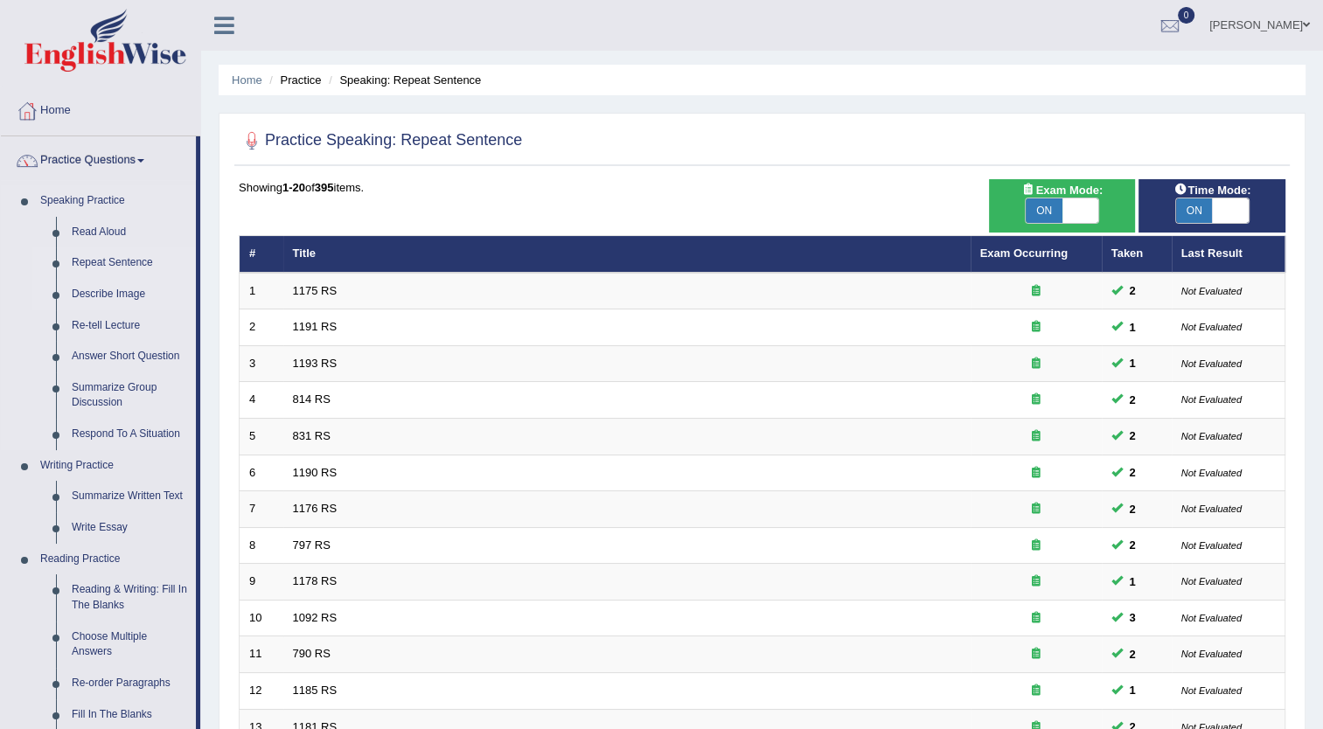
click at [145, 295] on link "Describe Image" at bounding box center [130, 294] width 132 height 31
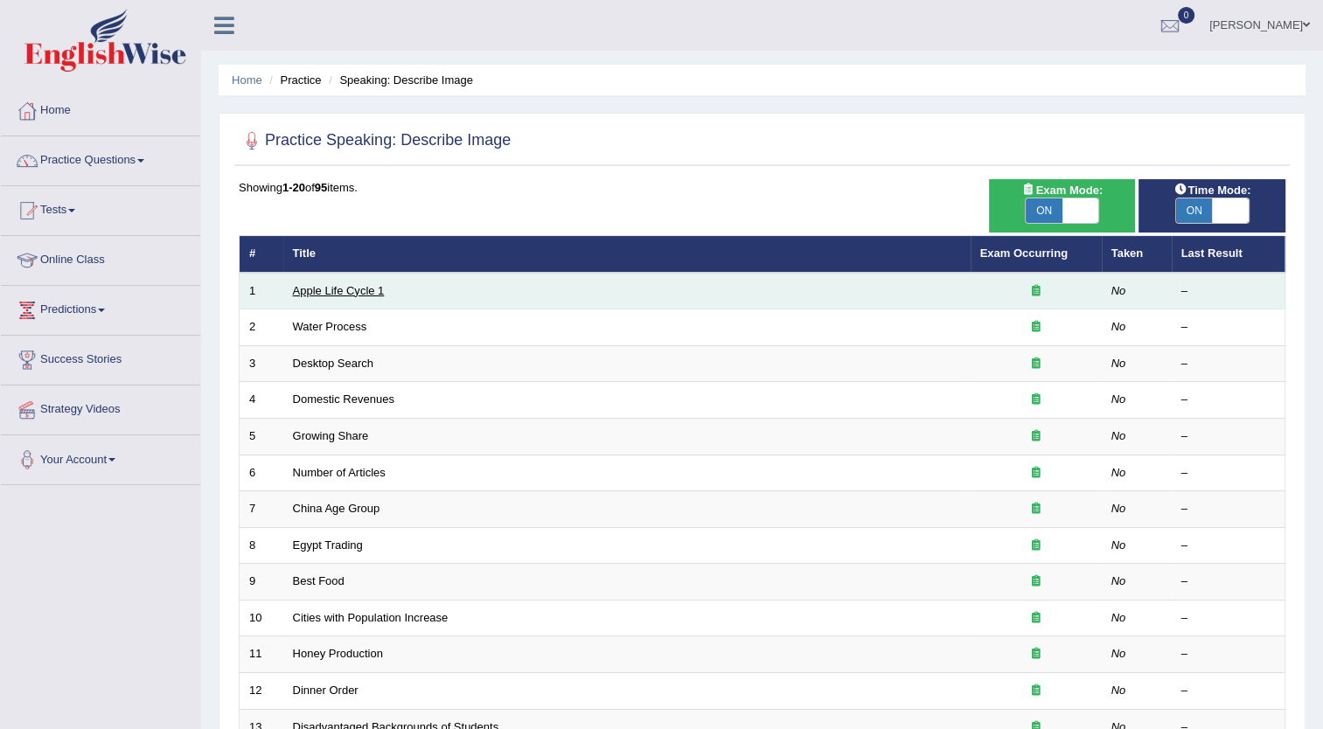
click at [353, 288] on link "Apple Life Cycle 1" at bounding box center [339, 290] width 92 height 13
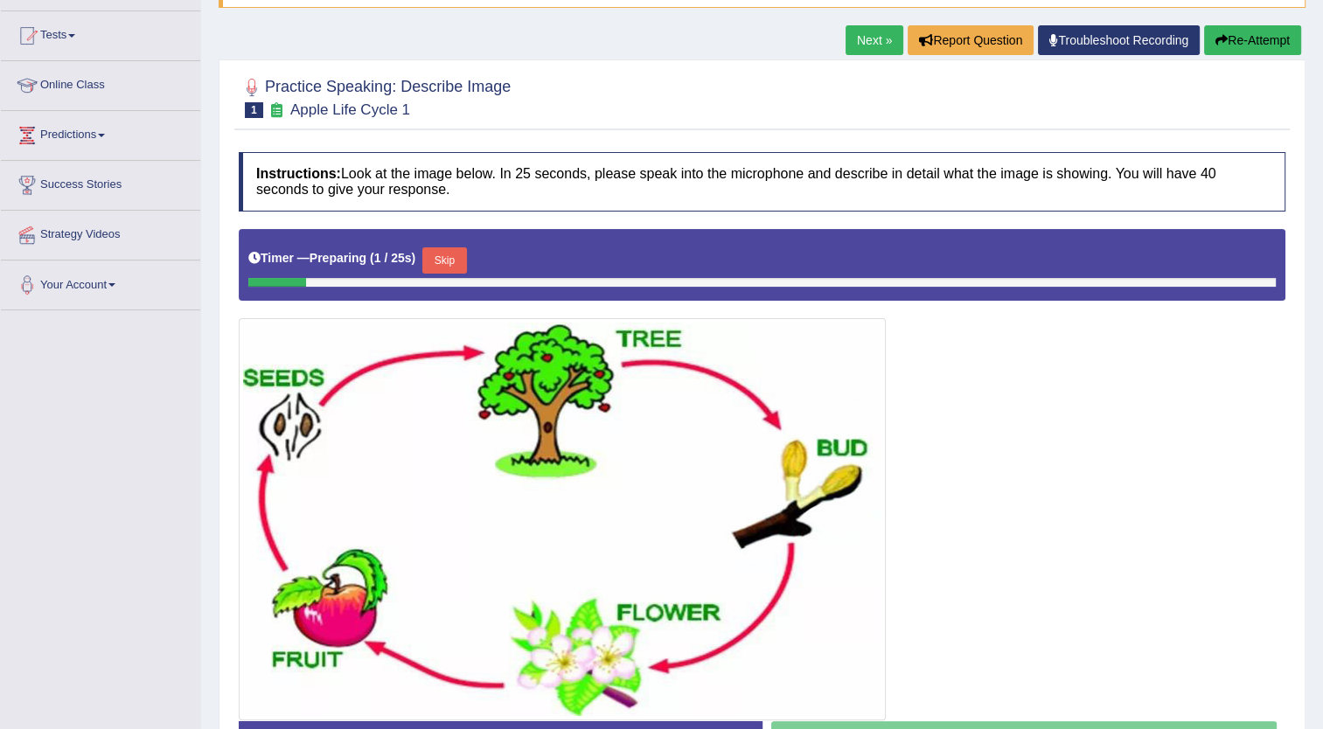
scroll to position [289, 0]
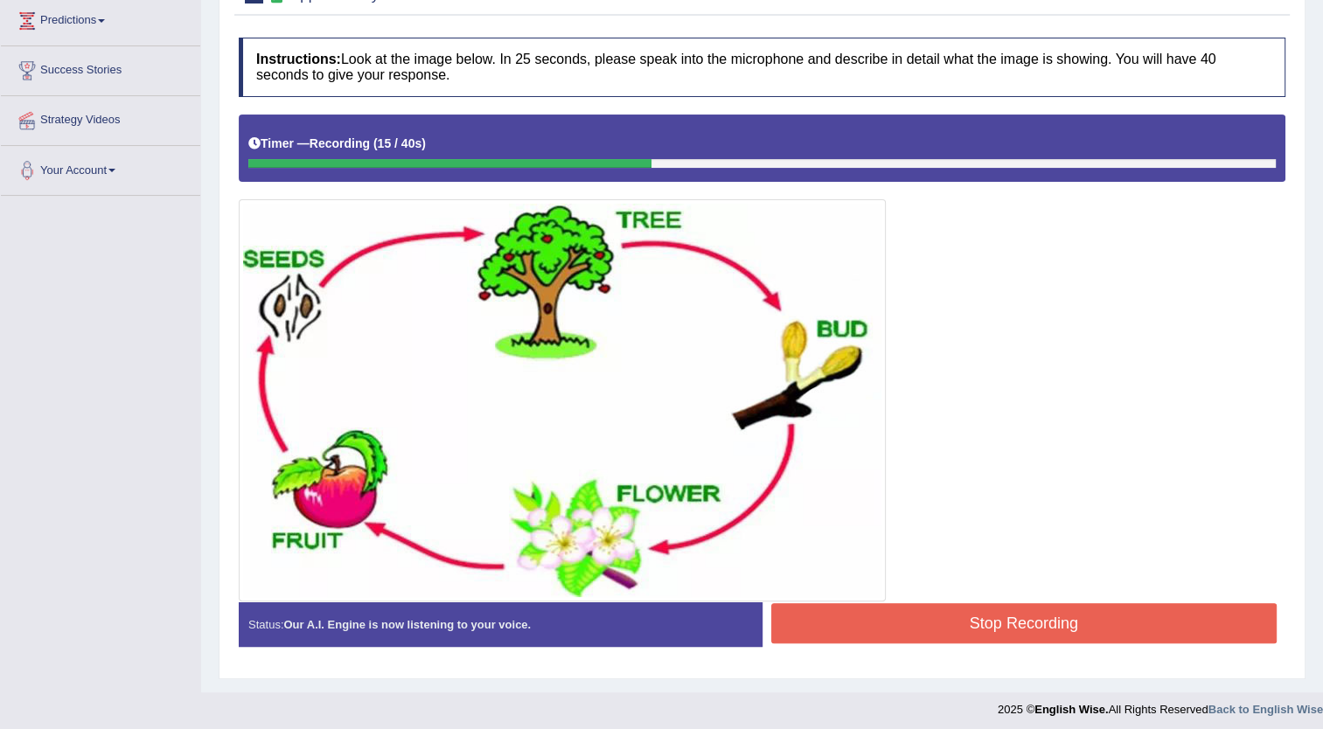
click at [833, 627] on button "Stop Recording" at bounding box center [1024, 623] width 506 height 40
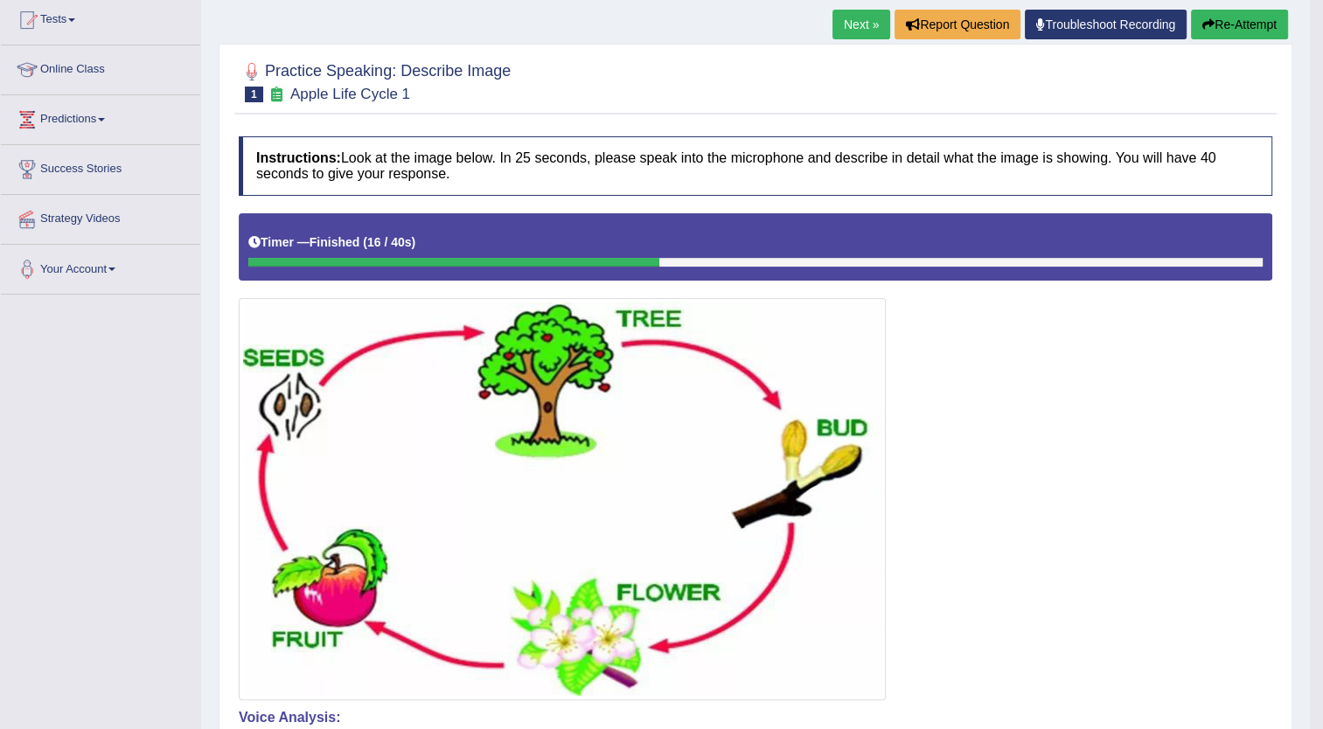
scroll to position [189, 0]
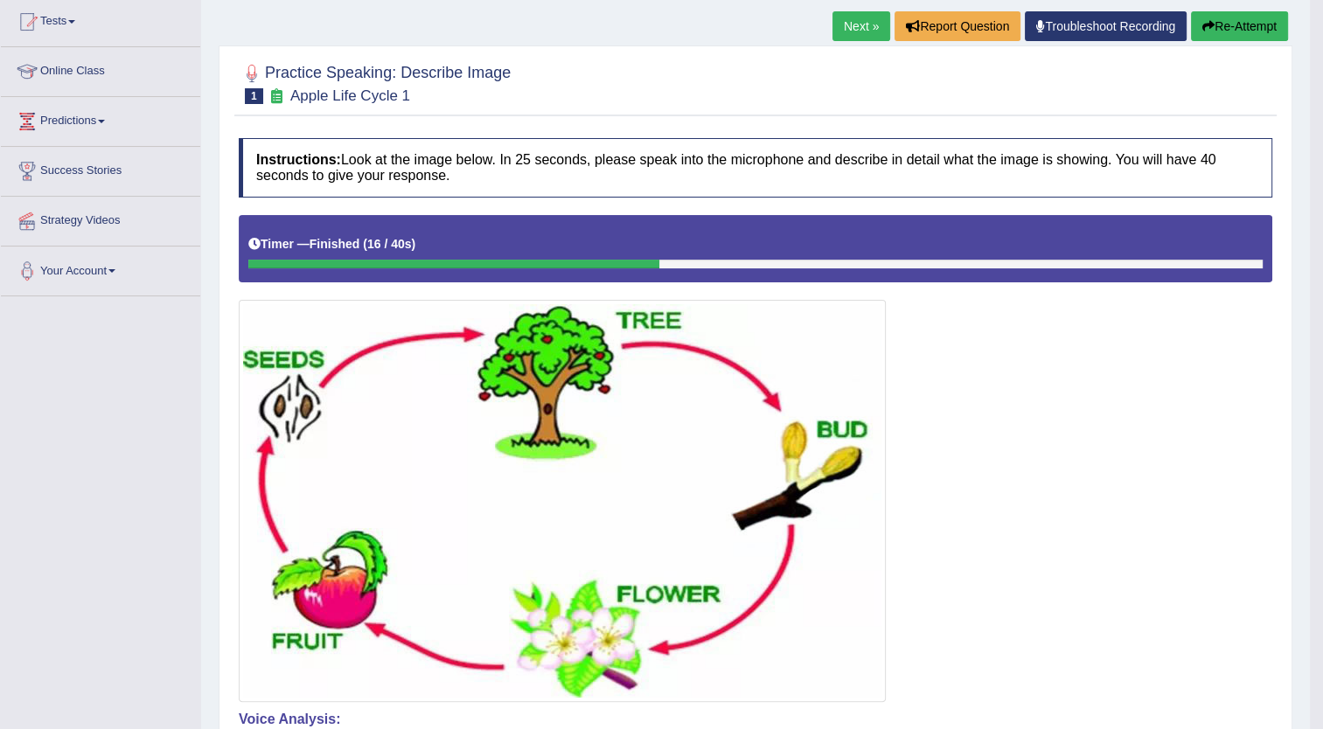
click at [1236, 26] on button "Re-Attempt" at bounding box center [1239, 26] width 97 height 30
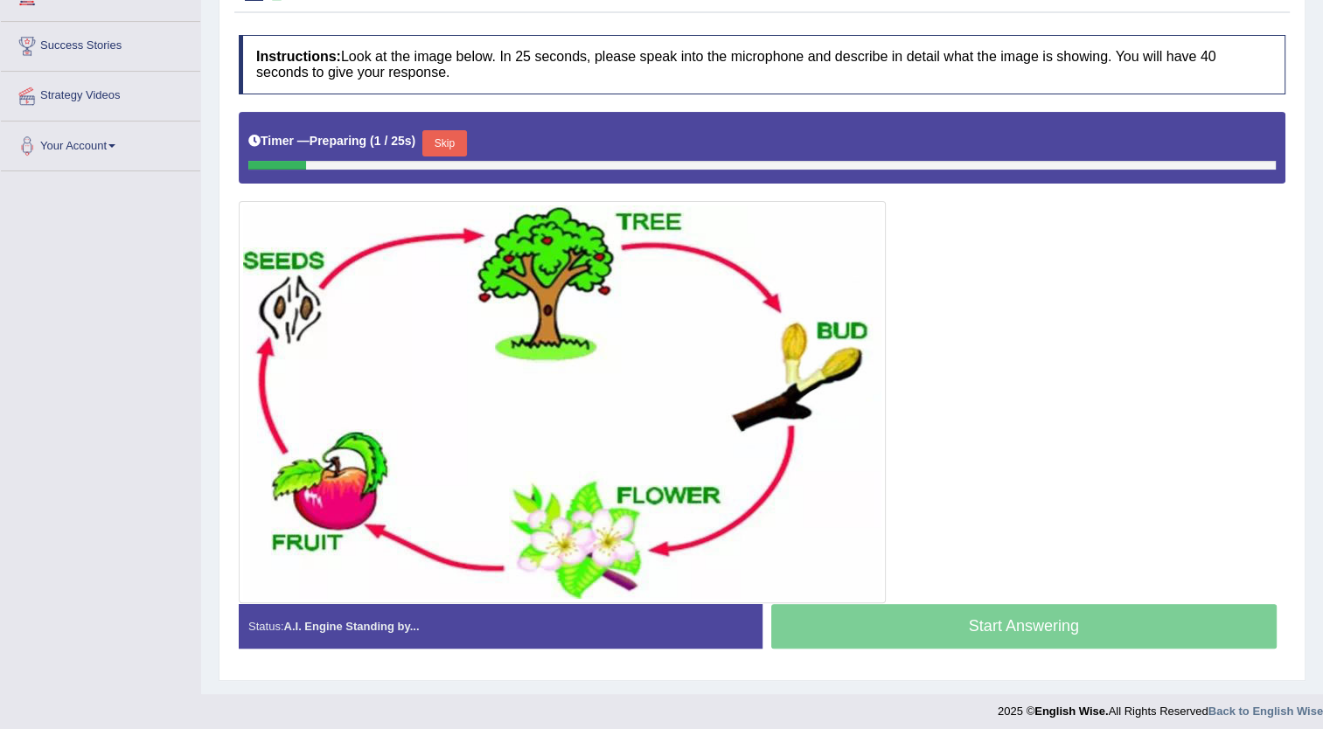
scroll to position [319, 0]
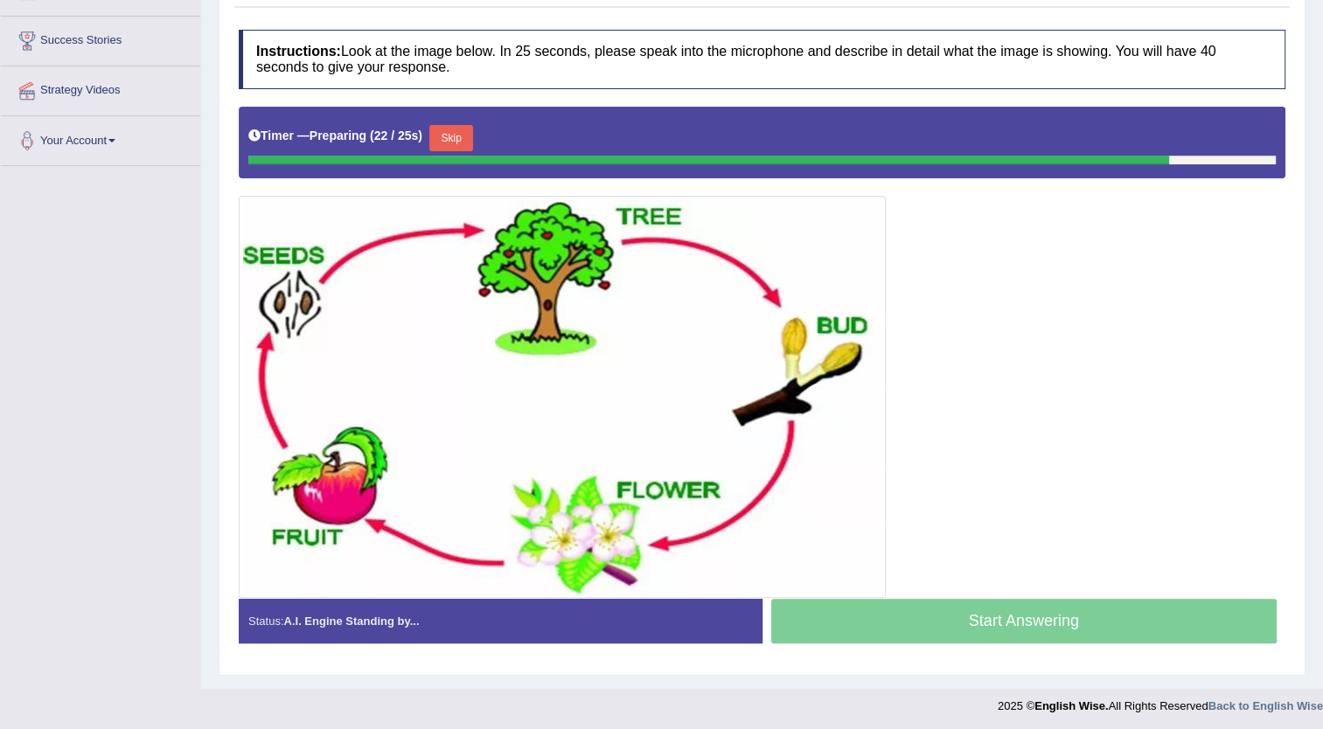
click at [444, 134] on button "Skip" at bounding box center [451, 138] width 44 height 26
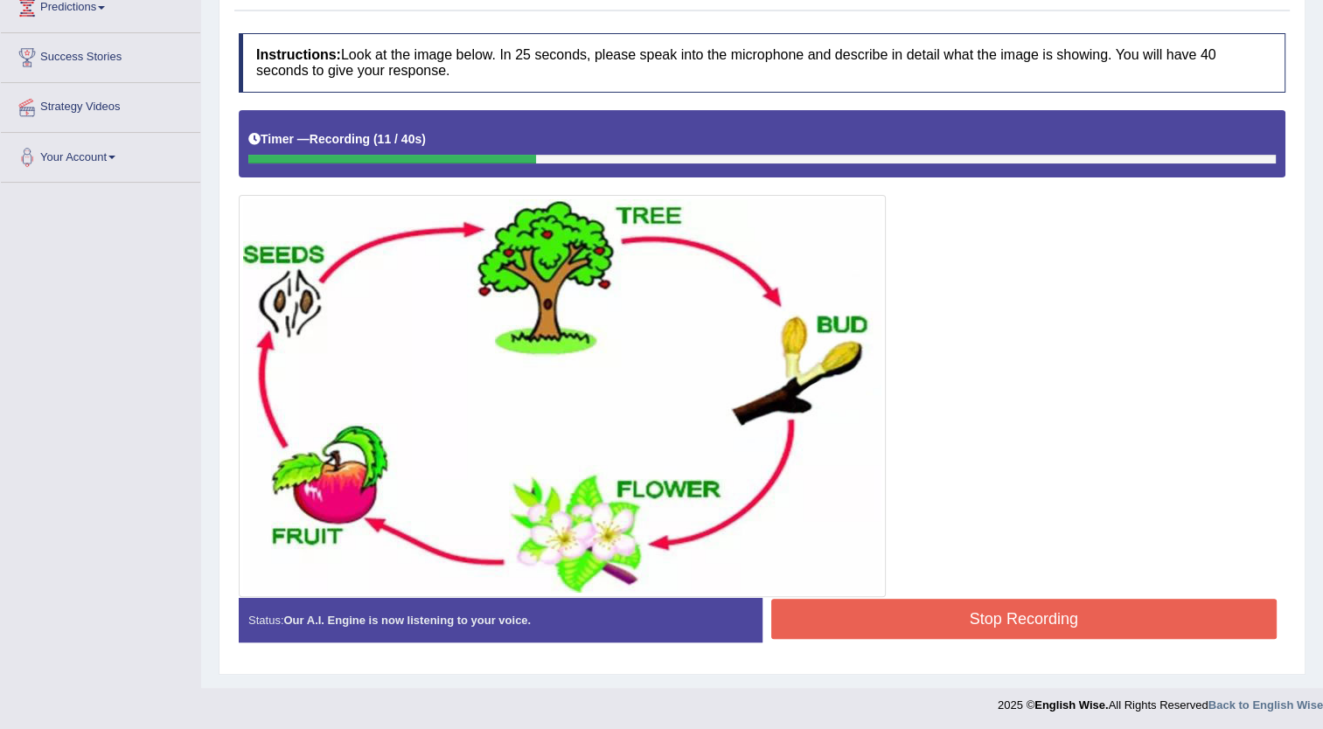
click at [941, 614] on button "Stop Recording" at bounding box center [1024, 619] width 506 height 40
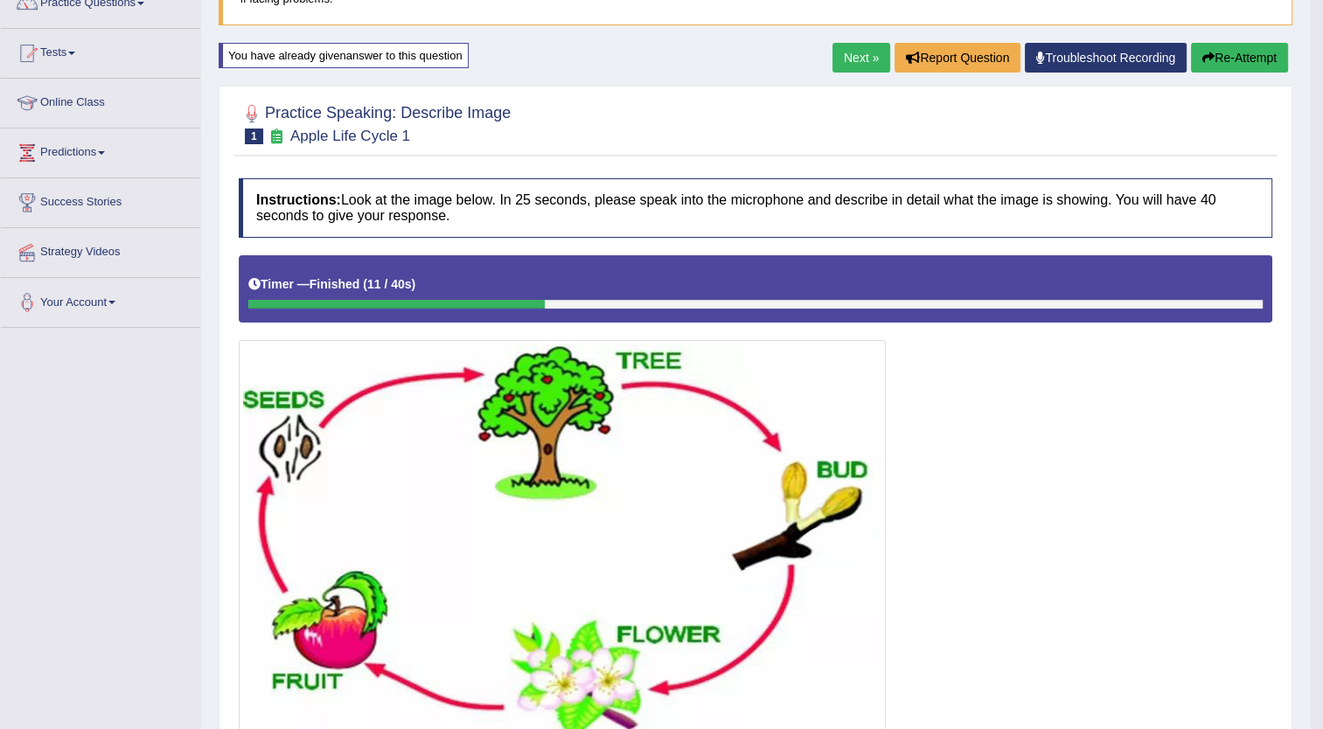
scroll to position [154, 0]
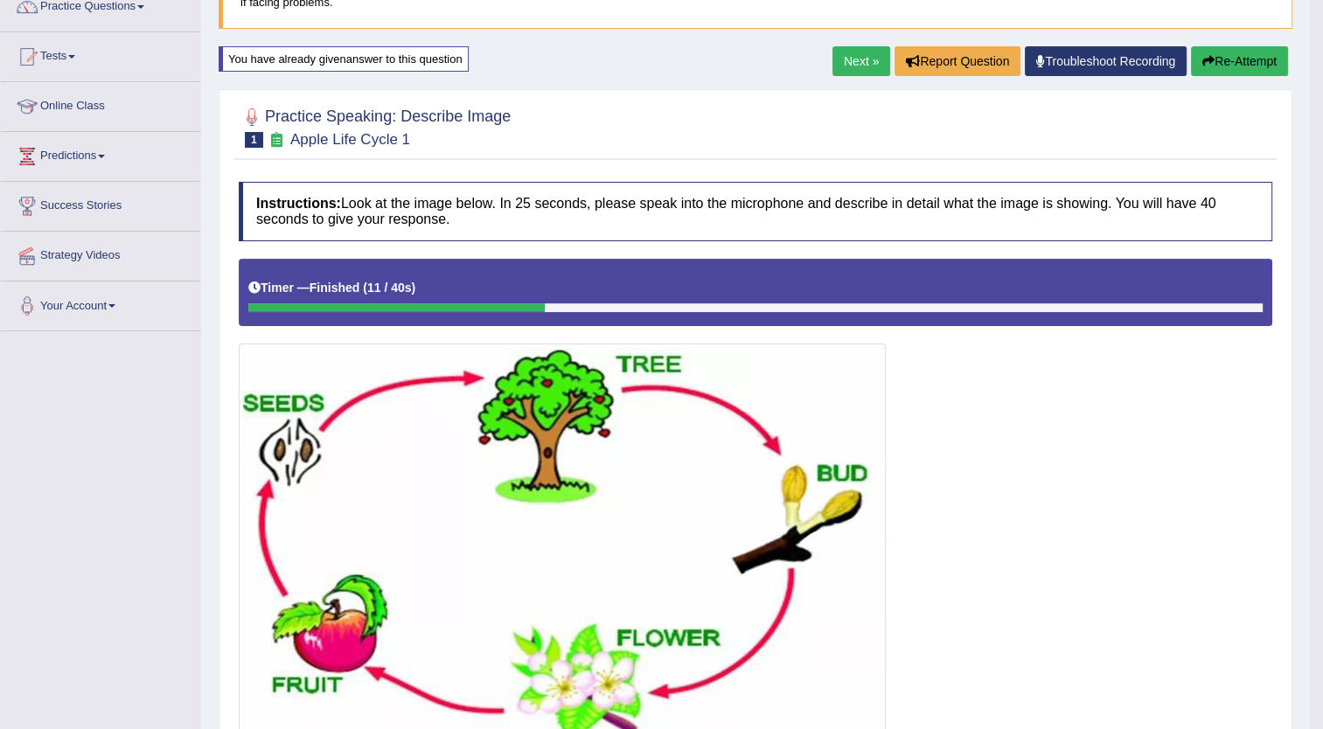
click at [1248, 59] on button "Re-Attempt" at bounding box center [1239, 61] width 97 height 30
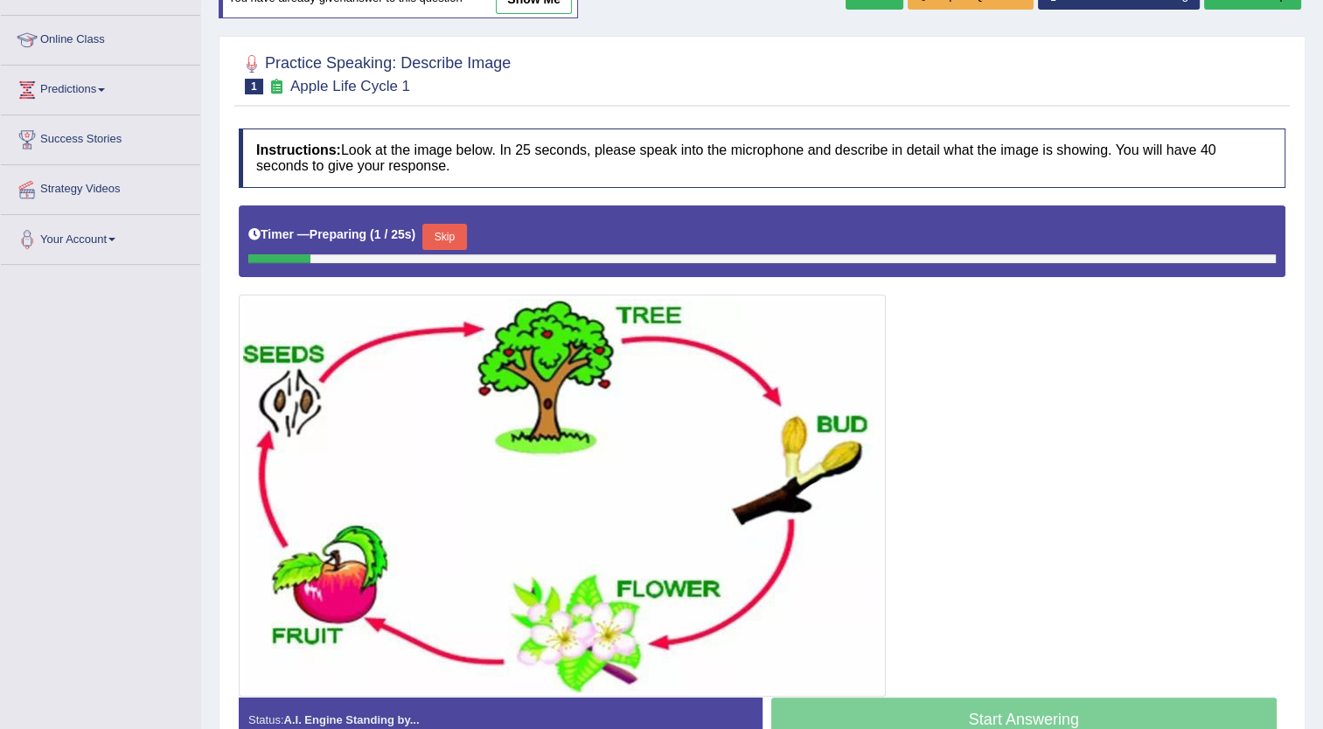
scroll to position [241, 0]
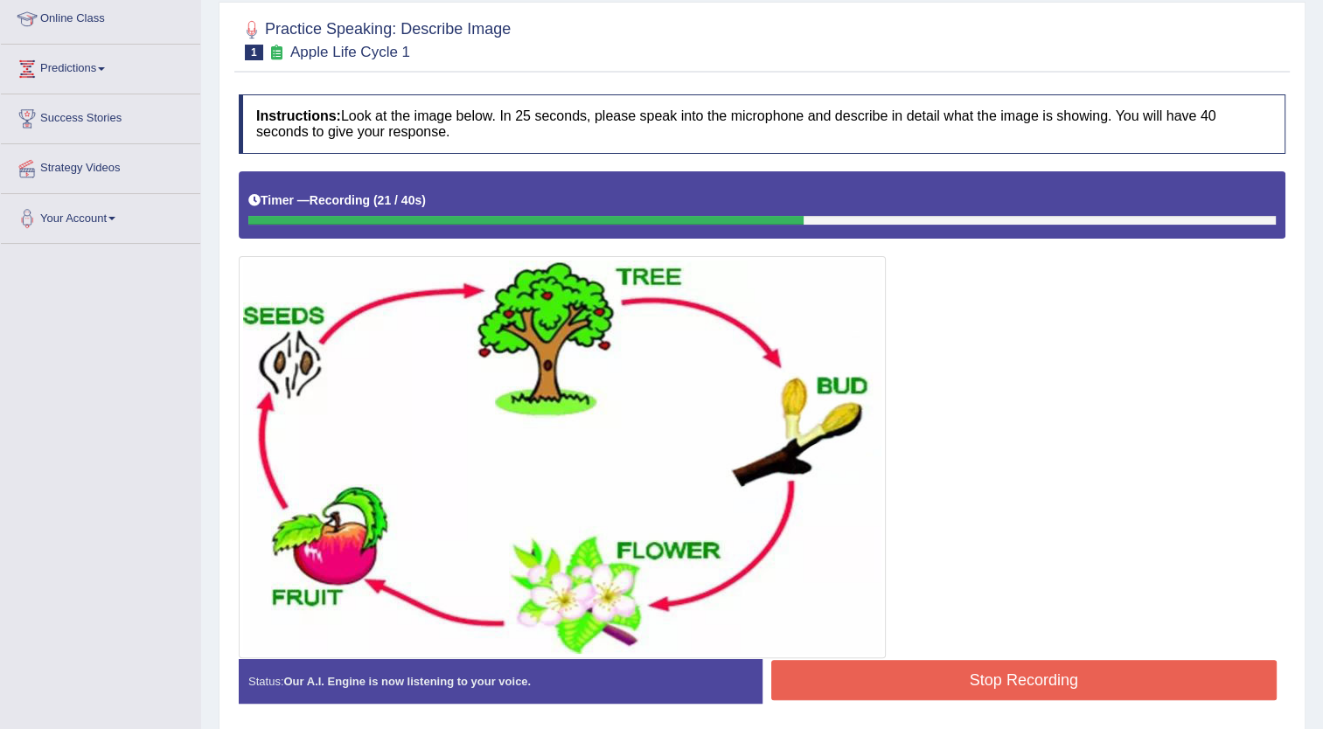
click at [972, 673] on button "Stop Recording" at bounding box center [1024, 680] width 506 height 40
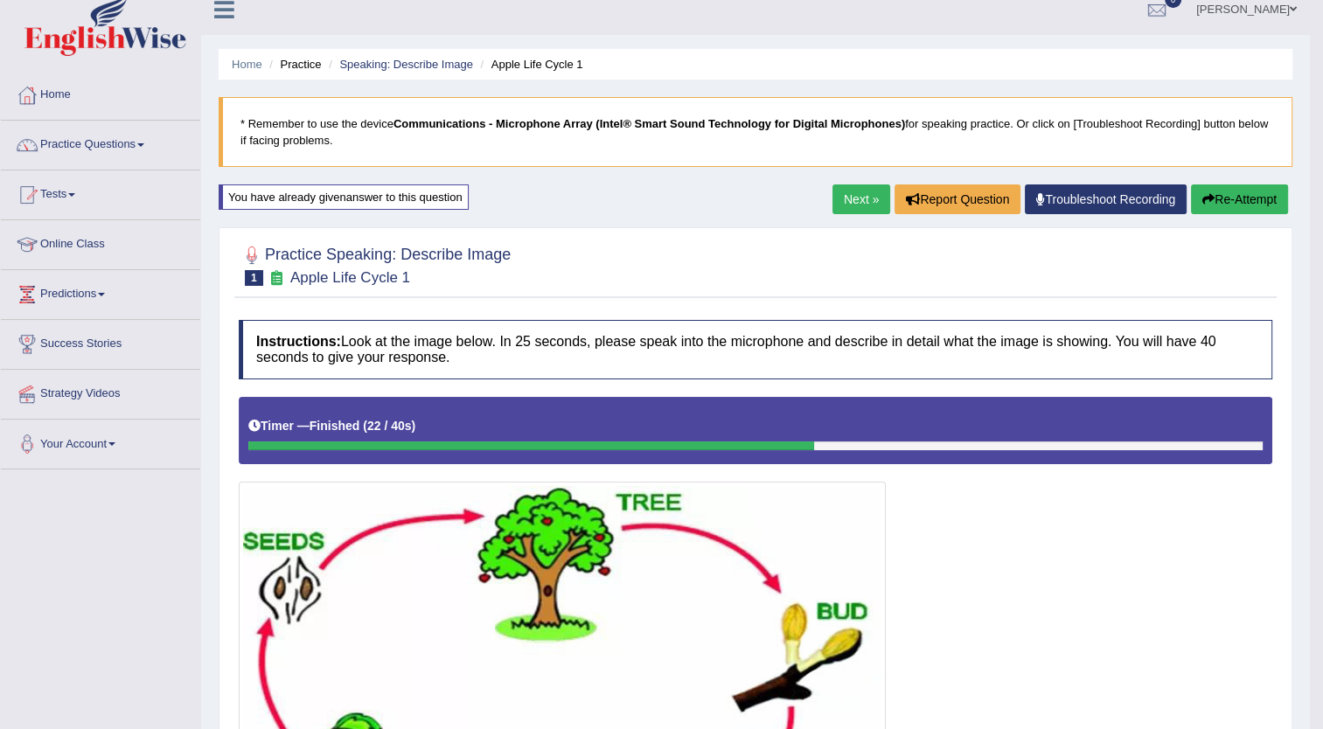
scroll to position [0, 0]
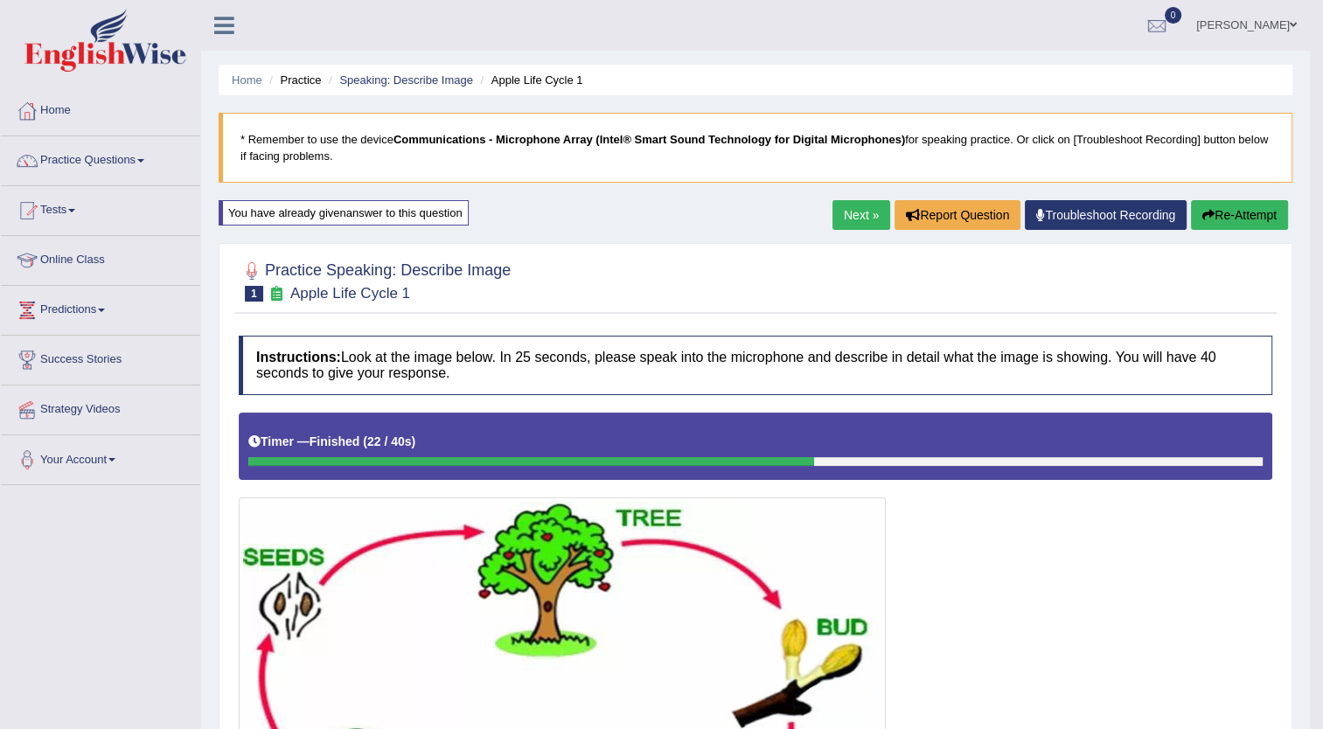
click at [856, 205] on link "Next »" at bounding box center [861, 215] width 58 height 30
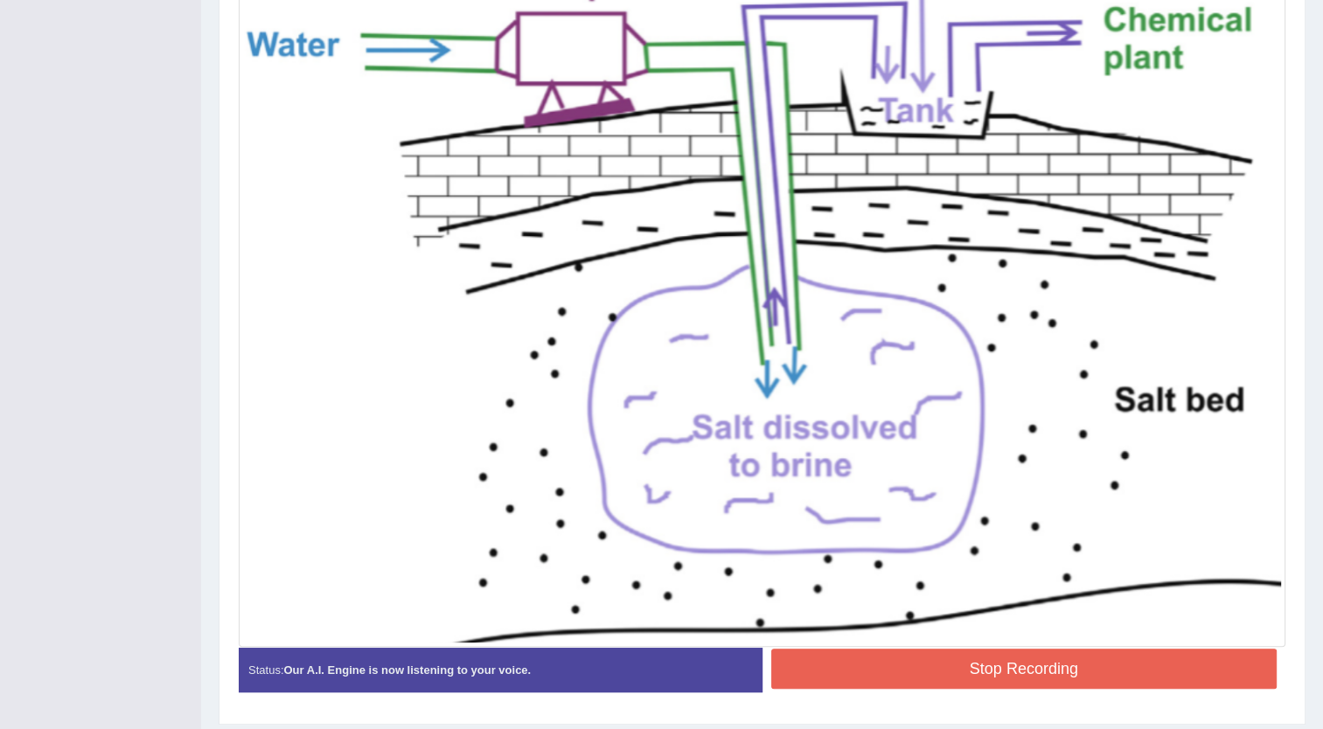
scroll to position [580, 0]
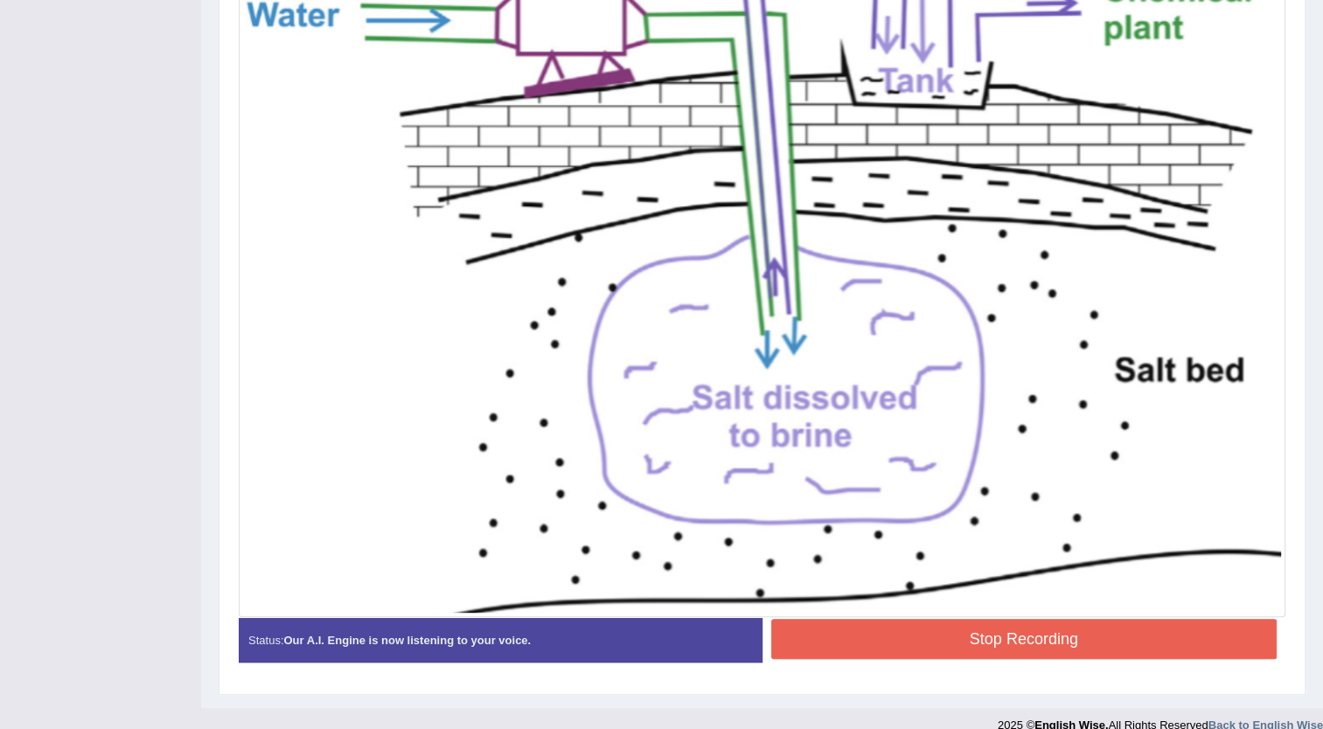
click at [942, 630] on button "Stop Recording" at bounding box center [1024, 639] width 506 height 40
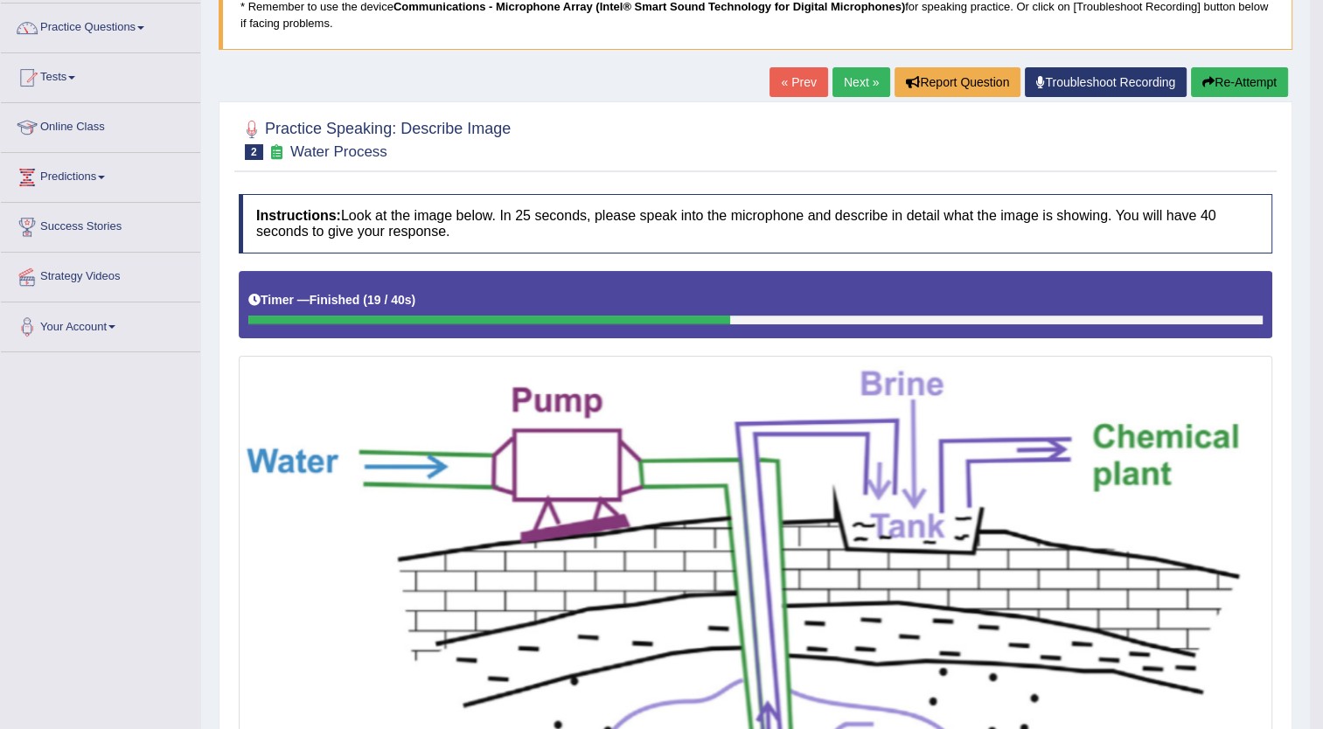
scroll to position [133, 0]
click at [857, 81] on link "Next »" at bounding box center [861, 82] width 58 height 30
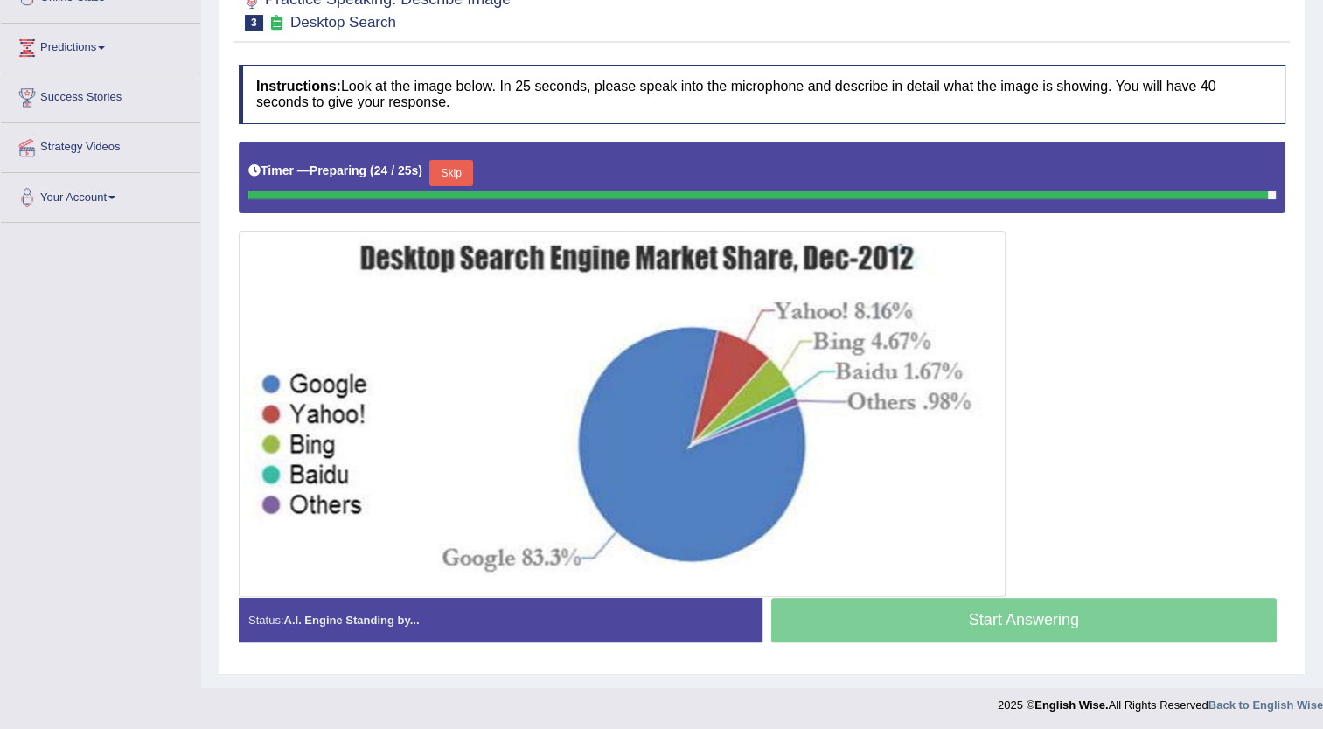
scroll to position [258, 0]
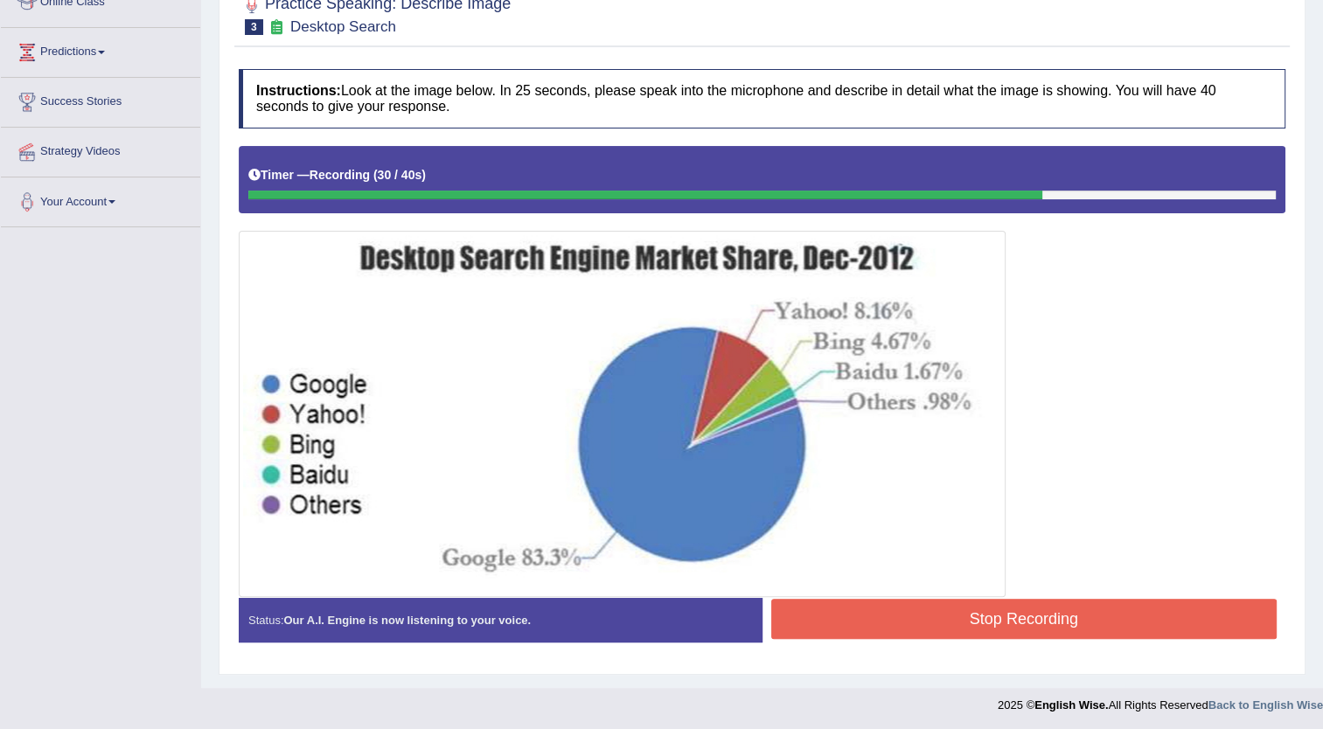
click at [893, 617] on button "Stop Recording" at bounding box center [1024, 619] width 506 height 40
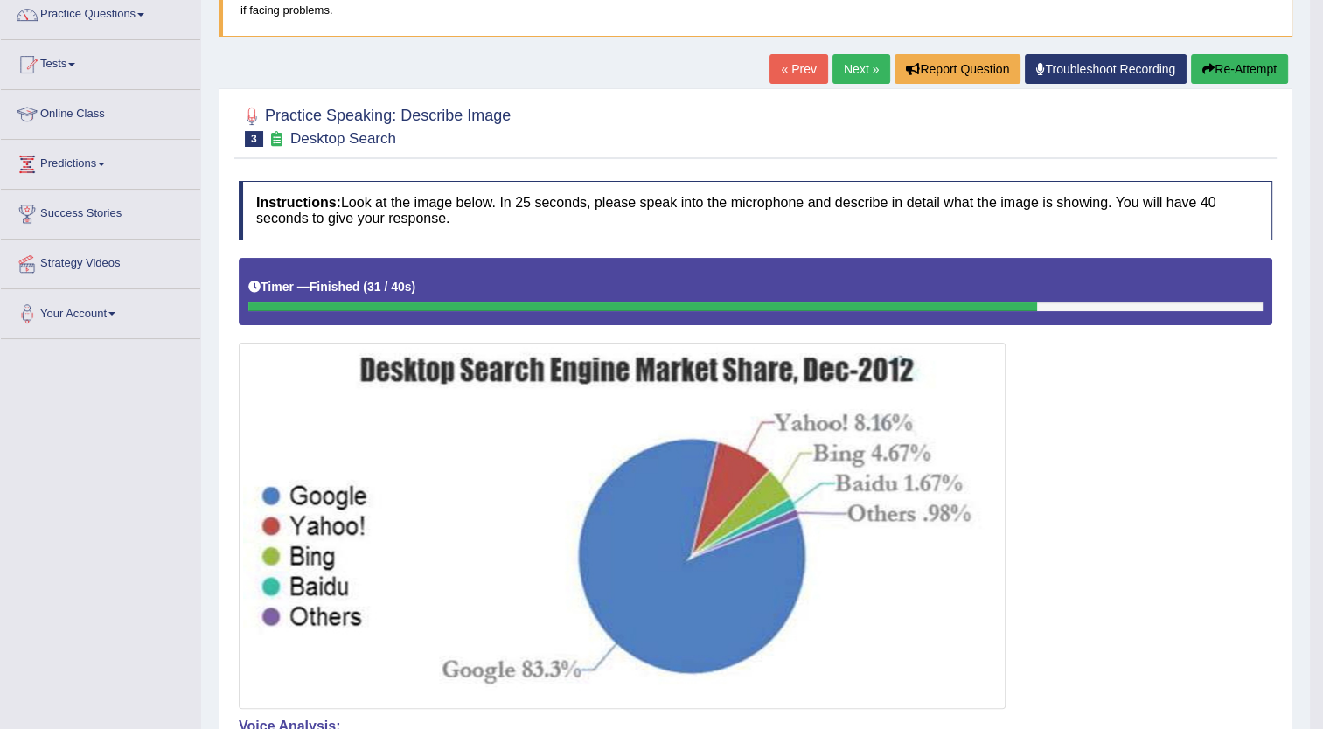
scroll to position [115, 0]
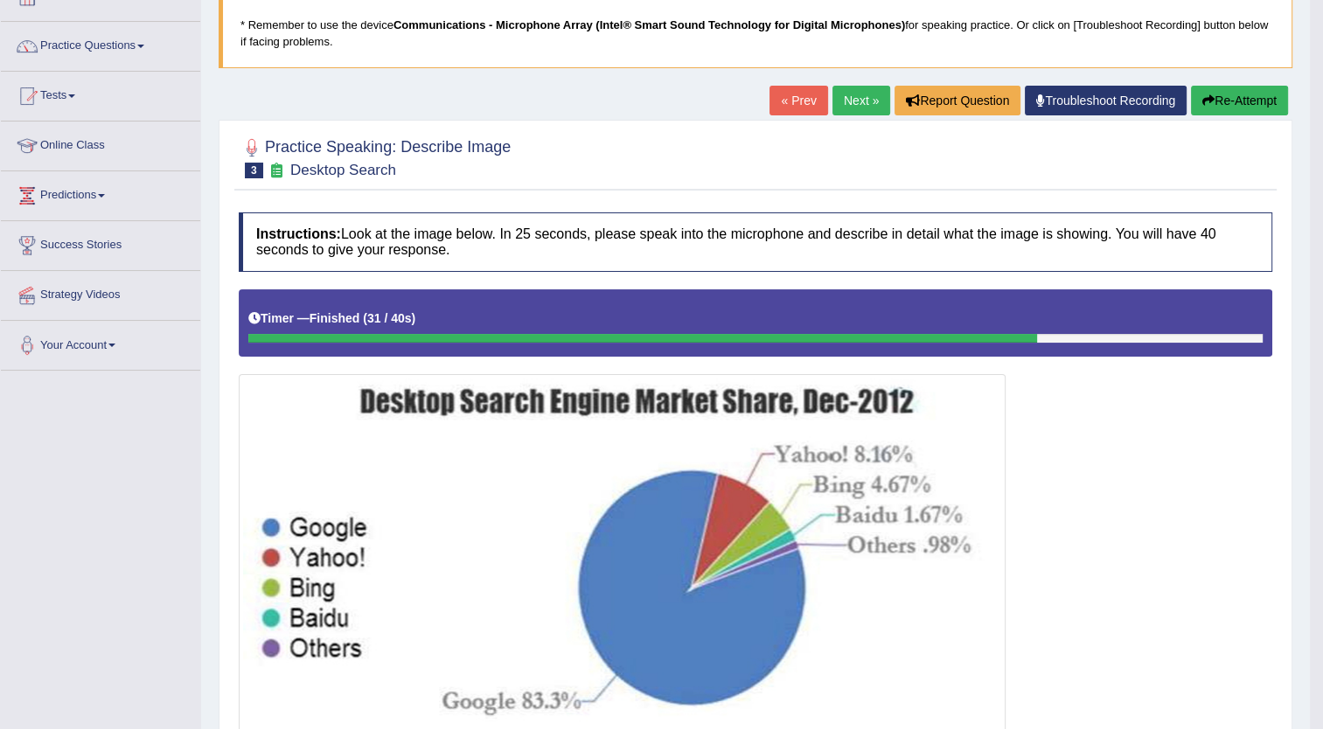
click at [1234, 100] on button "Re-Attempt" at bounding box center [1239, 101] width 97 height 30
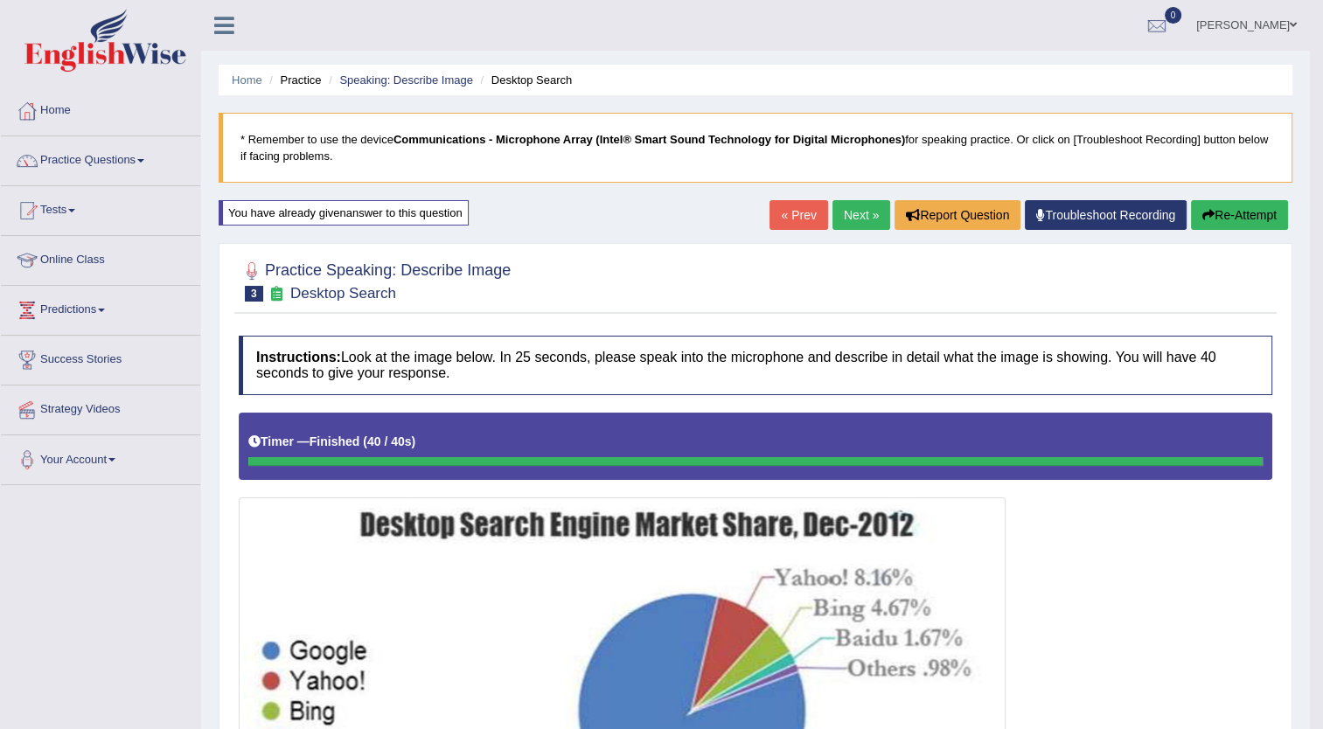
click at [858, 208] on link "Next »" at bounding box center [861, 215] width 58 height 30
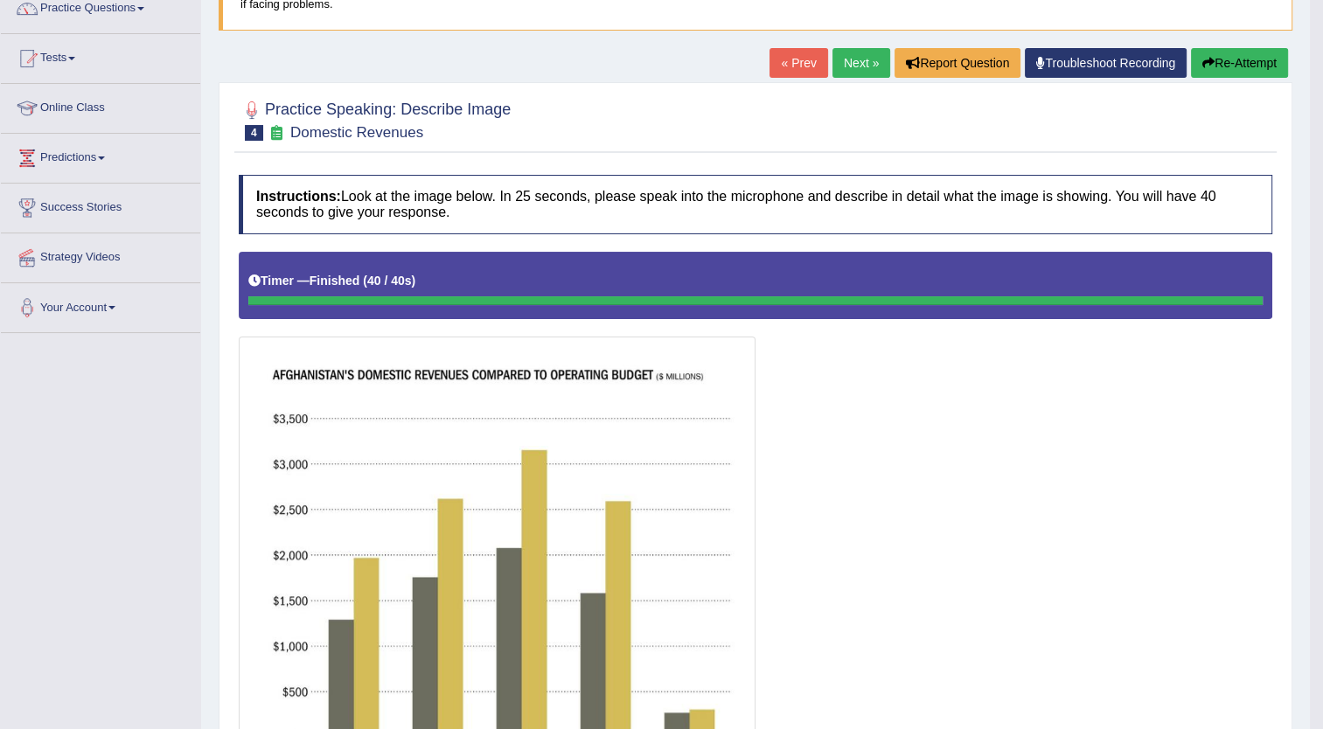
scroll to position [151, 0]
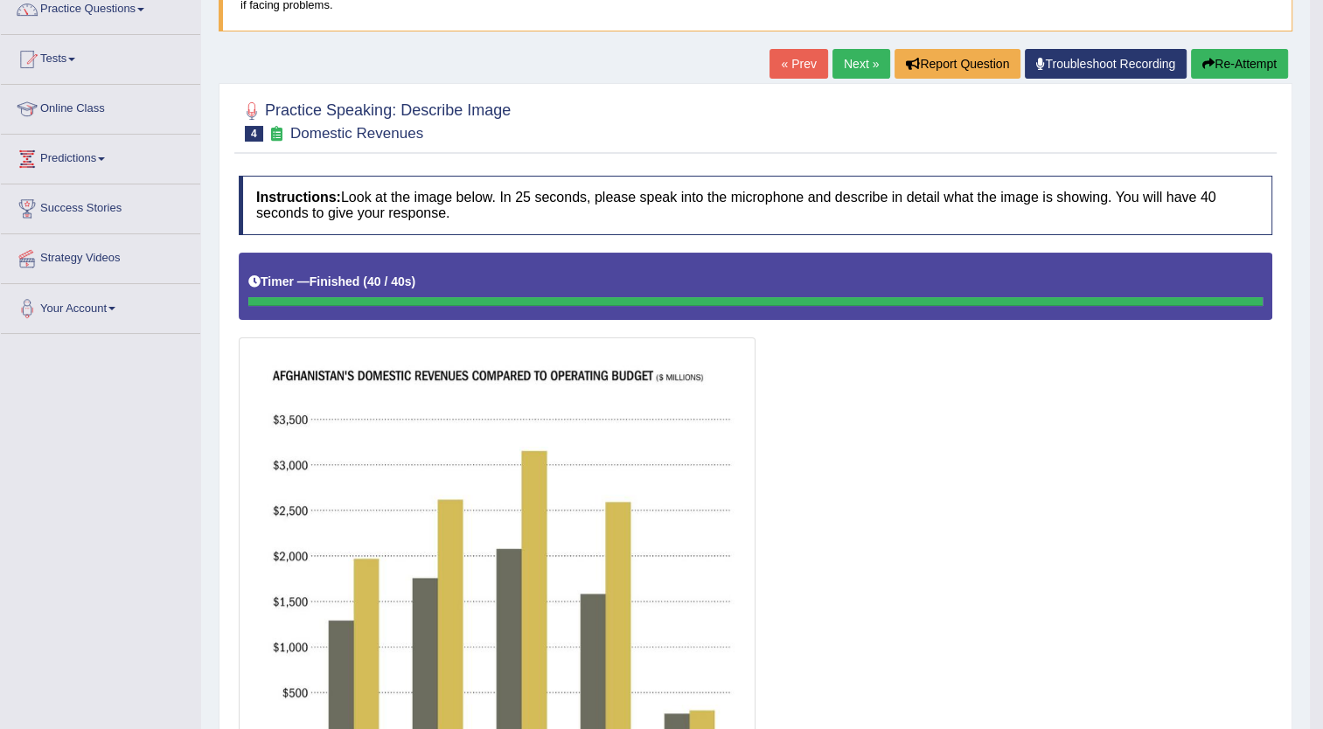
click at [1231, 66] on button "Re-Attempt" at bounding box center [1239, 64] width 97 height 30
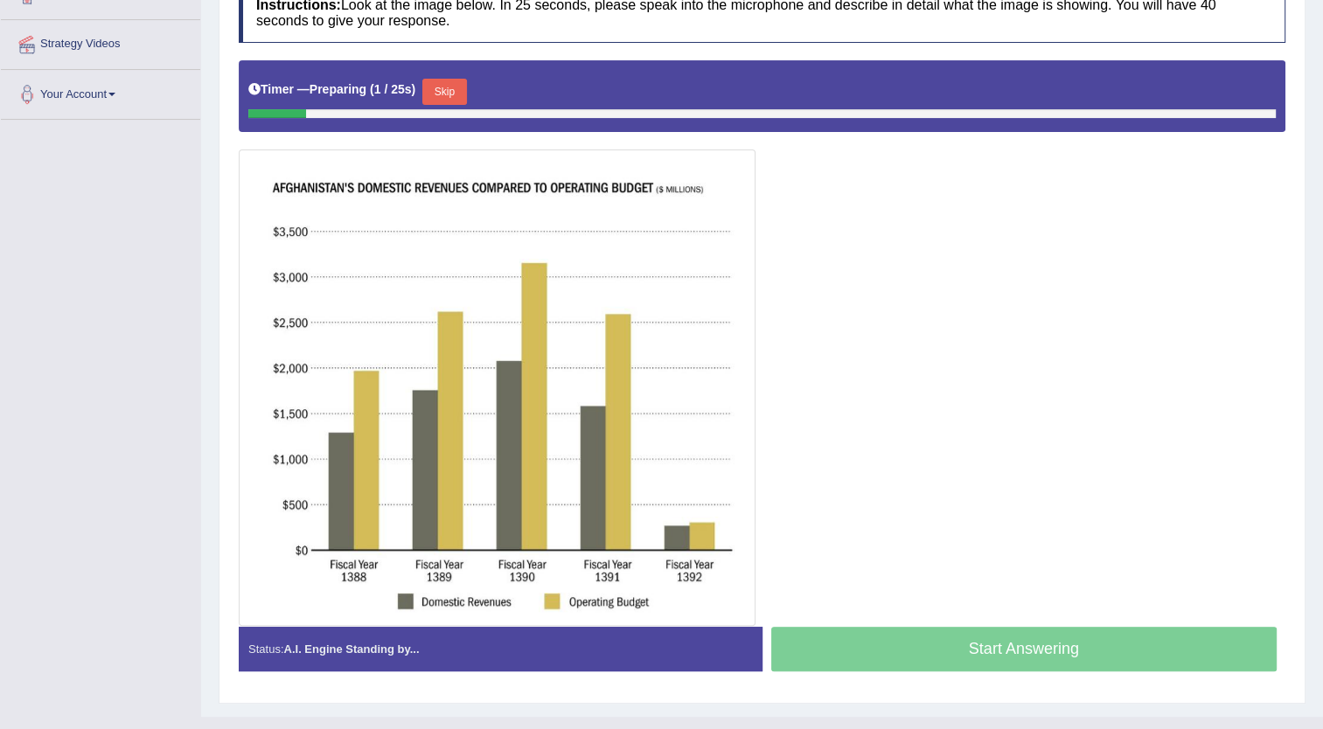
scroll to position [393, 0]
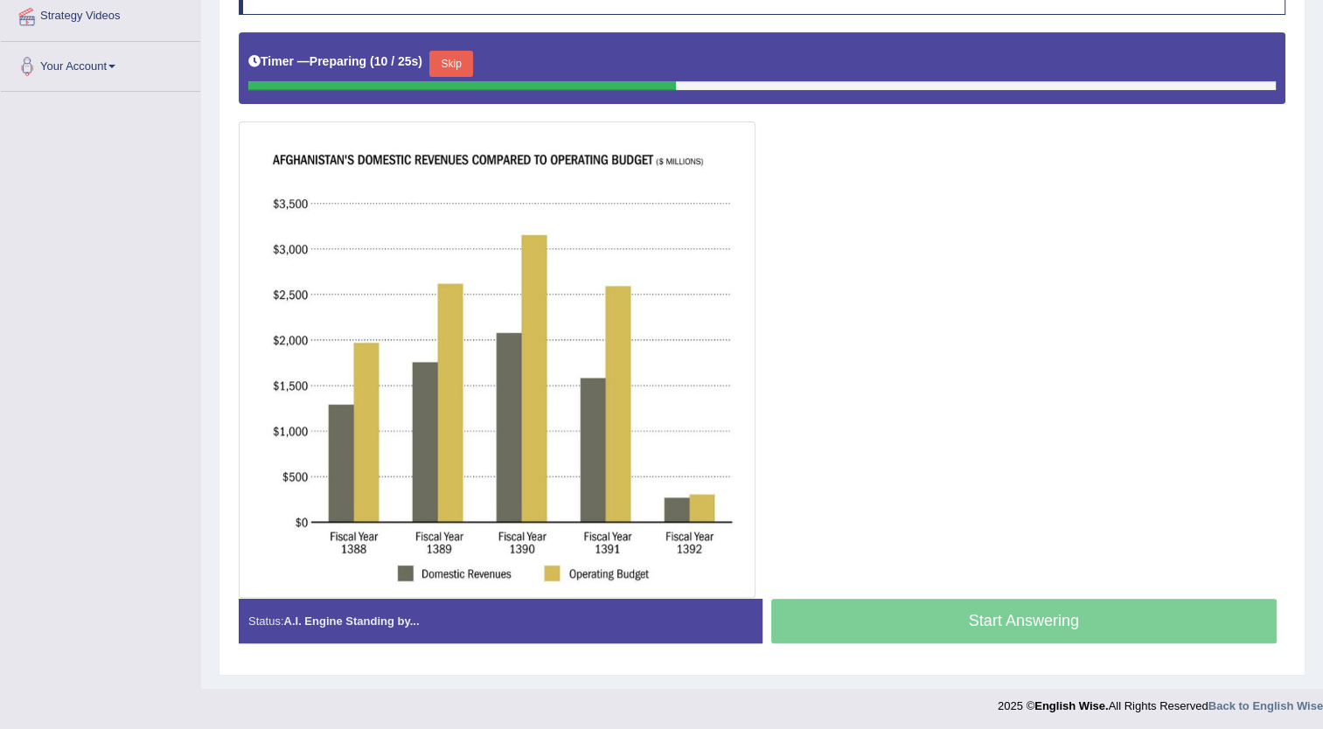
click at [448, 58] on button "Skip" at bounding box center [451, 64] width 44 height 26
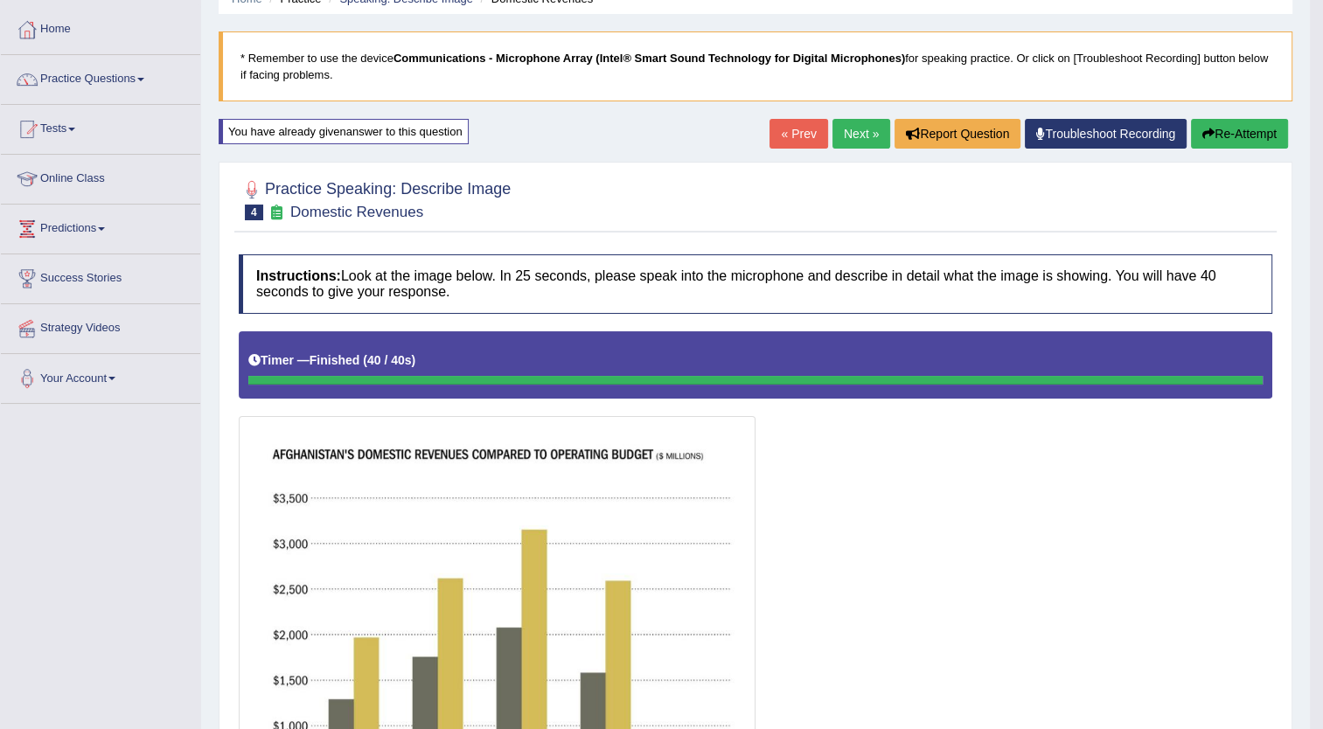
scroll to position [80, 0]
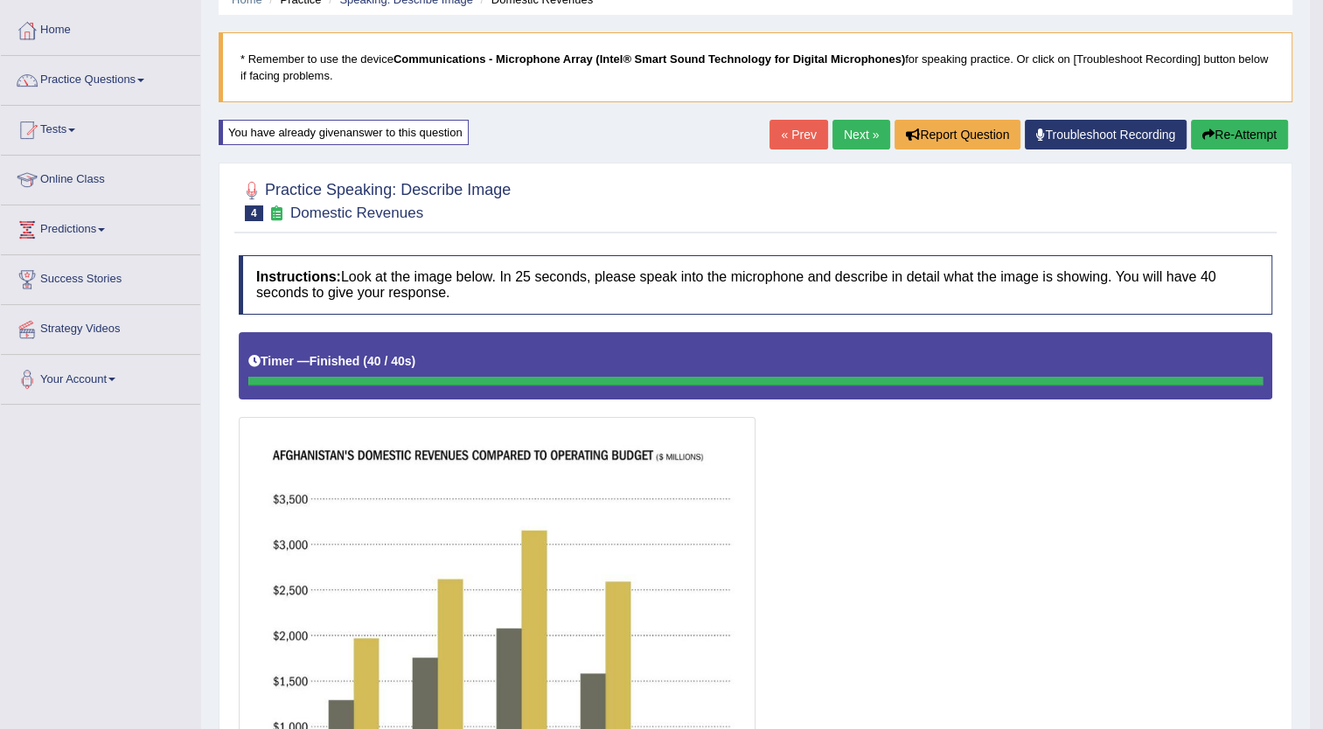
click at [1227, 127] on button "Re-Attempt" at bounding box center [1239, 135] width 97 height 30
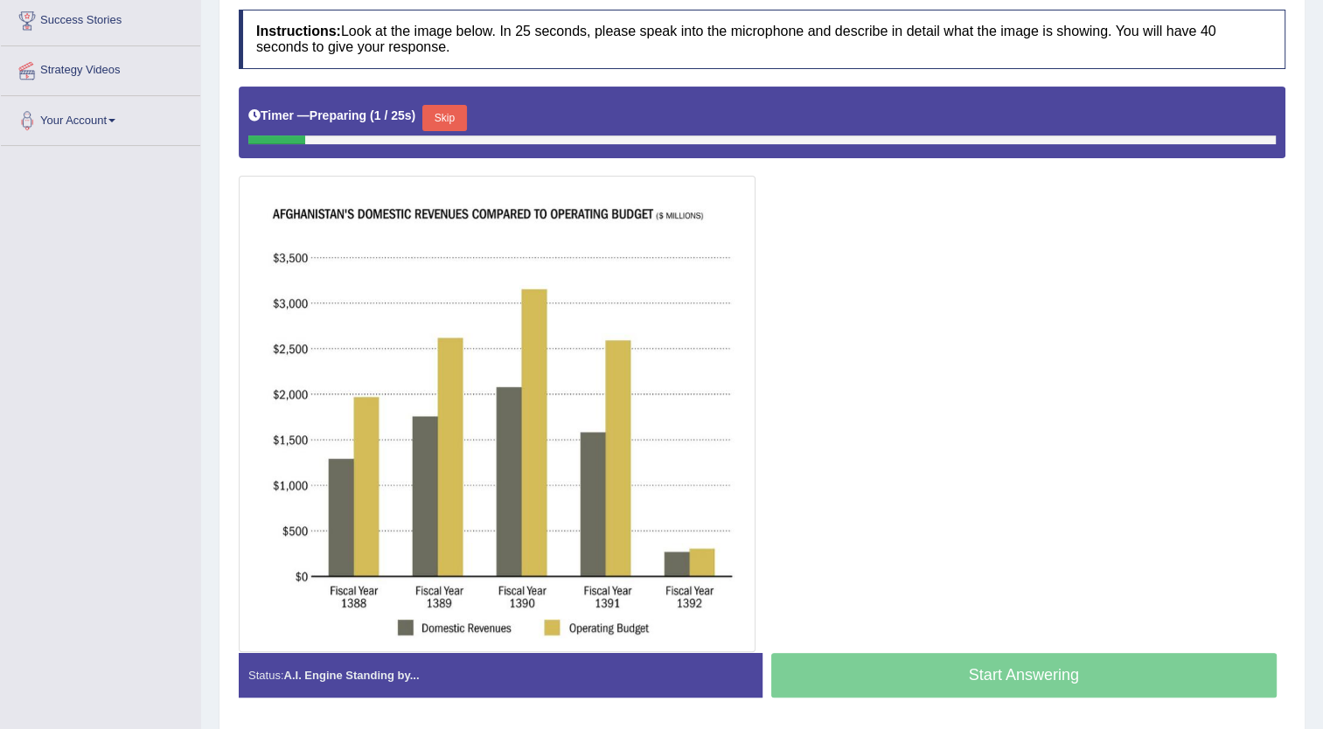
scroll to position [371, 0]
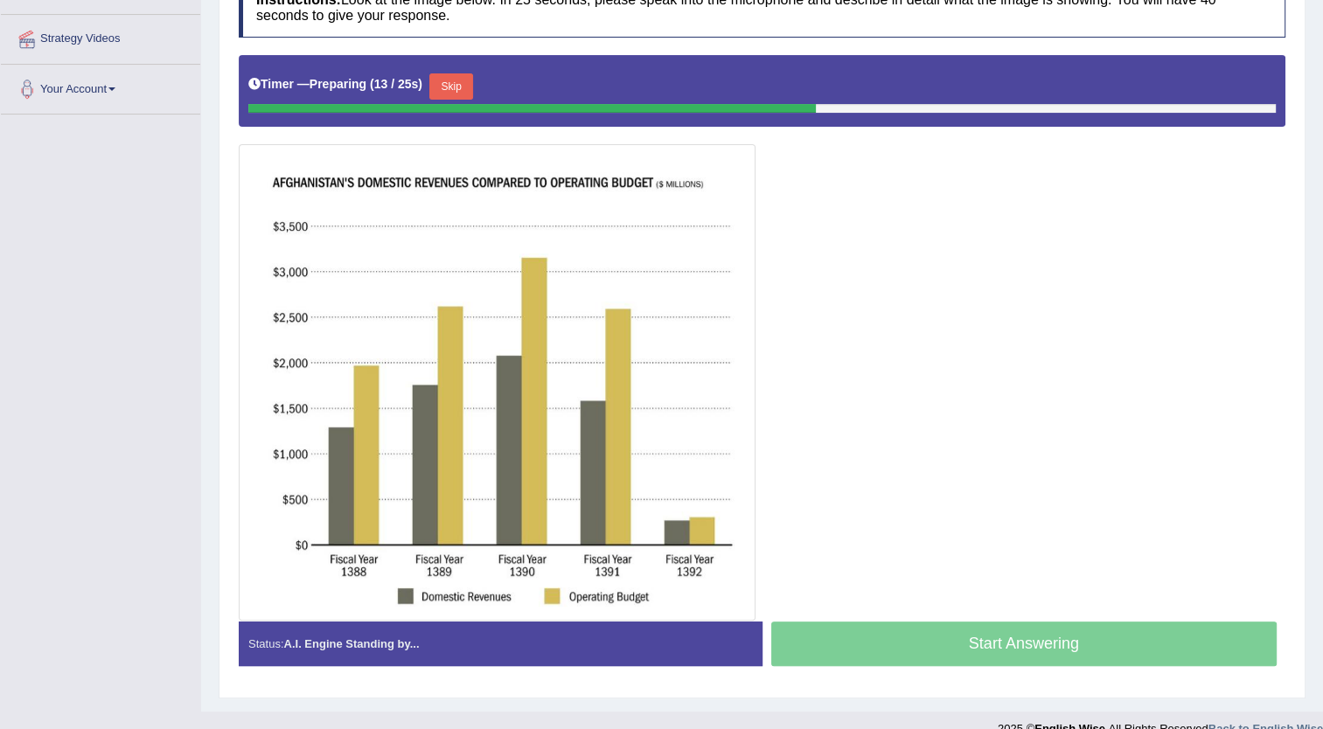
click at [448, 86] on button "Skip" at bounding box center [451, 86] width 44 height 26
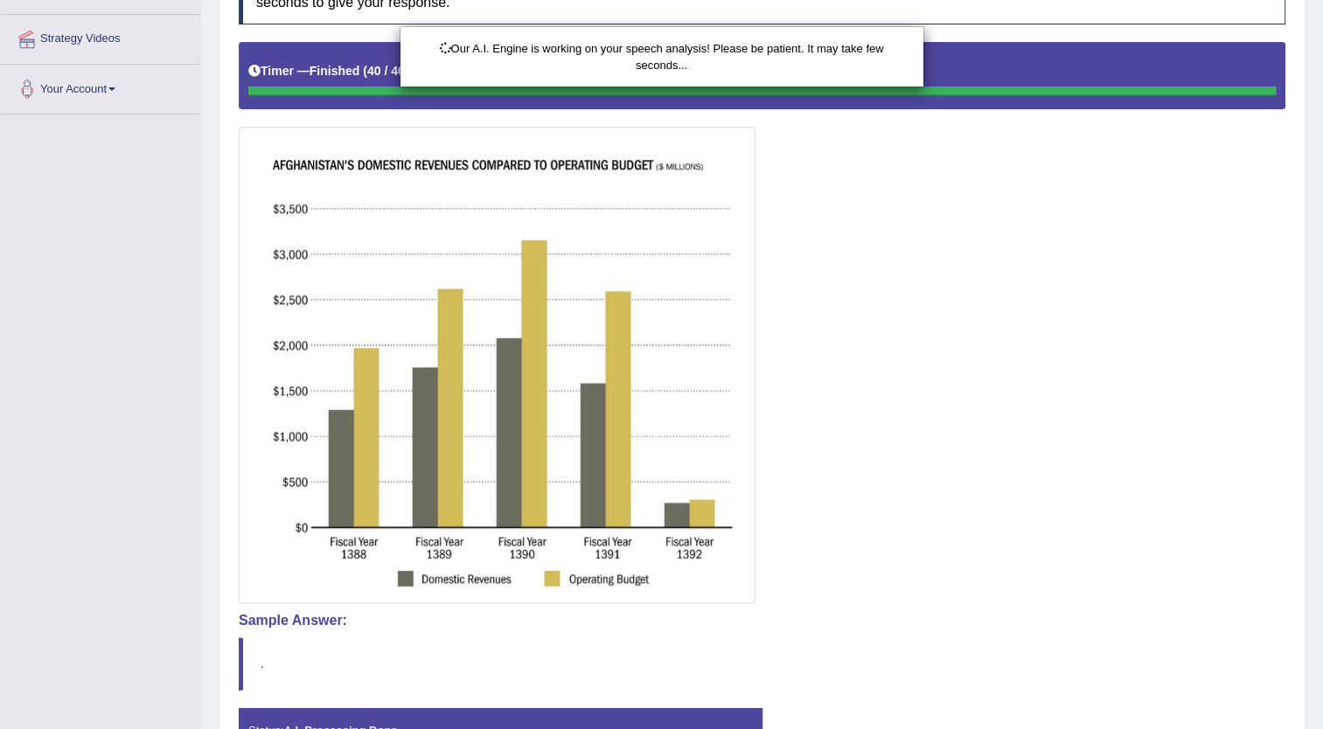
click at [774, 192] on div "Our A.I. Engine is working on your speech analysis! Please be patient. It may t…" at bounding box center [661, 364] width 1323 height 729
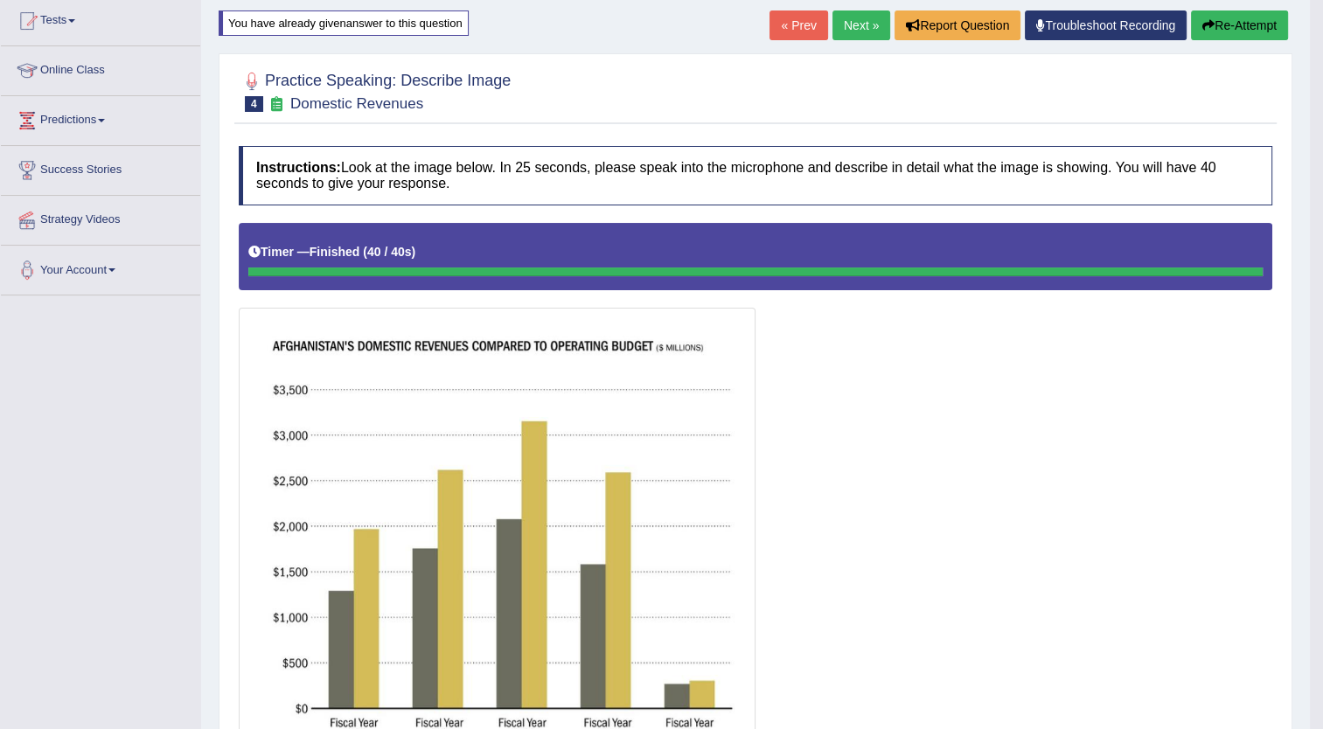
scroll to position [188, 0]
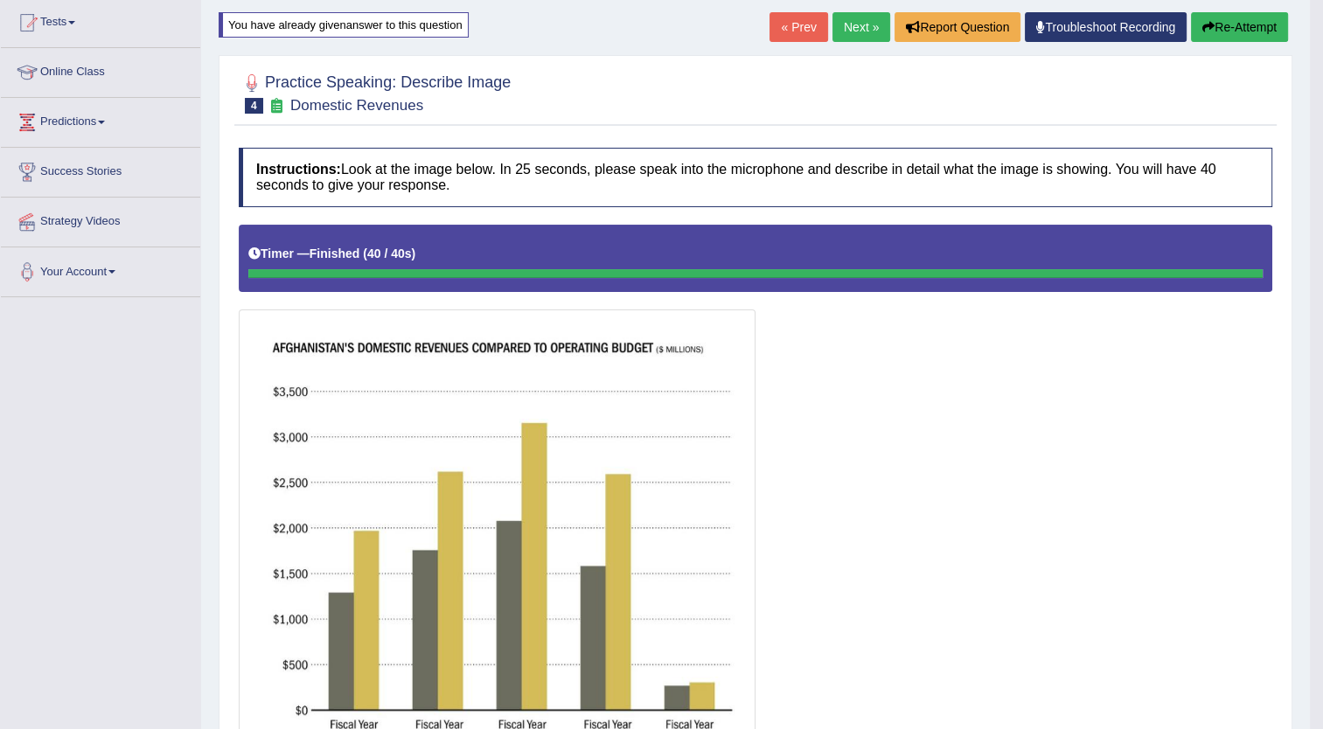
click at [869, 23] on link "Next »" at bounding box center [861, 27] width 58 height 30
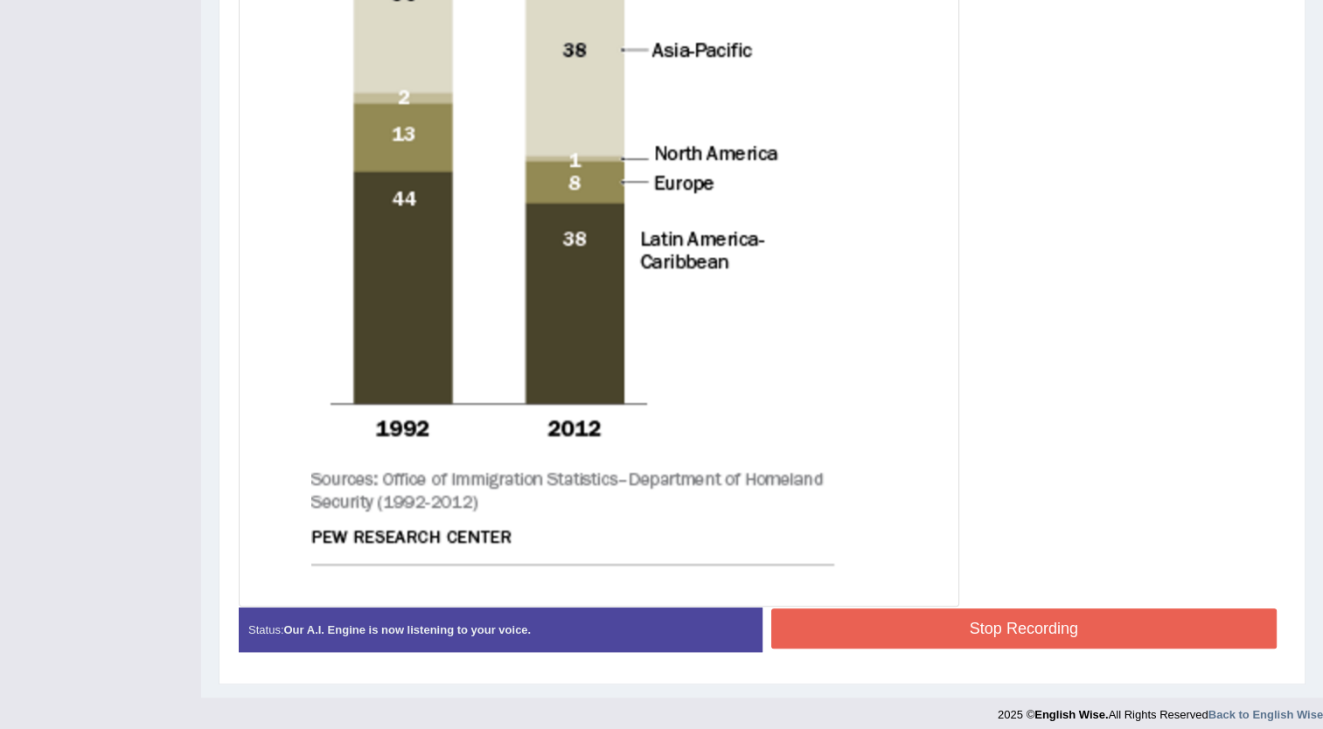
scroll to position [823, 0]
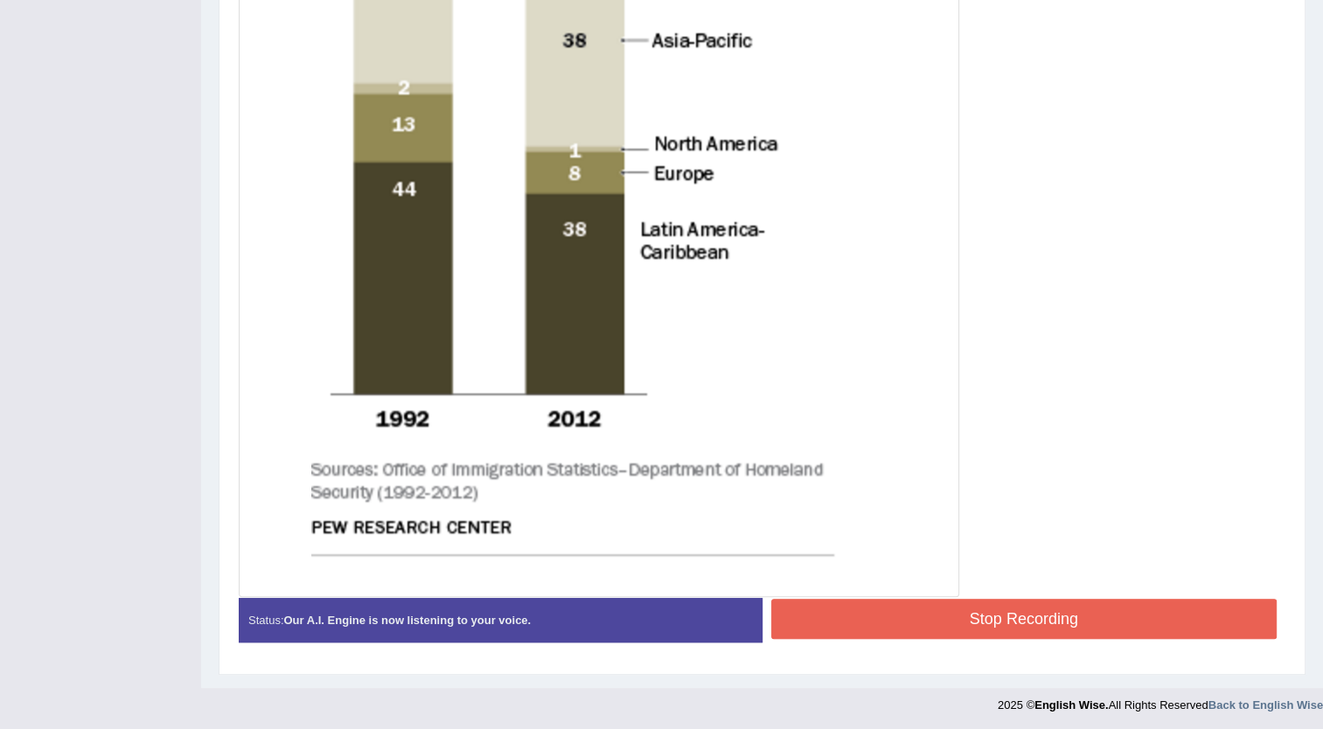
click at [1045, 630] on button "Stop Recording" at bounding box center [1024, 619] width 506 height 40
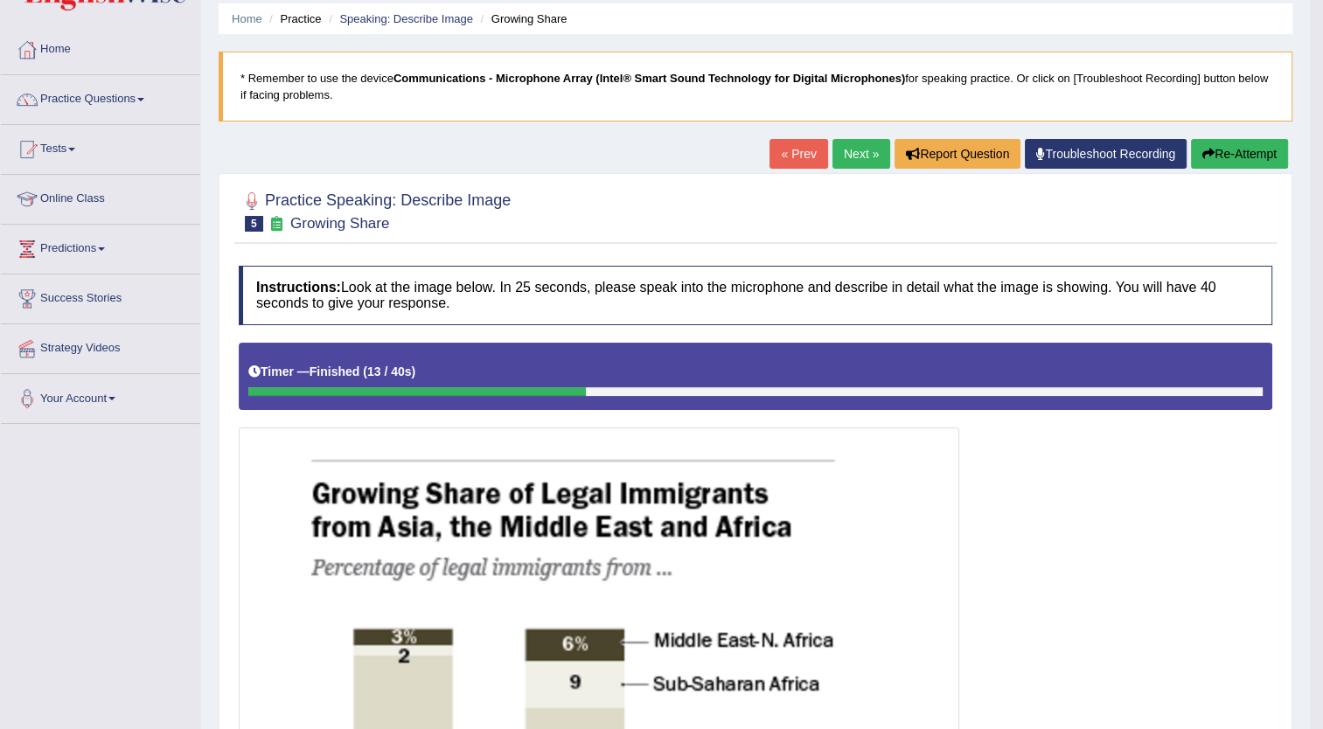
scroll to position [62, 0]
click at [1224, 154] on button "Re-Attempt" at bounding box center [1239, 153] width 97 height 30
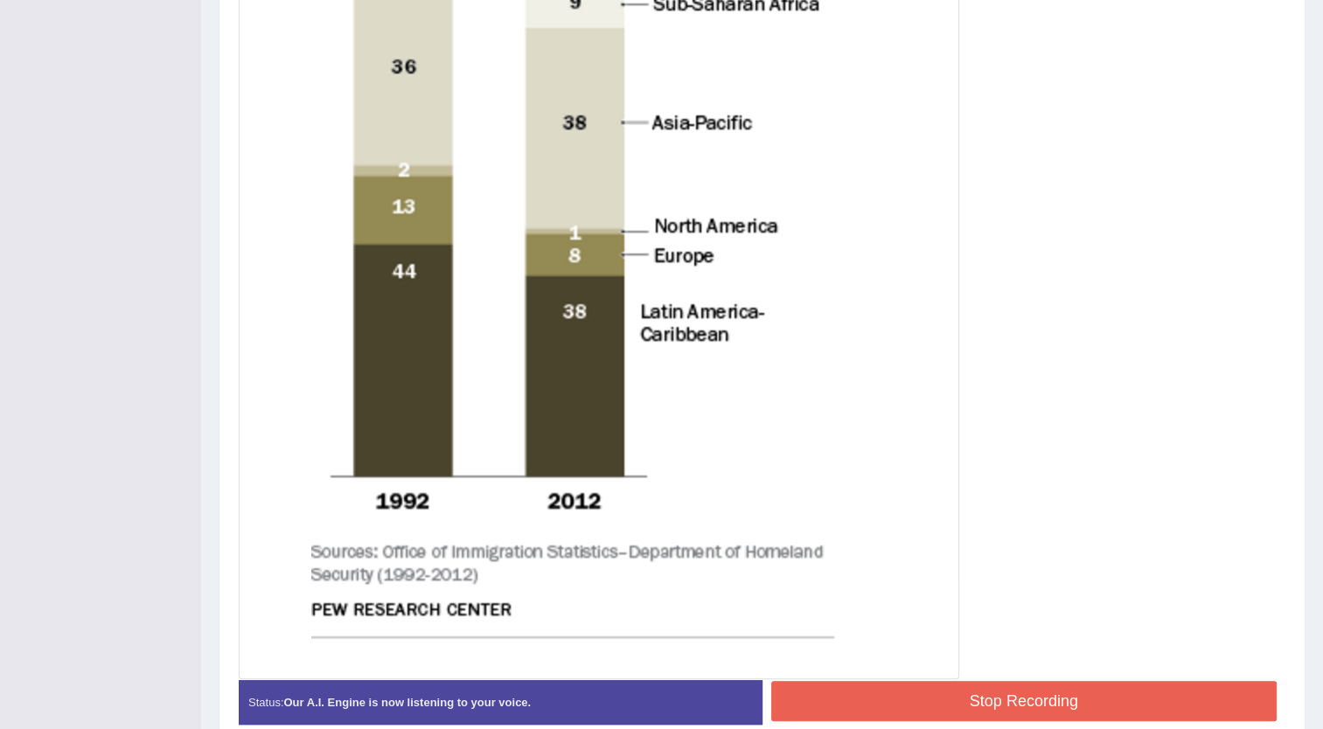
scroll to position [832, 0]
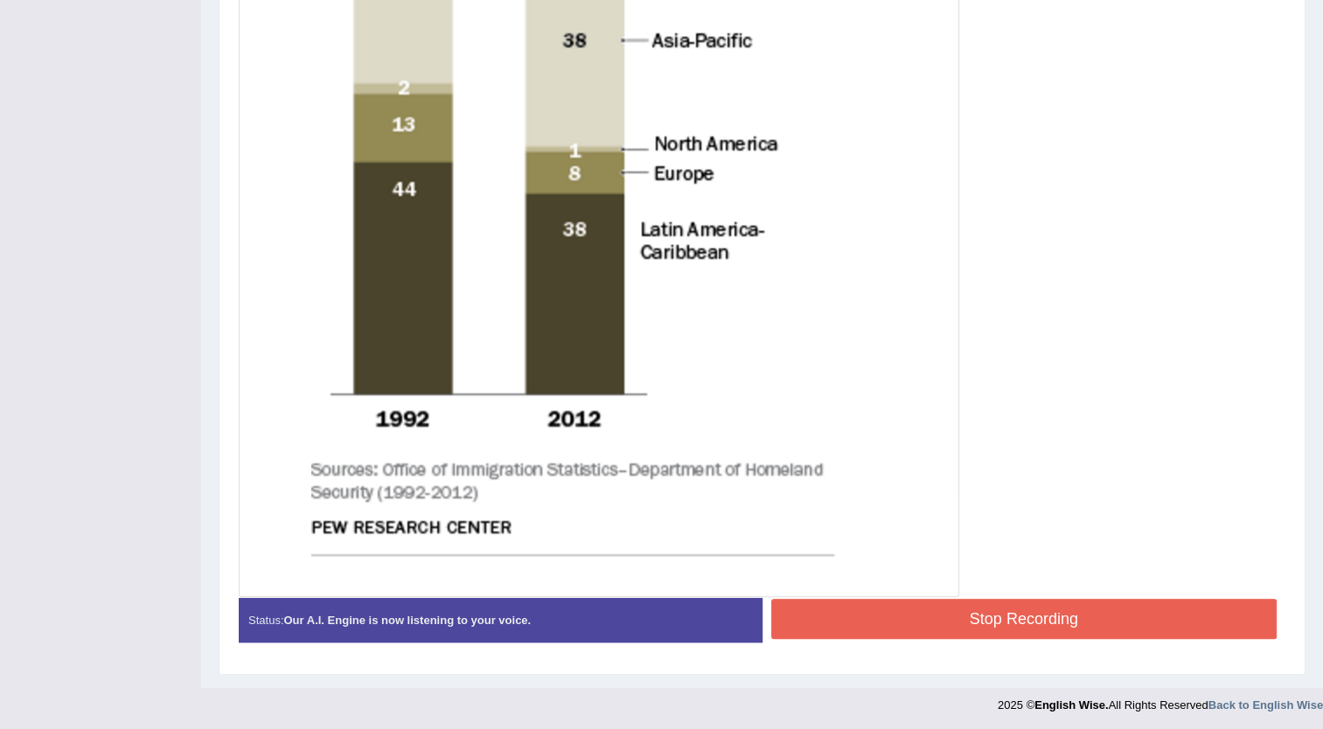
click at [962, 600] on button "Stop Recording" at bounding box center [1024, 619] width 506 height 40
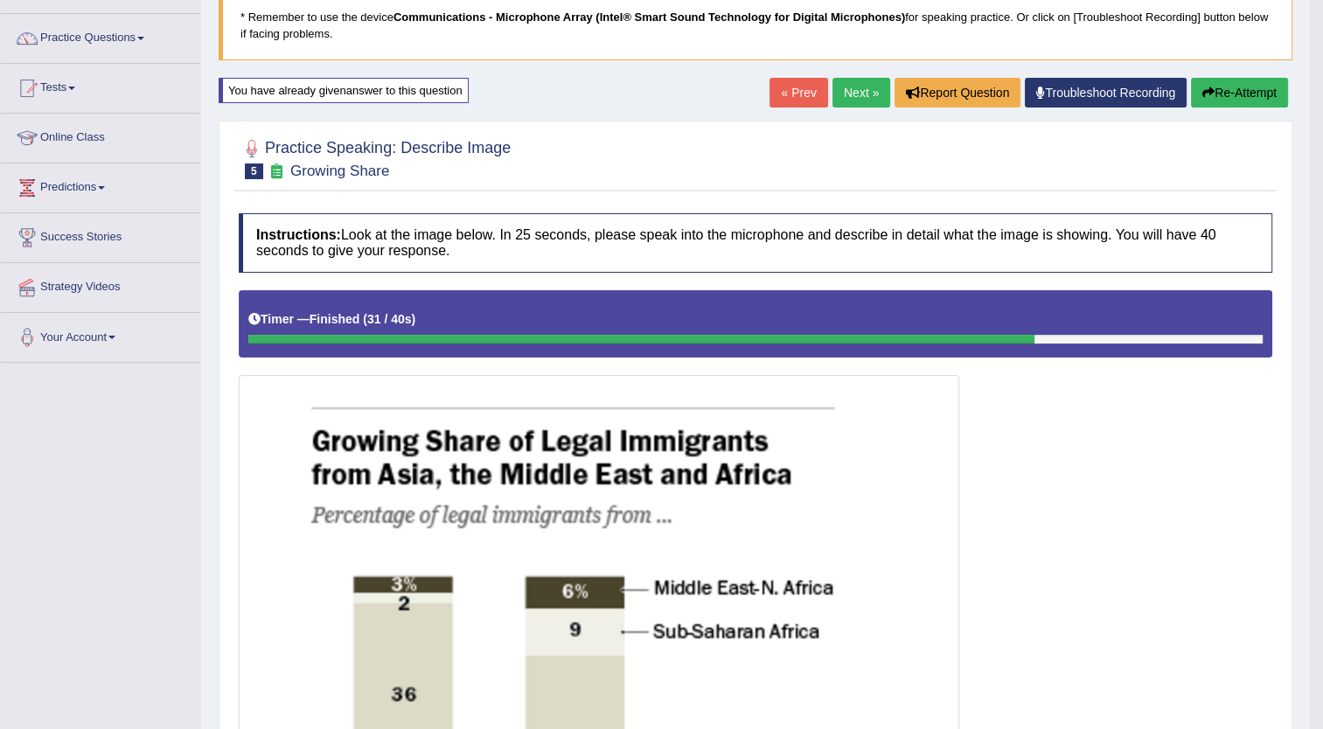
scroll to position [119, 0]
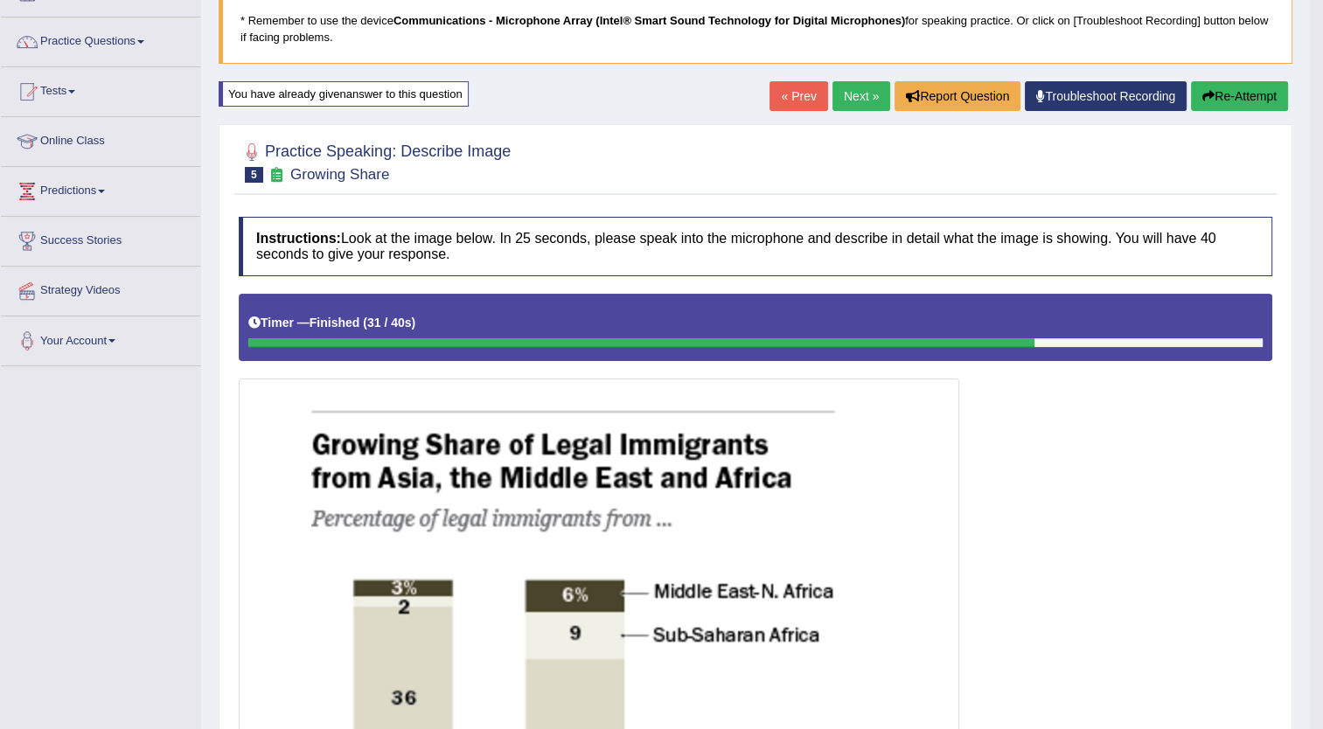
click at [853, 82] on link "Next »" at bounding box center [861, 96] width 58 height 30
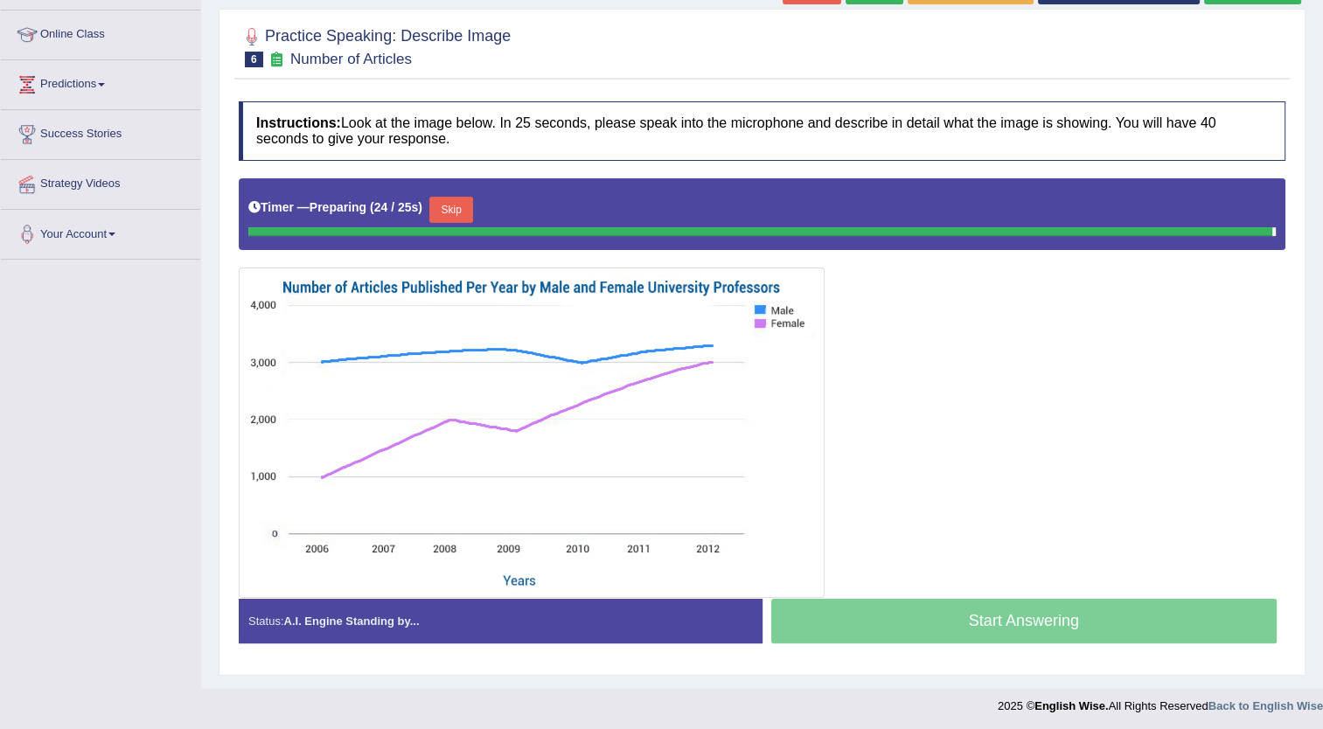
scroll to position [222, 0]
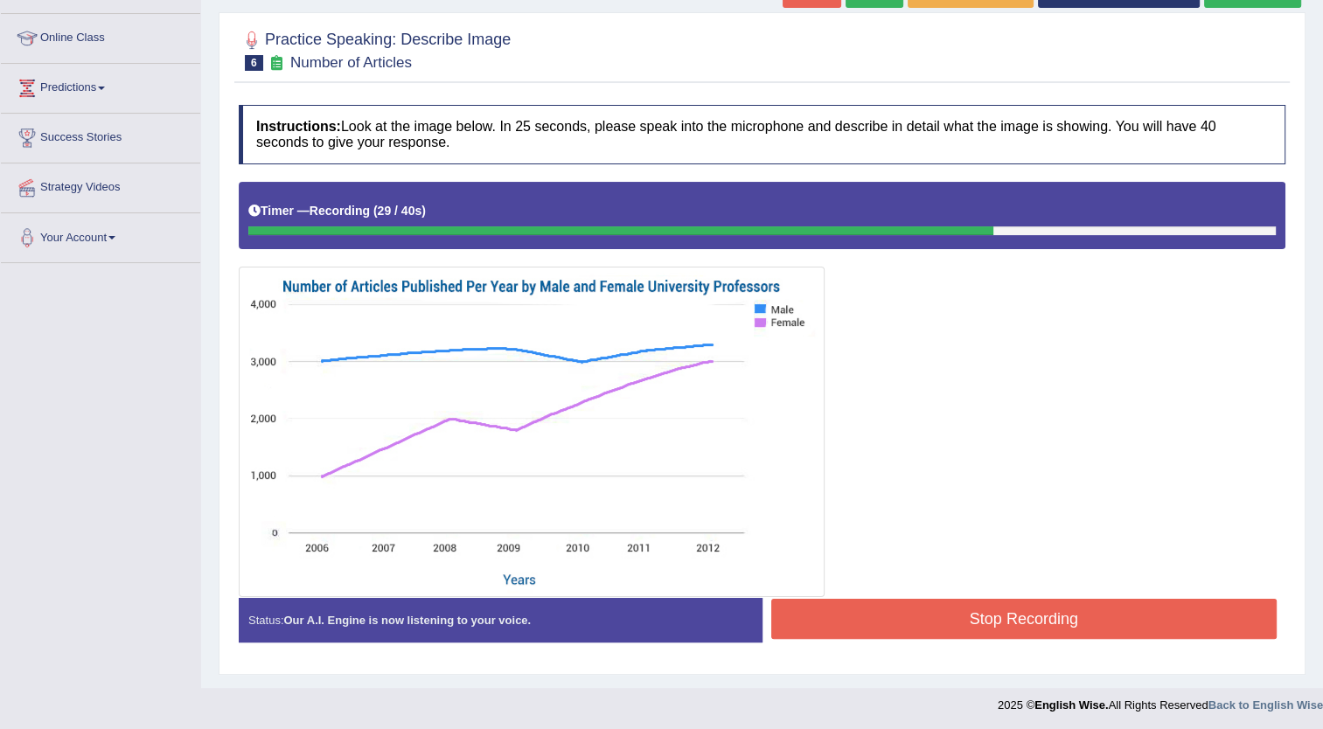
click at [851, 599] on button "Stop Recording" at bounding box center [1024, 619] width 506 height 40
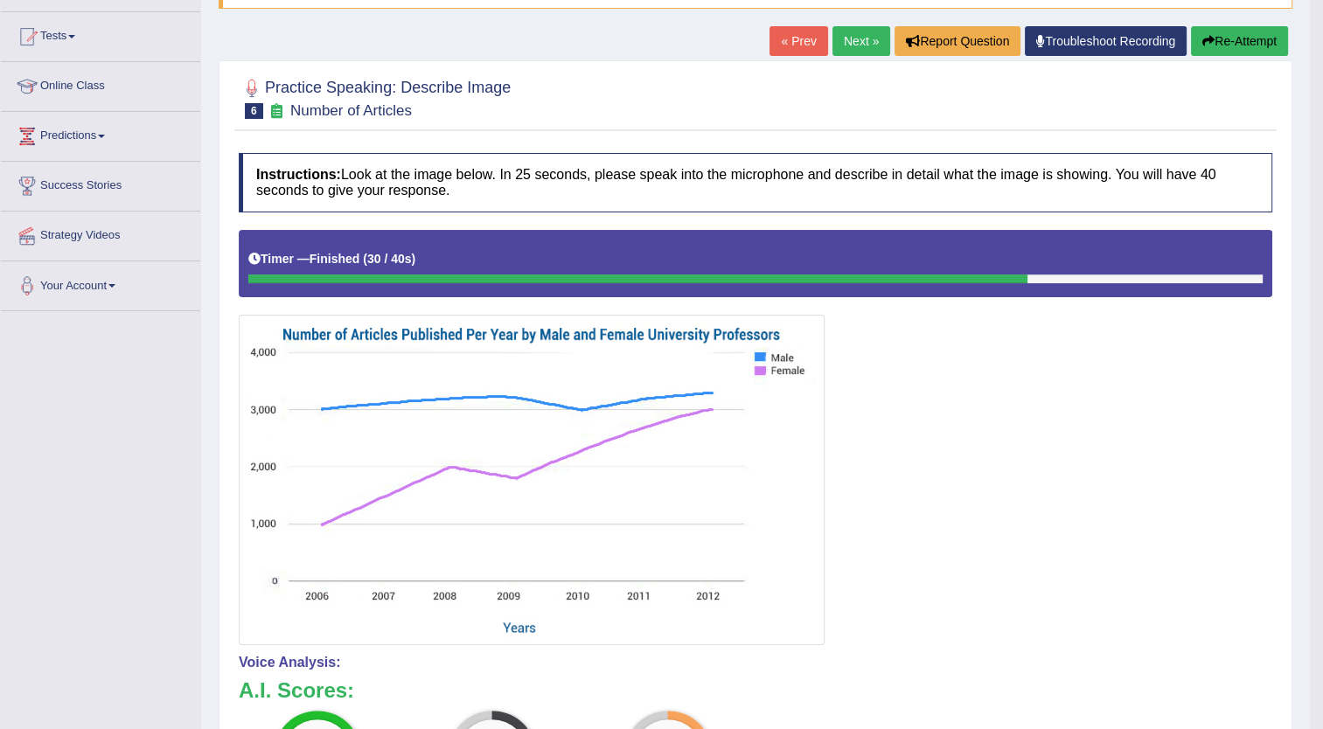
scroll to position [170, 0]
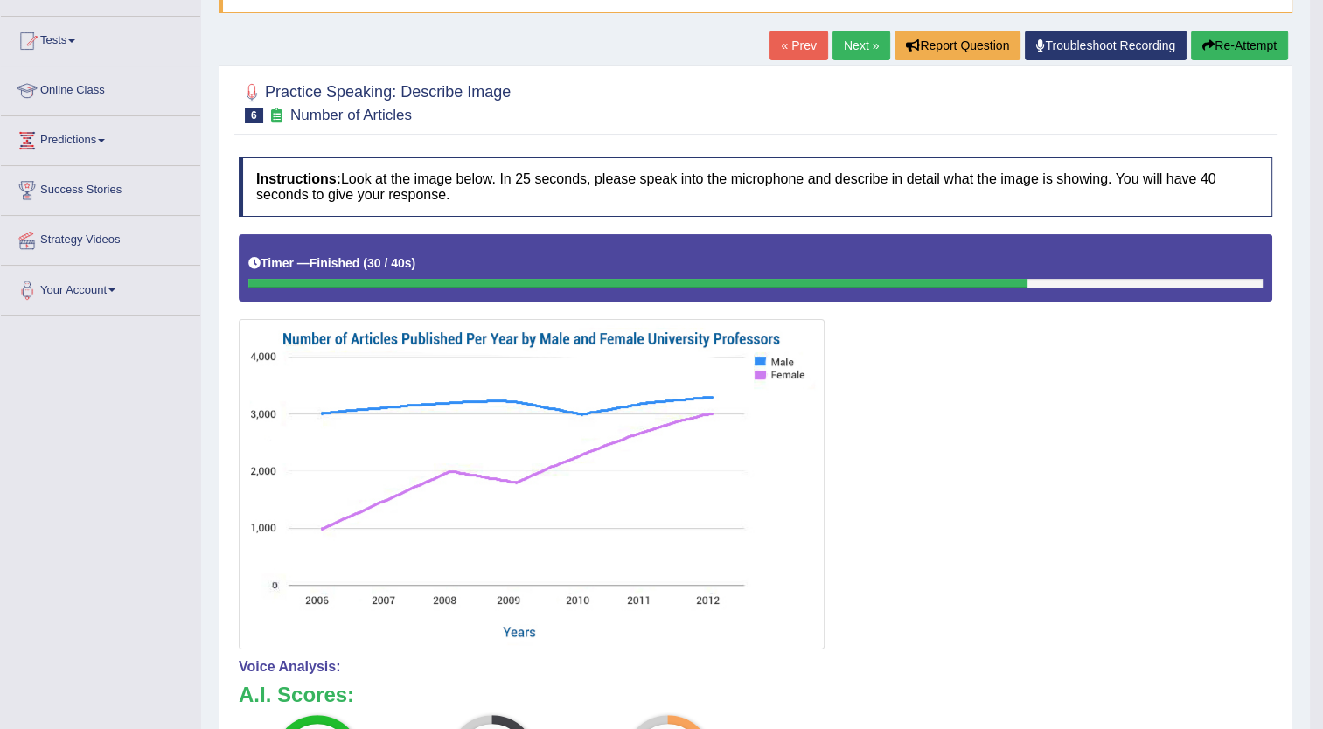
click at [869, 42] on link "Next »" at bounding box center [861, 46] width 58 height 30
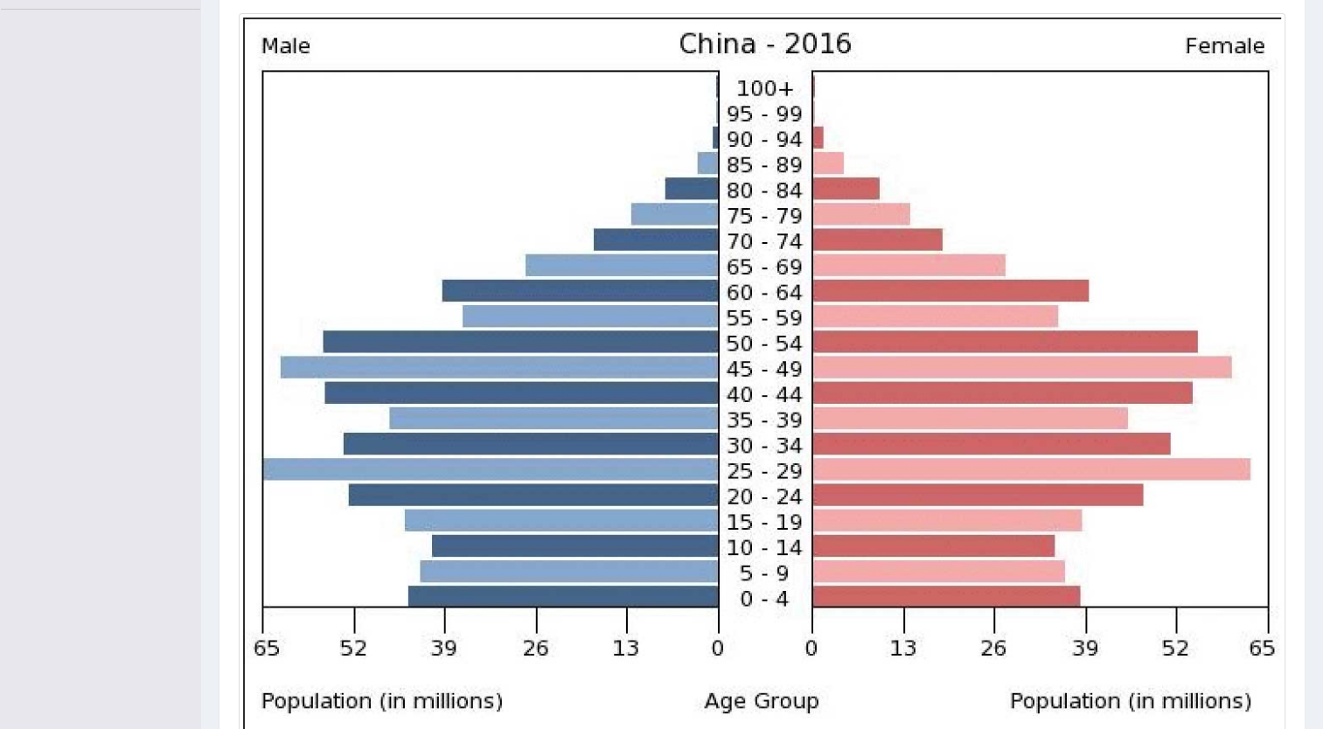
scroll to position [627, 0]
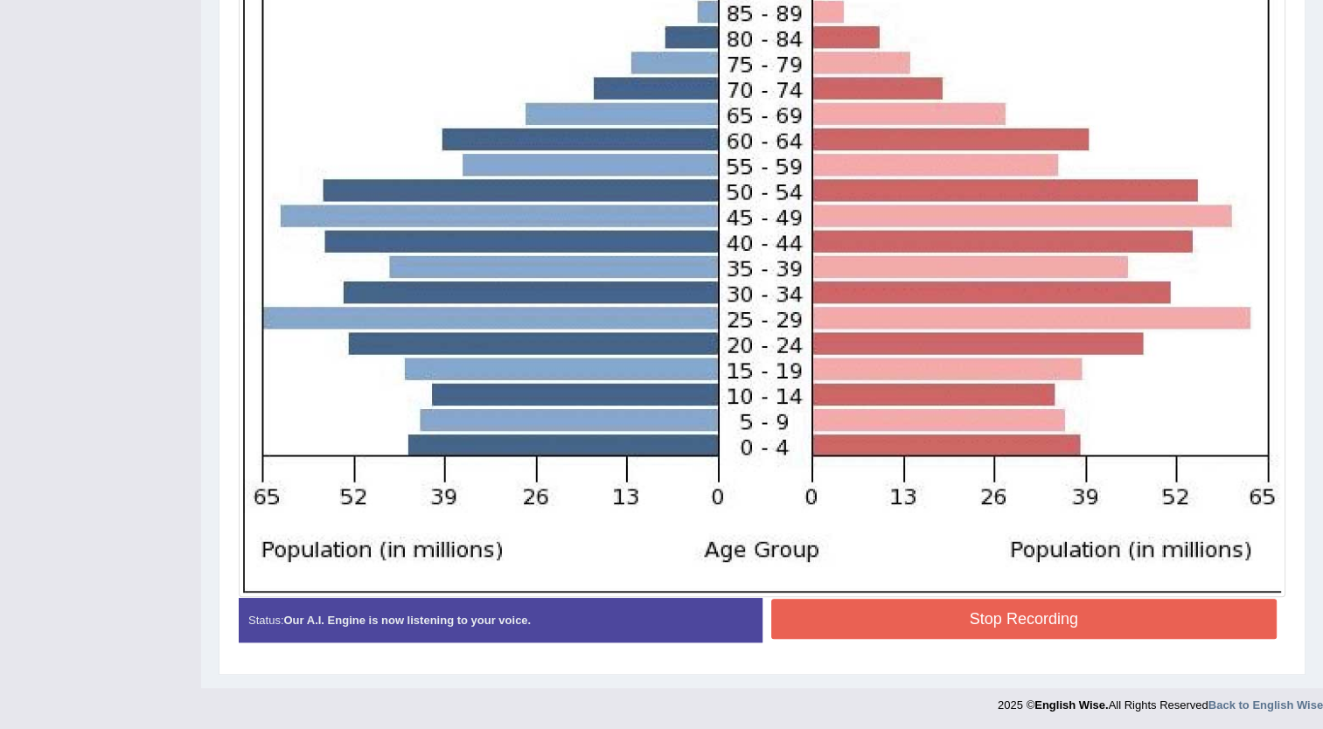
click at [839, 602] on button "Stop Recording" at bounding box center [1024, 619] width 506 height 40
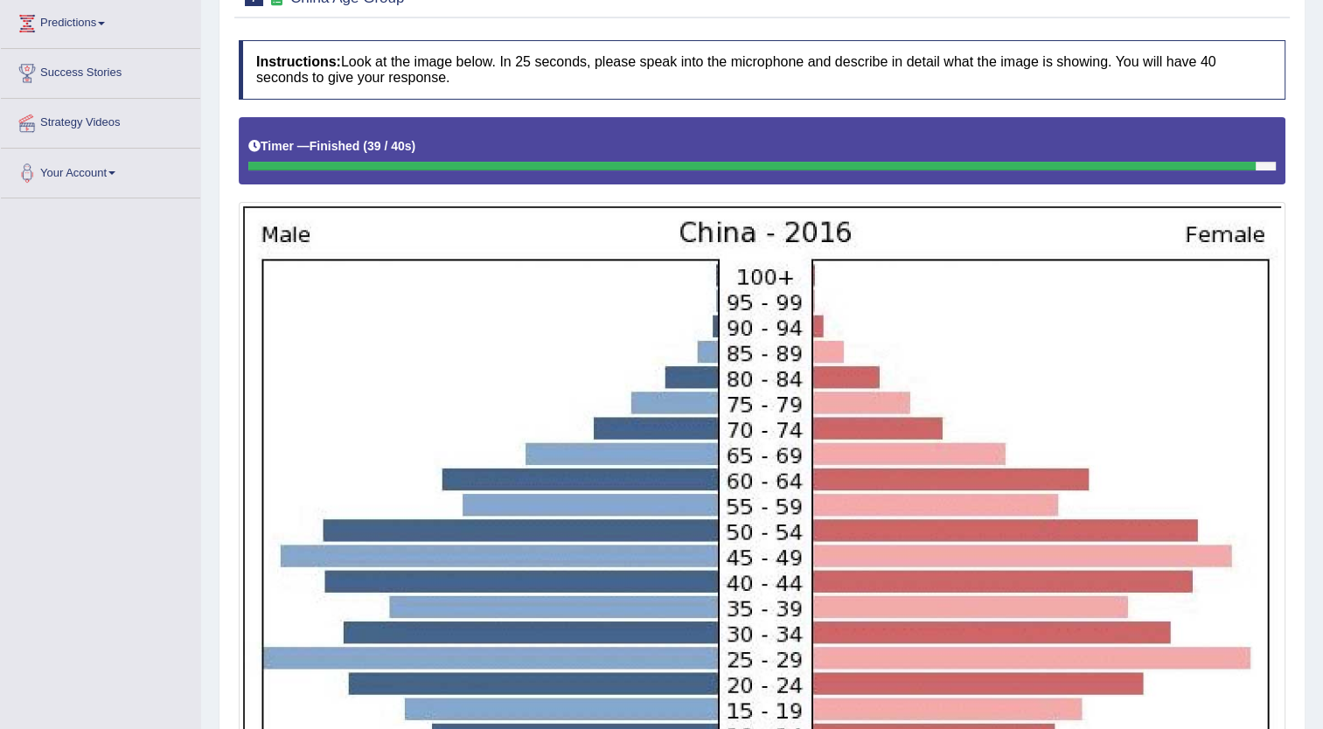
scroll to position [285, 0]
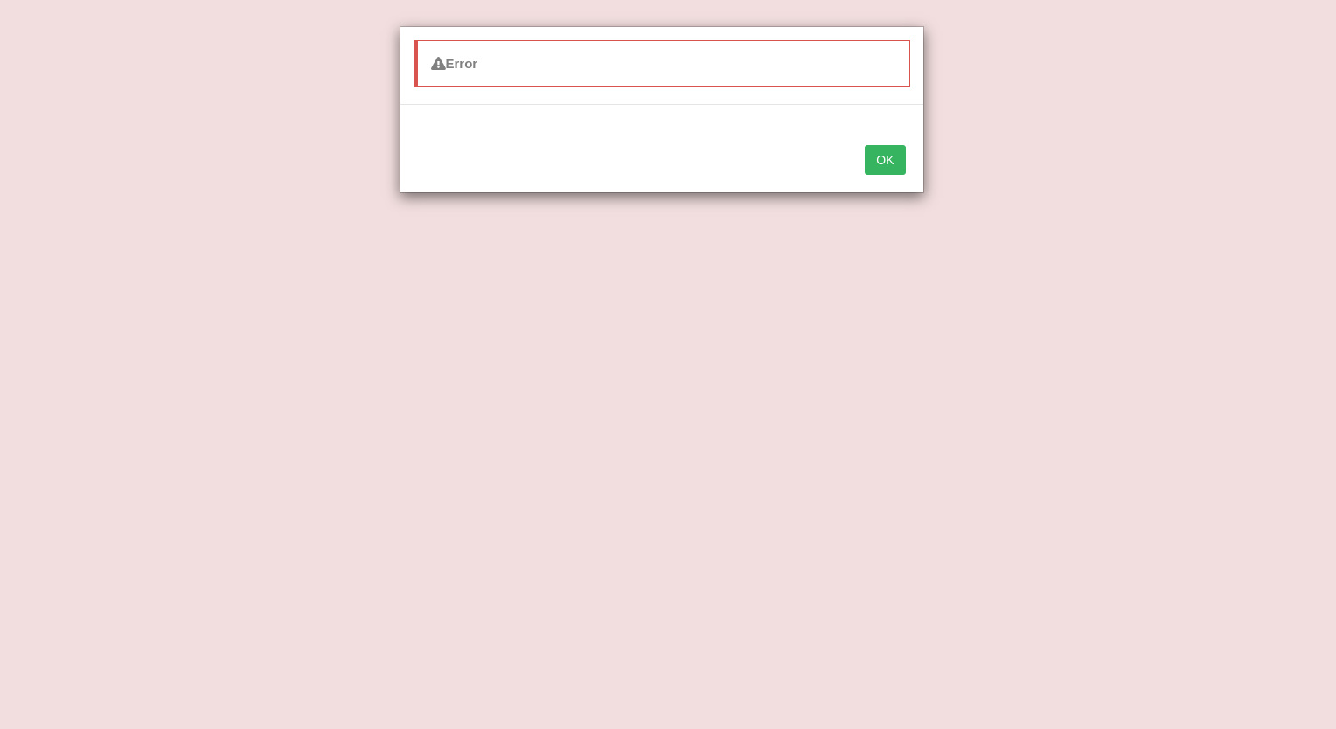
click at [878, 155] on button "OK" at bounding box center [885, 160] width 40 height 30
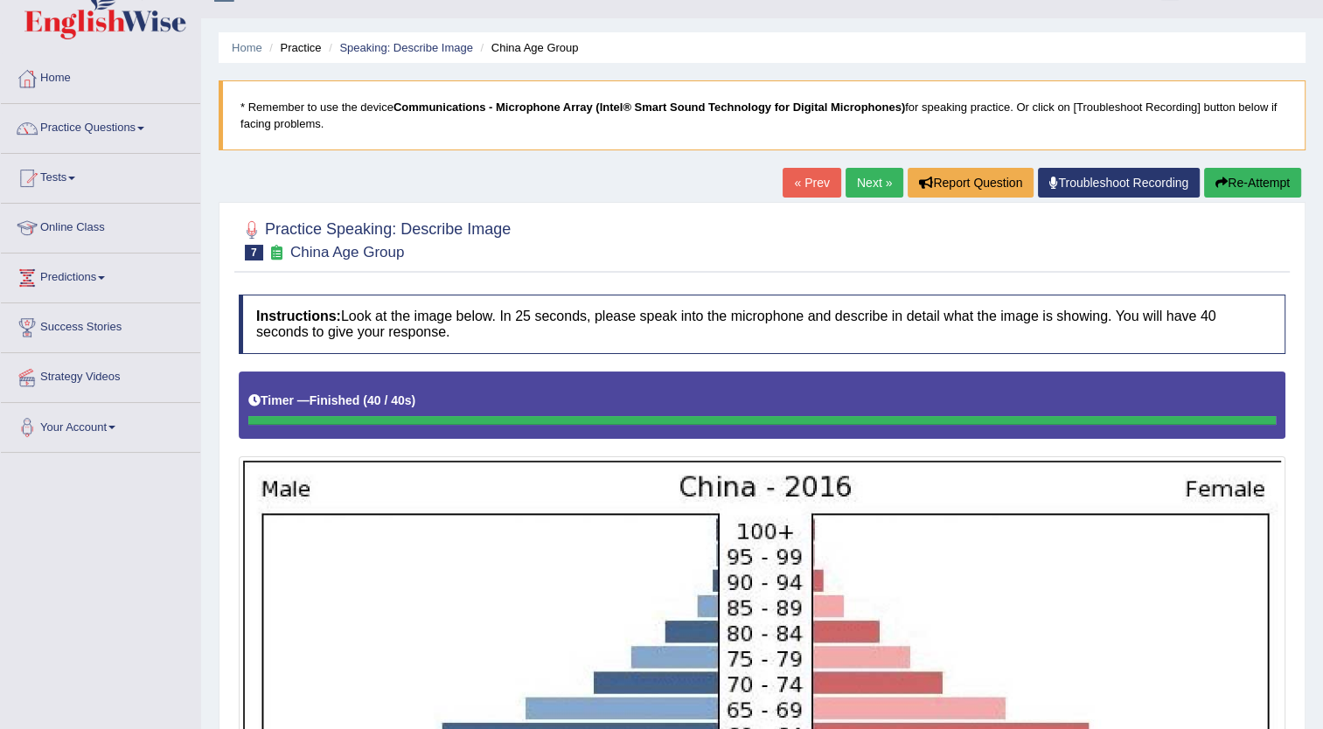
scroll to position [0, 0]
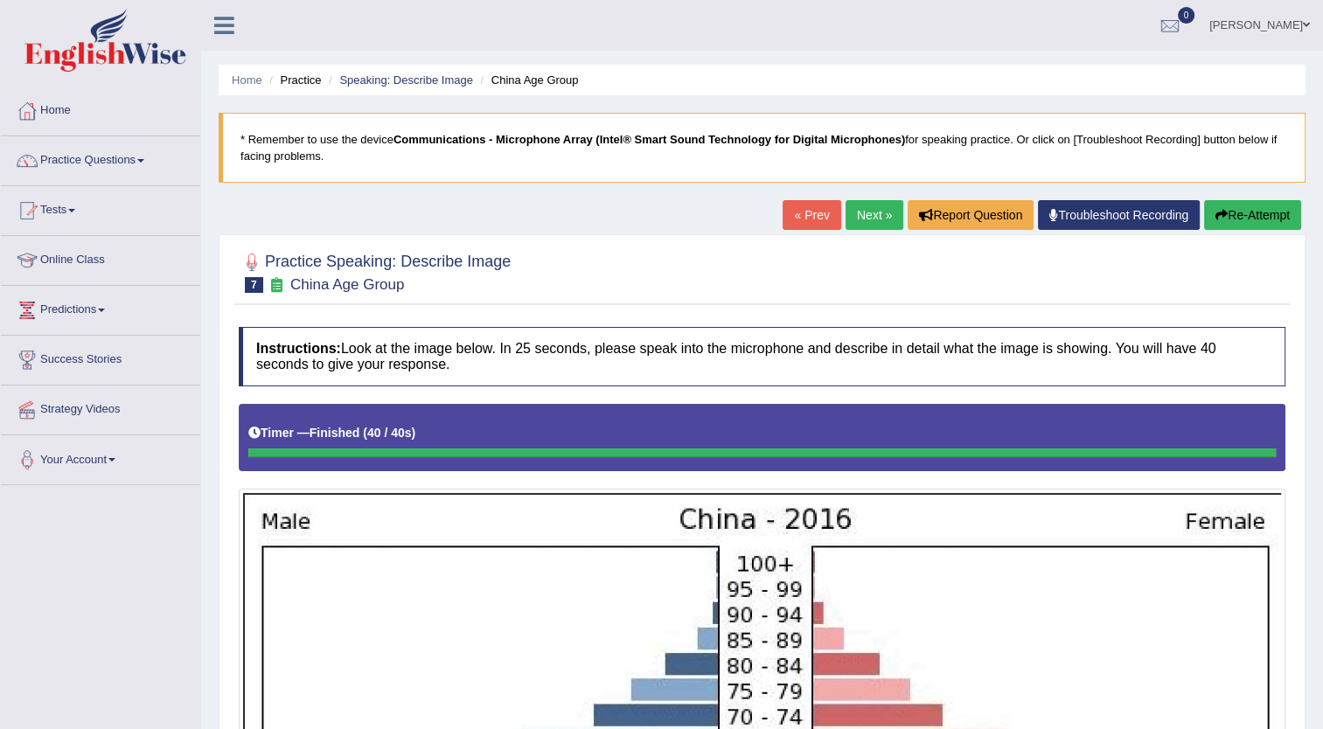
click at [1235, 209] on button "Re-Attempt" at bounding box center [1252, 215] width 97 height 30
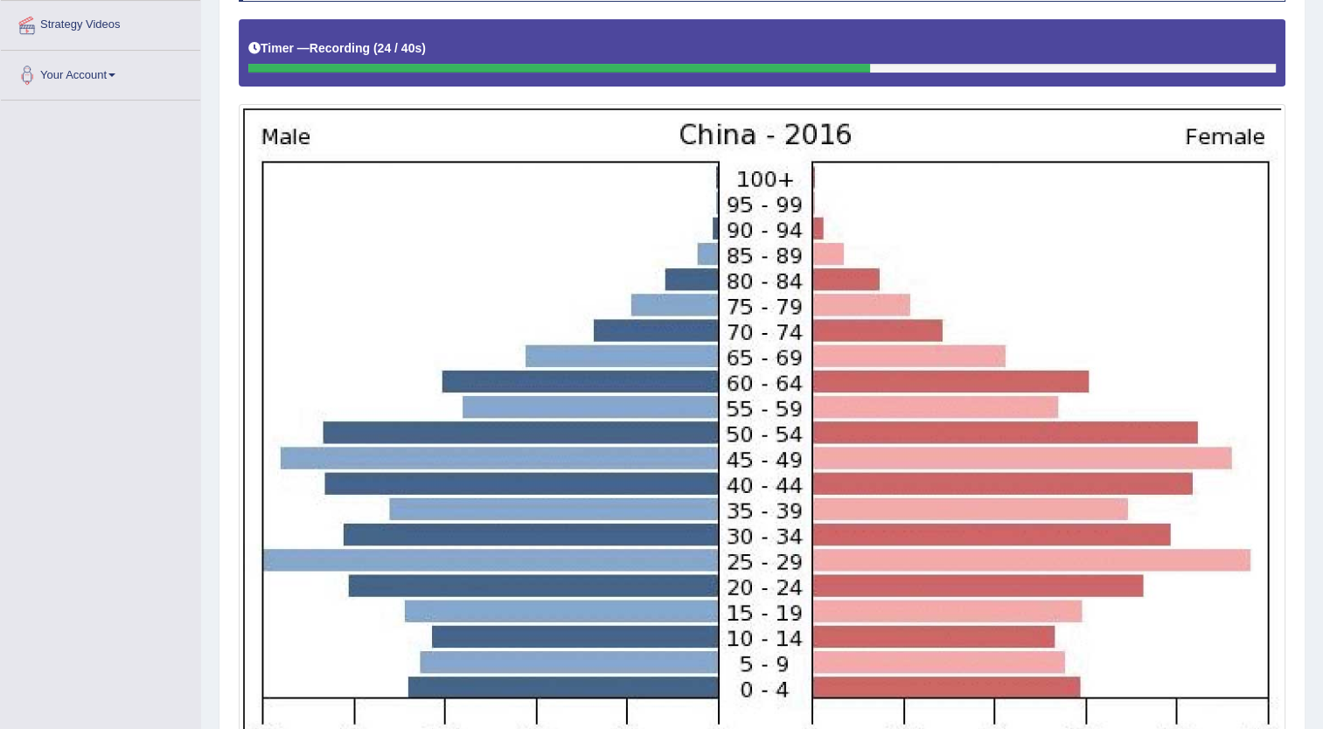
scroll to position [627, 0]
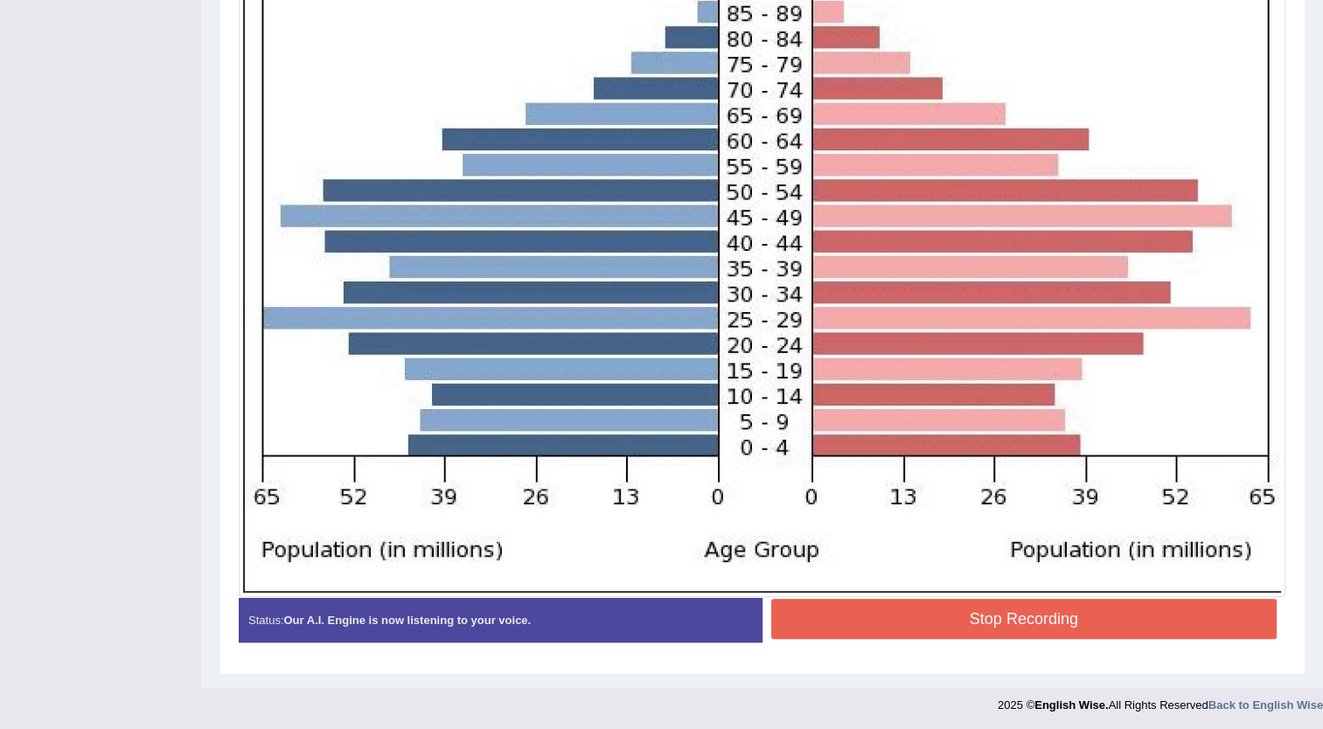
click at [923, 635] on button "Stop Recording" at bounding box center [1024, 619] width 506 height 40
